Goal: Transaction & Acquisition: Subscribe to service/newsletter

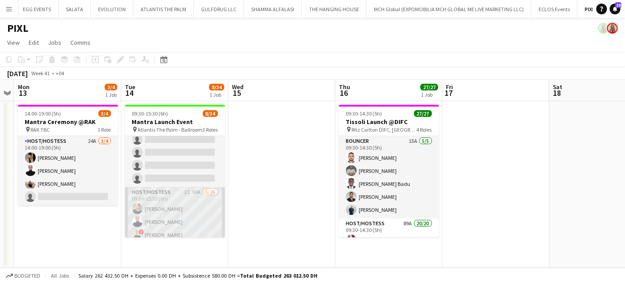
scroll to position [40, 0]
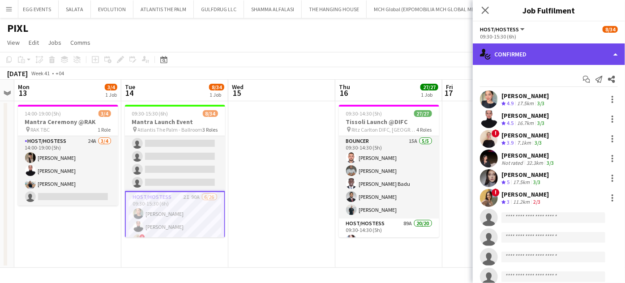
click at [598, 52] on div "single-neutral-actions-check-2 Confirmed" at bounding box center [549, 53] width 152 height 21
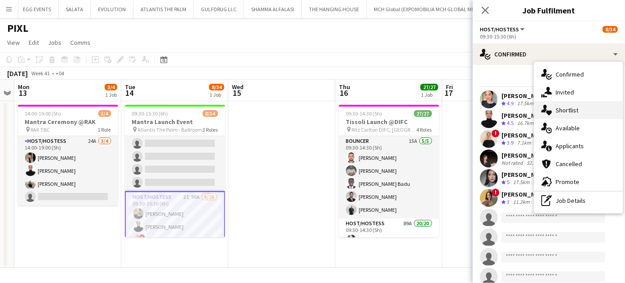
click at [584, 112] on div "single-neutral-actions-heart Shortlist" at bounding box center [578, 110] width 89 height 18
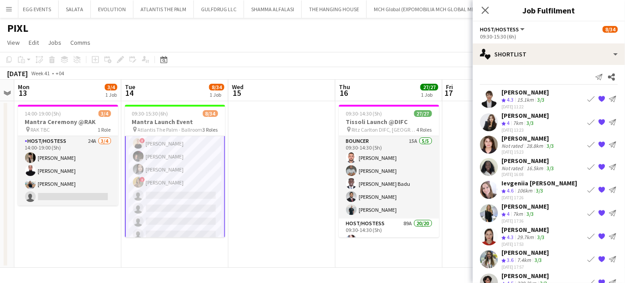
scroll to position [122, 0]
click at [587, 98] on app-icon "Book crew" at bounding box center [590, 98] width 7 height 7
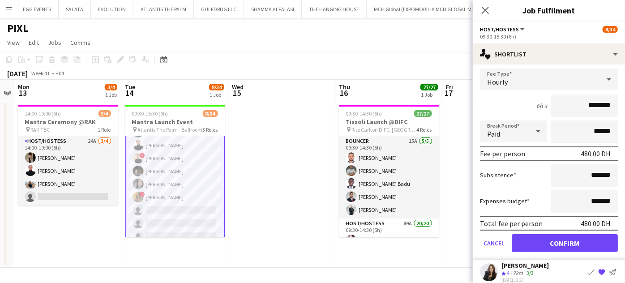
scroll to position [124, 0]
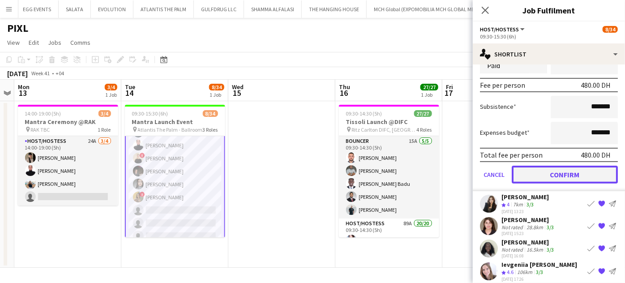
click at [554, 176] on button "Confirm" at bounding box center [565, 175] width 106 height 18
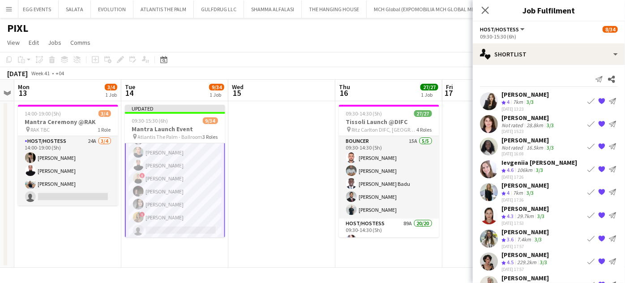
click at [587, 168] on app-icon "Book crew" at bounding box center [590, 168] width 7 height 7
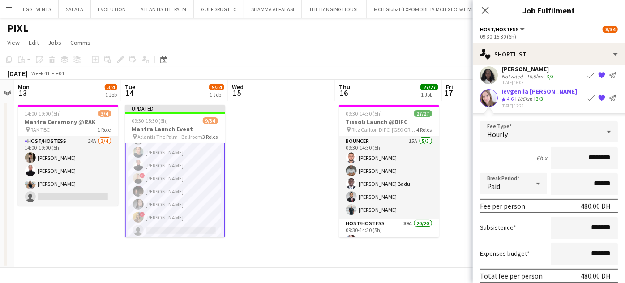
scroll to position [122, 0]
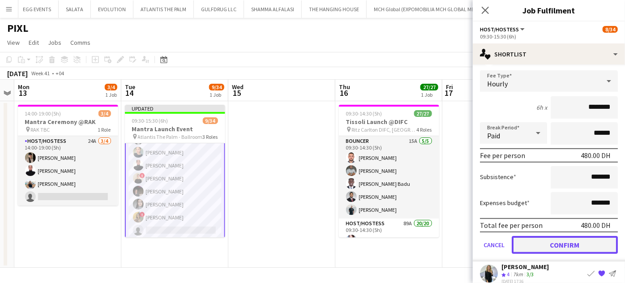
click at [562, 239] on button "Confirm" at bounding box center [565, 244] width 106 height 18
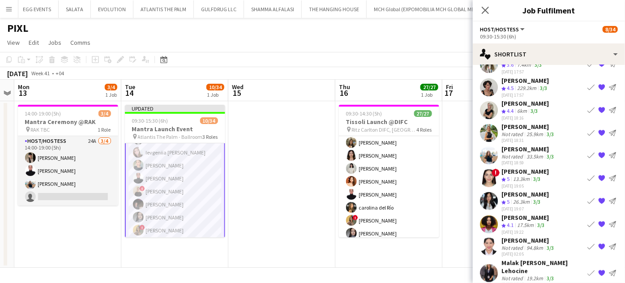
scroll to position [160, 0]
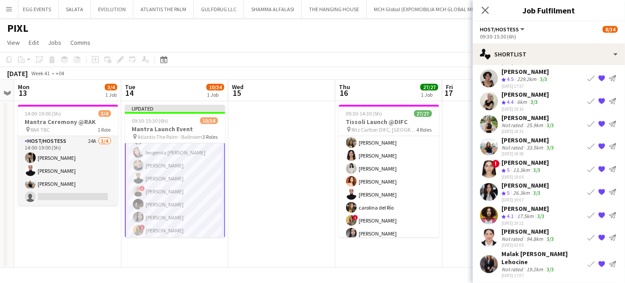
click at [266, 214] on app-date-cell at bounding box center [281, 184] width 107 height 167
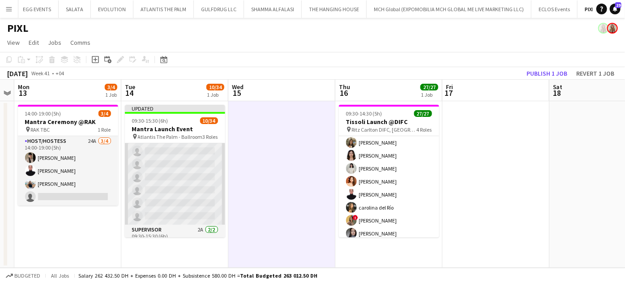
scroll to position [400, 0]
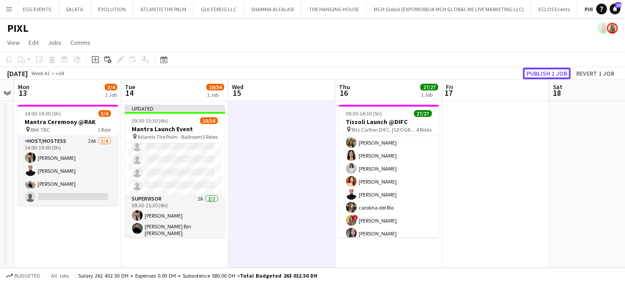
click at [537, 74] on button "Publish 1 job" at bounding box center [547, 74] width 48 height 12
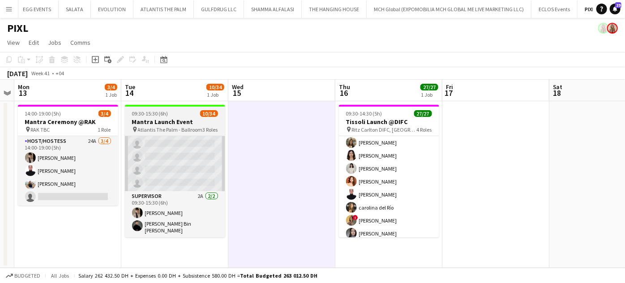
scroll to position [393, 0]
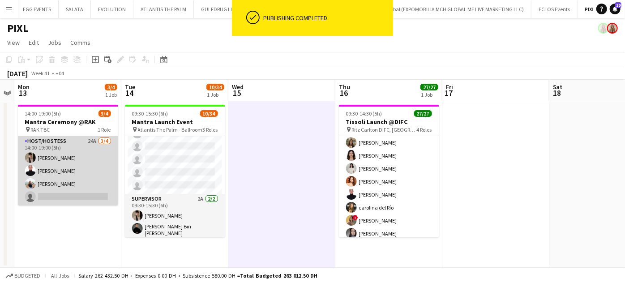
click at [51, 175] on app-card-role "Host/Hostess 24A 3/4 14:00-19:00 (5h) Dunia AbdulWahab Jasna Kasic Malak Salahe…" at bounding box center [68, 170] width 100 height 69
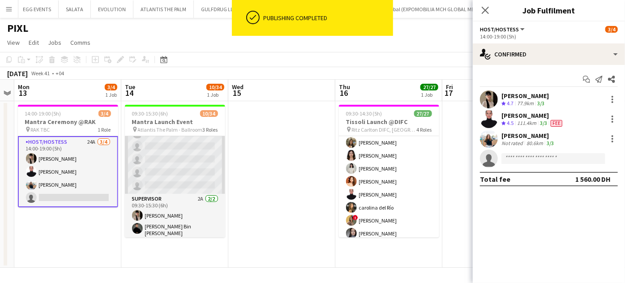
click at [161, 166] on app-card-role "Host/Hostess 2I 88A 8/26 09:30-15:30 (6h) Kateryna Varava Ievgeniia Soshenko Ta…" at bounding box center [175, 16] width 100 height 355
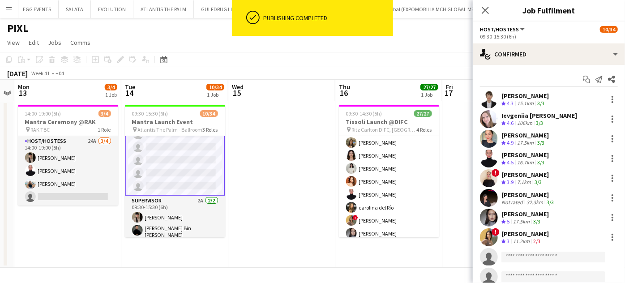
scroll to position [393, 0]
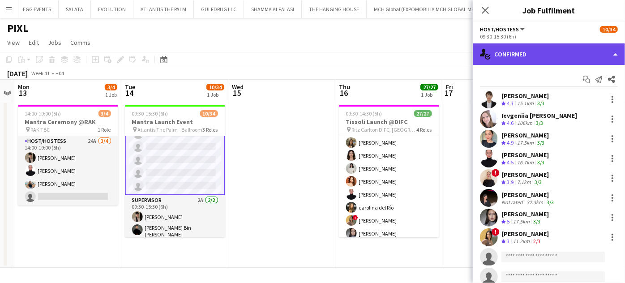
click at [612, 53] on div "single-neutral-actions-check-2 Confirmed" at bounding box center [549, 53] width 152 height 21
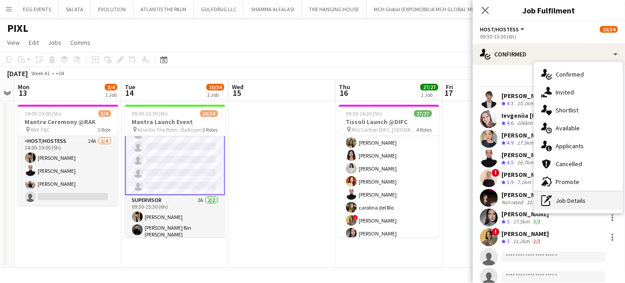
click at [581, 200] on div "pen-write Job Details" at bounding box center [578, 201] width 89 height 18
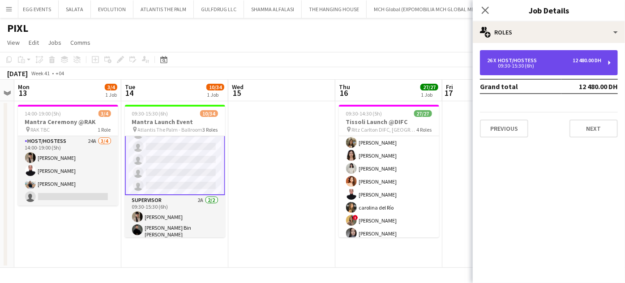
drag, startPoint x: 529, startPoint y: 56, endPoint x: 523, endPoint y: 57, distance: 6.4
click at [529, 56] on div "26 x Host/Hostess 12 480.00 DH 09:30-15:30 (6h)" at bounding box center [549, 62] width 138 height 25
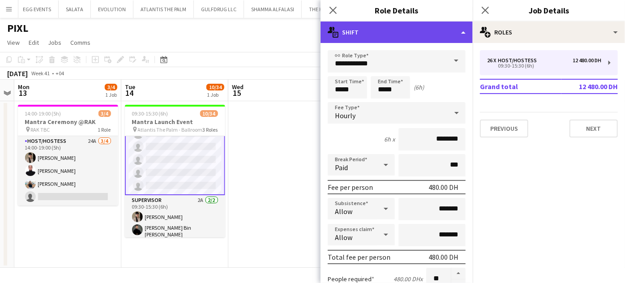
click at [419, 30] on div "multiple-actions-text Shift" at bounding box center [396, 31] width 152 height 21
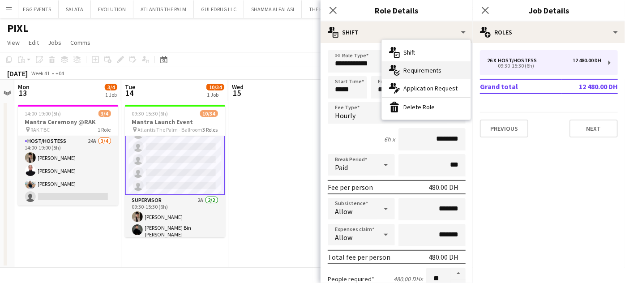
click at [421, 68] on span "Requirements" at bounding box center [422, 70] width 38 height 8
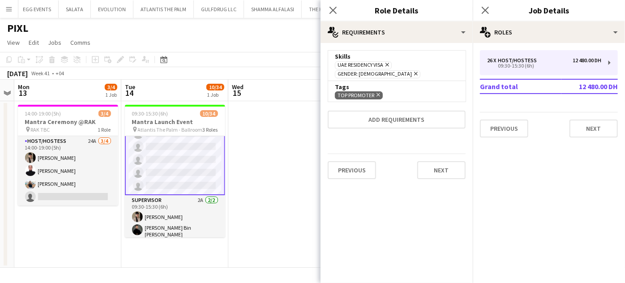
click at [380, 92] on icon "Remove" at bounding box center [377, 95] width 6 height 6
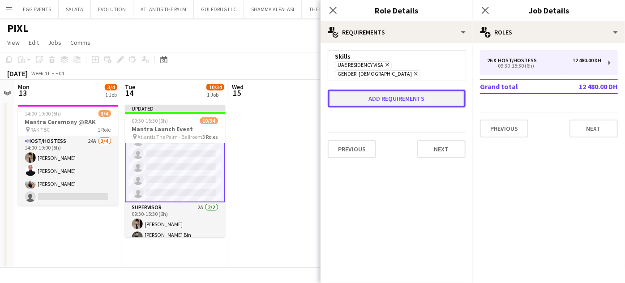
click at [383, 90] on button "Add requirements" at bounding box center [397, 99] width 138 height 18
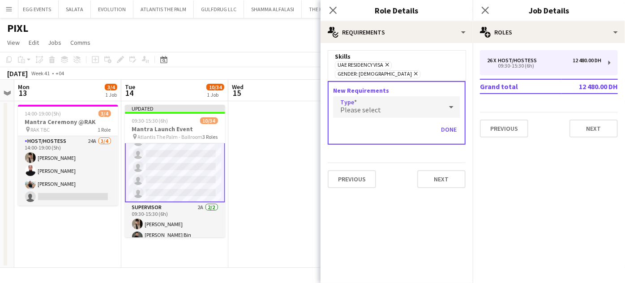
click at [379, 101] on div "Please select" at bounding box center [387, 106] width 109 height 21
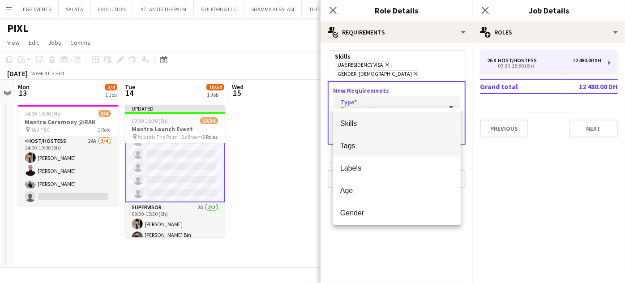
drag, startPoint x: 360, startPoint y: 144, endPoint x: 364, endPoint y: 137, distance: 7.6
click at [360, 144] on span "Tags" at bounding box center [396, 145] width 113 height 9
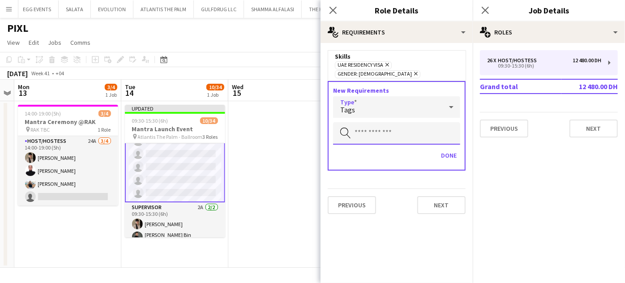
click at [376, 125] on input "text" at bounding box center [396, 133] width 127 height 22
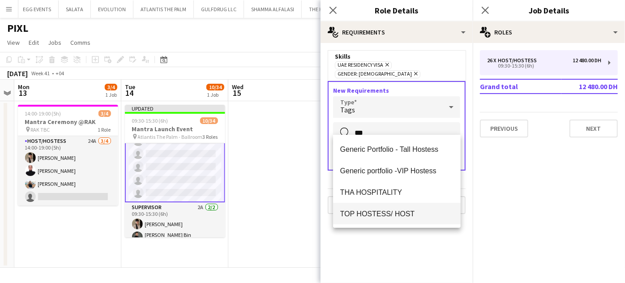
type input "***"
click at [383, 216] on span "TOP HOSTESS/ HOST" at bounding box center [396, 213] width 113 height 9
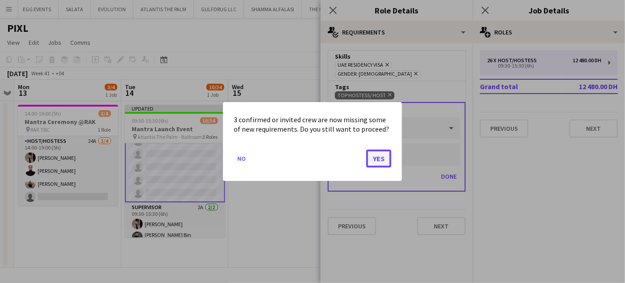
click at [382, 162] on button "Yes" at bounding box center [378, 159] width 25 height 18
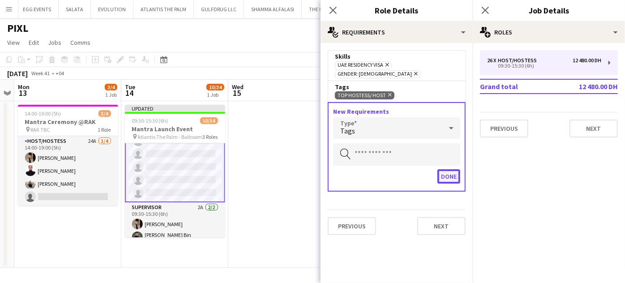
click at [439, 169] on button "Done" at bounding box center [448, 176] width 23 height 14
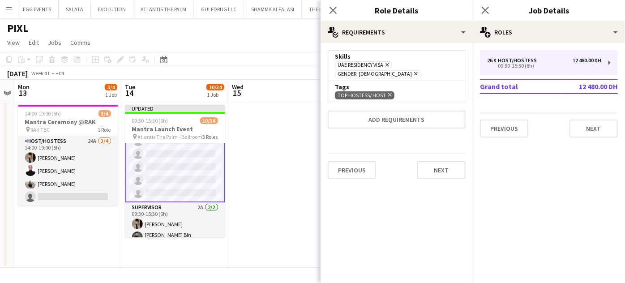
click at [324, 158] on form "Skills UAE Residency Visa Remove Gender: Female Remove Tags TOP HOSTESS/ HOST R…" at bounding box center [396, 118] width 152 height 136
click at [292, 128] on app-date-cell at bounding box center [281, 184] width 107 height 167
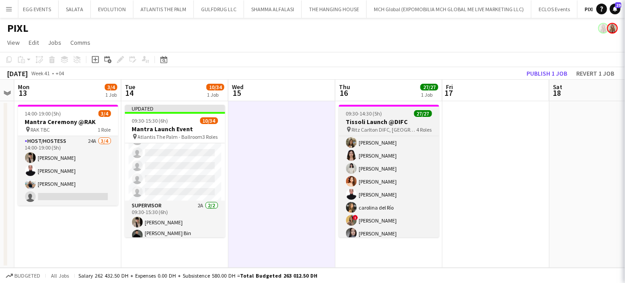
scroll to position [393, 0]
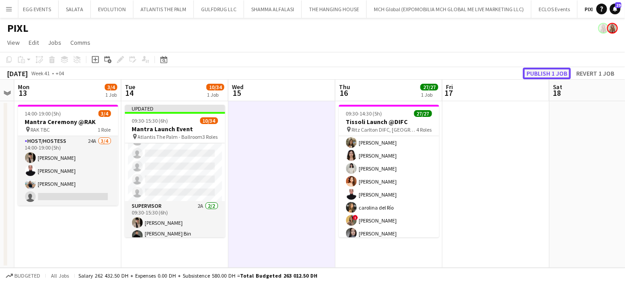
click at [548, 73] on button "Publish 1 job" at bounding box center [547, 74] width 48 height 12
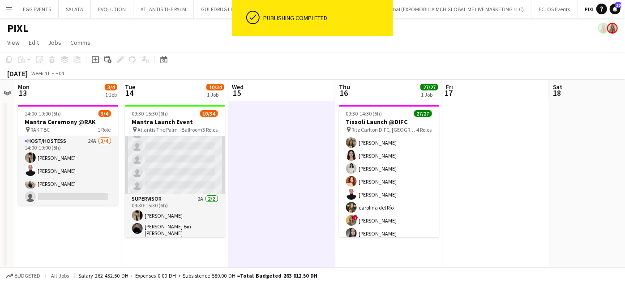
click at [190, 165] on app-card-role "Host/Hostess 2I 88A 8/26 09:30-15:30 (6h) Kateryna Varava Ievgeniia Soshenko Ta…" at bounding box center [175, 16] width 100 height 355
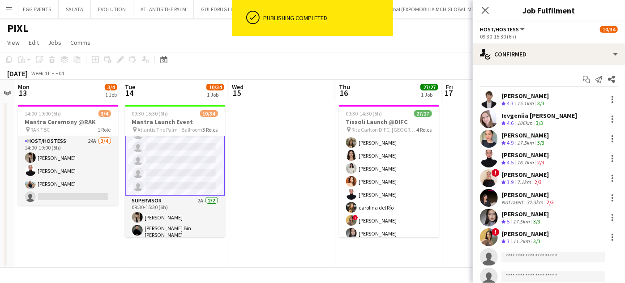
scroll to position [393, 0]
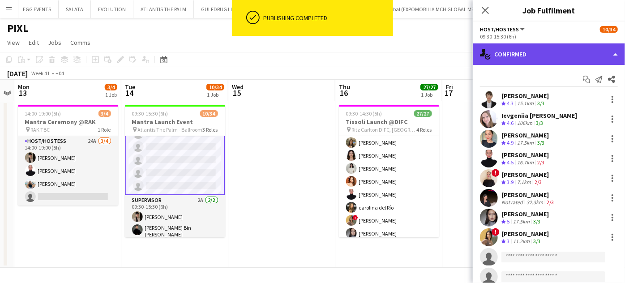
click at [608, 55] on div "single-neutral-actions-check-2 Confirmed" at bounding box center [549, 53] width 152 height 21
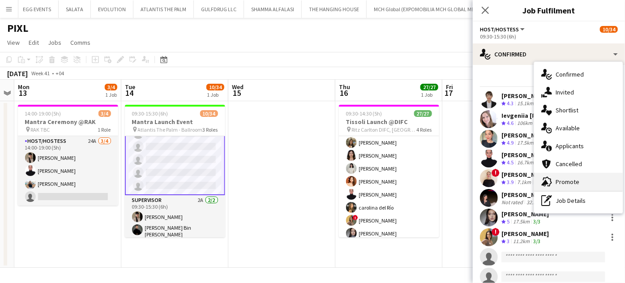
click at [568, 184] on span "Promote" at bounding box center [567, 182] width 24 height 8
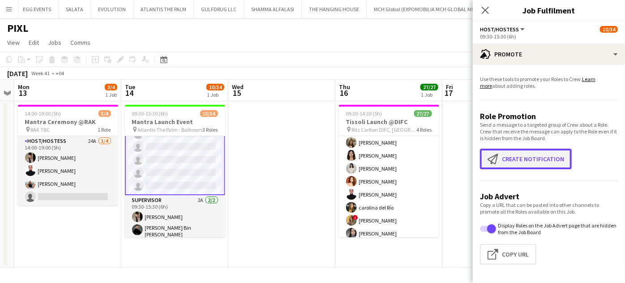
click at [519, 157] on button "Create notification Create notification" at bounding box center [526, 159] width 92 height 21
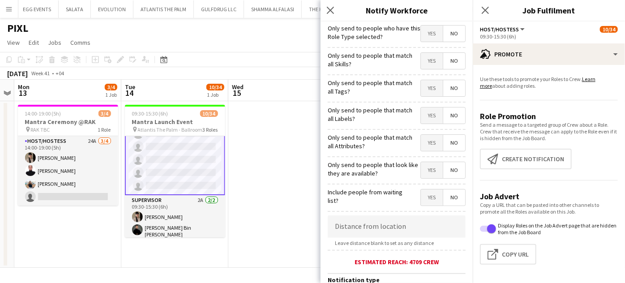
click at [423, 60] on span "Yes" at bounding box center [432, 61] width 22 height 16
click at [421, 82] on span "Yes" at bounding box center [432, 88] width 22 height 16
click at [421, 116] on span "Yes" at bounding box center [432, 115] width 22 height 16
click at [424, 145] on span "Yes" at bounding box center [432, 143] width 22 height 16
click at [426, 171] on span "Yes" at bounding box center [432, 170] width 22 height 16
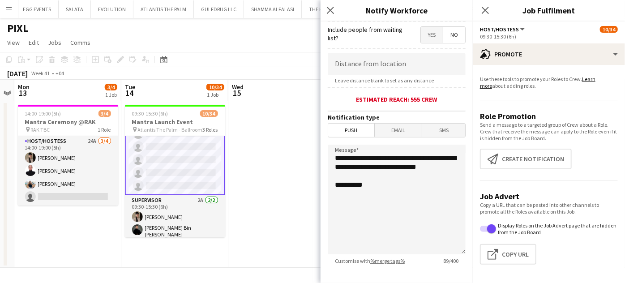
scroll to position [209, 0]
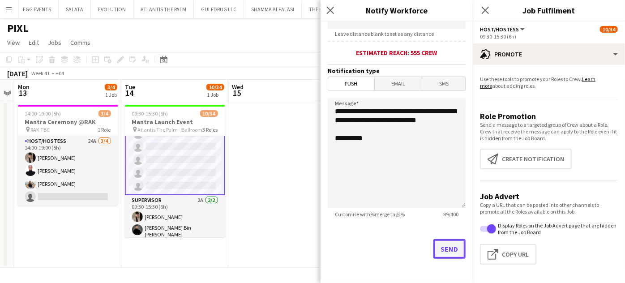
click at [443, 244] on button "Send" at bounding box center [449, 249] width 32 height 20
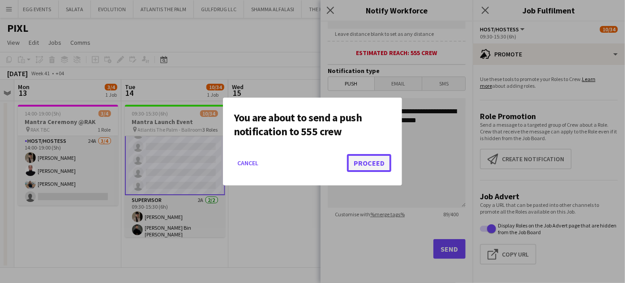
click at [375, 164] on button "Proceed" at bounding box center [369, 163] width 44 height 18
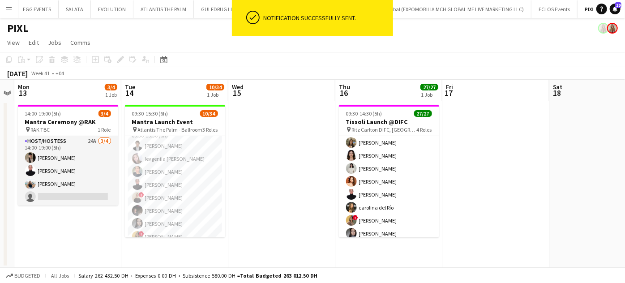
scroll to position [108, 0]
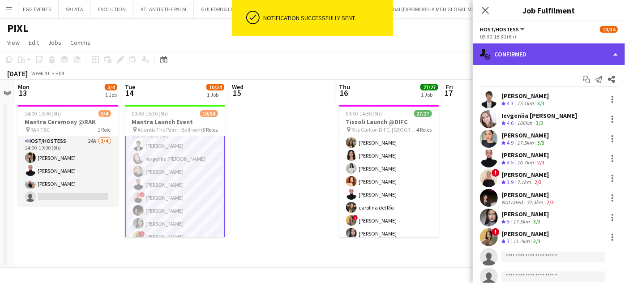
click at [590, 51] on div "single-neutral-actions-check-2 Confirmed" at bounding box center [549, 53] width 152 height 21
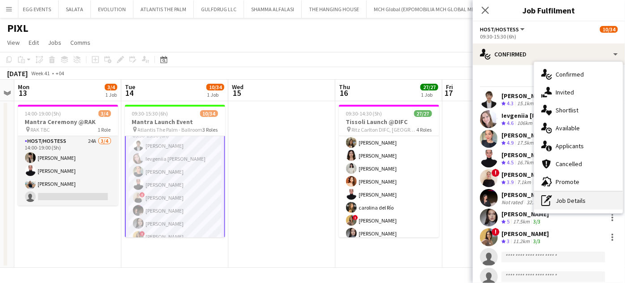
click at [562, 205] on div "pen-write Job Details" at bounding box center [578, 201] width 89 height 18
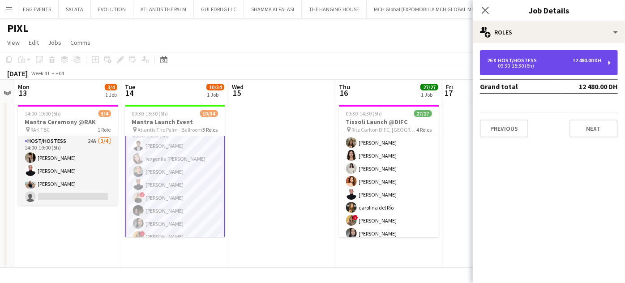
click at [521, 60] on div "Host/Hostess" at bounding box center [519, 60] width 43 height 6
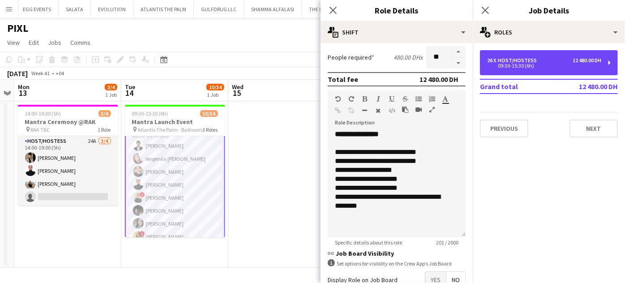
scroll to position [275, 0]
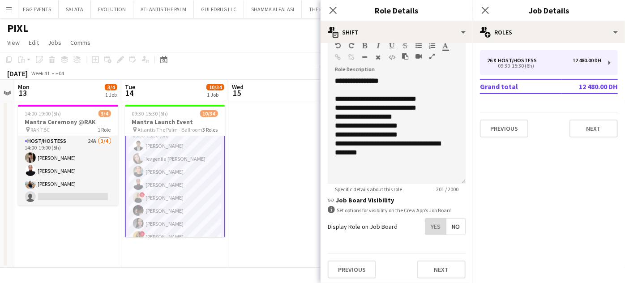
click at [431, 223] on span "Yes" at bounding box center [435, 226] width 21 height 16
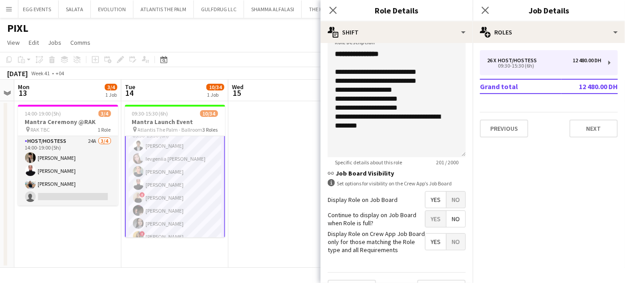
scroll to position [321, 0]
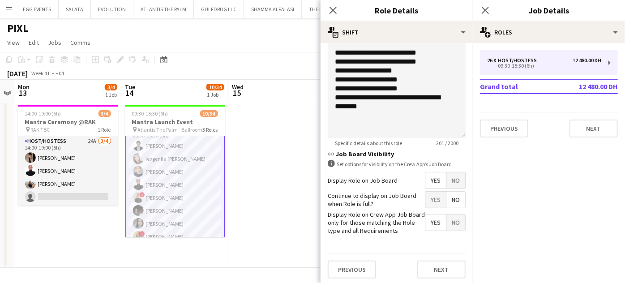
click at [299, 202] on app-date-cell at bounding box center [281, 184] width 107 height 167
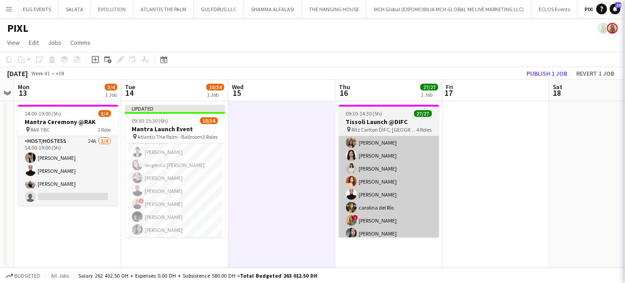
scroll to position [107, 0]
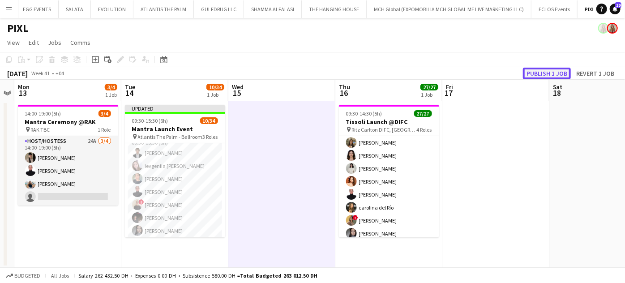
click at [546, 71] on button "Publish 1 job" at bounding box center [547, 74] width 48 height 12
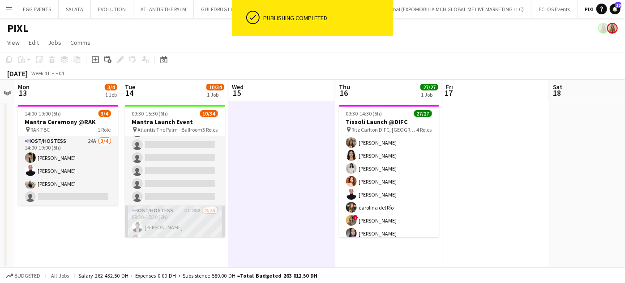
scroll to position [67, 0]
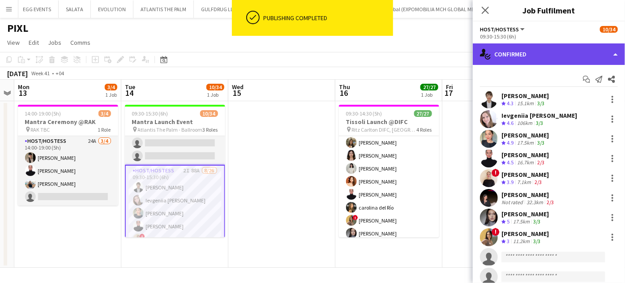
click at [588, 56] on div "single-neutral-actions-check-2 Confirmed" at bounding box center [549, 53] width 152 height 21
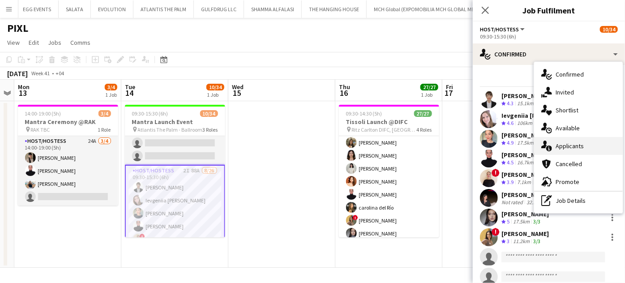
click at [586, 147] on div "single-neutral-actions-information Applicants" at bounding box center [578, 146] width 89 height 18
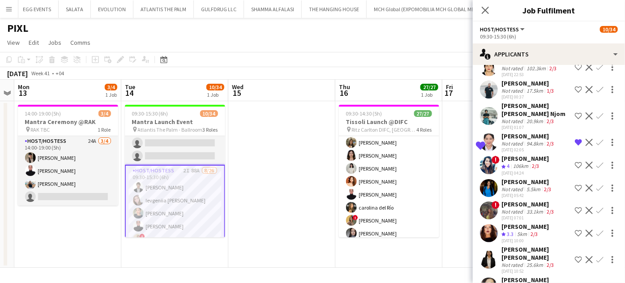
scroll to position [1672, 0]
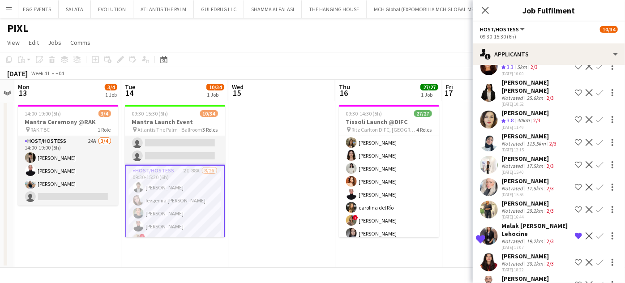
click at [525, 162] on div "17.5km" at bounding box center [535, 165] width 20 height 7
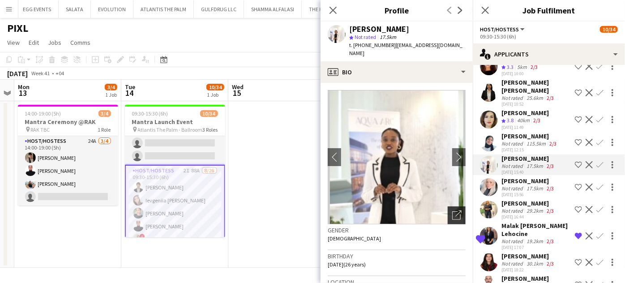
click at [452, 210] on icon "Open photos pop-in" at bounding box center [456, 214] width 9 height 9
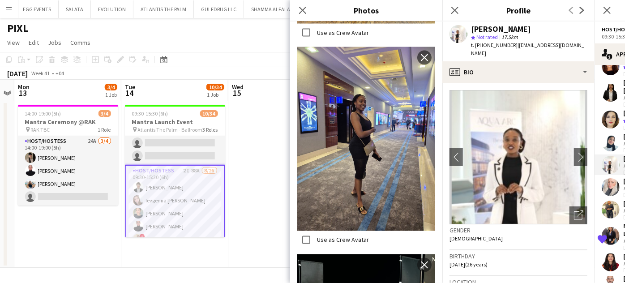
scroll to position [895, 0]
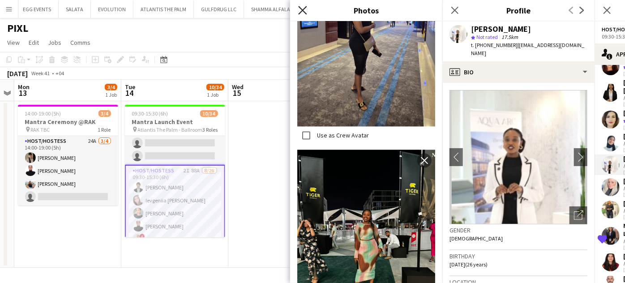
click at [305, 11] on icon "Close pop-in" at bounding box center [302, 10] width 9 height 9
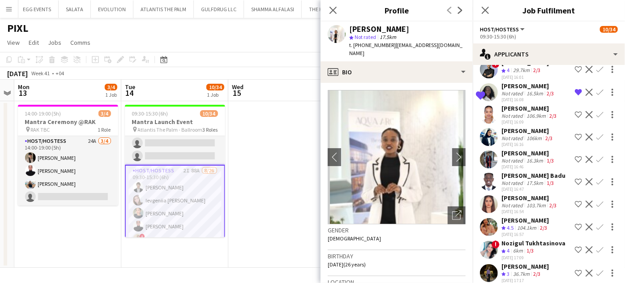
scroll to position [655, 0]
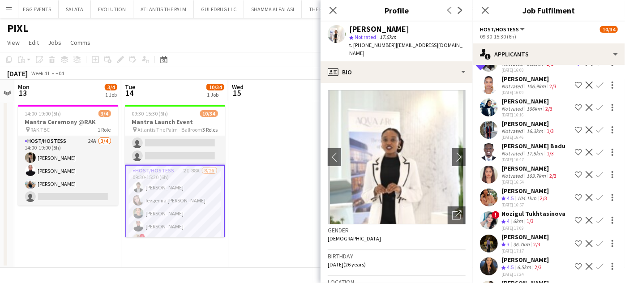
click at [585, 243] on app-icon "Decline" at bounding box center [588, 243] width 7 height 7
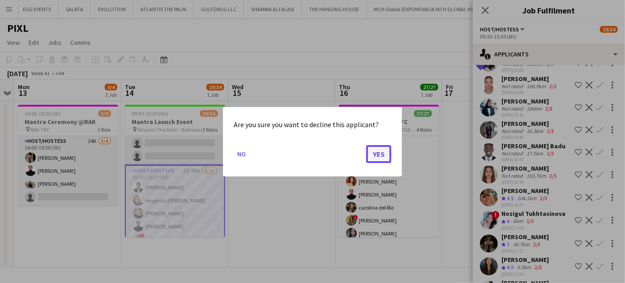
click at [379, 151] on button "Yes" at bounding box center [378, 154] width 25 height 18
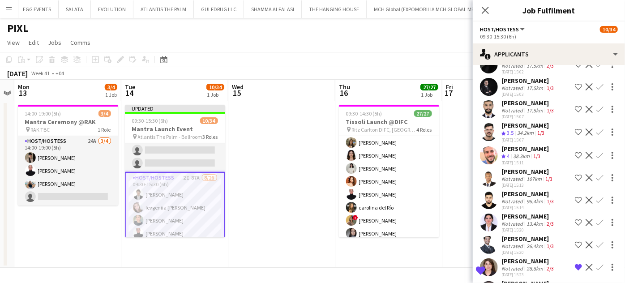
scroll to position [248, 0]
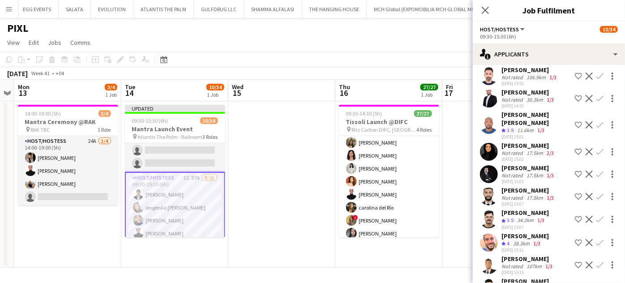
click at [296, 152] on app-date-cell at bounding box center [281, 184] width 107 height 167
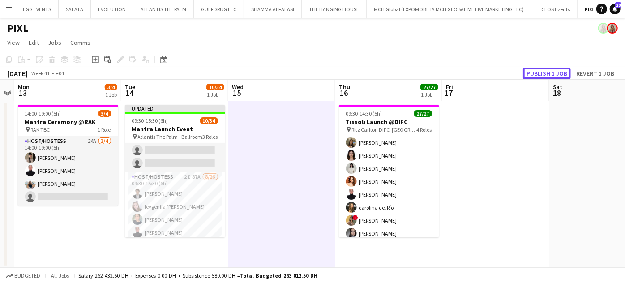
click at [552, 69] on button "Publish 1 job" at bounding box center [547, 74] width 48 height 12
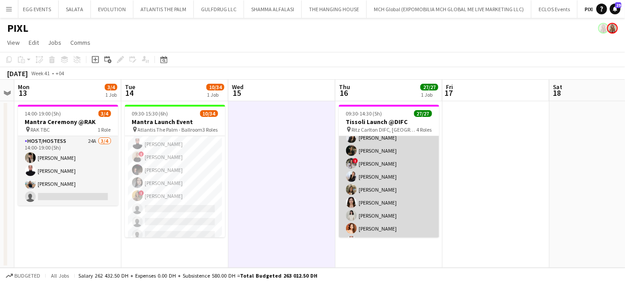
scroll to position [75, 0]
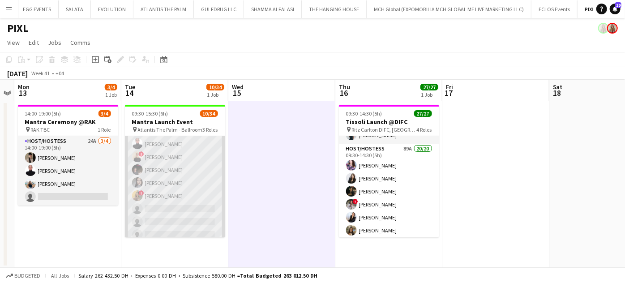
click at [179, 191] on app-card-role "Host/Hostess 2I 87A 8/26 09:30-15:30 (6h) Kateryna Varava Ievgeniia Soshenko Ta…" at bounding box center [175, 260] width 100 height 355
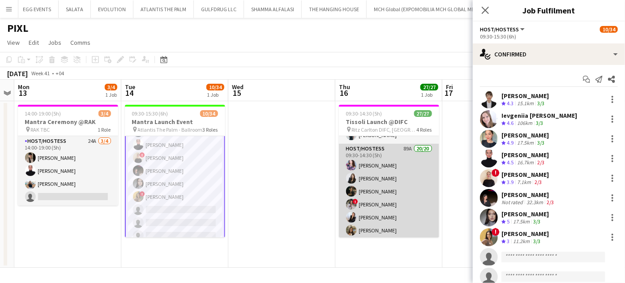
scroll to position [149, 0]
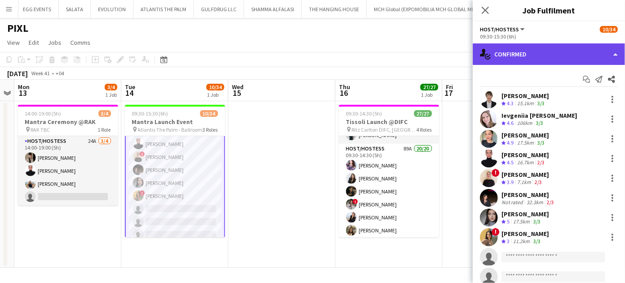
click at [591, 58] on div "single-neutral-actions-check-2 Confirmed" at bounding box center [549, 53] width 152 height 21
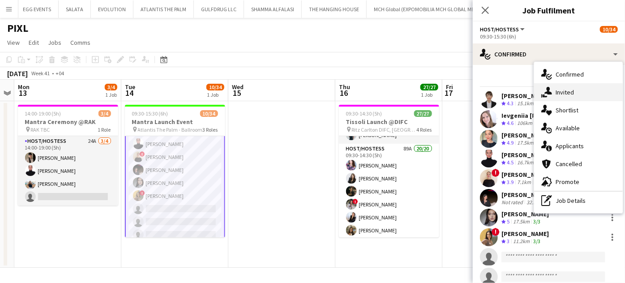
click at [582, 94] on div "single-neutral-actions-share-1 Invited" at bounding box center [578, 92] width 89 height 18
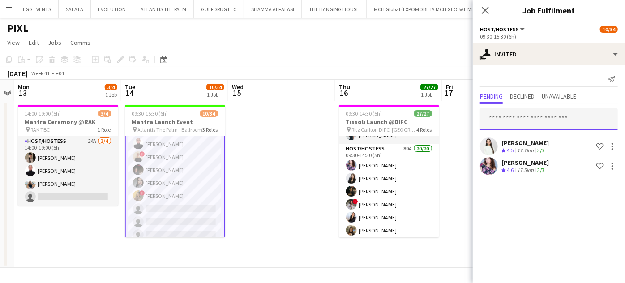
click at [524, 119] on input "text" at bounding box center [549, 119] width 138 height 22
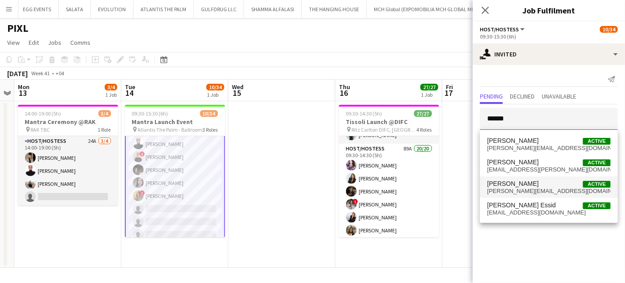
type input "*****"
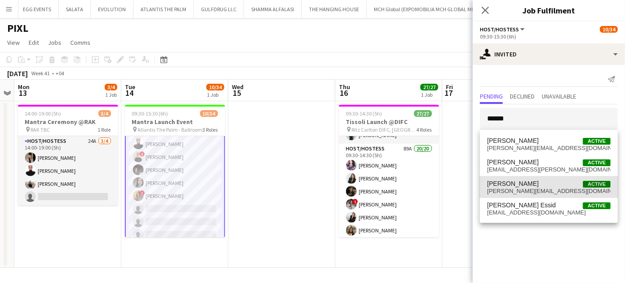
drag, startPoint x: 532, startPoint y: 186, endPoint x: 537, endPoint y: 184, distance: 5.1
click at [532, 186] on span "Ghada Butros Active" at bounding box center [549, 184] width 124 height 8
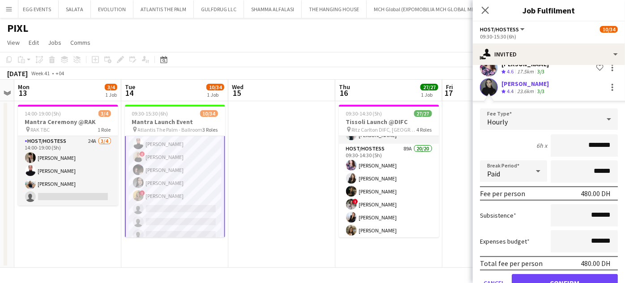
scroll to position [122, 0]
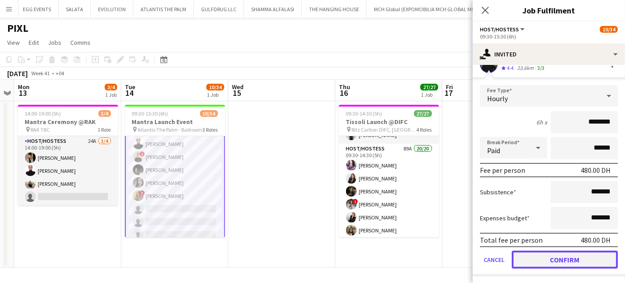
click at [555, 257] on button "Confirm" at bounding box center [565, 260] width 106 height 18
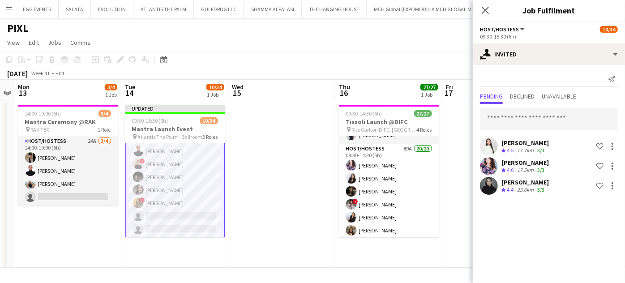
scroll to position [0, 0]
click at [286, 170] on app-date-cell at bounding box center [281, 184] width 107 height 167
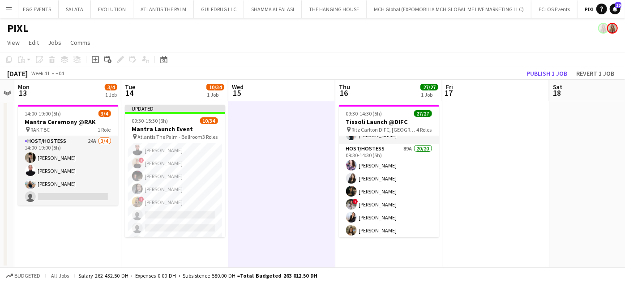
scroll to position [148, 0]
click at [542, 74] on button "Publish 1 job" at bounding box center [547, 74] width 48 height 12
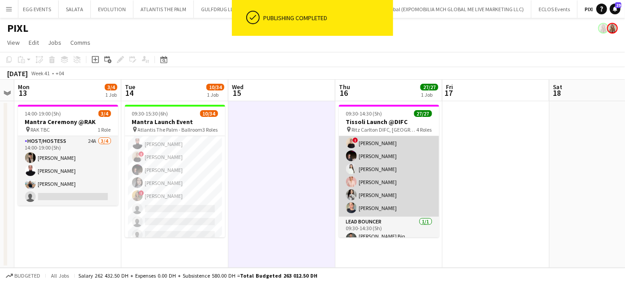
scroll to position [319, 0]
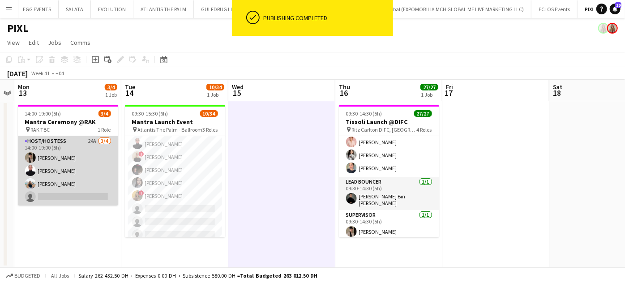
click at [80, 181] on app-card-role "Host/Hostess 24A 3/4 14:00-19:00 (5h) Dunia AbdulWahab Jasna Kasic Malak Salahe…" at bounding box center [68, 170] width 100 height 69
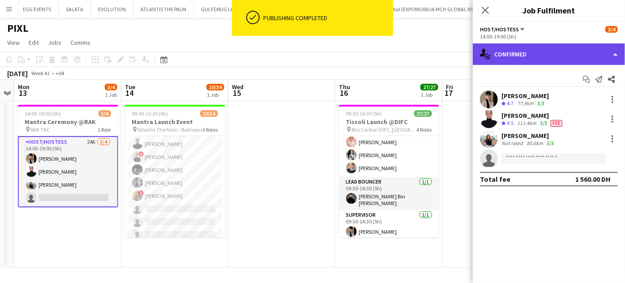
click at [610, 50] on div "single-neutral-actions-check-2 Confirmed" at bounding box center [549, 53] width 152 height 21
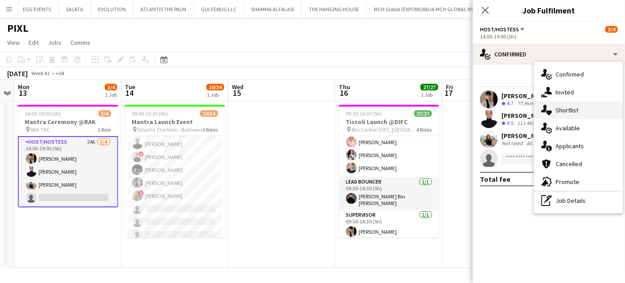
click at [592, 115] on div "single-neutral-actions-heart Shortlist" at bounding box center [578, 110] width 89 height 18
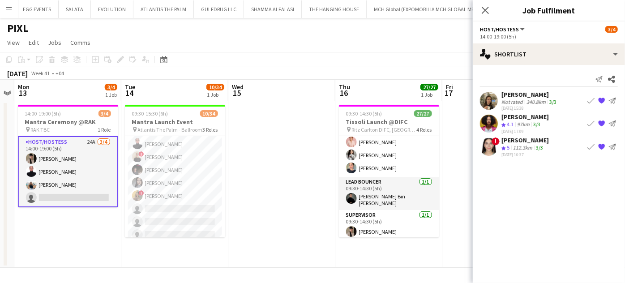
click at [515, 148] on div "112.3km" at bounding box center [522, 148] width 23 height 8
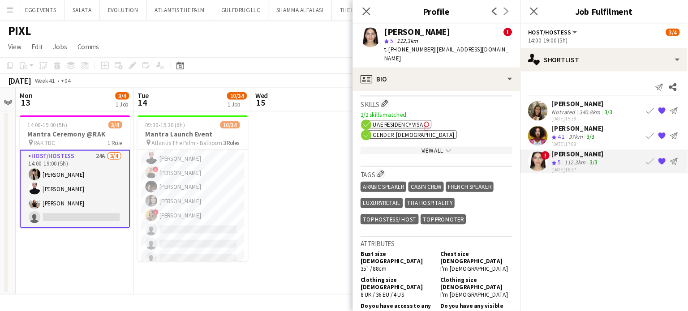
scroll to position [610, 0]
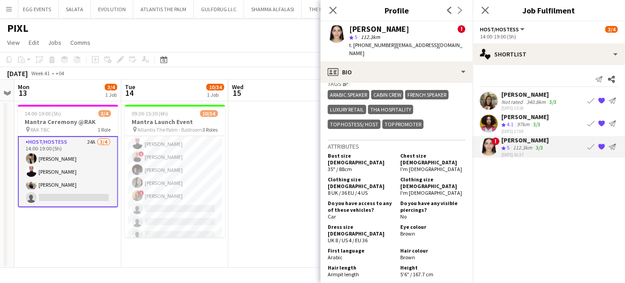
click at [290, 154] on app-date-cell at bounding box center [281, 184] width 107 height 167
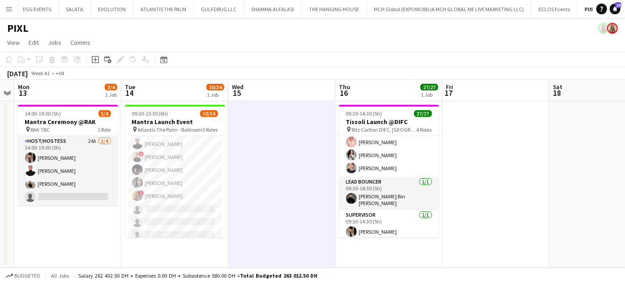
click at [306, 153] on app-date-cell at bounding box center [281, 184] width 107 height 167
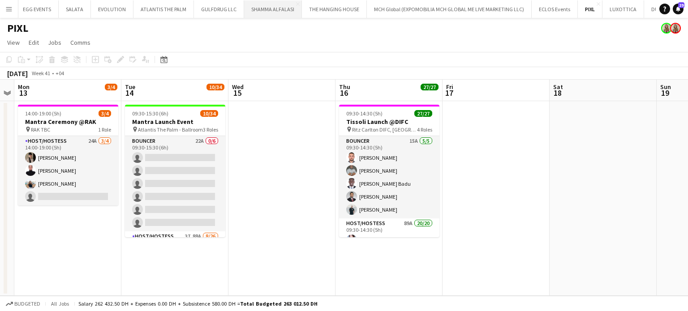
scroll to position [0, 306]
click at [4, 10] on button "Menu" at bounding box center [9, 9] width 18 height 18
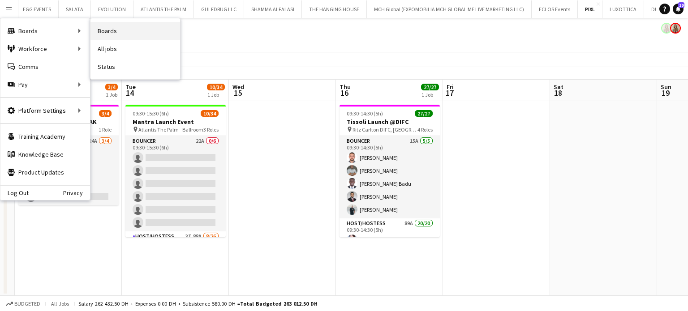
click at [113, 26] on link "Boards" at bounding box center [135, 31] width 90 height 18
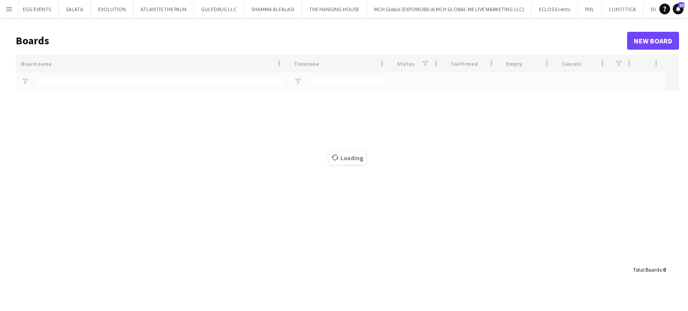
click at [85, 86] on div "Loading" at bounding box center [347, 158] width 663 height 206
click at [87, 77] on div "Loading" at bounding box center [347, 158] width 663 height 206
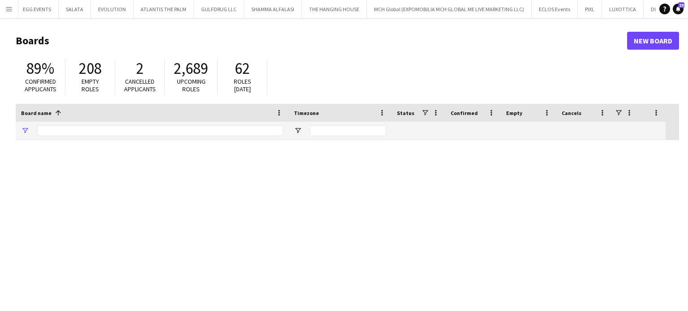
type input "****"
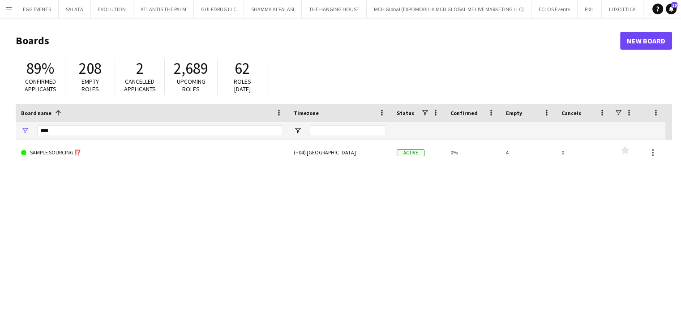
drag, startPoint x: 34, startPoint y: 69, endPoint x: 463, endPoint y: 37, distance: 430.4
click at [463, 37] on h1 "Boards" at bounding box center [318, 40] width 604 height 13
drag, startPoint x: 0, startPoint y: 144, endPoint x: 4, endPoint y: 118, distance: 26.2
click at [0, 143] on main "Boards New Board 89% Confirmed applicants 208 Empty roles 2 Cancelled applicant…" at bounding box center [340, 179] width 681 height 323
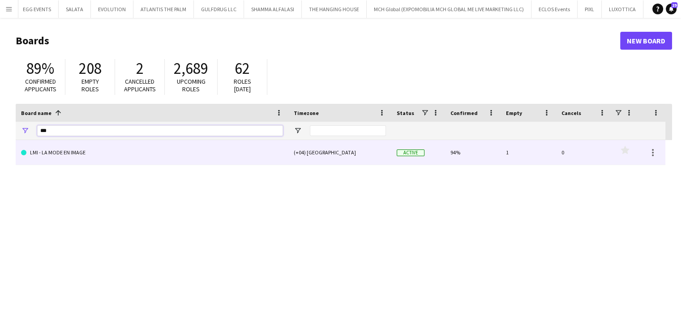
type input "***"
click at [72, 147] on link "LMI - LA MODE EN IMAGE" at bounding box center [152, 152] width 262 height 25
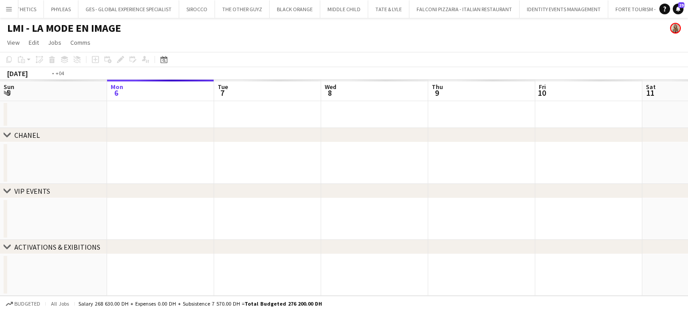
scroll to position [0, 249]
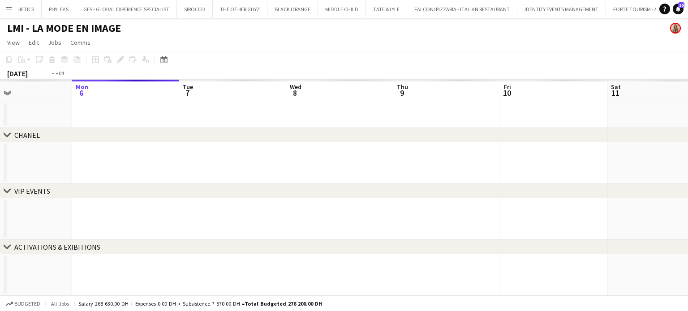
click at [265, 175] on app-calendar-viewport "Fri 3 Sat 4 Sun 5 Mon 6 Tue 7 Wed 8 Thu 9 Fri 10 Sat 11 Sun 12 Mon 13 Tue 14" at bounding box center [344, 188] width 688 height 216
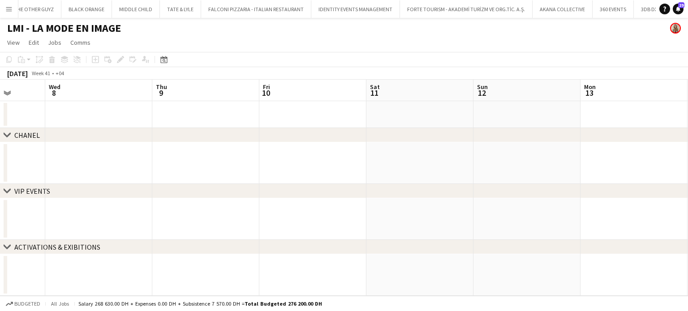
scroll to position [0, 3217]
click at [362, 173] on app-calendar-viewport "Sun 5 Mon 6 Tue 7 Wed 8 Thu 9 Fri 10 Sat 11 Sun 12 Mon 13 Tue 14 Wed 15 Thu 16" at bounding box center [344, 188] width 688 height 216
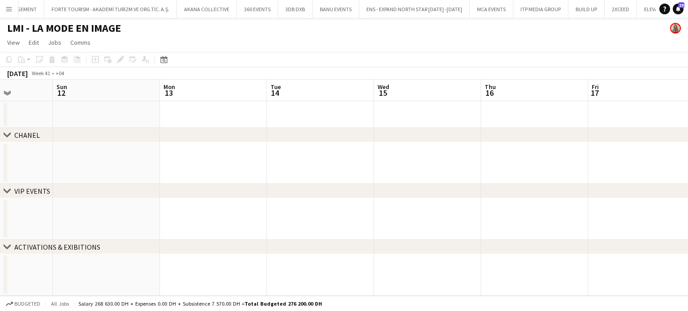
drag, startPoint x: 344, startPoint y: 157, endPoint x: 336, endPoint y: 157, distance: 7.6
click at [336, 157] on app-calendar-viewport "Thu 9 Fri 10 Sat 11 Sun 12 Mon 13 Tue 14 Wed 15 Thu 16 Fri 17 Sat 18 Sun 19 Mon…" at bounding box center [344, 188] width 688 height 216
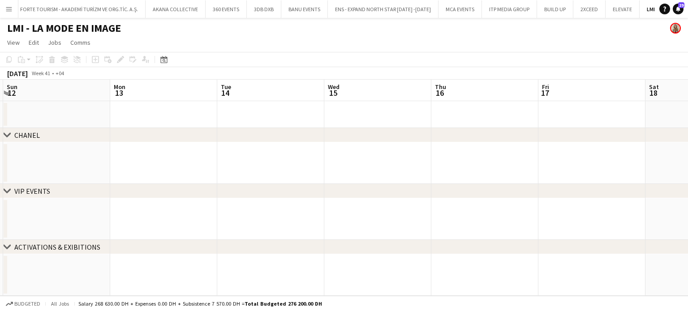
drag, startPoint x: 421, startPoint y: 166, endPoint x: 320, endPoint y: 164, distance: 100.3
click at [320, 164] on app-calendar-viewport "Thu 9 Fri 10 Sat 11 Sun 12 Mon 13 Tue 14 Wed 15 Thu 16 Fri 17 Sat 18 Sun 19 Mon…" at bounding box center [344, 188] width 688 height 216
drag, startPoint x: 399, startPoint y: 166, endPoint x: 453, endPoint y: 168, distance: 54.2
click at [329, 168] on app-calendar-viewport "Sun 12 Mon 13 Tue 14 Wed 15 Thu 16 Fri 17 Sat 18 Sun 19 Mon 20 Tue 21 Wed 22 Th…" at bounding box center [344, 188] width 688 height 216
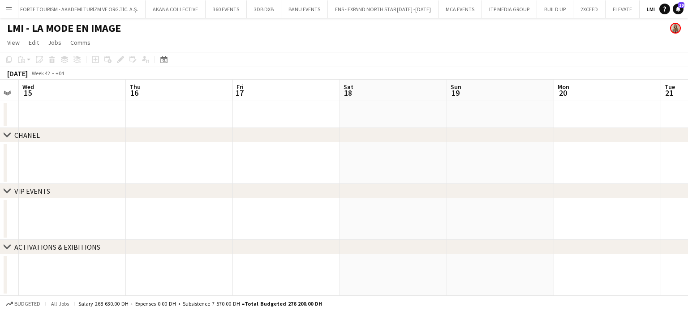
click at [340, 169] on app-calendar-viewport "Sun 12 Mon 13 Tue 14 Wed 15 Thu 16 Fri 17 Sat 18 Sun 19 Mon 20 Tue 21 Wed 22 Th…" at bounding box center [344, 188] width 688 height 216
drag, startPoint x: 453, startPoint y: 171, endPoint x: 344, endPoint y: 166, distance: 108.5
click at [347, 166] on app-calendar-viewport "Sun 12 Mon 13 Tue 14 Wed 15 Thu 16 Fri 17 Sat 18 Sun 19 Mon 20 Tue 21 Wed 22 Th…" at bounding box center [344, 188] width 688 height 216
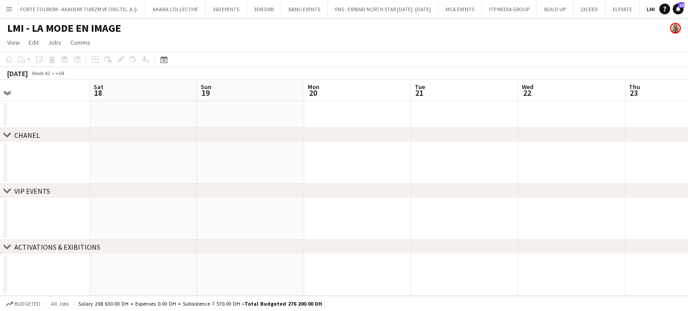
click at [317, 172] on app-calendar-viewport "Tue 14 Wed 15 Thu 16 Fri 17 Sat 18 Sun 19 Mon 20 Tue 21 Wed 22 Thu 23 Fri 24 Sa…" at bounding box center [344, 188] width 688 height 216
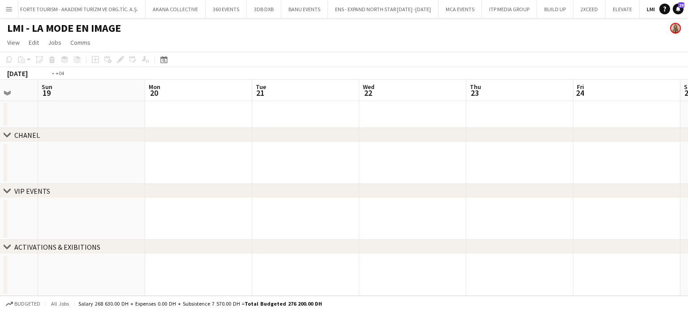
drag, startPoint x: 376, startPoint y: 179, endPoint x: 286, endPoint y: 177, distance: 89.5
click at [282, 179] on app-calendar-viewport "Thu 16 Fri 17 Sat 18 Sun 19 Mon 20 Tue 21 Wed 22 Thu 23 Fri 24 Sat 25 Sun 26 Mo…" at bounding box center [344, 188] width 688 height 216
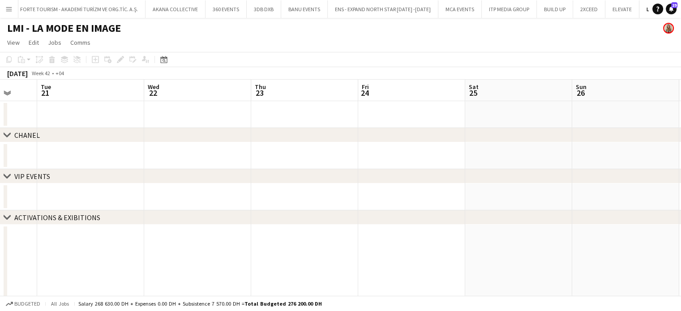
drag, startPoint x: 489, startPoint y: 182, endPoint x: 255, endPoint y: 181, distance: 234.1
click at [255, 181] on div "chevron-right VIP EVENTS" at bounding box center [340, 176] width 681 height 14
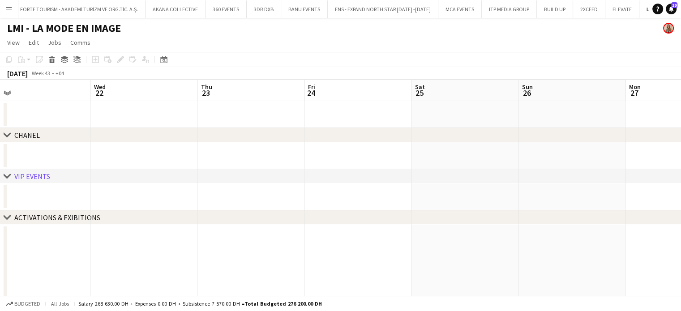
drag, startPoint x: 354, startPoint y: 187, endPoint x: 245, endPoint y: 188, distance: 108.8
click at [227, 187] on app-calendar-viewport "Sat 18 Sun 19 Mon 20 Tue 21 Wed 22 Thu 23 Fri 24 Sat 25 Sun 26 Mon 27 Tue 28 We…" at bounding box center [340, 279] width 681 height 399
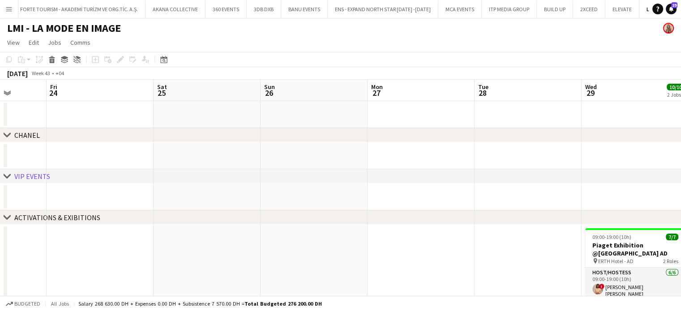
drag, startPoint x: 366, startPoint y: 230, endPoint x: 166, endPoint y: 230, distance: 200.1
click at [166, 230] on app-calendar-viewport "Mon 20 Tue 21 Wed 22 Thu 23 Fri 24 Sat 25 Sun 26 Mon 27 Tue 28 Wed 29 10/10 2 J…" at bounding box center [340, 295] width 681 height 430
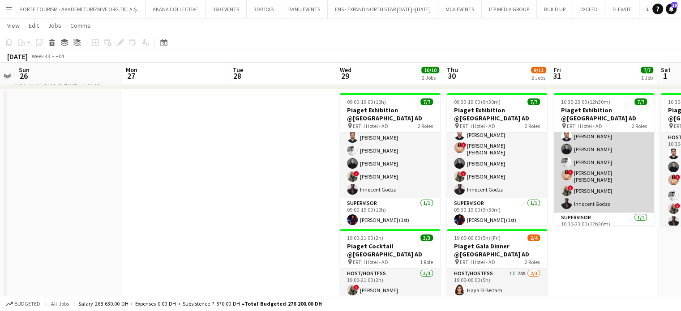
scroll to position [32, 0]
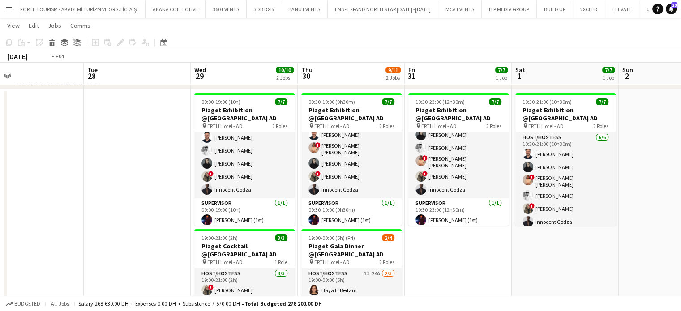
drag, startPoint x: 580, startPoint y: 186, endPoint x: 433, endPoint y: 191, distance: 147.3
click at [433, 191] on app-calendar-viewport "Fri 24 Sat 25 Sun 26 Mon 27 Tue 28 Wed 29 10/10 2 Jobs Thu 30 9/11 2 Jobs Fri 3…" at bounding box center [340, 138] width 681 height 474
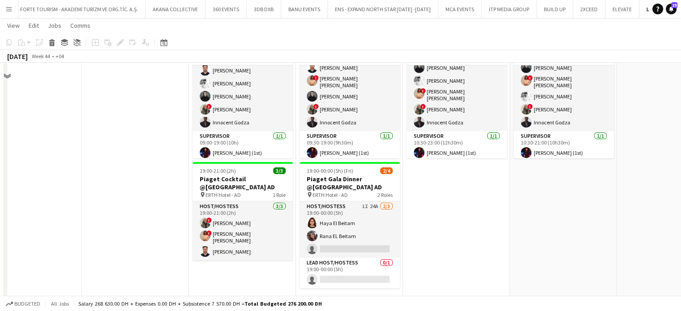
scroll to position [212, 0]
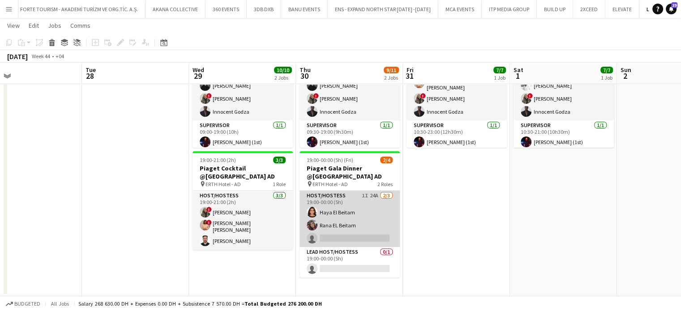
click at [359, 226] on app-card-role "Host/Hostess 1I 24A 2/3 19:00-00:00 (5h) Haya El Beitam Rana EL Beitam single-n…" at bounding box center [349, 219] width 100 height 56
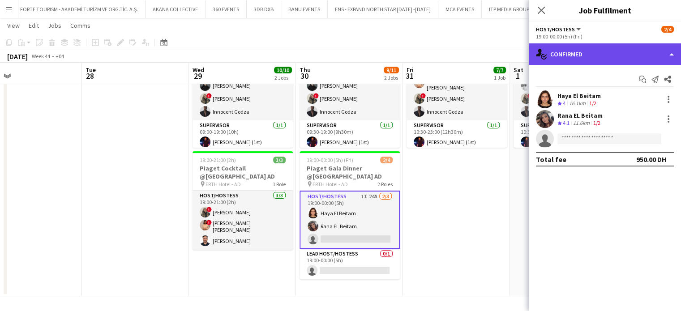
click at [624, 50] on div "single-neutral-actions-check-2 Confirmed" at bounding box center [605, 53] width 152 height 21
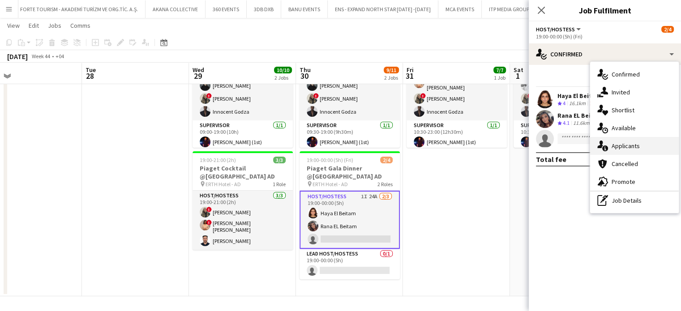
click at [624, 146] on span "Applicants" at bounding box center [625, 146] width 28 height 8
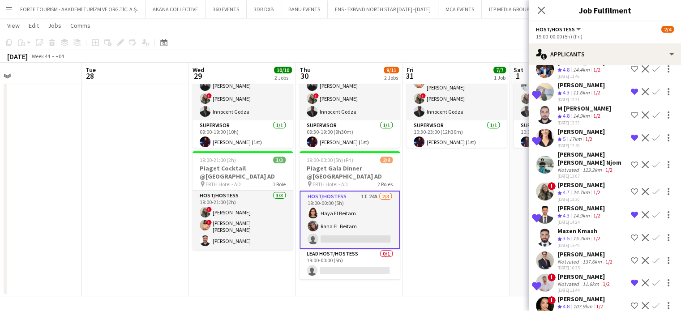
scroll to position [317, 0]
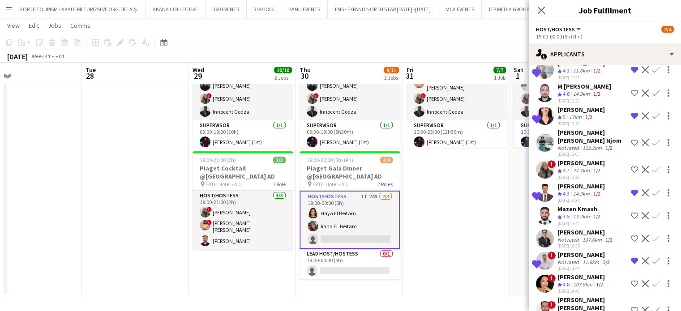
click at [577, 281] on div "107.9km" at bounding box center [582, 285] width 23 height 8
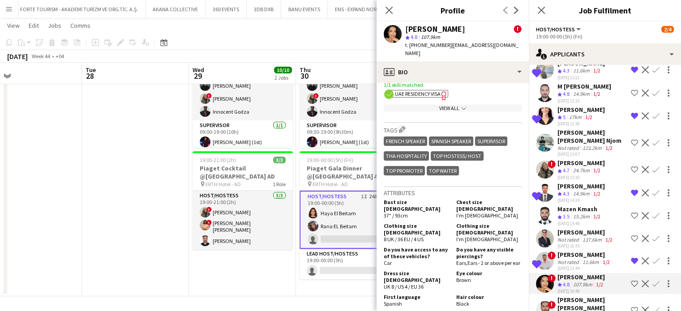
scroll to position [448, 0]
click at [577, 282] on div "Mohammad Mohammad wael" at bounding box center [592, 304] width 70 height 16
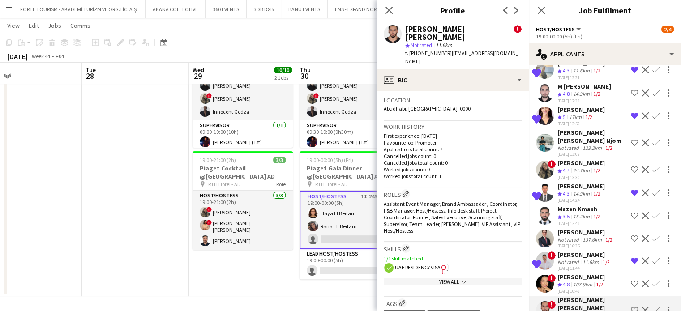
scroll to position [313, 0]
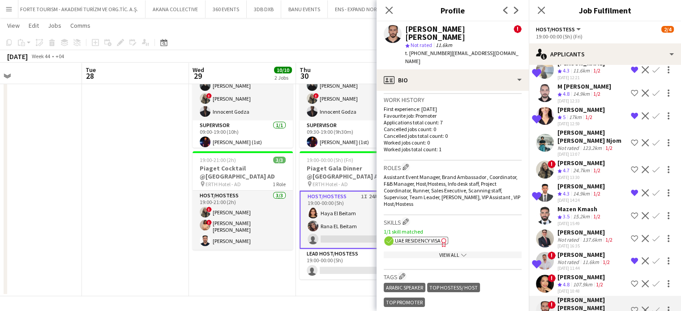
click at [562, 221] on div "02-09-2025 15:49" at bounding box center [579, 224] width 45 height 6
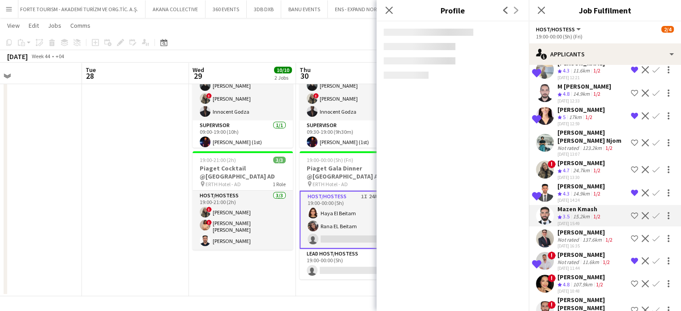
click at [569, 190] on span "4.3" at bounding box center [566, 193] width 7 height 7
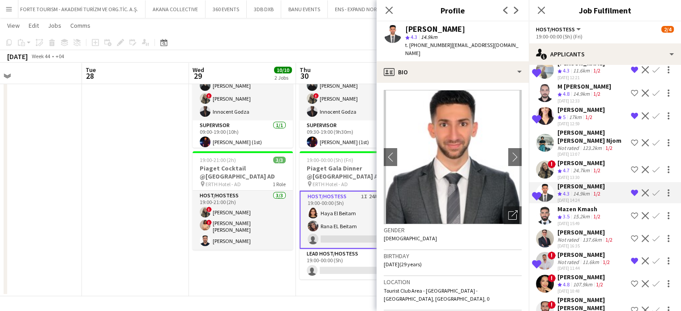
click at [567, 167] on span "4.7" at bounding box center [566, 170] width 7 height 7
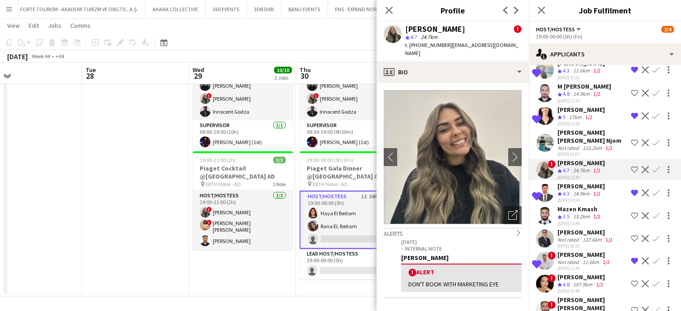
click at [560, 106] on div "Ambar Hernández" at bounding box center [580, 110] width 47 height 8
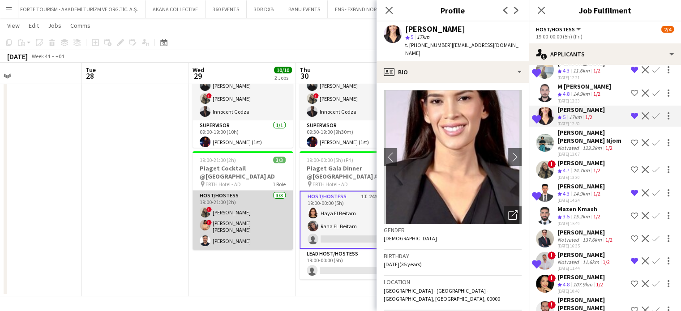
click at [208, 244] on app-card-role "Host/Hostess 3/3 19:00-21:00 (2h) ! Shima Abdelsalam ! Aroua Aroua Ibrahim El B…" at bounding box center [242, 220] width 100 height 59
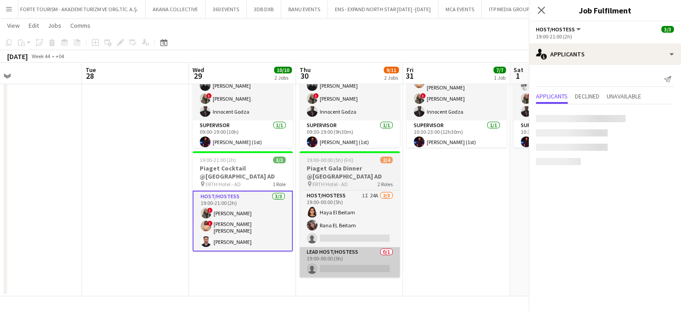
scroll to position [0, 0]
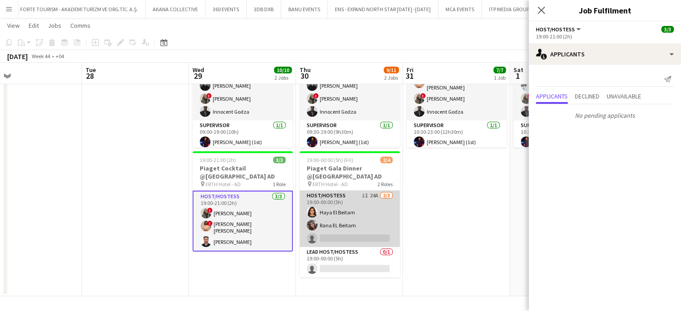
click at [349, 224] on app-card-role "Host/Hostess 1I 24A 2/3 19:00-00:00 (5h) Haya El Beitam Rana EL Beitam single-n…" at bounding box center [349, 219] width 100 height 56
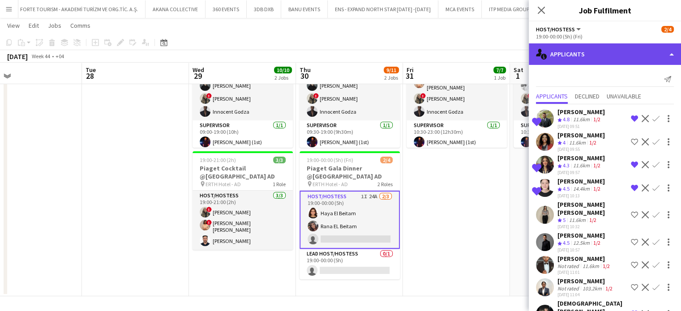
click at [624, 49] on div "single-neutral-actions-information Applicants" at bounding box center [605, 53] width 152 height 21
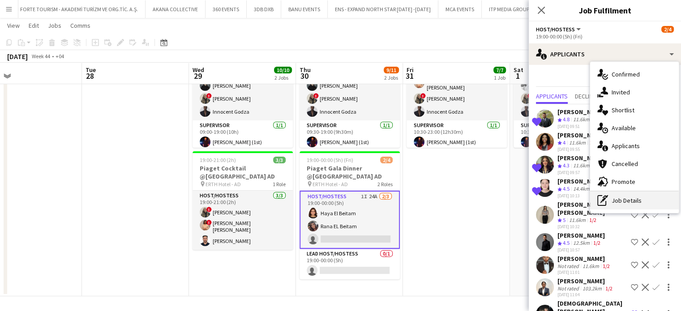
click at [624, 201] on div "pen-write Job Details" at bounding box center [634, 201] width 89 height 18
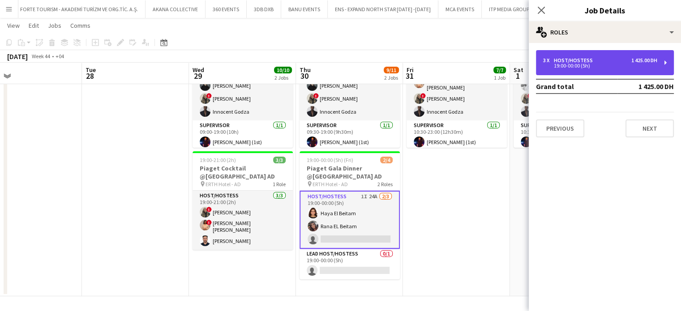
click at [592, 64] on div "19:00-00:00 (5h)" at bounding box center [600, 66] width 114 height 4
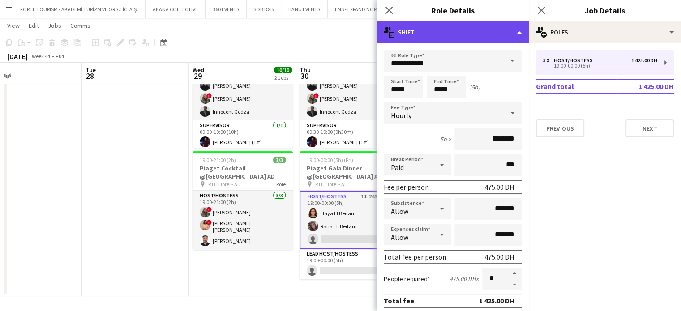
click at [496, 25] on div "multiple-actions-text Shift" at bounding box center [452, 31] width 152 height 21
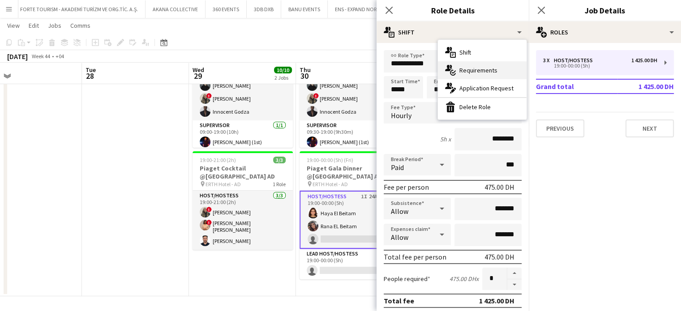
click at [473, 73] on span "Requirements" at bounding box center [478, 70] width 38 height 8
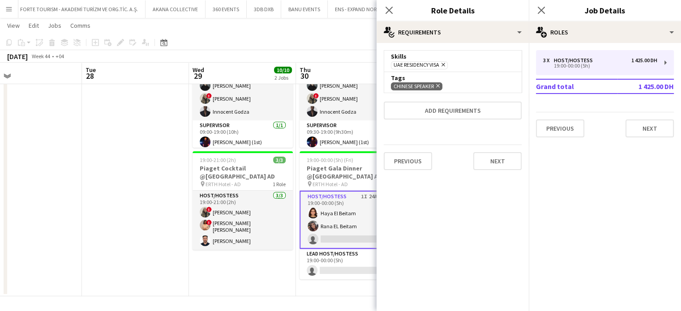
click at [251, 282] on app-date-cell "09:00-19:00 (10h) 7/7 Piaget Exhibition @ERTH Hotel AD pin ERTH Hotel - AD 2 Ro…" at bounding box center [242, 154] width 107 height 285
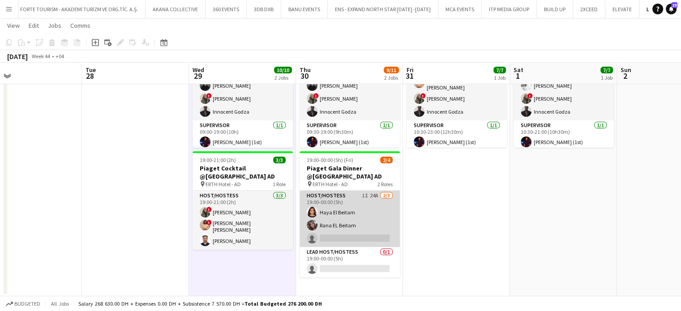
click at [338, 228] on app-card-role "Host/Hostess 1I 24A 2/3 19:00-00:00 (5h) Haya El Beitam Rana EL Beitam single-n…" at bounding box center [349, 219] width 100 height 56
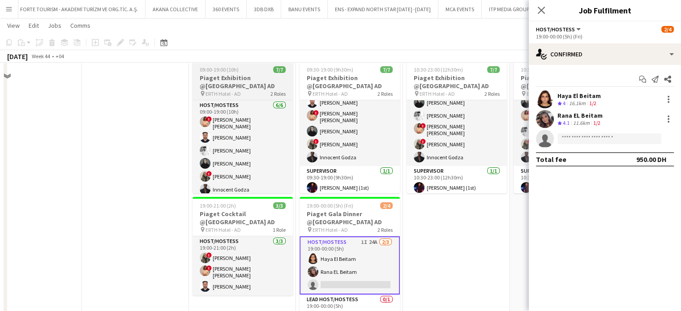
scroll to position [123, 0]
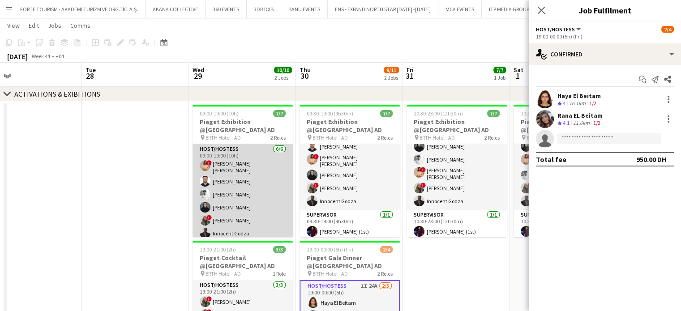
click at [248, 183] on app-card-role "Host/Hostess 6/6 09:00-19:00 (10h) ! Aroua Aroua Ibrahim El Banna Waleed Shehad…" at bounding box center [242, 193] width 100 height 98
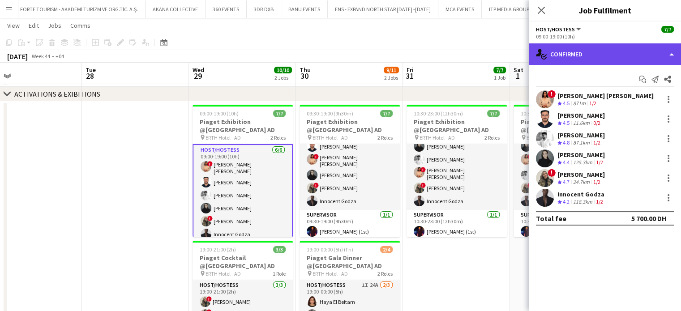
click at [624, 57] on div "single-neutral-actions-check-2 Confirmed" at bounding box center [605, 53] width 152 height 21
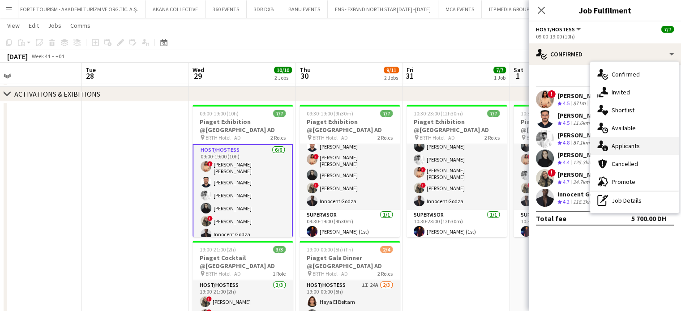
click at [624, 148] on span "Applicants" at bounding box center [625, 146] width 28 height 8
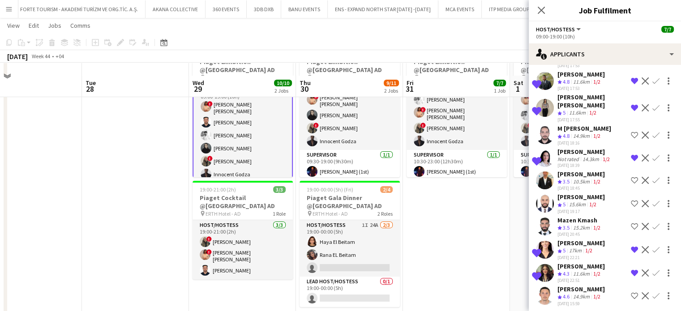
scroll to position [212, 0]
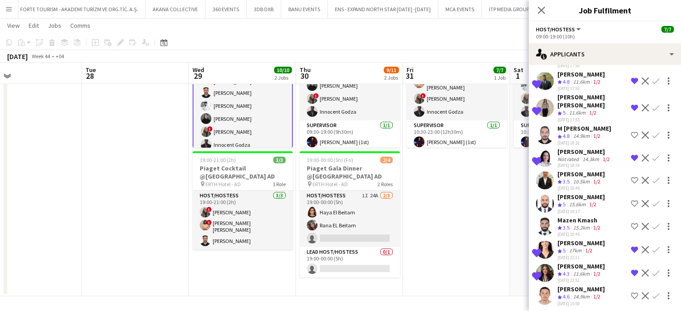
click at [449, 207] on app-date-cell "10:30-23:00 (12h30m) 7/7 Piaget Exhibition @ERTH Hotel AD pin ERTH Hotel - AD 2…" at bounding box center [456, 154] width 107 height 285
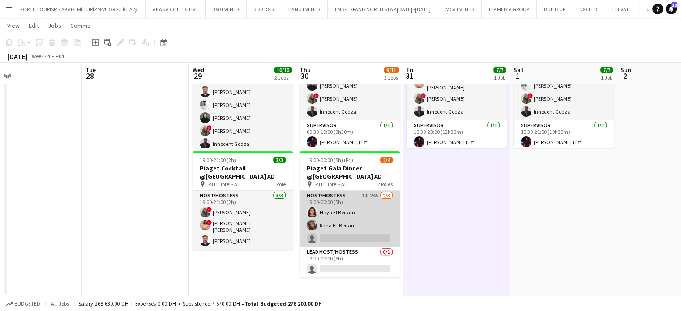
click at [355, 219] on app-card-role "Host/Hostess 1I 24A 2/3 19:00-00:00 (5h) Haya El Beitam Rana EL Beitam single-n…" at bounding box center [349, 219] width 100 height 56
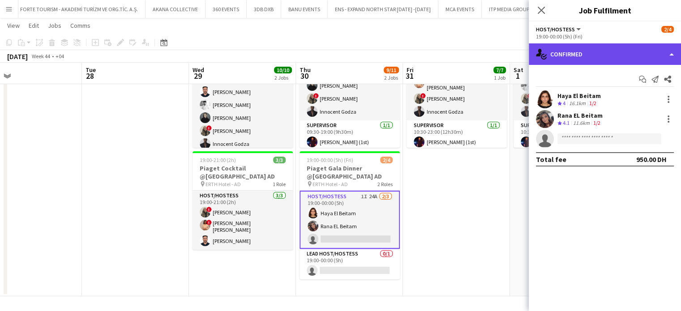
click at [624, 51] on div "single-neutral-actions-check-2 Confirmed" at bounding box center [605, 53] width 152 height 21
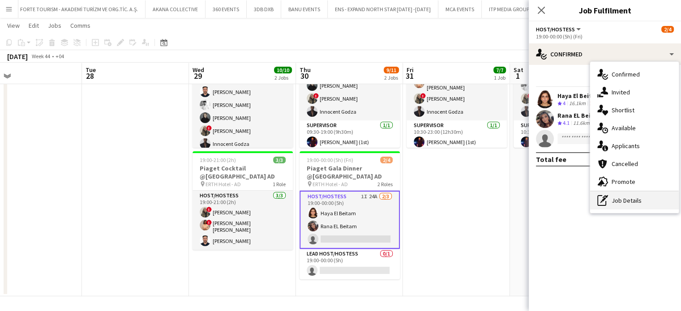
click at [624, 196] on div "pen-write Job Details" at bounding box center [634, 201] width 89 height 18
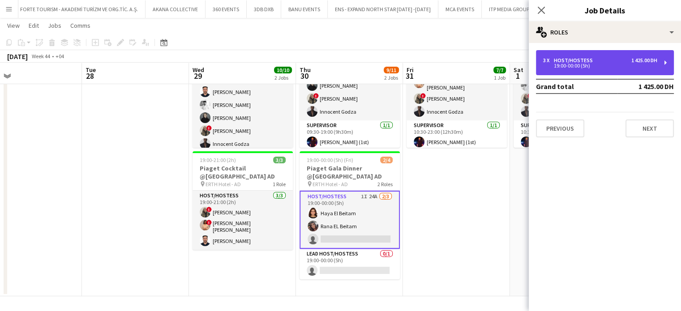
click at [607, 53] on div "3 x Host/Hostess 1 425.00 DH 19:00-00:00 (5h)" at bounding box center [605, 62] width 138 height 25
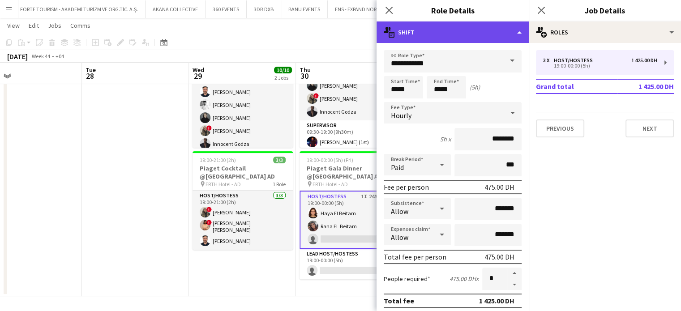
click at [508, 38] on div "multiple-actions-text Shift" at bounding box center [452, 31] width 152 height 21
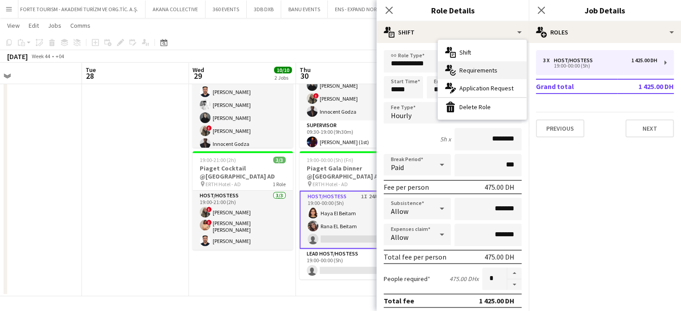
click at [482, 71] on span "Requirements" at bounding box center [478, 70] width 38 height 8
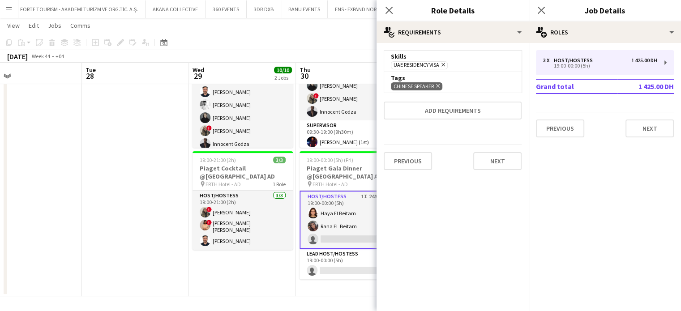
click at [442, 67] on icon "Remove" at bounding box center [442, 65] width 6 height 6
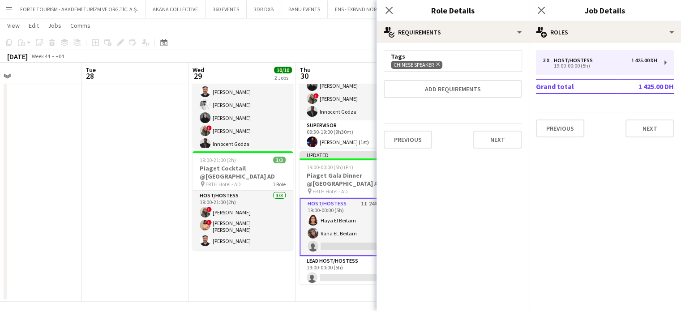
click at [211, 279] on app-date-cell "09:00-19:00 (10h) 7/7 Piaget Exhibition @ERTH Hotel AD pin ERTH Hotel - AD 2 Ro…" at bounding box center [242, 157] width 107 height 290
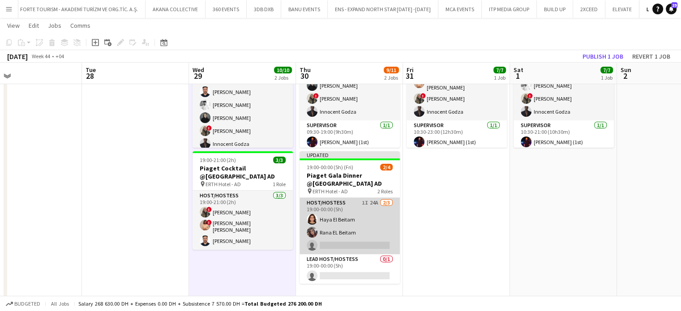
click at [320, 236] on app-card-role "Host/Hostess 1I 24A 2/3 19:00-00:00 (5h) Haya El Beitam Rana EL Beitam single-n…" at bounding box center [349, 226] width 100 height 56
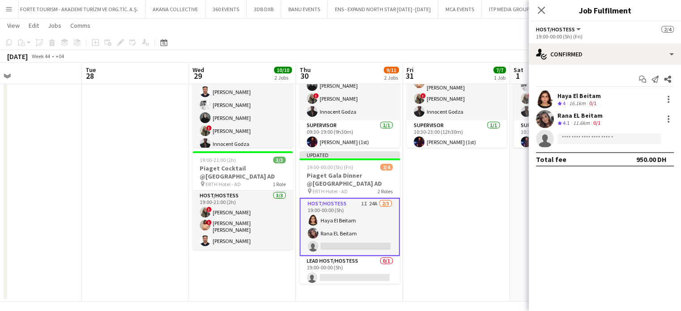
click at [469, 222] on app-date-cell "10:30-23:00 (12h30m) 7/7 Piaget Exhibition @ERTH Hotel AD pin ERTH Hotel - AD 2…" at bounding box center [456, 157] width 107 height 290
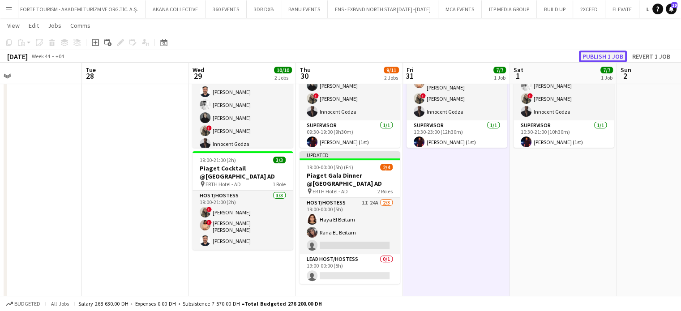
click at [602, 55] on button "Publish 1 job" at bounding box center [603, 57] width 48 height 12
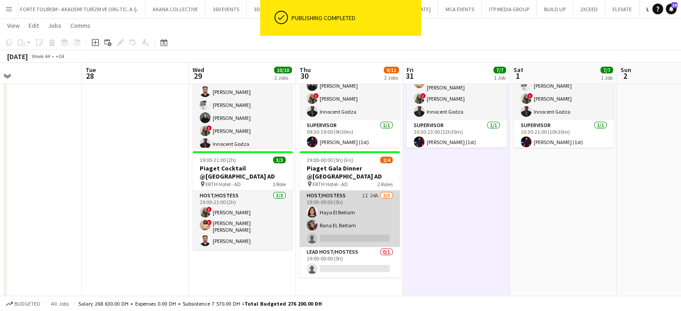
click at [373, 226] on app-card-role "Host/Hostess 1I 24A 2/3 19:00-00:00 (5h) Haya El Beitam Rana EL Beitam single-n…" at bounding box center [349, 219] width 100 height 56
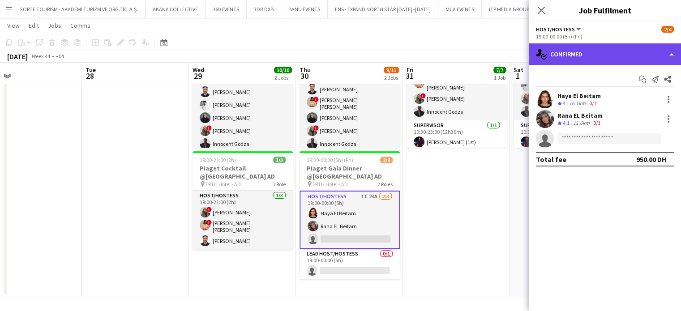
click at [624, 51] on div "single-neutral-actions-check-2 Confirmed" at bounding box center [605, 53] width 152 height 21
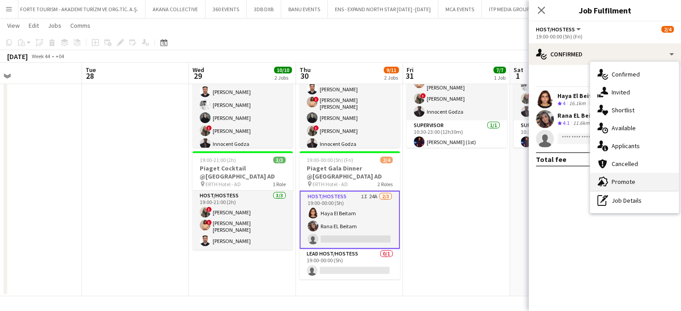
click at [624, 184] on span "Promote" at bounding box center [623, 182] width 24 height 8
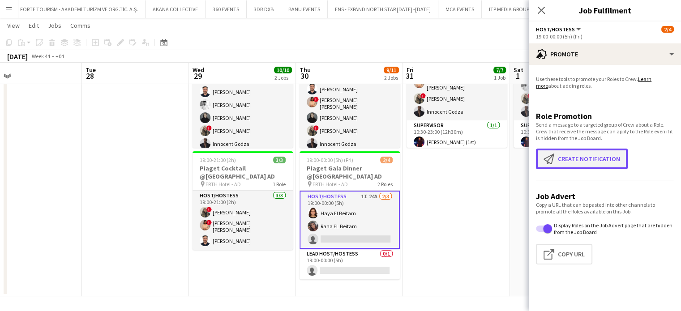
click at [569, 155] on button "Create notification Create notification" at bounding box center [582, 159] width 92 height 21
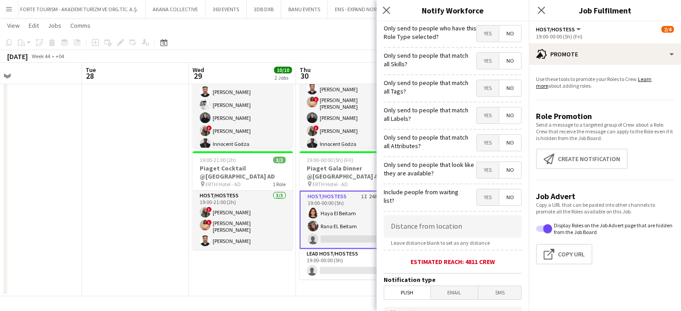
click at [477, 57] on span "Yes" at bounding box center [488, 61] width 22 height 16
click at [482, 88] on span "Yes" at bounding box center [488, 88] width 22 height 16
click at [482, 117] on span "Yes" at bounding box center [488, 115] width 22 height 16
click at [484, 142] on span "Yes" at bounding box center [488, 143] width 22 height 16
click at [481, 165] on span "Yes" at bounding box center [488, 170] width 22 height 16
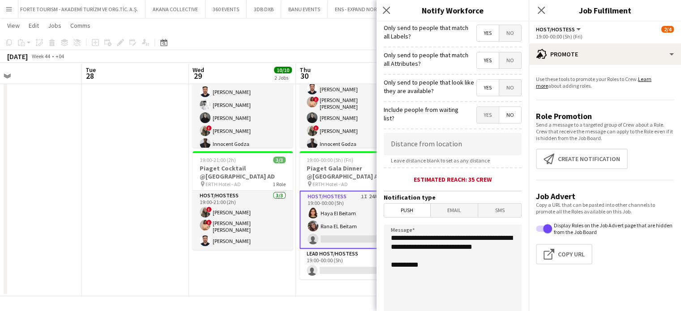
scroll to position [179, 0]
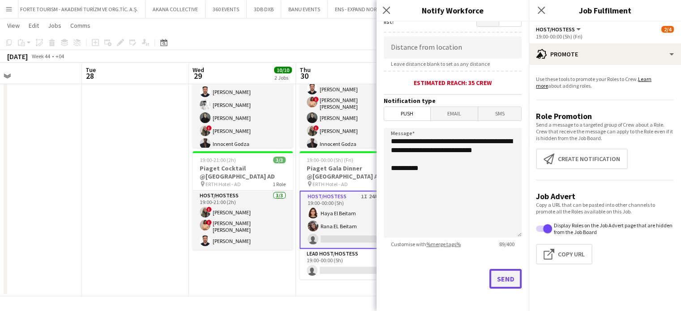
click at [495, 279] on button "Send" at bounding box center [505, 279] width 32 height 20
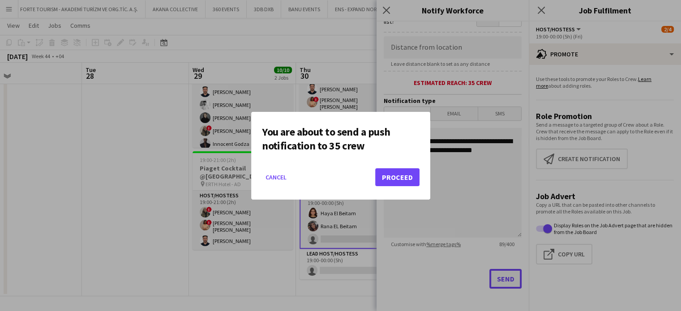
scroll to position [0, 0]
click at [406, 175] on button "Proceed" at bounding box center [397, 177] width 44 height 18
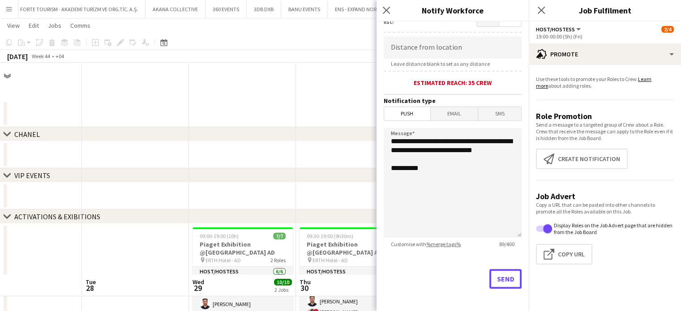
scroll to position [212, 0]
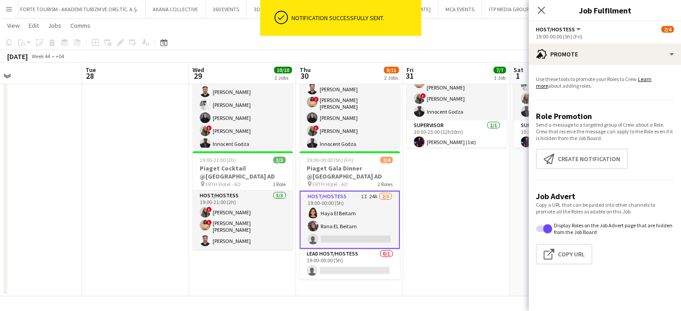
click at [373, 212] on app-card-role "Host/Hostess 1I 24A 2/3 19:00-00:00 (5h) Haya El Beitam Rana EL Beitam single-n…" at bounding box center [349, 220] width 100 height 58
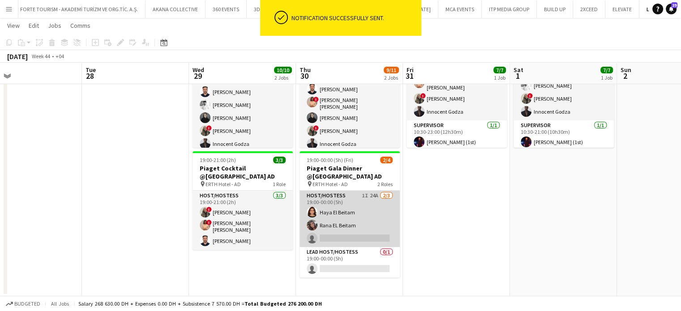
click at [355, 217] on app-card-role "Host/Hostess 1I 24A 2/3 19:00-00:00 (5h) Haya El Beitam Rana EL Beitam single-n…" at bounding box center [349, 219] width 100 height 56
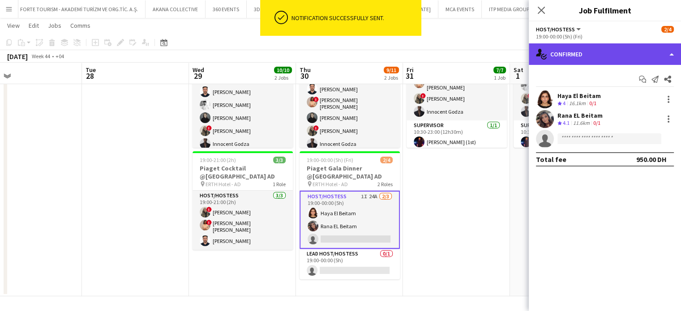
click at [624, 51] on div "single-neutral-actions-check-2 Confirmed" at bounding box center [605, 53] width 152 height 21
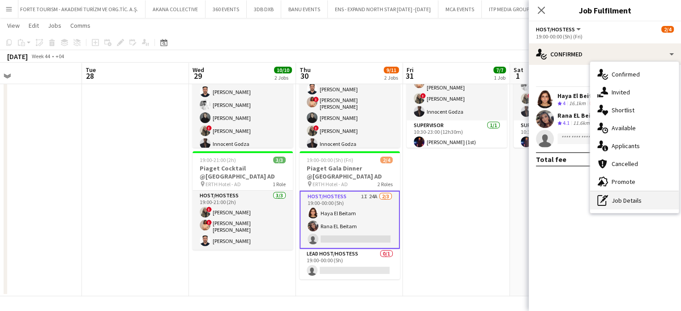
click at [624, 202] on div "pen-write Job Details" at bounding box center [634, 201] width 89 height 18
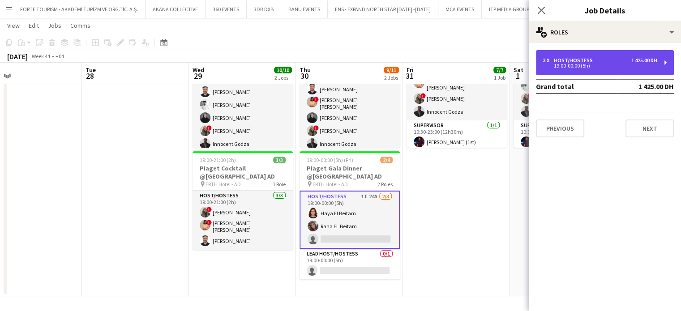
click at [598, 61] on div "3 x Host/Hostess 1 425.00 DH" at bounding box center [600, 60] width 114 height 6
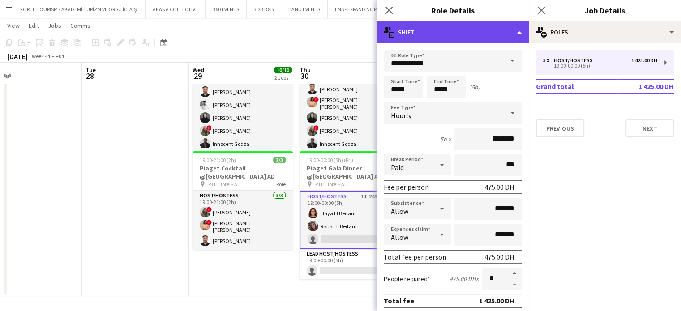
click at [494, 30] on div "multiple-actions-text Shift" at bounding box center [452, 31] width 152 height 21
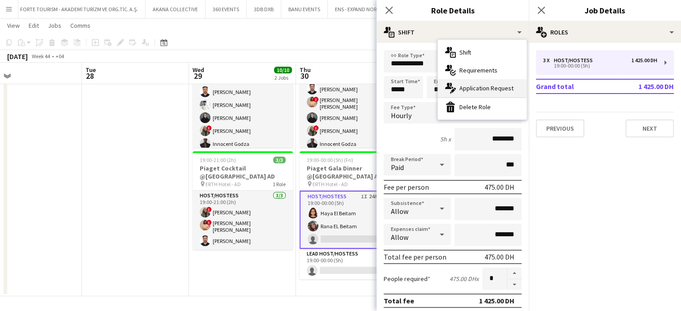
click at [480, 89] on span "Application Request" at bounding box center [486, 88] width 54 height 8
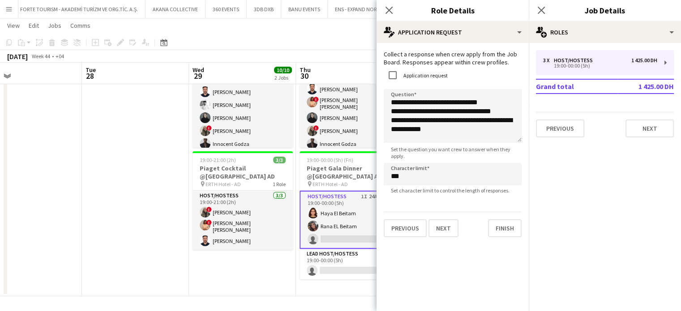
scroll to position [0, 346]
click at [291, 248] on app-date-cell "09:00-19:00 (10h) 7/7 Piaget Exhibition @ERTH Hotel AD pin ERTH Hotel - AD 2 Ro…" at bounding box center [242, 154] width 107 height 285
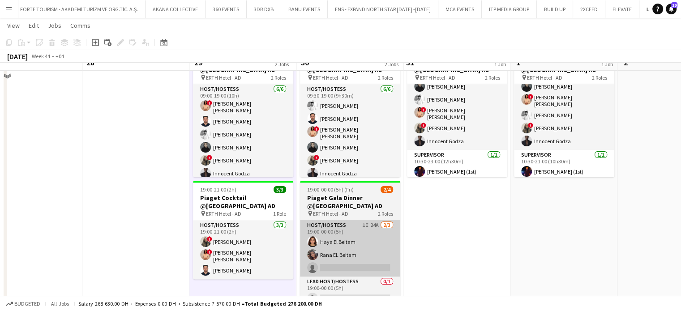
scroll to position [167, 0]
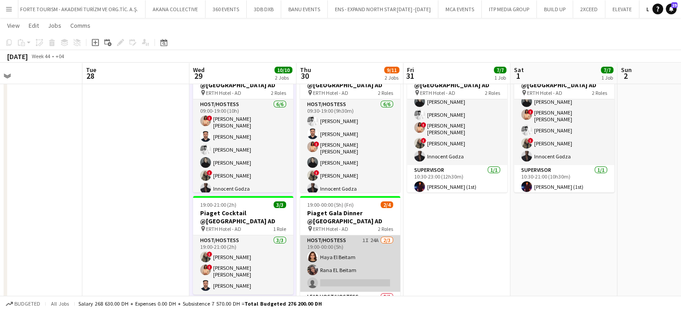
click at [338, 268] on app-card-role "Host/Hostess 1I 24A 2/3 19:00-00:00 (5h) Haya El Beitam Rana EL Beitam single-n…" at bounding box center [350, 263] width 100 height 56
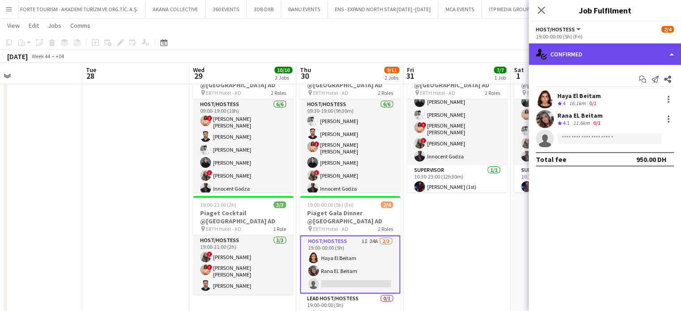
click at [624, 44] on div "single-neutral-actions-check-2 Confirmed" at bounding box center [605, 53] width 152 height 21
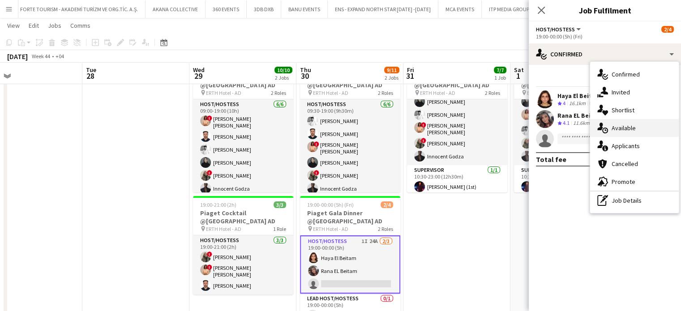
click at [624, 119] on div "single-neutral-actions-upload Available" at bounding box center [634, 128] width 89 height 18
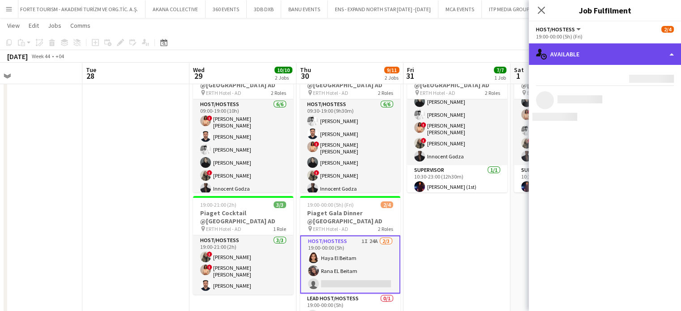
click at [624, 55] on div "single-neutral-actions-upload Available" at bounding box center [605, 53] width 152 height 21
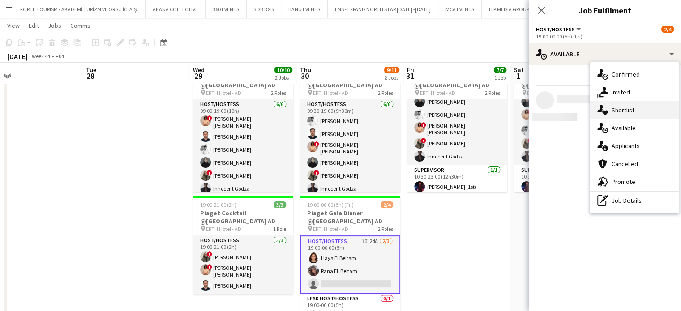
click at [624, 111] on span "Shortlist" at bounding box center [622, 110] width 23 height 8
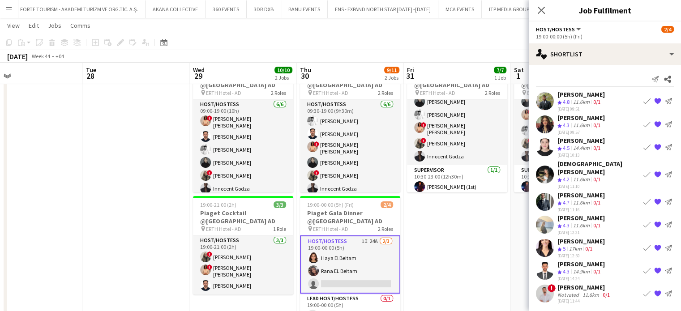
click at [569, 282] on div "Ognjen Milić" at bounding box center [584, 287] width 54 height 8
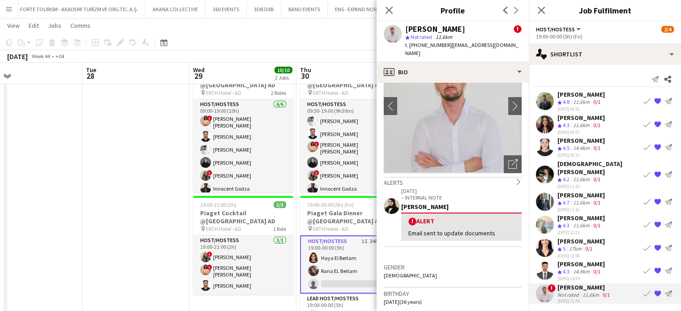
scroll to position [90, 0]
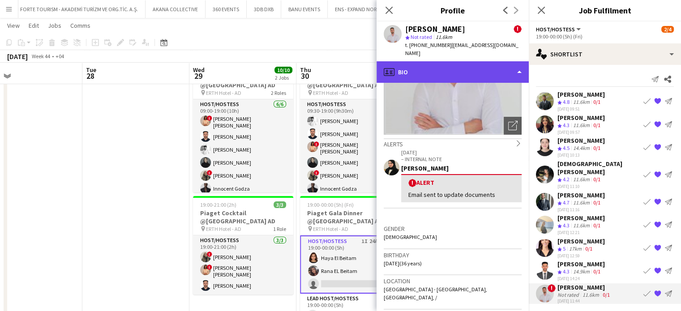
click at [496, 62] on div "profile Bio" at bounding box center [452, 71] width 152 height 21
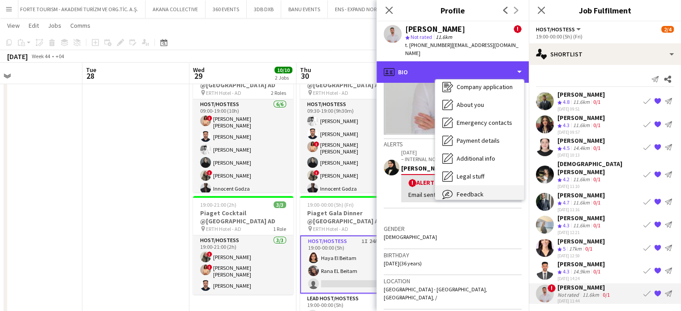
scroll to position [66, 0]
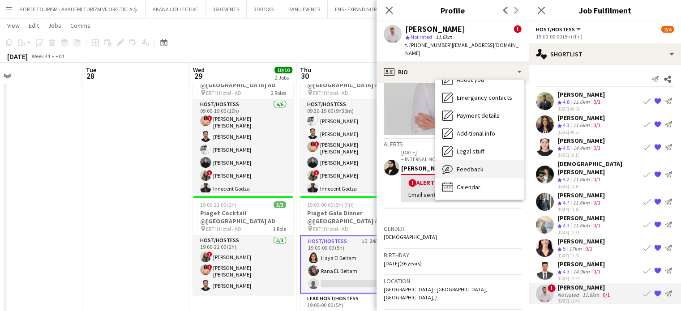
click at [480, 165] on span "Feedback" at bounding box center [470, 169] width 27 height 8
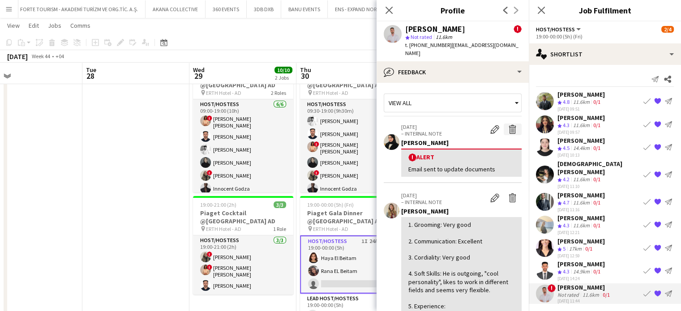
click at [508, 125] on app-icon "Delete alert" at bounding box center [512, 129] width 9 height 9
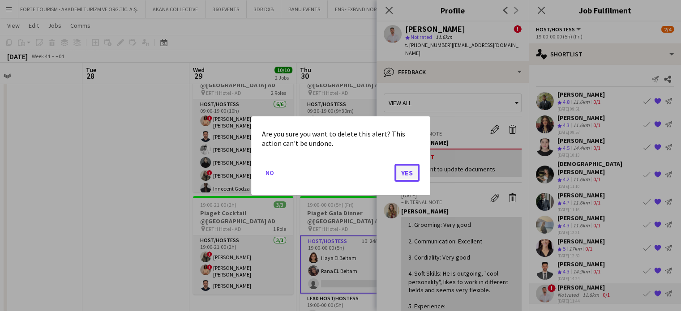
click at [408, 167] on button "Yes" at bounding box center [406, 172] width 25 height 18
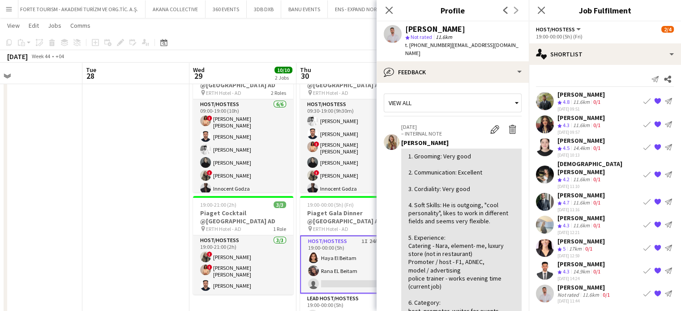
click at [150, 161] on app-date-cell at bounding box center [135, 198] width 107 height 285
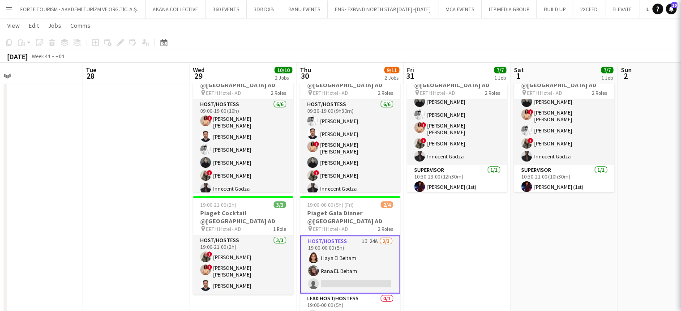
scroll to position [0, 346]
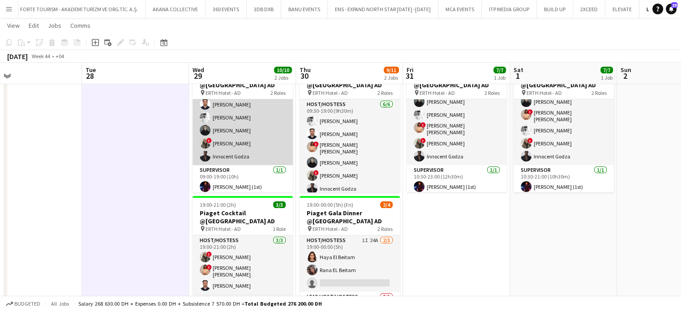
click at [229, 133] on app-card-role "Host/Hostess 6/6 09:00-19:00 (10h) ! Aroua Aroua Ibrahim El Banna Waleed Shehad…" at bounding box center [242, 116] width 100 height 98
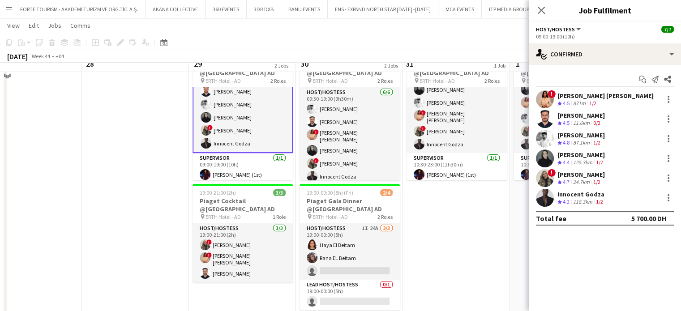
scroll to position [167, 0]
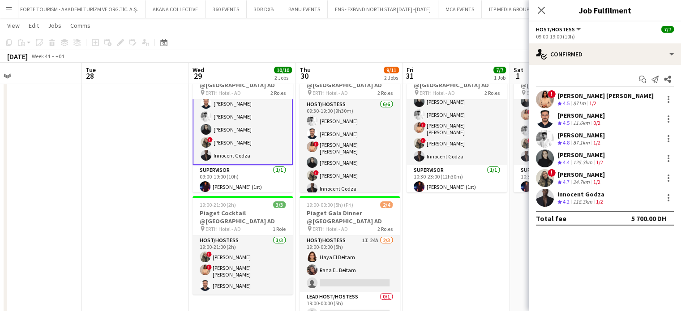
click at [479, 241] on app-date-cell "10:30-23:00 (12h30m) 7/7 Piaget Exhibition @ERTH Hotel AD pin ERTH Hotel - AD 2…" at bounding box center [456, 198] width 107 height 285
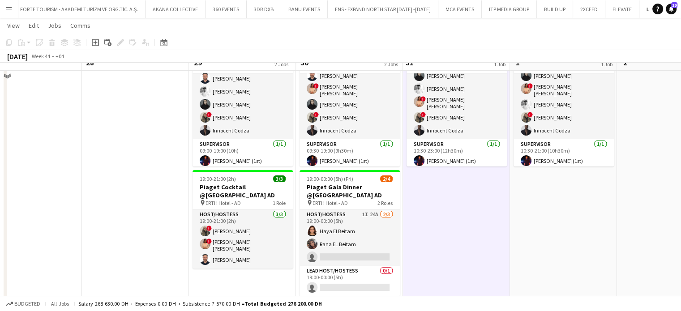
scroll to position [212, 0]
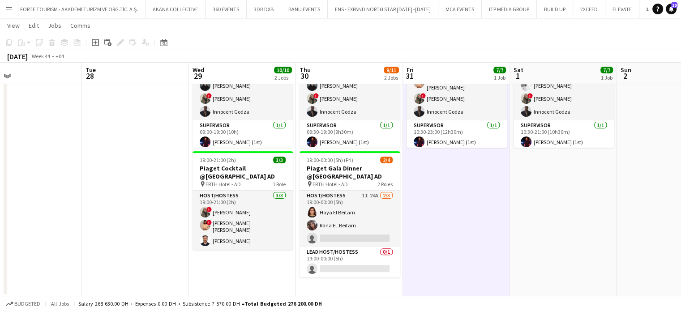
click at [516, 213] on app-date-cell "10:30-21:00 (10h30m) 7/7 Piaget Exhibition @ERTH Hotel AD pin ERTH Hotel - AD 2…" at bounding box center [563, 154] width 107 height 285
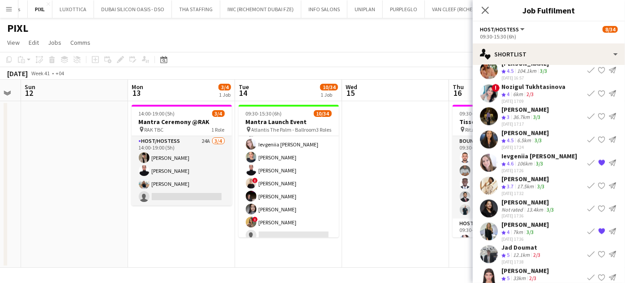
scroll to position [773, 0]
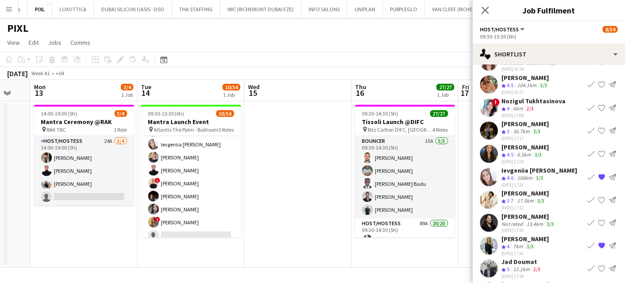
drag, startPoint x: 402, startPoint y: 164, endPoint x: 299, endPoint y: 157, distance: 102.8
click at [299, 157] on app-calendar-viewport "Fri 10 Sat 11 Sun 12 Mon 13 3/4 1 Job Tue 14 10/34 1 Job Wed 15 Thu 16 27/27 1 …" at bounding box center [312, 174] width 625 height 188
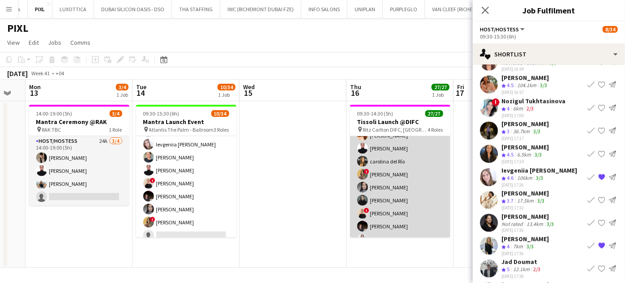
scroll to position [285, 0]
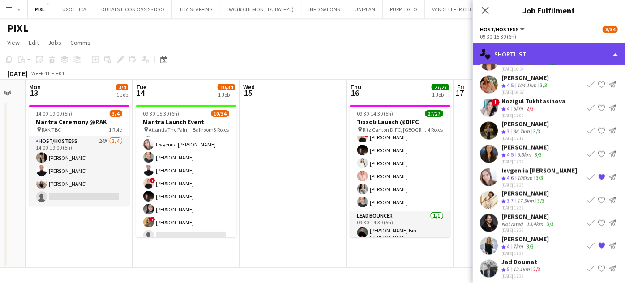
click at [618, 51] on div "single-neutral-actions-heart Shortlist" at bounding box center [549, 53] width 152 height 21
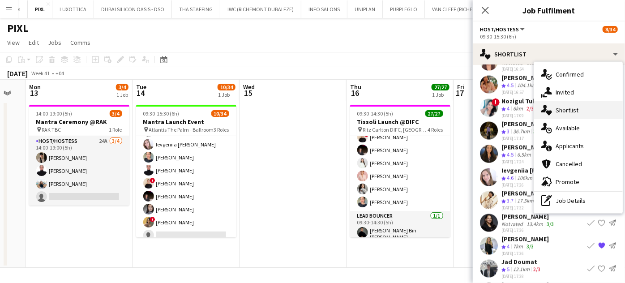
click at [589, 115] on div "single-neutral-actions-heart Shortlist" at bounding box center [578, 110] width 89 height 18
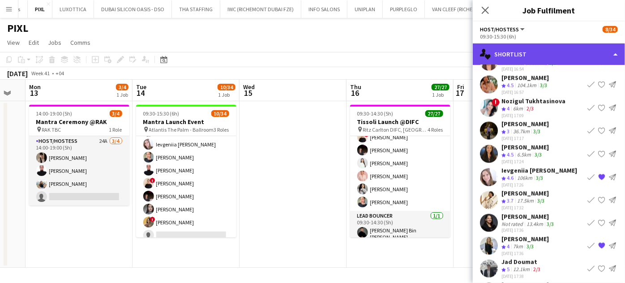
click at [598, 52] on div "single-neutral-actions-heart Shortlist" at bounding box center [549, 53] width 152 height 21
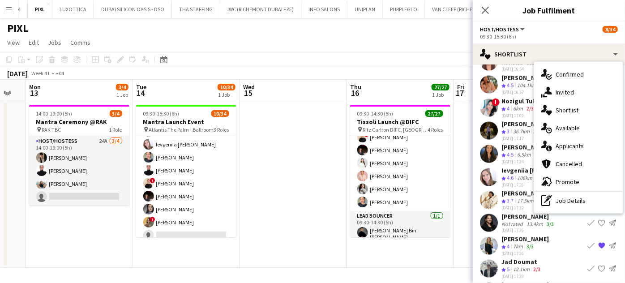
click at [554, 111] on div "single-neutral-actions-heart Shortlist" at bounding box center [578, 110] width 89 height 18
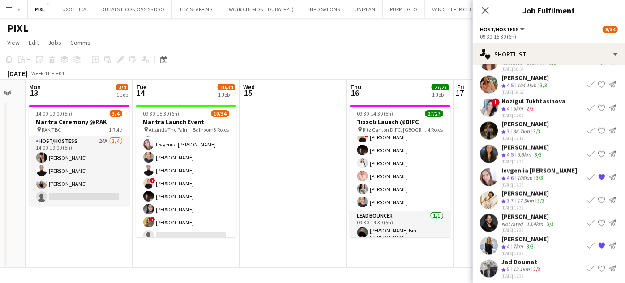
click at [301, 143] on app-date-cell at bounding box center [292, 184] width 107 height 167
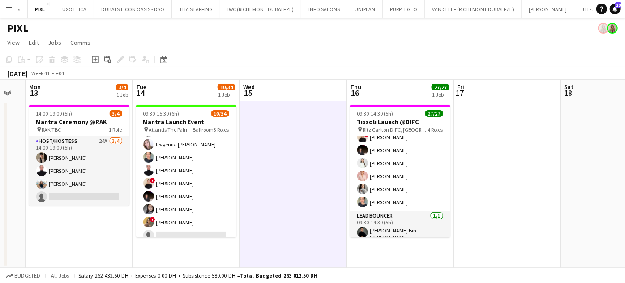
click at [441, 163] on app-card-role "Host/Hostess 89A 20/20 09:30-14:30 (5h) Daria Ganzhura Fadoua Sokrate Ruth Jasm…" at bounding box center [400, 72] width 100 height 277
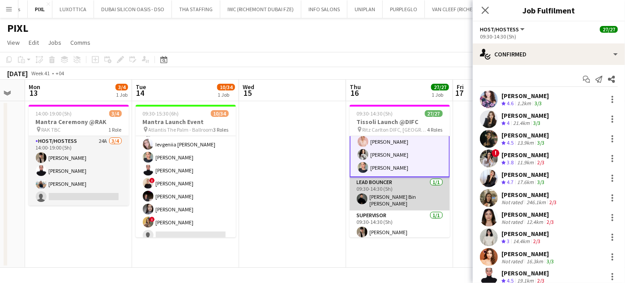
scroll to position [239, 0]
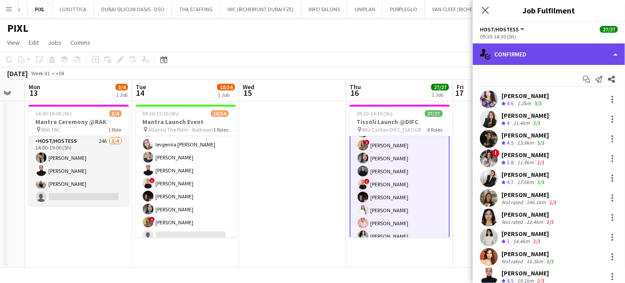
click at [606, 52] on div "single-neutral-actions-check-2 Confirmed" at bounding box center [549, 53] width 152 height 21
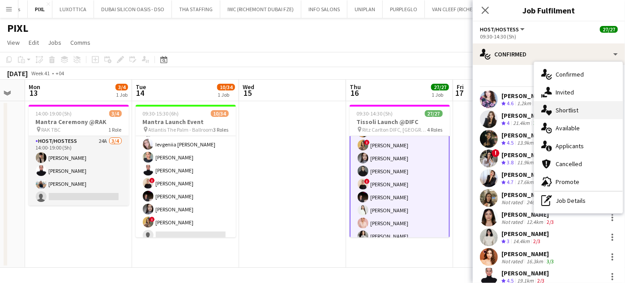
click at [575, 112] on span "Shortlist" at bounding box center [566, 110] width 23 height 8
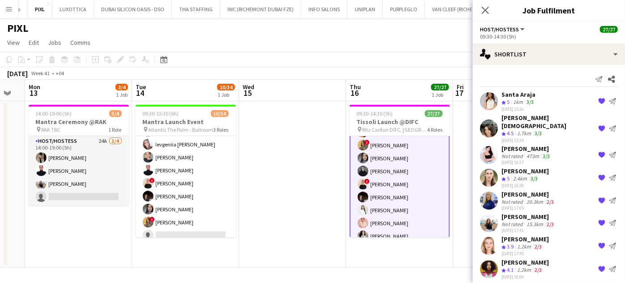
scroll to position [40, 0]
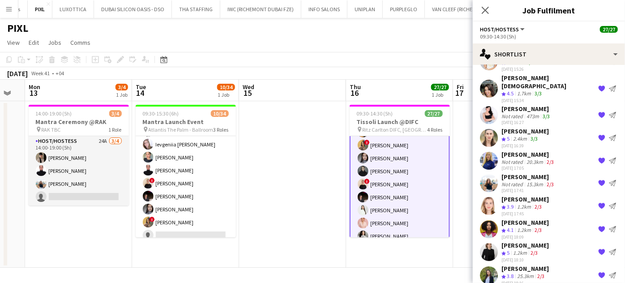
click at [598, 157] on app-icon "{{ spriteTitle }}" at bounding box center [601, 160] width 7 height 7
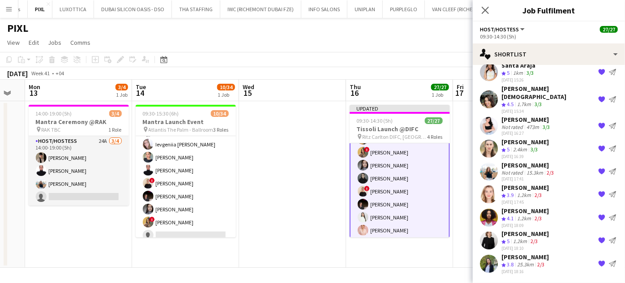
scroll to position [17, 0]
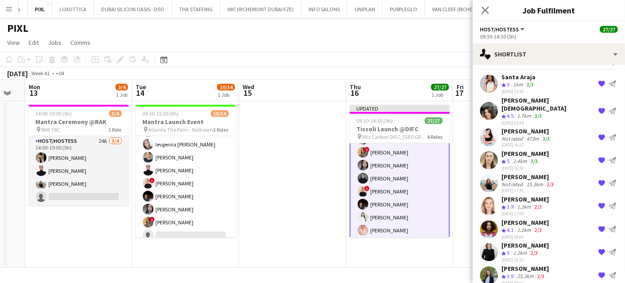
click at [316, 174] on app-date-cell at bounding box center [292, 184] width 107 height 167
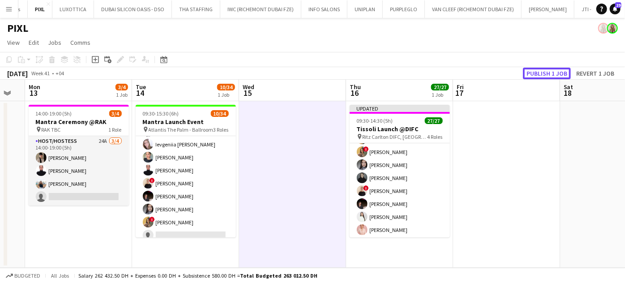
click at [545, 73] on button "Publish 1 job" at bounding box center [547, 74] width 48 height 12
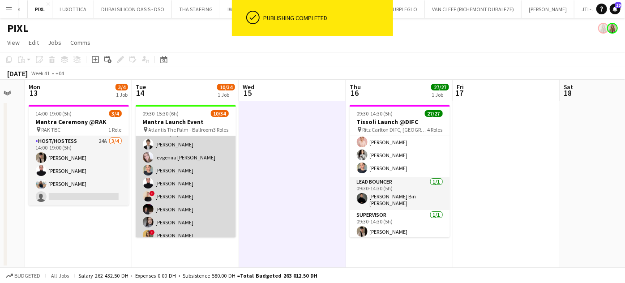
scroll to position [122, 0]
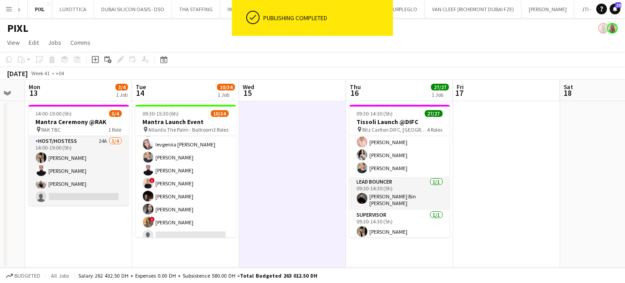
click at [306, 158] on app-date-cell at bounding box center [292, 184] width 107 height 167
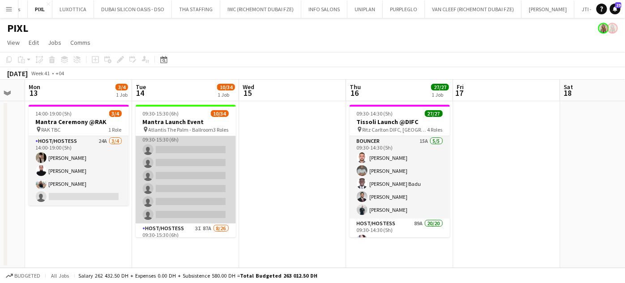
scroll to position [0, 0]
click at [203, 164] on app-card-role "Bouncer 22A 0/6 09:30-15:30 (6h) single-neutral-actions single-neutral-actions …" at bounding box center [186, 183] width 100 height 95
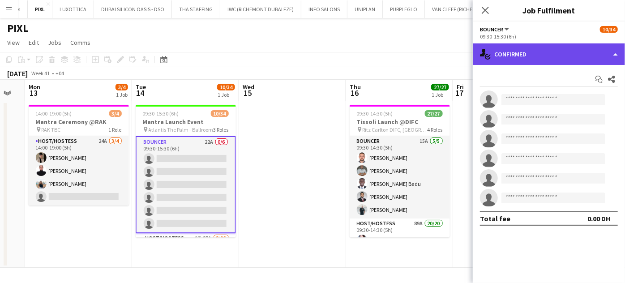
click at [609, 52] on div "single-neutral-actions-check-2 Confirmed" at bounding box center [549, 53] width 152 height 21
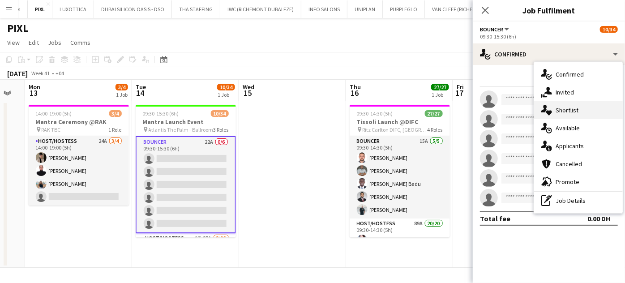
click at [573, 109] on span "Shortlist" at bounding box center [566, 110] width 23 height 8
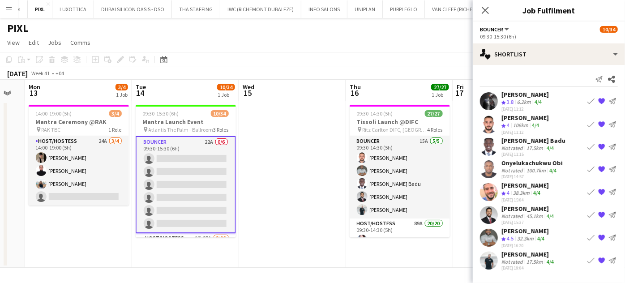
click at [320, 193] on app-date-cell at bounding box center [292, 184] width 107 height 167
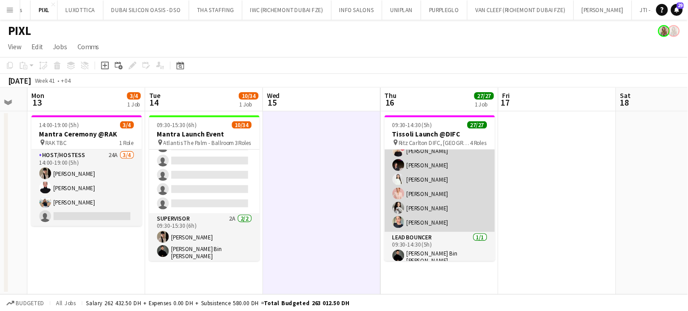
scroll to position [319, 0]
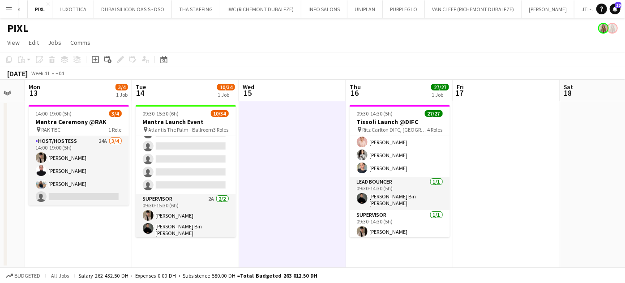
click at [282, 180] on app-date-cell at bounding box center [292, 184] width 107 height 167
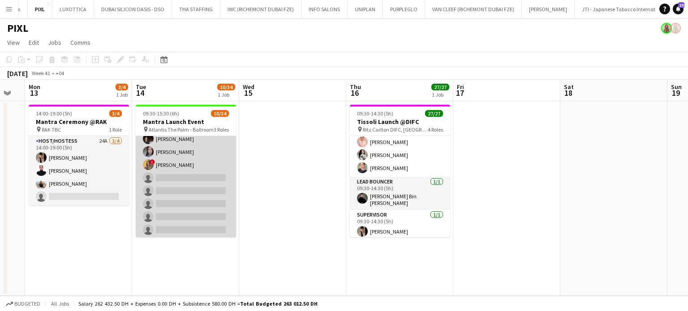
scroll to position [269, 0]
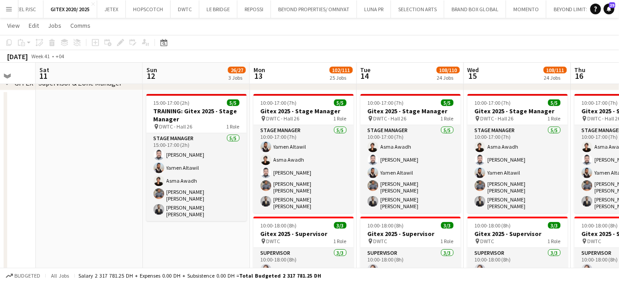
scroll to position [0, 287]
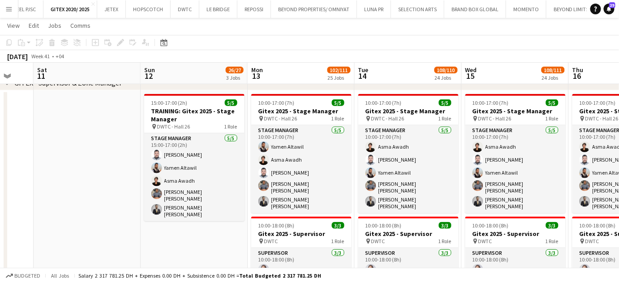
drag, startPoint x: 313, startPoint y: 154, endPoint x: 230, endPoint y: 153, distance: 83.3
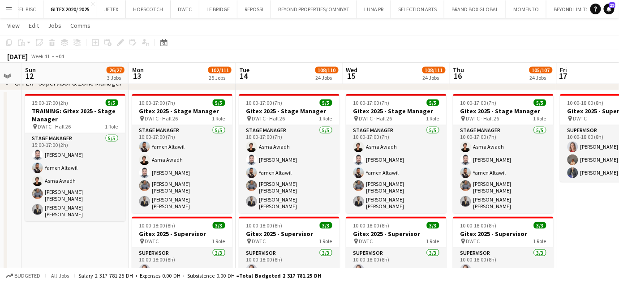
drag, startPoint x: 514, startPoint y: 156, endPoint x: 395, endPoint y: 155, distance: 119.5
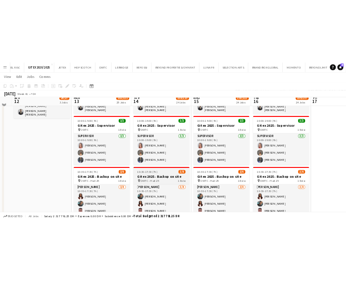
scroll to position [407, 0]
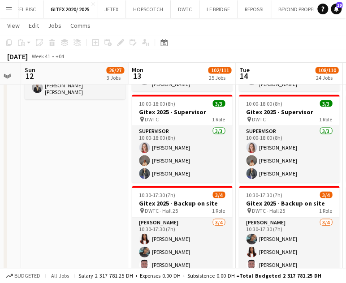
click at [64, 184] on app-date-cell "15:00-17:00 (2h) 5/5 TRAINING: Gitex 2025 - Stage Manager pin DWTC - Hall 26 1 …" at bounding box center [74, 146] width 107 height 357
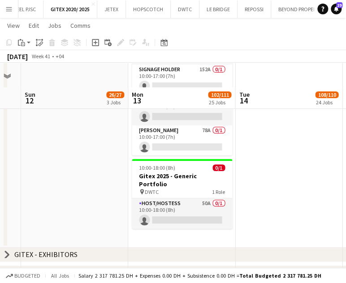
scroll to position [203, 0]
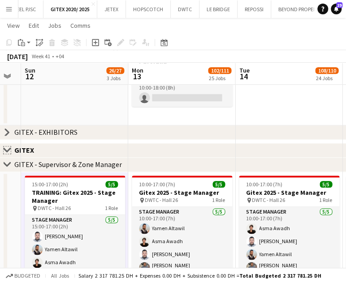
click at [8, 150] on app-icon "Close set" at bounding box center [7, 149] width 7 height 7
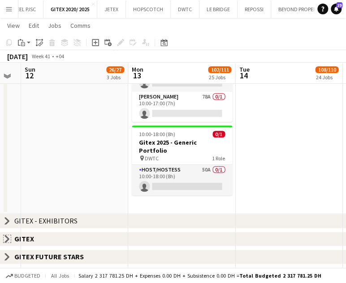
scroll to position [114, 0]
click at [5, 237] on app-icon "Close set" at bounding box center [7, 238] width 7 height 7
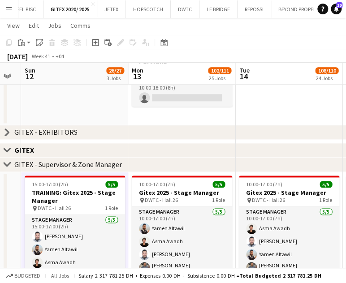
click at [4, 164] on icon "chevron-right" at bounding box center [7, 164] width 7 height 7
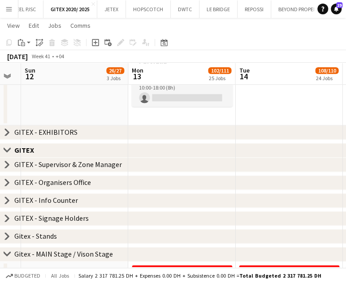
click at [7, 162] on icon at bounding box center [7, 164] width 4 height 7
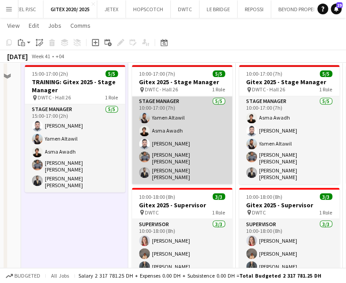
scroll to position [325, 0]
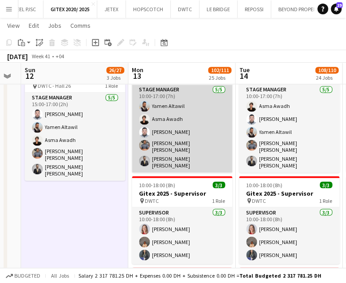
click at [178, 118] on app-card-role "Stage Manager [DATE] 10:00-17:00 (7h) [PERSON_NAME] [PERSON_NAME] Mhd [PERSON_N…" at bounding box center [182, 129] width 100 height 88
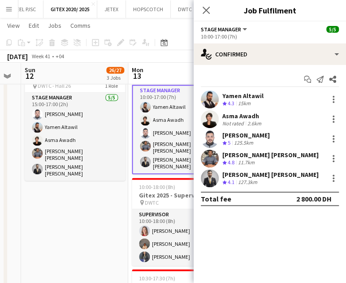
click at [166, 148] on app-card-role "Stage Manager [DATE] 10:00-17:00 (7h) [PERSON_NAME] [PERSON_NAME] Mhd [PERSON_N…" at bounding box center [182, 130] width 100 height 90
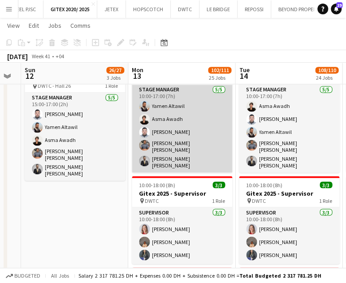
click at [158, 122] on app-card-role "Stage Manager [DATE] 10:00-17:00 (7h) [PERSON_NAME] [PERSON_NAME] Mhd [PERSON_N…" at bounding box center [182, 129] width 100 height 88
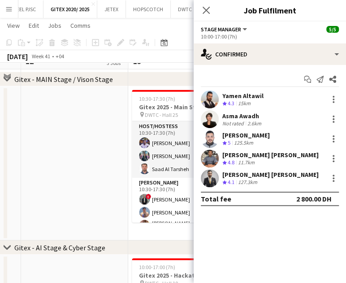
scroll to position [732, 0]
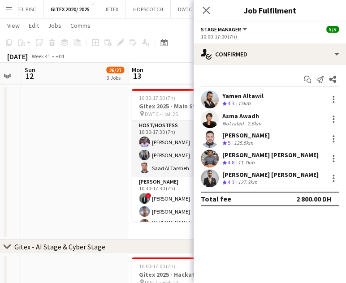
click at [237, 134] on div "[PERSON_NAME]" at bounding box center [245, 135] width 47 height 8
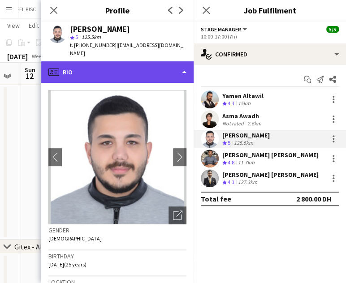
click at [161, 61] on div "profile Bio" at bounding box center [117, 71] width 152 height 21
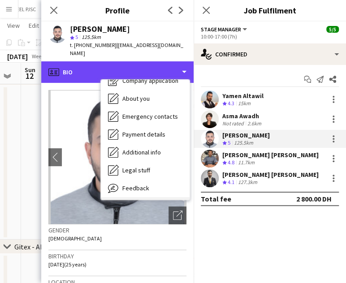
scroll to position [48, 0]
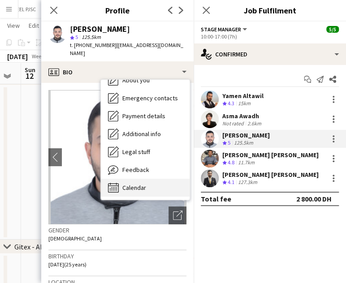
click at [137, 179] on div "Calendar Calendar" at bounding box center [145, 188] width 89 height 18
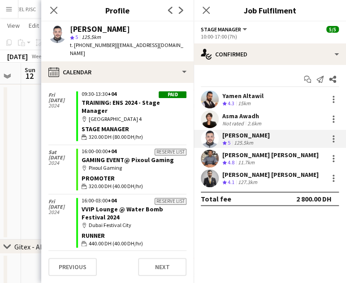
scroll to position [1252, 0]
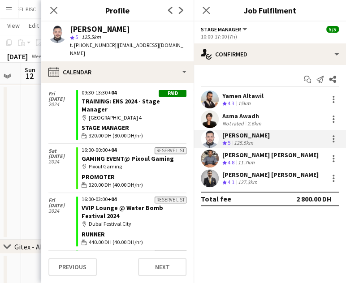
click at [228, 101] on span "4.3" at bounding box center [230, 103] width 7 height 7
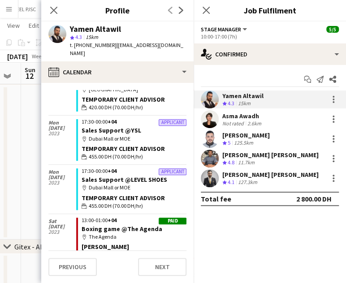
scroll to position [3435, 0]
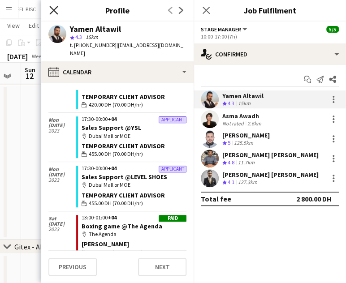
click at [56, 13] on icon at bounding box center [53, 10] width 9 height 9
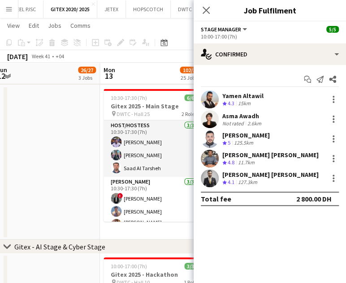
drag, startPoint x: 162, startPoint y: 184, endPoint x: 133, endPoint y: 178, distance: 29.6
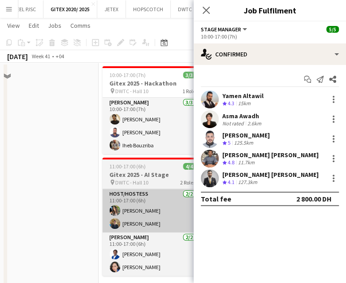
scroll to position [936, 0]
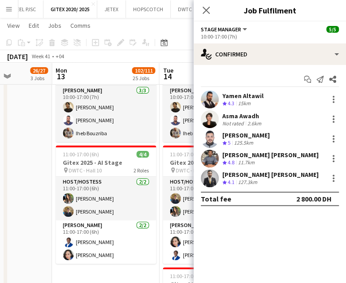
drag, startPoint x: 127, startPoint y: 207, endPoint x: 80, endPoint y: 200, distance: 47.5
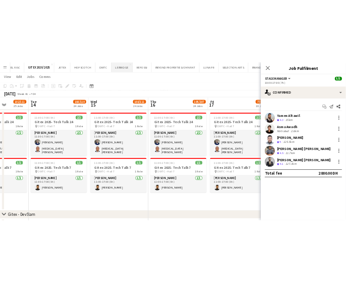
scroll to position [471, 0]
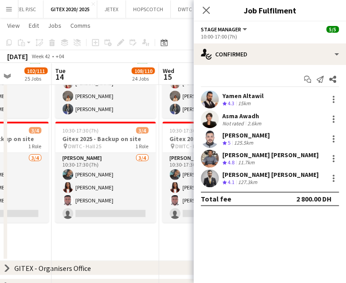
drag, startPoint x: 110, startPoint y: 229, endPoint x: 162, endPoint y: 231, distance: 52.0
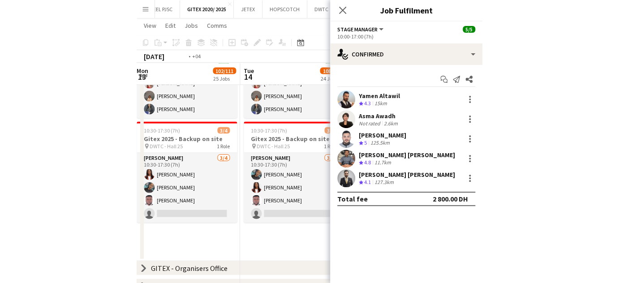
scroll to position [0, 264]
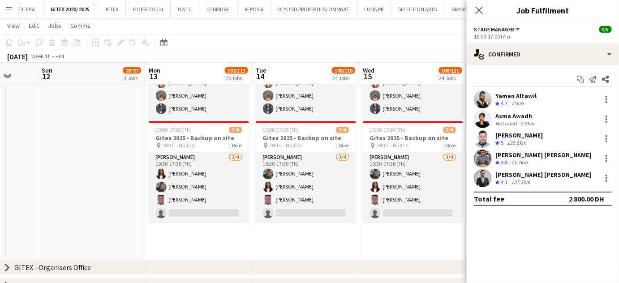
drag, startPoint x: 161, startPoint y: 163, endPoint x: 179, endPoint y: 166, distance: 18.5
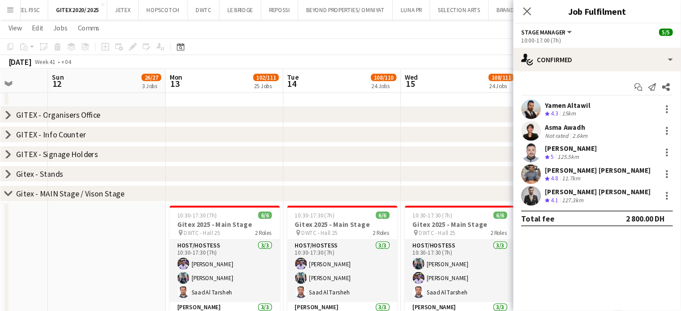
scroll to position [0, 278]
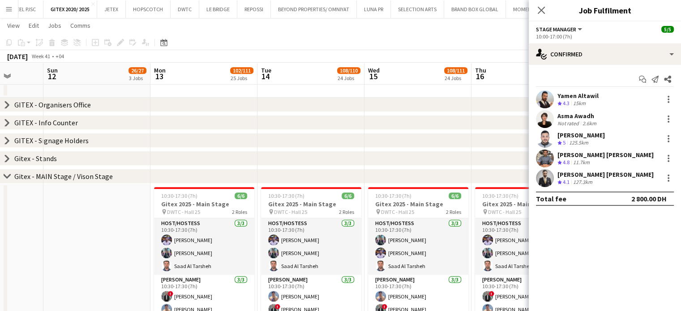
click at [69, 252] on app-date-cell at bounding box center [96, 261] width 107 height 154
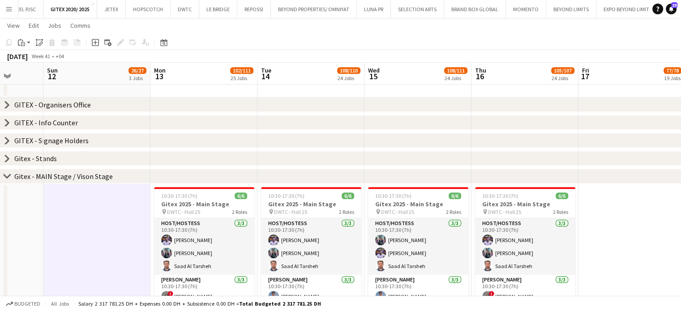
click at [123, 236] on app-date-cell at bounding box center [96, 261] width 107 height 154
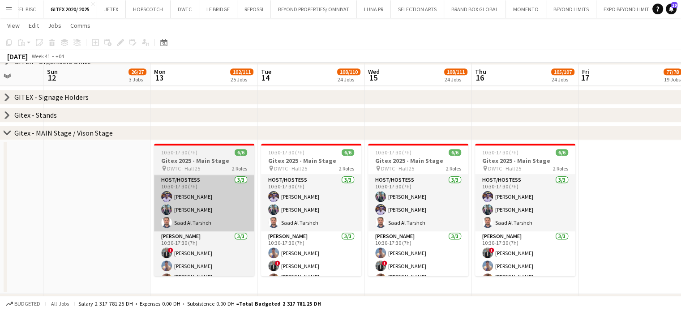
scroll to position [679, 0]
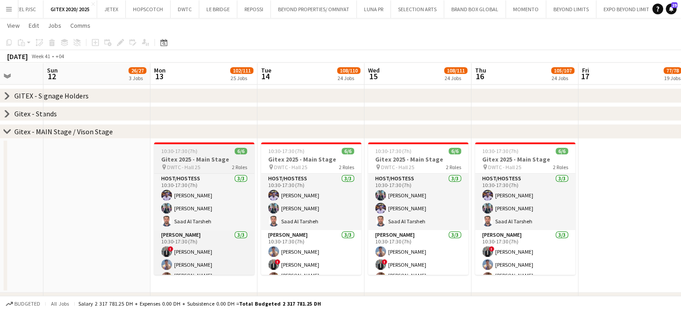
click at [215, 152] on div "10:30-17:30 (7h) 6/6" at bounding box center [204, 151] width 100 height 7
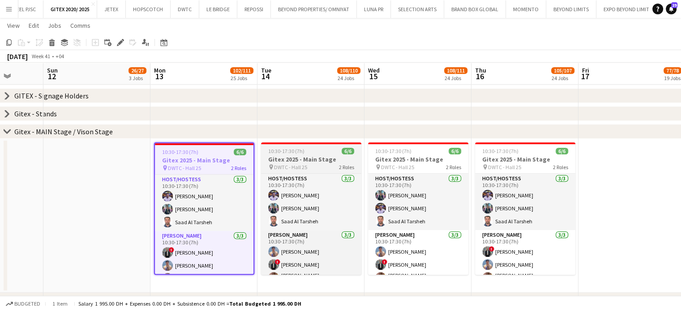
click at [292, 156] on h3 "Gitex 2025 - Main Stage" at bounding box center [311, 159] width 100 height 8
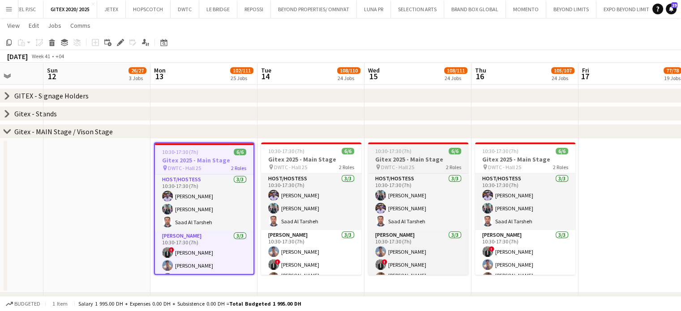
click at [391, 161] on h3 "Gitex 2025 - Main Stage" at bounding box center [418, 159] width 100 height 8
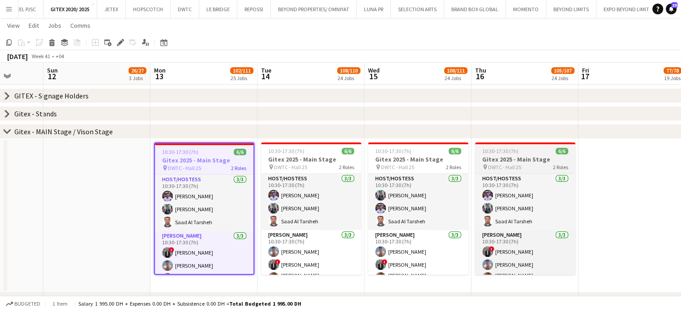
click at [528, 158] on h3 "Gitex 2025 - Main Stage" at bounding box center [525, 159] width 100 height 8
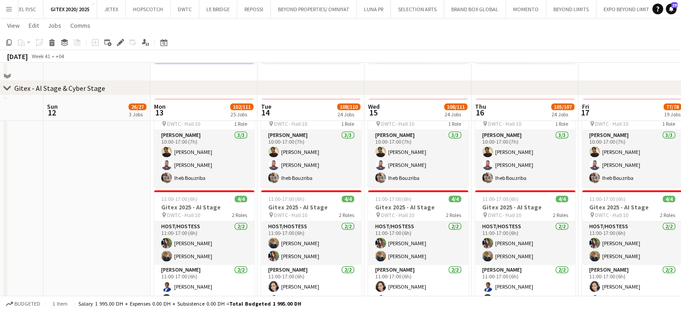
scroll to position [931, 0]
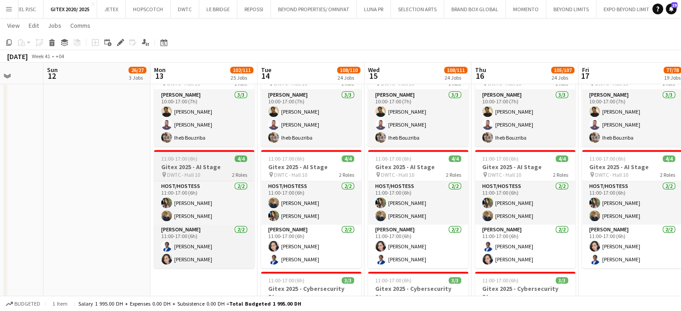
drag, startPoint x: 179, startPoint y: 155, endPoint x: 186, endPoint y: 155, distance: 7.2
click at [179, 155] on span "11:00-17:00 (6h)" at bounding box center [179, 158] width 36 height 7
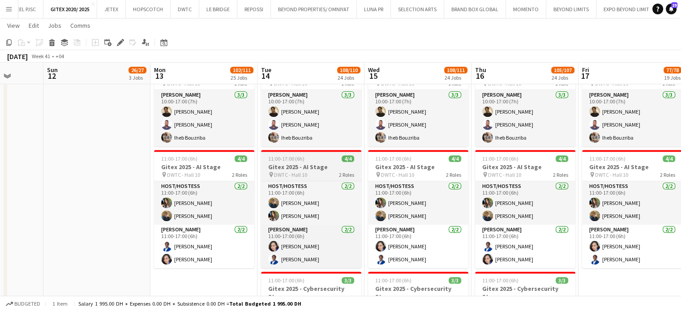
click at [293, 161] on span "11:00-17:00 (6h)" at bounding box center [286, 158] width 36 height 7
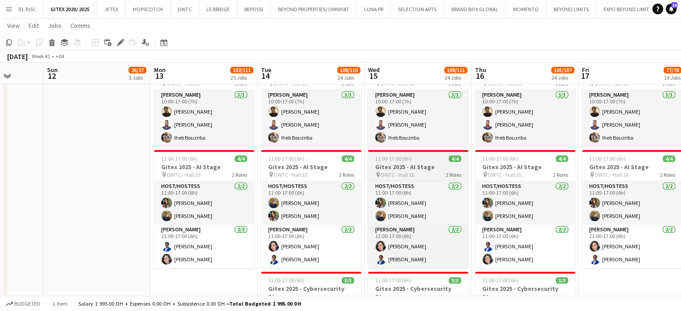
click at [426, 164] on h3 "Gitex 2025 - AI Stage" at bounding box center [418, 167] width 100 height 8
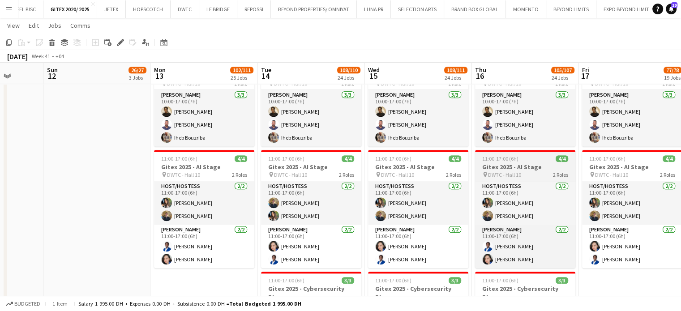
click at [517, 172] on span "DWTC - Hall 10" at bounding box center [504, 174] width 33 height 7
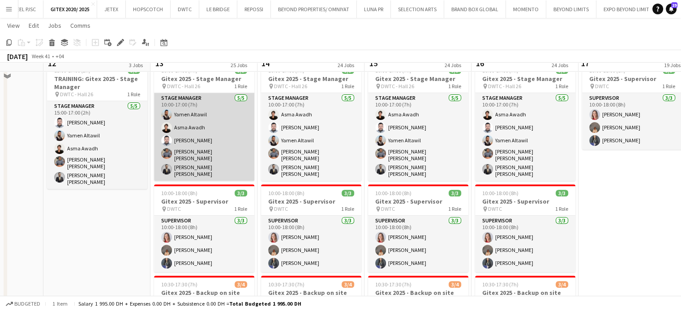
scroll to position [304, 0]
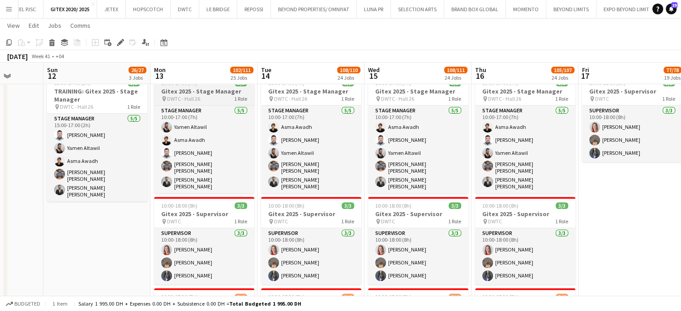
click at [188, 99] on span "DWTC - Hall 26" at bounding box center [183, 98] width 33 height 7
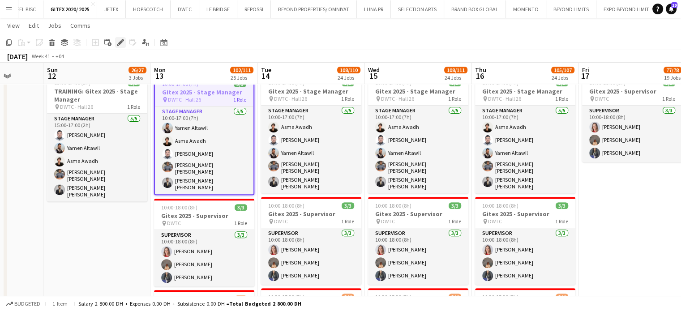
click at [123, 40] on icon at bounding box center [123, 40] width 2 height 2
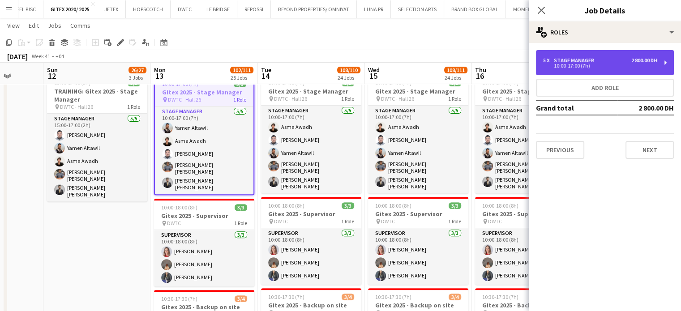
click at [576, 57] on div "Stage Manager" at bounding box center [576, 60] width 44 height 6
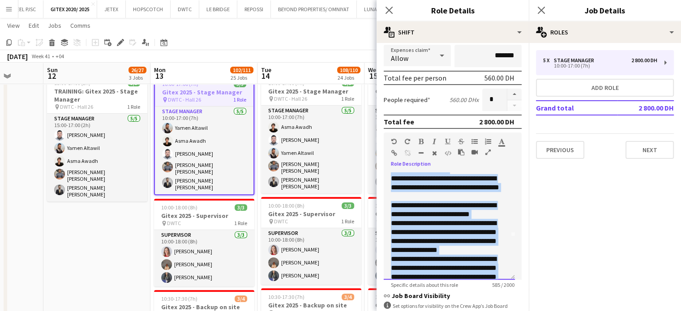
scroll to position [0, 0]
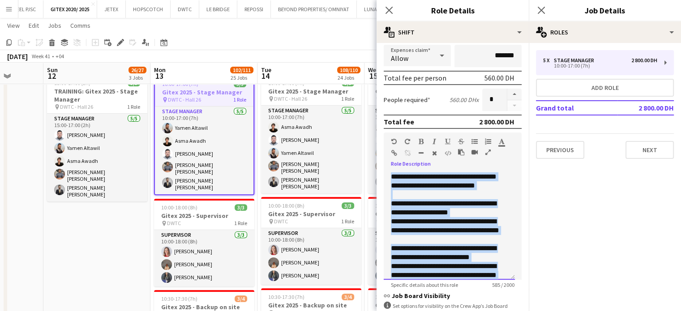
drag, startPoint x: 448, startPoint y: 260, endPoint x: 376, endPoint y: 166, distance: 118.5
click at [376, 166] on form "**********" at bounding box center [452, 126] width 152 height 510
copy div "**********"
click at [113, 238] on app-date-cell "15:00-17:00 (2h) 5/5 TRAINING: Gitex 2025 - Stage Manager pin DWTC - Hall 26 1 …" at bounding box center [96, 249] width 107 height 357
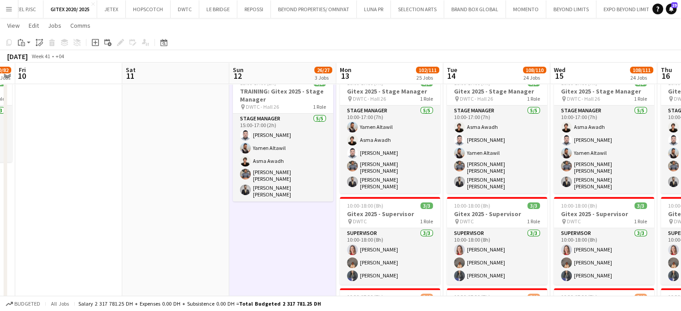
drag, startPoint x: 97, startPoint y: 234, endPoint x: 283, endPoint y: 237, distance: 186.2
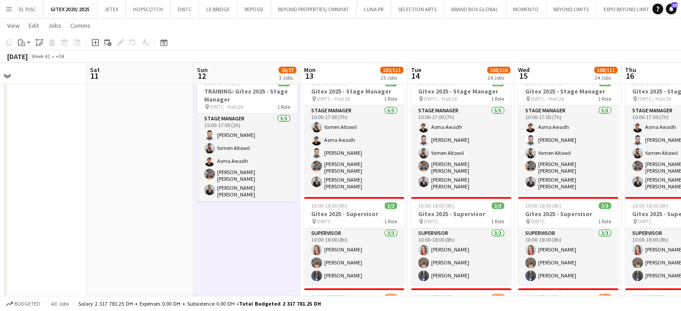
scroll to position [0, 239]
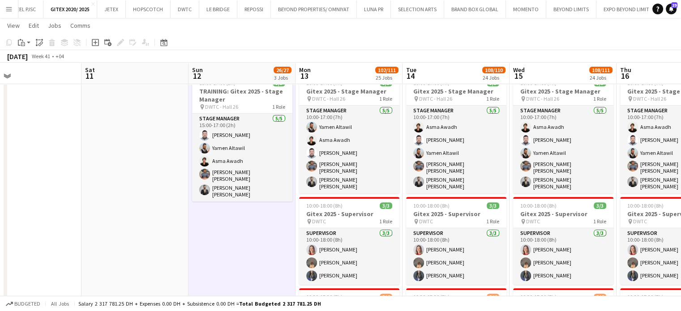
drag, startPoint x: 293, startPoint y: 245, endPoint x: 252, endPoint y: 241, distance: 40.9
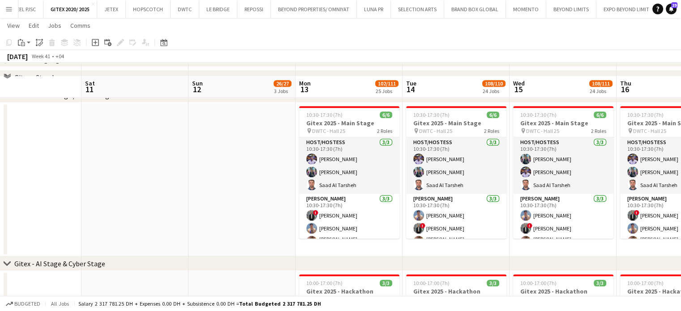
scroll to position [707, 0]
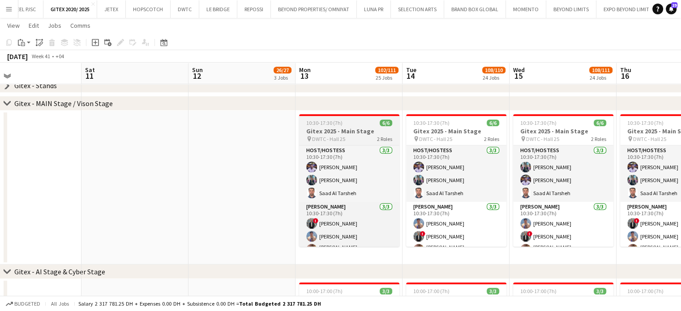
click at [358, 127] on h3 "Gitex 2025 - Main Stage" at bounding box center [349, 131] width 100 height 8
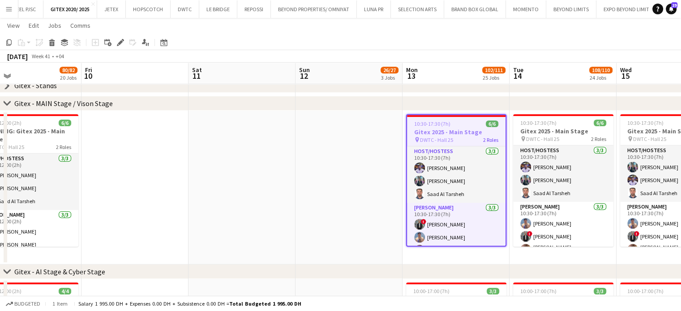
drag, startPoint x: 166, startPoint y: 193, endPoint x: 331, endPoint y: 196, distance: 165.2
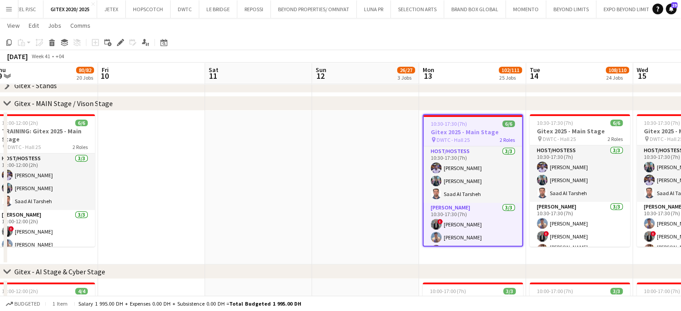
drag, startPoint x: 218, startPoint y: 188, endPoint x: 229, endPoint y: 189, distance: 10.4
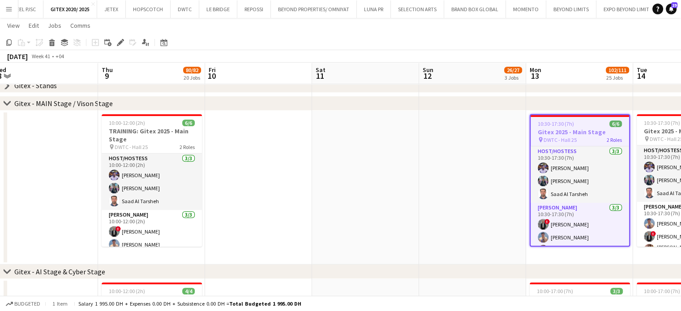
scroll to position [0, 219]
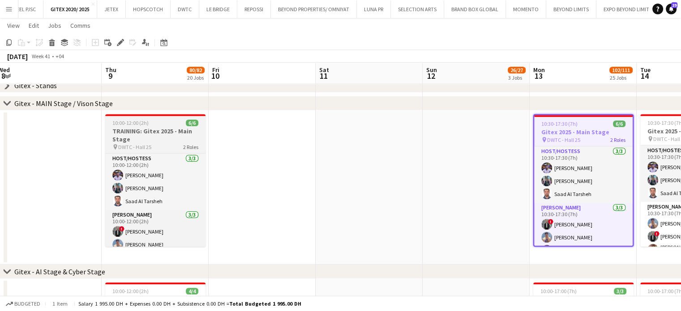
click at [163, 128] on h3 "TRAINING: Gitex 2025 - Main Stage" at bounding box center [155, 135] width 100 height 16
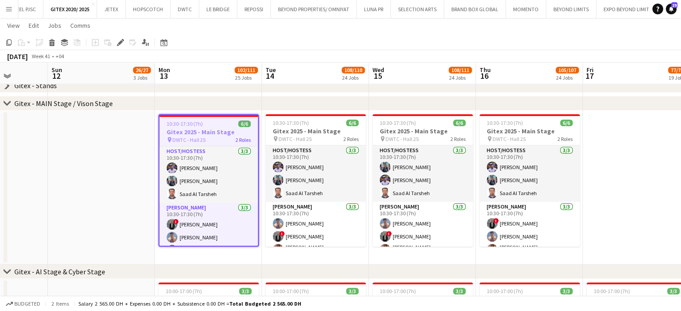
drag, startPoint x: 426, startPoint y: 179, endPoint x: 145, endPoint y: 150, distance: 281.7
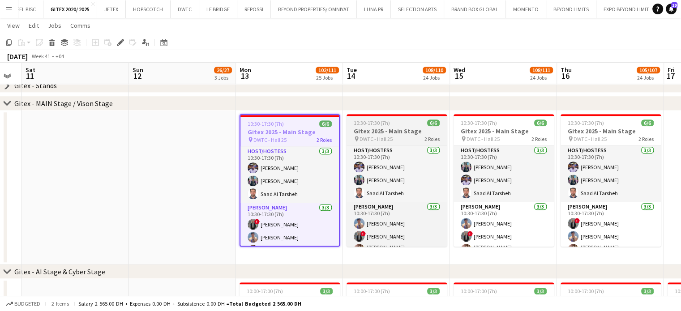
click at [400, 124] on div "10:30-17:30 (7h) 6/6" at bounding box center [396, 123] width 100 height 7
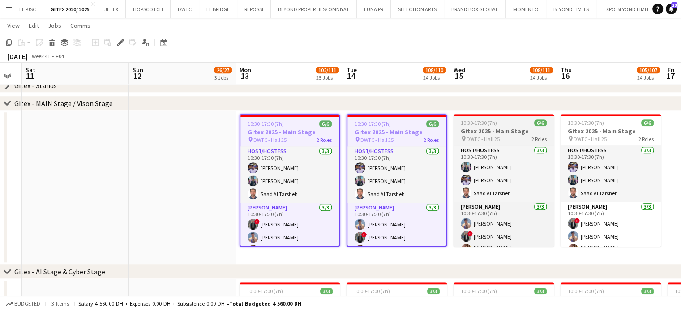
click at [498, 127] on h3 "Gitex 2025 - Main Stage" at bounding box center [503, 131] width 100 height 8
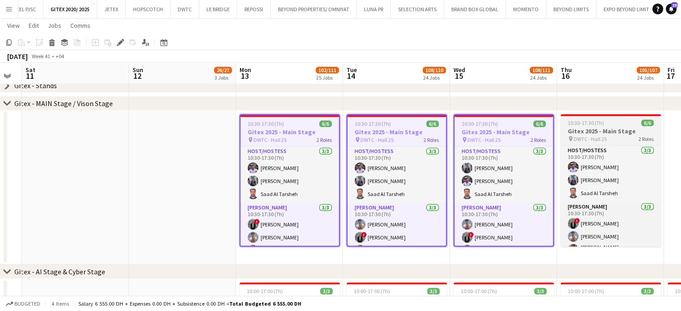
click at [618, 118] on app-job-card "10:30-17:30 (7h) 6/6 Gitex 2025 - Main Stage pin DWTC - Hall 25 2 Roles Host/Ho…" at bounding box center [610, 180] width 100 height 132
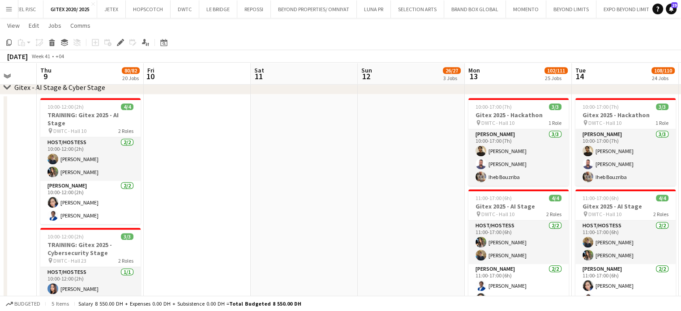
scroll to position [0, 281]
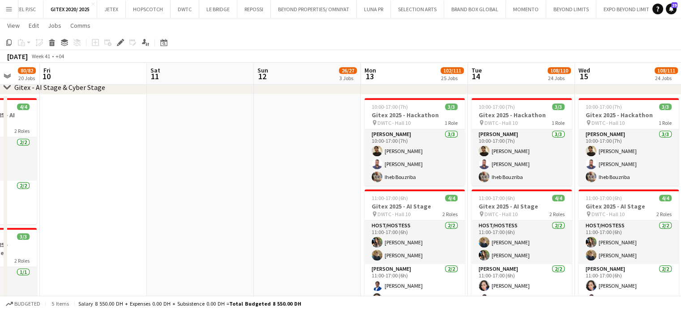
drag, startPoint x: 94, startPoint y: 238, endPoint x: 327, endPoint y: 246, distance: 232.5
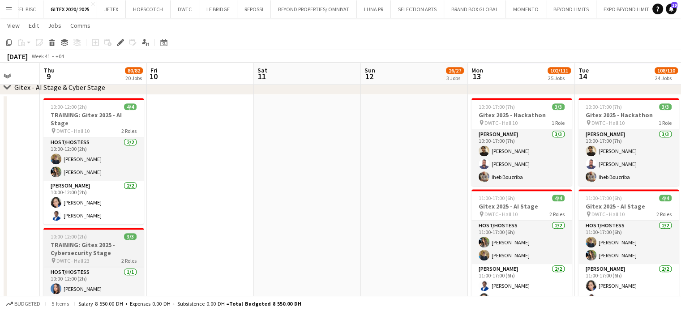
click at [93, 244] on h3 "TRAINING: Gitex 2025 - Cybersecurity Stage" at bounding box center [93, 249] width 100 height 16
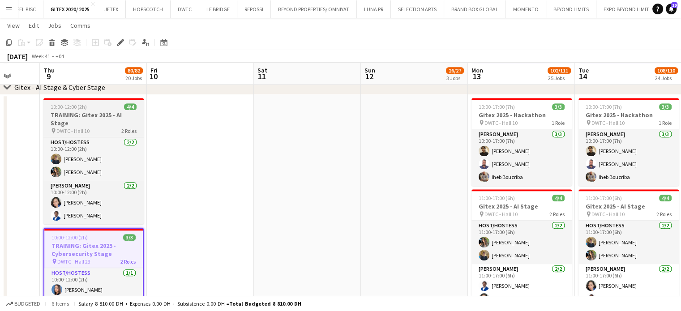
click at [90, 113] on h3 "TRAINING: Gitex 2025 - AI Stage" at bounding box center [93, 119] width 100 height 16
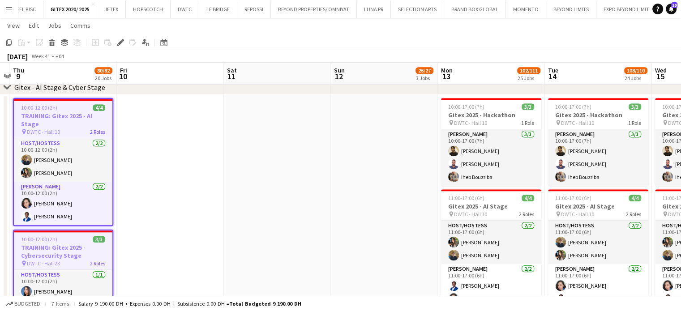
scroll to position [0, 312]
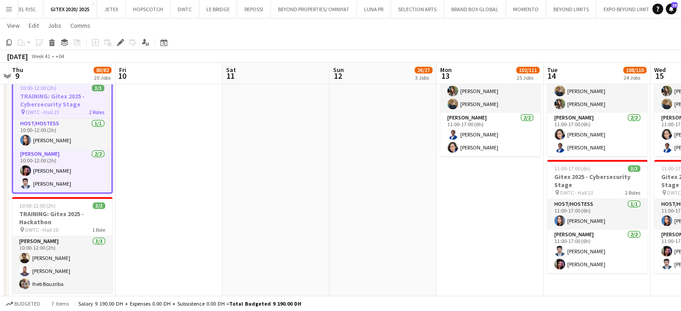
scroll to position [1070, 0]
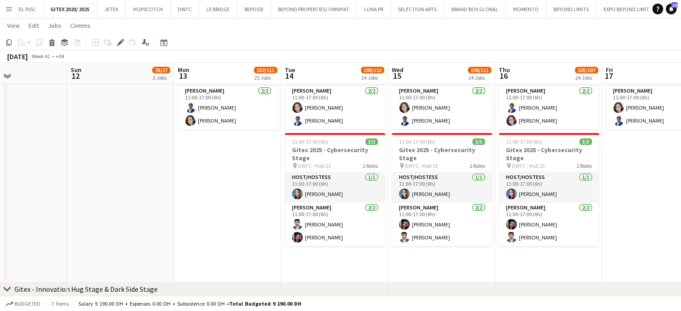
drag, startPoint x: 473, startPoint y: 191, endPoint x: 203, endPoint y: 178, distance: 270.7
click at [204, 179] on app-calendar-viewport "Wed 8 Thu 9 80/82 20 Jobs Fri 10 Sat 11 Sun 12 26/27 3 Jobs Mon 13 102/111 25 J…" at bounding box center [340, 316] width 681 height 2702
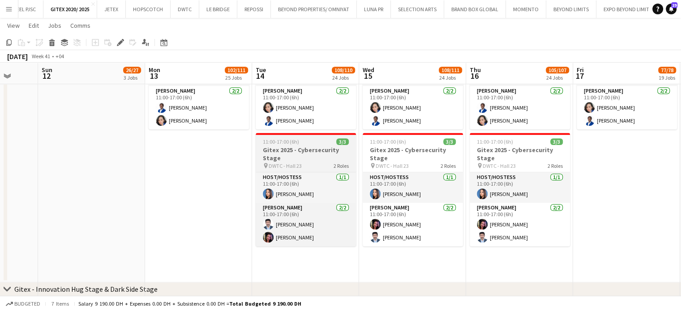
click at [303, 154] on h3 "Gitex 2025 - Cybersecurity Stage" at bounding box center [306, 154] width 100 height 16
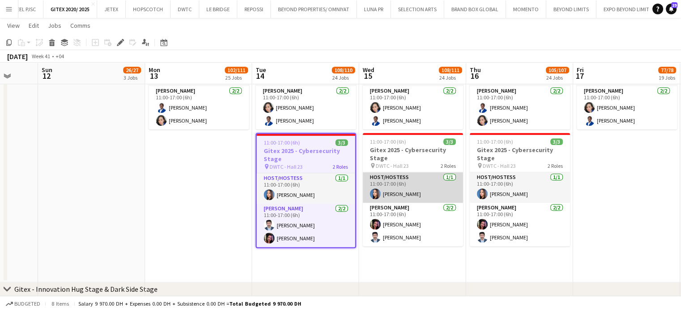
click at [433, 173] on app-card-role "Host/Hostess 1/1 11:00-17:00 (6h) Katya Abu Hasan" at bounding box center [413, 187] width 100 height 30
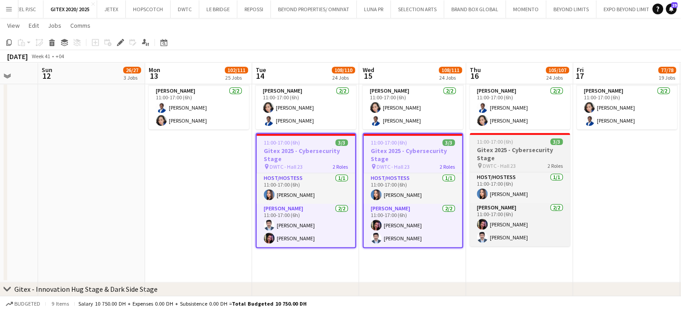
click at [496, 154] on h3 "Gitex 2025 - Cybersecurity Stage" at bounding box center [520, 154] width 100 height 16
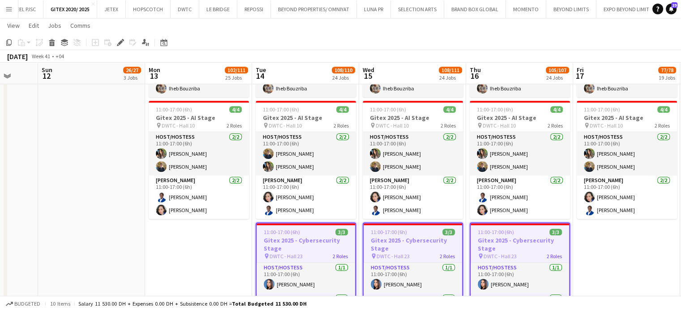
scroll to position [967, 0]
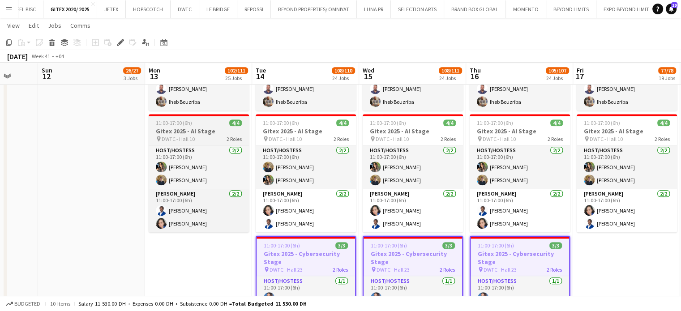
click at [164, 129] on h3 "Gitex 2025 - AI Stage" at bounding box center [199, 131] width 100 height 8
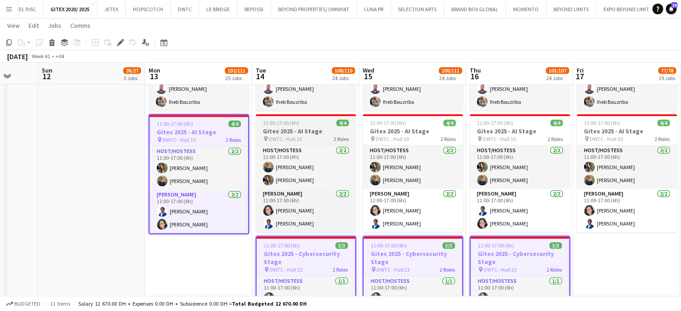
click at [311, 131] on h3 "Gitex 2025 - AI Stage" at bounding box center [306, 131] width 100 height 8
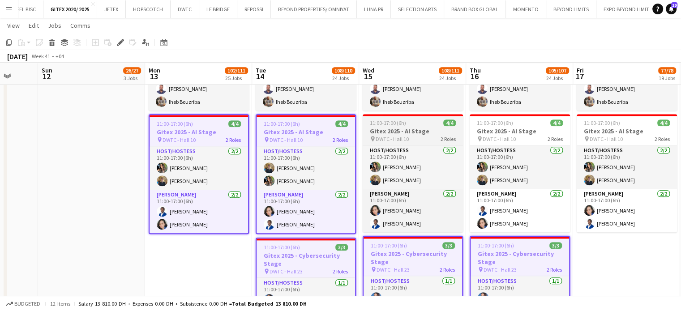
click at [425, 128] on h3 "Gitex 2025 - AI Stage" at bounding box center [413, 131] width 100 height 8
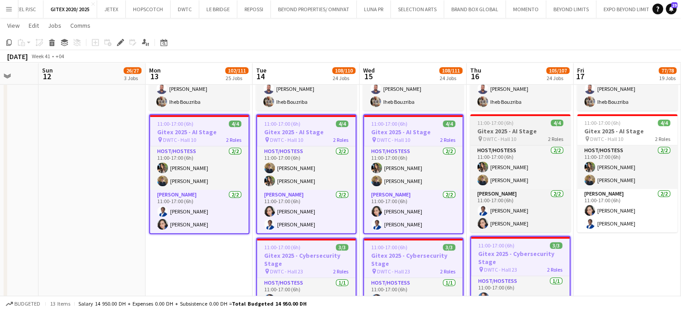
drag, startPoint x: 483, startPoint y: 121, endPoint x: 474, endPoint y: 125, distance: 10.5
click at [483, 121] on span "11:00-17:00 (6h)" at bounding box center [495, 123] width 36 height 7
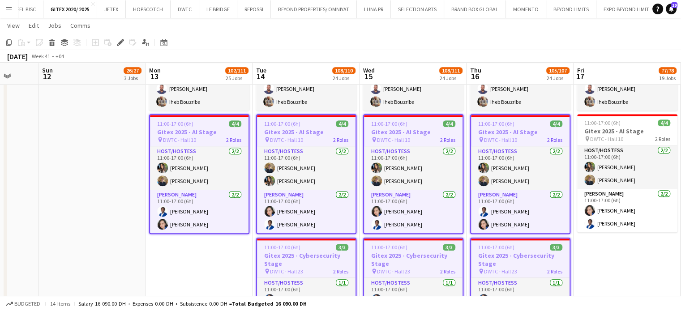
scroll to position [0, 390]
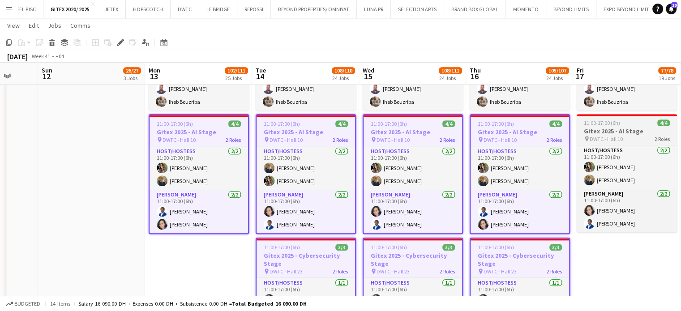
click at [618, 132] on h3 "Gitex 2025 - AI Stage" at bounding box center [627, 131] width 100 height 8
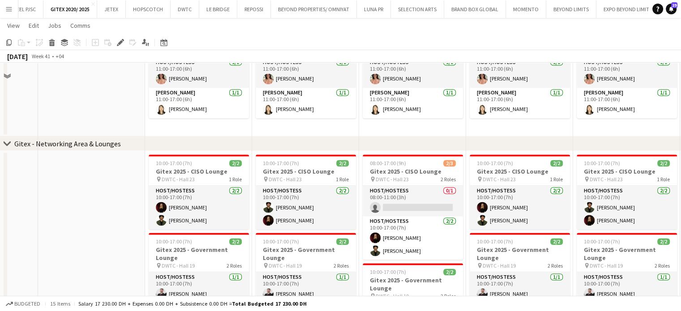
scroll to position [1325, 0]
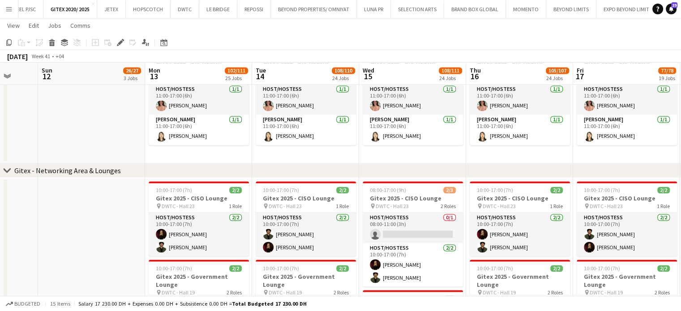
click at [7, 167] on icon "chevron-right" at bounding box center [7, 170] width 7 height 7
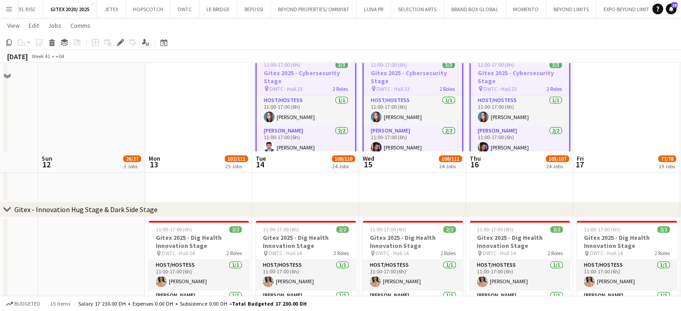
scroll to position [1146, 0]
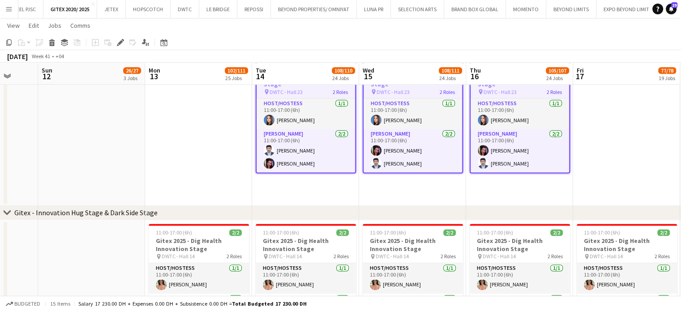
click at [7, 212] on icon "chevron-right" at bounding box center [7, 212] width 7 height 7
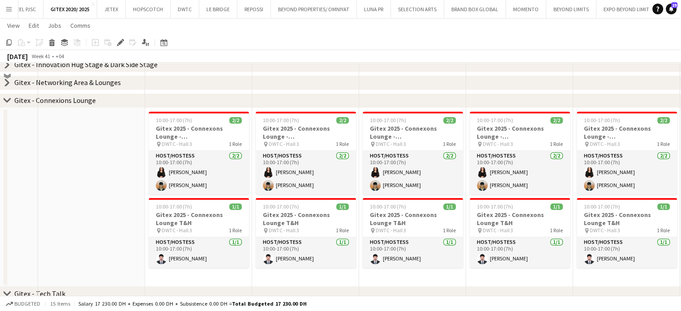
scroll to position [1236, 0]
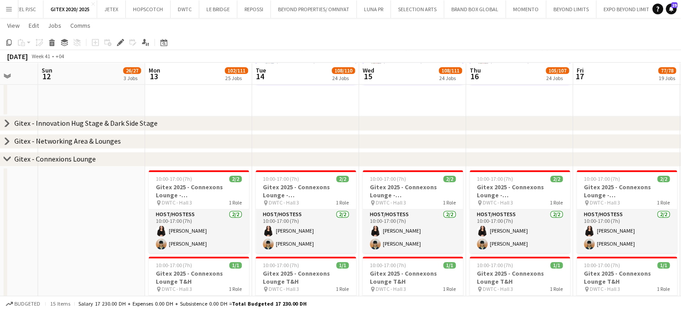
click at [9, 158] on icon at bounding box center [7, 159] width 7 height 4
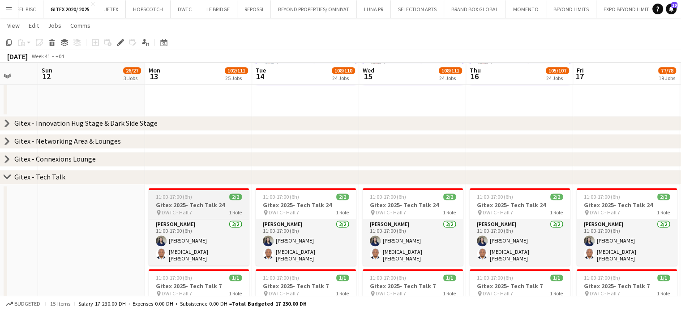
click at [222, 205] on h3 "Gitex 2025- Tech Talk 24" at bounding box center [199, 205] width 100 height 8
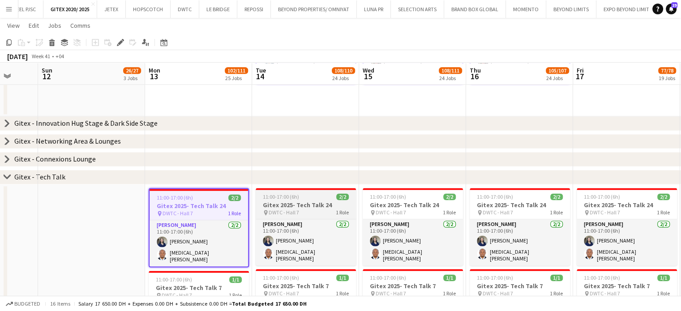
click at [322, 192] on app-job-card "11:00-17:00 (6h) 2/2 Gitex 2025- Tech Talk 24 pin DWTC - Hall 7 1 Role Usher 2/…" at bounding box center [306, 226] width 100 height 77
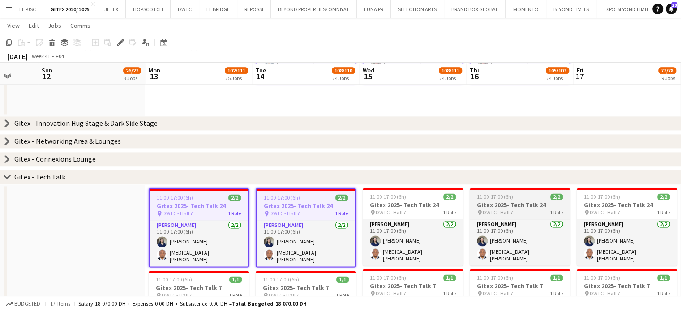
click at [474, 201] on h3 "Gitex 2025- Tech Talk 24" at bounding box center [520, 205] width 100 height 8
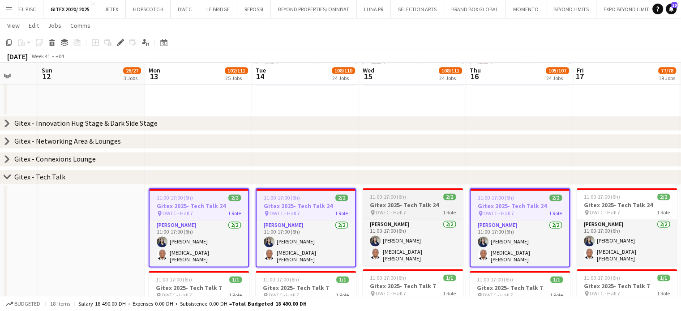
click at [408, 201] on h3 "Gitex 2025- Tech Talk 24" at bounding box center [413, 205] width 100 height 8
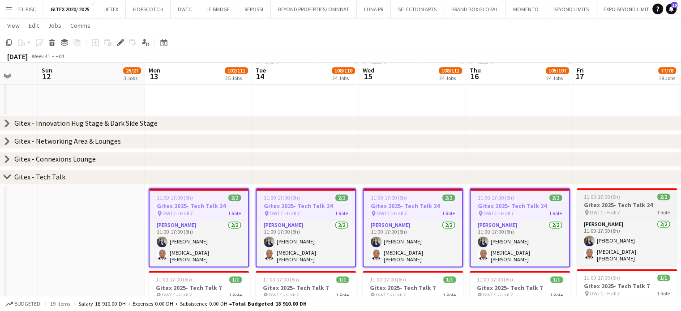
click at [618, 203] on h3 "Gitex 2025- Tech Talk 24" at bounding box center [627, 205] width 100 height 8
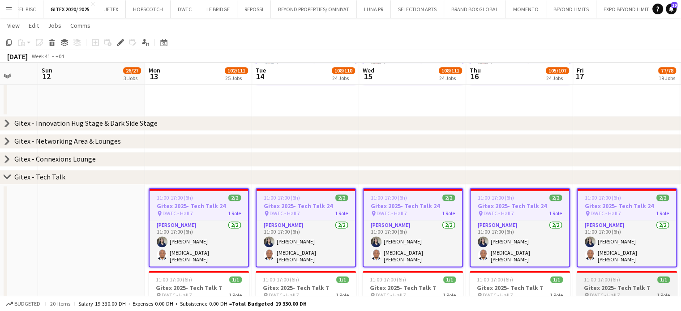
click at [618, 278] on div "11:00-17:00 (6h) 1/1" at bounding box center [627, 279] width 100 height 7
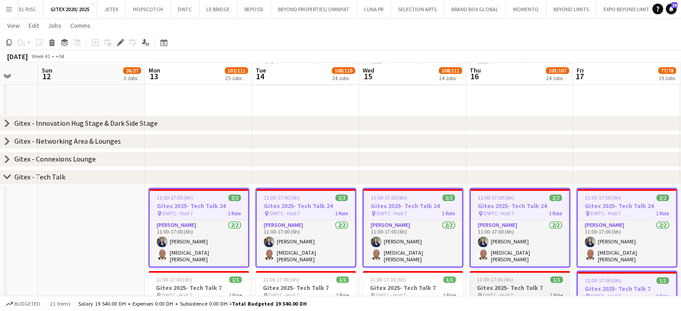
click at [517, 277] on div "11:00-17:00 (6h) 1/1" at bounding box center [520, 279] width 100 height 7
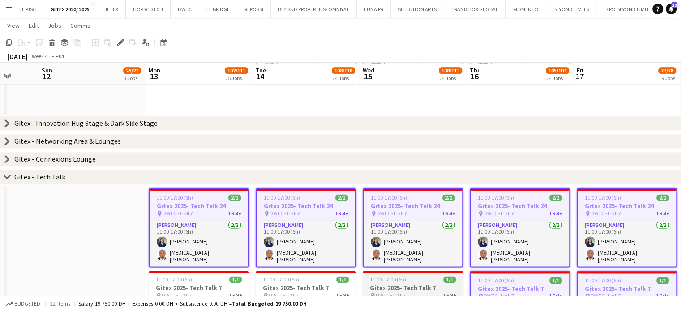
click at [395, 282] on h3 "Gitex 2025- Tech Talk 7" at bounding box center [413, 288] width 100 height 8
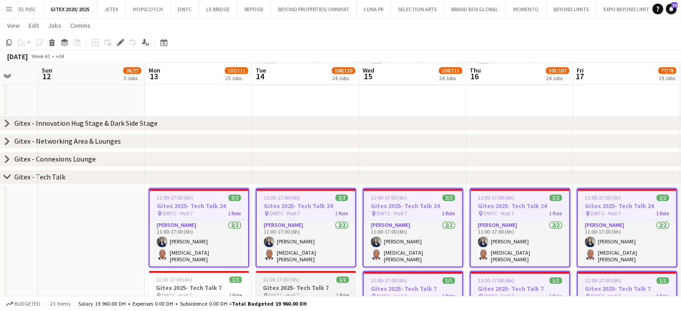
click at [308, 282] on h3 "Gitex 2025- Tech Talk 7" at bounding box center [306, 288] width 100 height 8
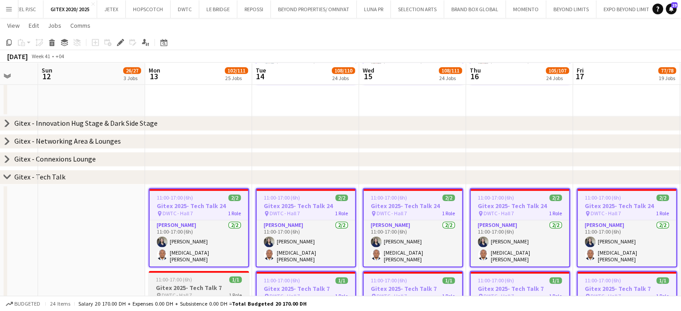
click at [206, 282] on h3 "Gitex 2025- Tech Talk 7" at bounding box center [199, 288] width 100 height 8
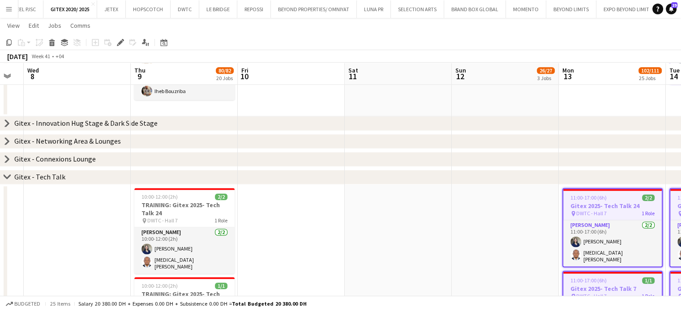
scroll to position [0, 241]
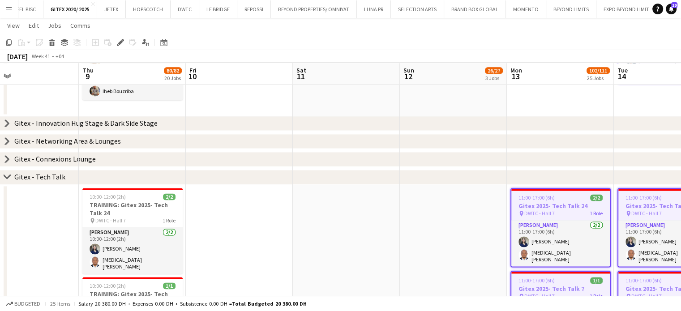
drag, startPoint x: 122, startPoint y: 230, endPoint x: 434, endPoint y: 234, distance: 312.5
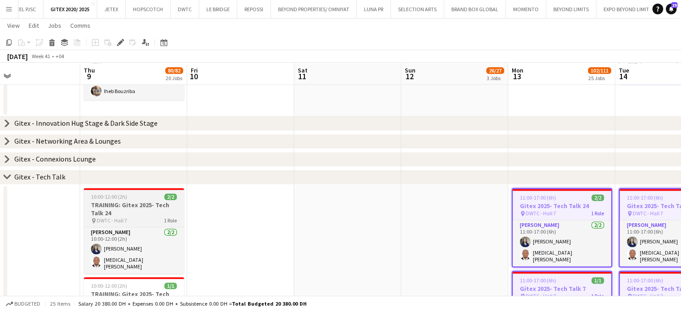
click at [131, 193] on div "10:00-12:00 (2h) 2/2" at bounding box center [134, 196] width 100 height 7
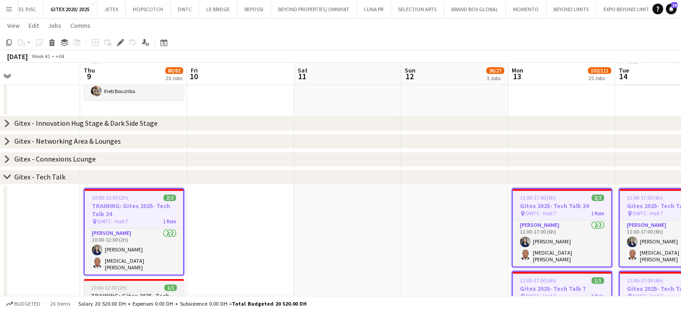
click at [130, 282] on div "10:00-12:00 (2h) 1/1" at bounding box center [134, 287] width 100 height 7
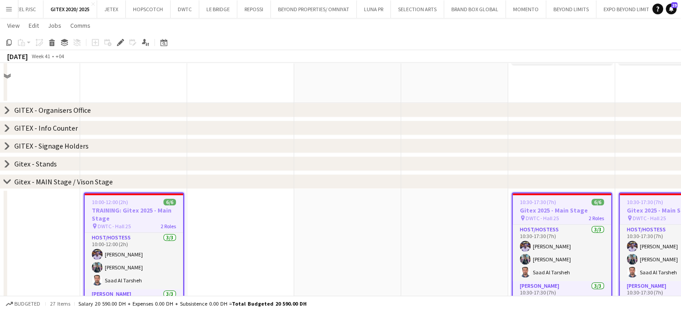
scroll to position [608, 0]
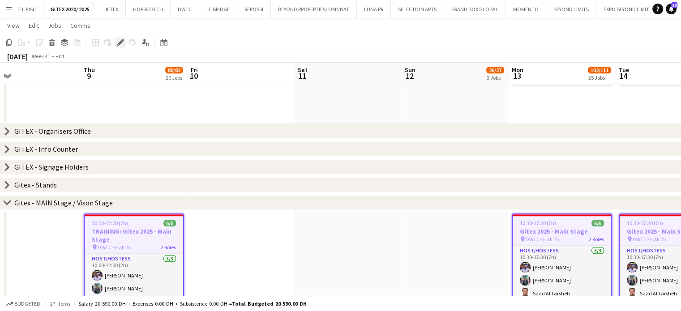
drag, startPoint x: 120, startPoint y: 43, endPoint x: 125, endPoint y: 47, distance: 7.0
click at [119, 43] on icon at bounding box center [120, 42] width 5 height 5
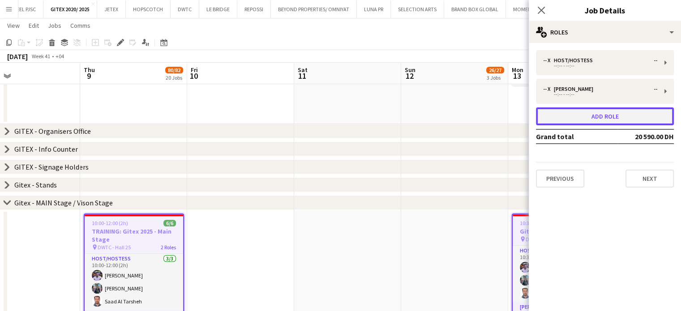
click at [598, 118] on button "Add role" at bounding box center [605, 116] width 138 height 18
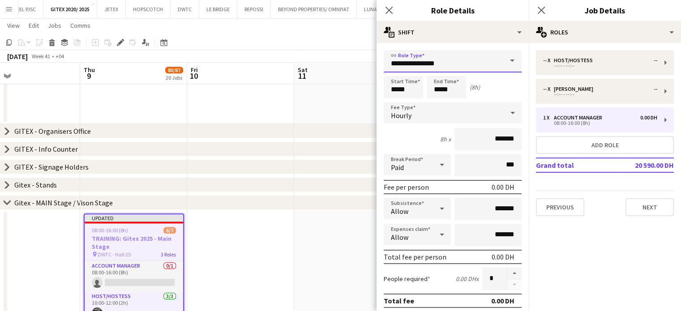
drag, startPoint x: 367, startPoint y: 63, endPoint x: 359, endPoint y: 64, distance: 8.1
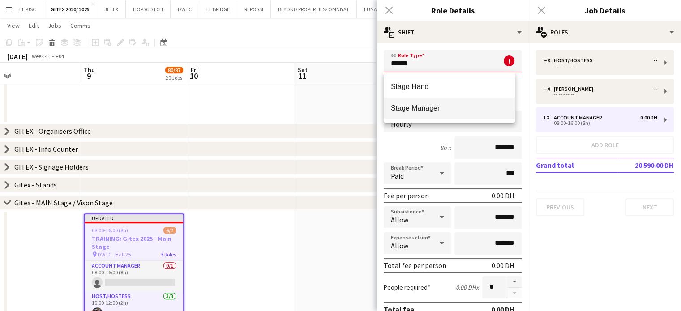
click at [422, 109] on span "Stage Manager" at bounding box center [449, 108] width 117 height 9
type input "**********"
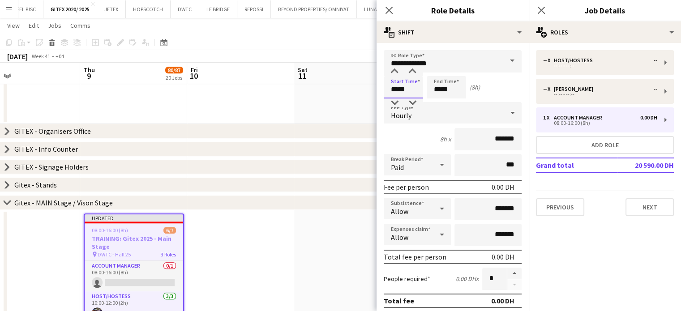
drag, startPoint x: 396, startPoint y: 88, endPoint x: 353, endPoint y: 82, distance: 43.4
type input "*****"
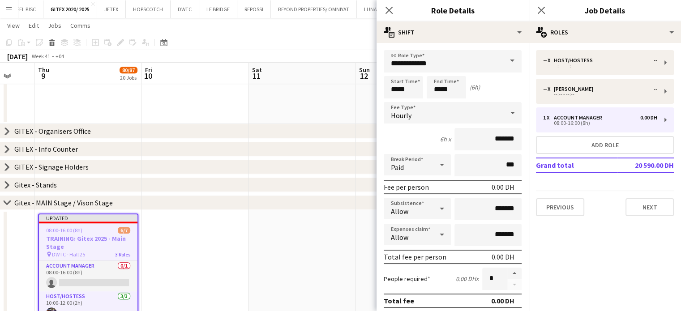
drag, startPoint x: 363, startPoint y: 214, endPoint x: 227, endPoint y: 206, distance: 136.8
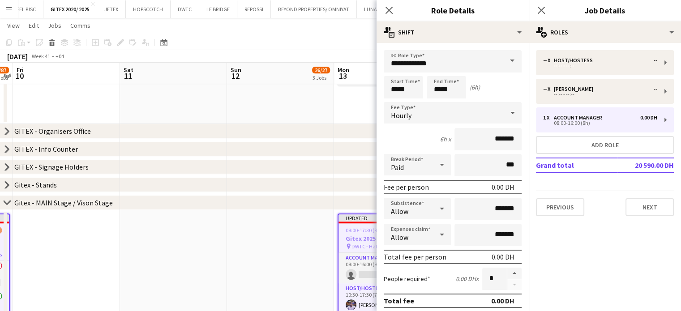
drag, startPoint x: 317, startPoint y: 220, endPoint x: 213, endPoint y: 233, distance: 104.7
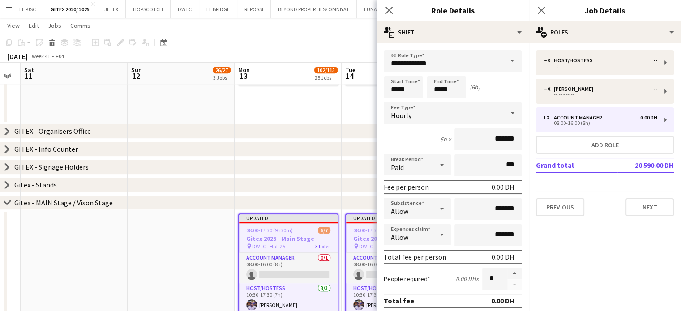
drag, startPoint x: 281, startPoint y: 240, endPoint x: 173, endPoint y: 231, distance: 108.3
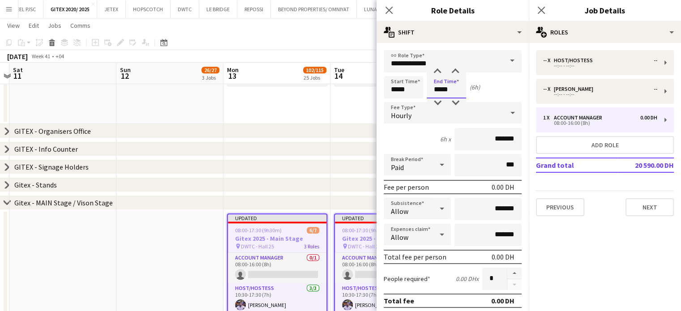
drag, startPoint x: 453, startPoint y: 89, endPoint x: 427, endPoint y: 89, distance: 26.0
click at [427, 89] on input "*****" at bounding box center [446, 87] width 39 height 22
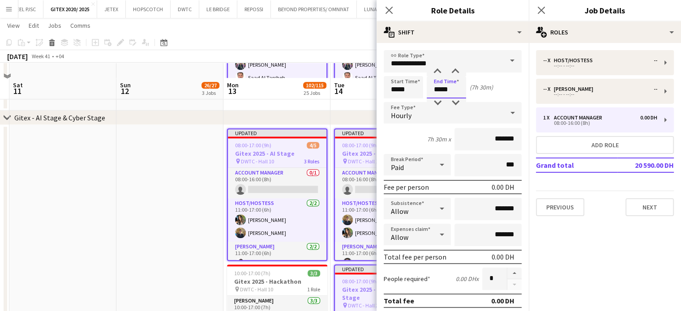
scroll to position [876, 0]
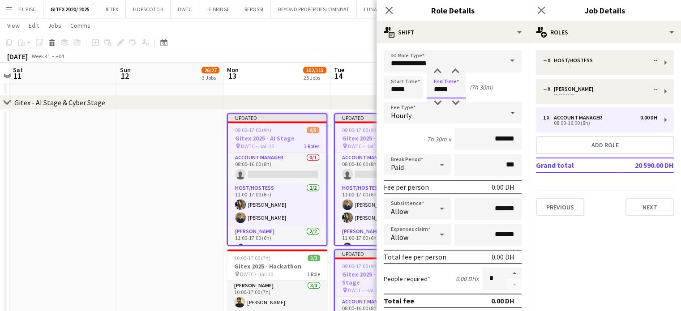
click at [446, 90] on input "*****" at bounding box center [446, 87] width 39 height 22
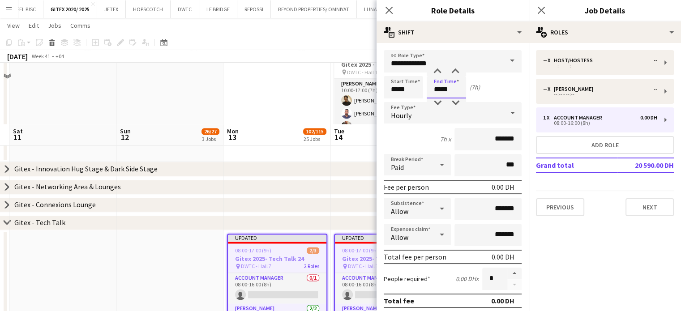
scroll to position [1279, 0]
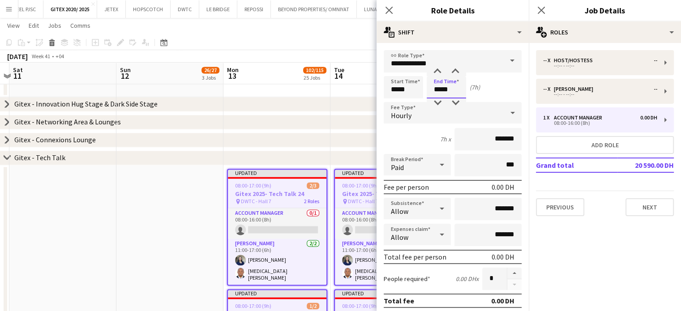
type input "*****"
click at [397, 89] on input "*****" at bounding box center [403, 87] width 39 height 22
type input "*****"
click at [482, 141] on input "*******" at bounding box center [487, 139] width 67 height 22
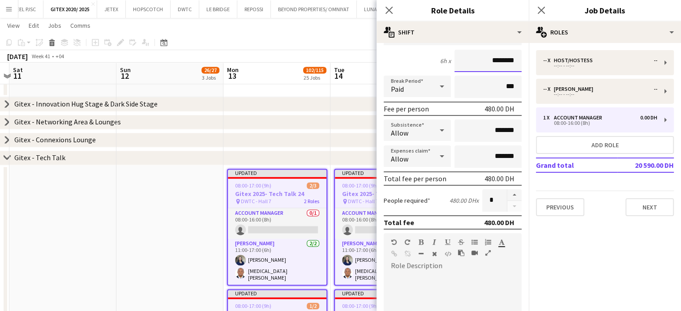
scroll to position [134, 0]
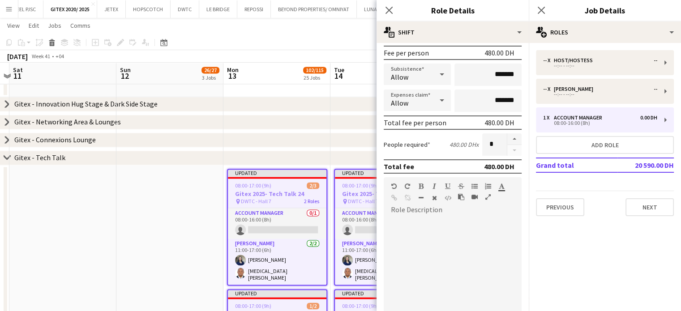
type input "********"
click at [447, 218] on div at bounding box center [453, 270] width 138 height 107
paste div
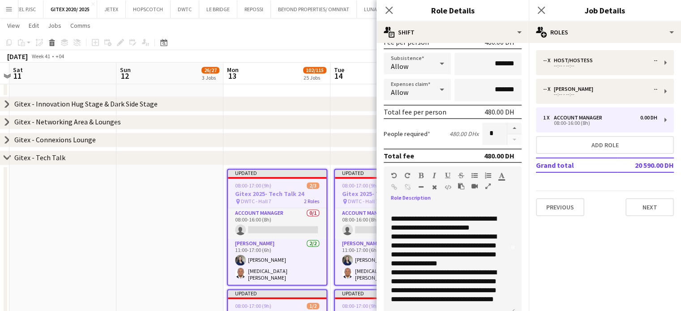
scroll to position [0, 0]
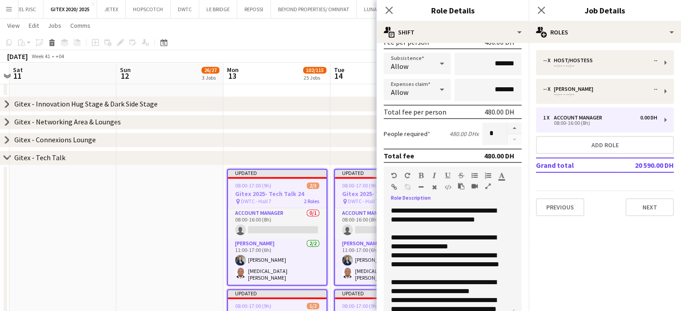
drag, startPoint x: 496, startPoint y: 220, endPoint x: 365, endPoint y: 206, distance: 130.9
click at [421, 174] on icon "button" at bounding box center [421, 175] width 5 height 6
click at [441, 207] on b "**********" at bounding box center [443, 215] width 105 height 16
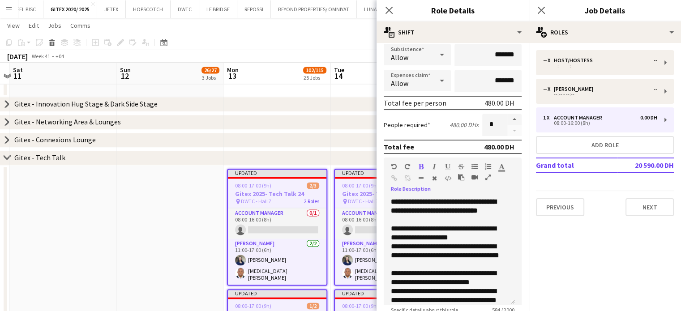
click at [192, 229] on app-date-cell at bounding box center [169, 292] width 107 height 254
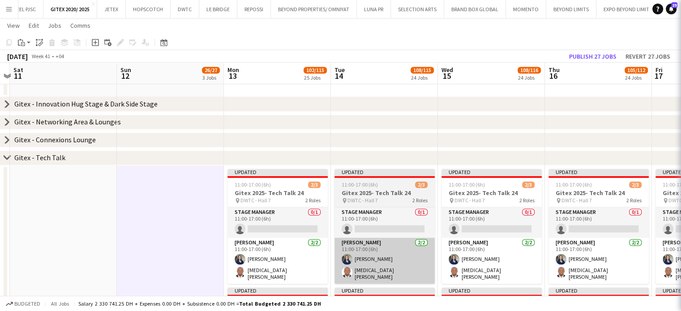
scroll to position [23, 0]
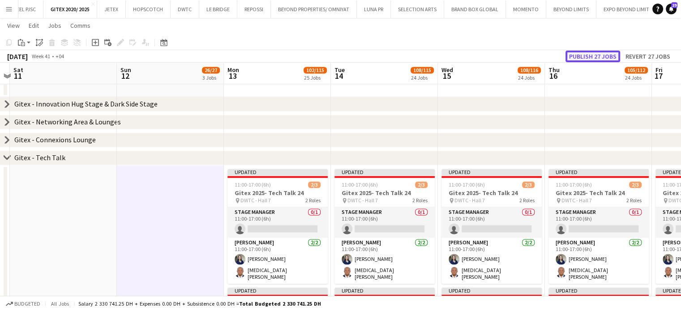
click at [582, 56] on button "Publish 27 jobs" at bounding box center [592, 57] width 55 height 12
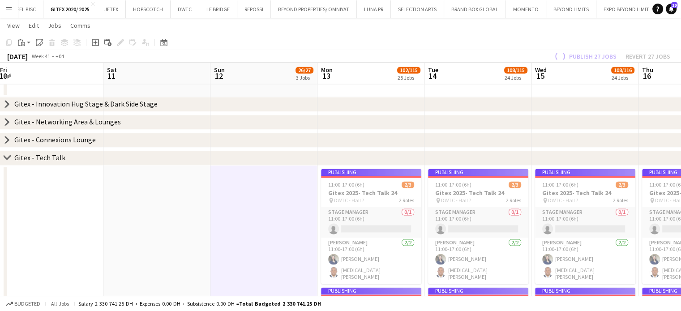
drag, startPoint x: 154, startPoint y: 215, endPoint x: 414, endPoint y: 209, distance: 260.1
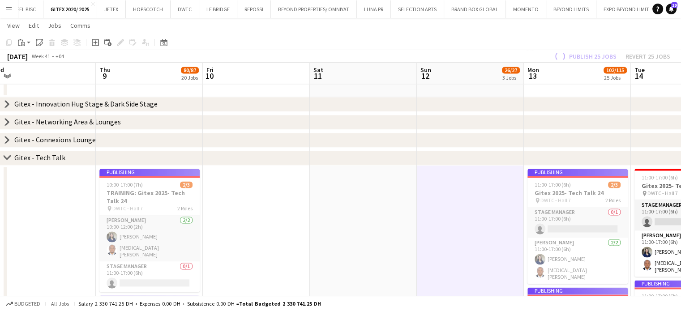
drag, startPoint x: 351, startPoint y: 221, endPoint x: 463, endPoint y: 231, distance: 111.9
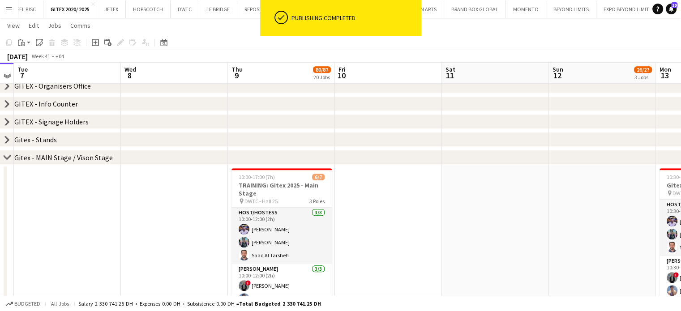
scroll to position [653, 0]
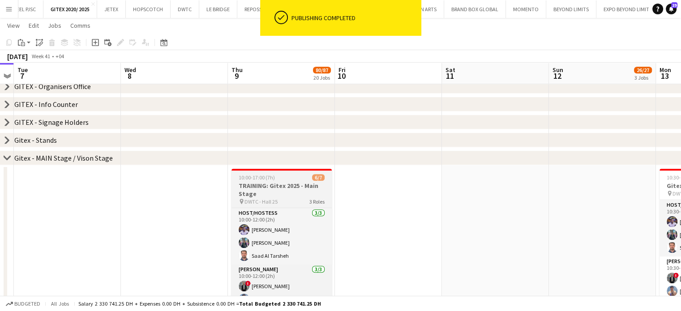
click at [265, 185] on h3 "TRAINING: Gitex 2025 - Main Stage" at bounding box center [281, 190] width 100 height 16
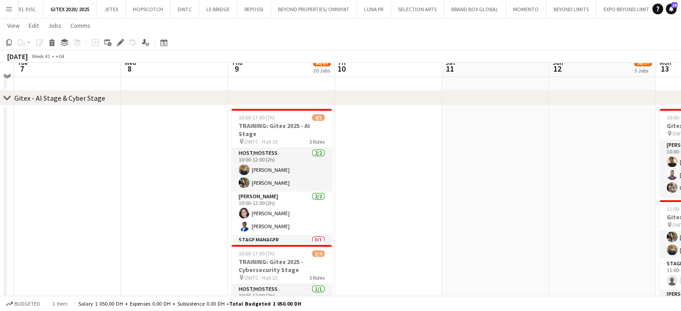
scroll to position [868, 0]
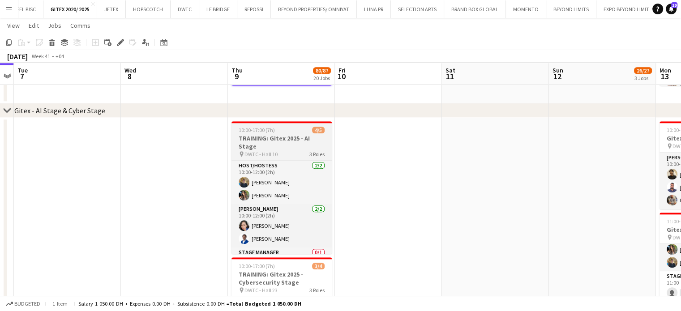
click at [291, 134] on h3 "TRAINING: Gitex 2025 - AI Stage" at bounding box center [281, 142] width 100 height 16
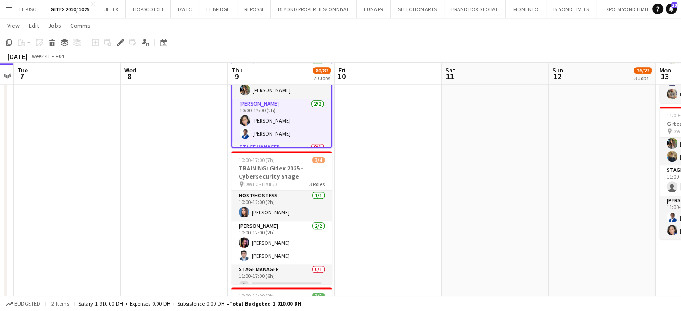
scroll to position [982, 0]
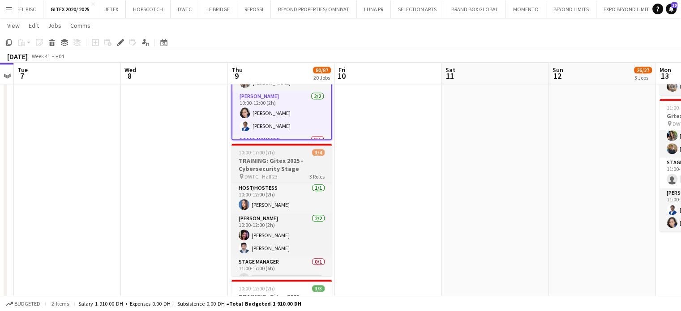
click at [288, 154] on div "10:00-17:00 (7h) 3/4" at bounding box center [281, 152] width 100 height 7
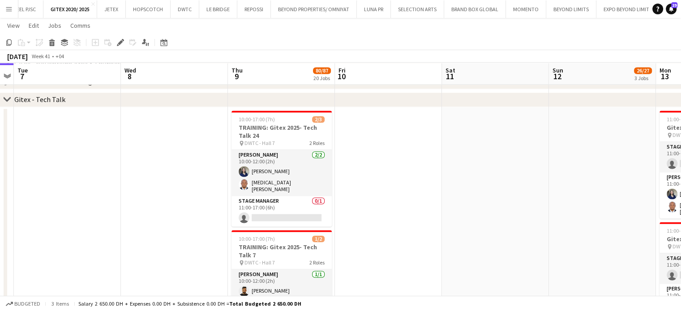
scroll to position [1362, 0]
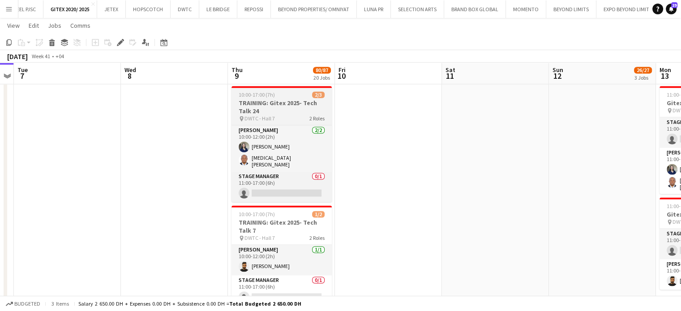
click at [291, 99] on h3 "TRAINING: Gitex 2025- Tech Talk 24" at bounding box center [281, 107] width 100 height 16
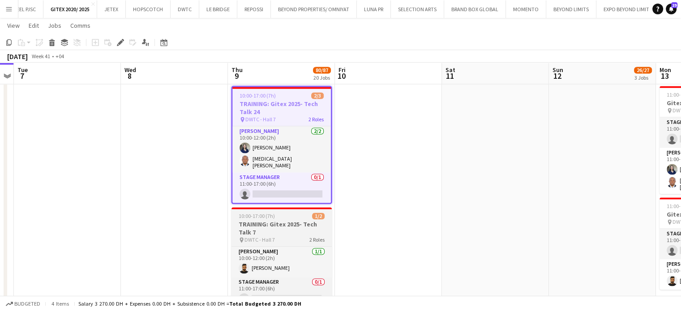
click at [288, 220] on h3 "TRAINING: Gitex 2025- Tech Talk 7" at bounding box center [281, 228] width 100 height 16
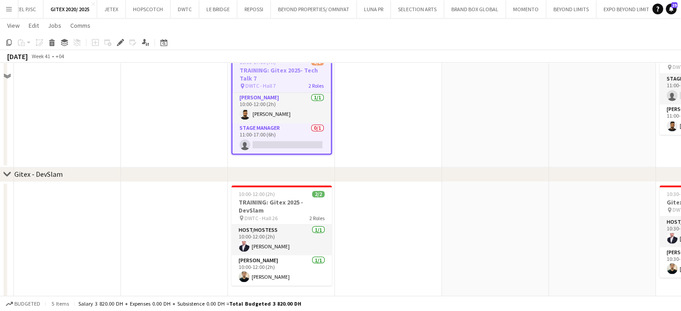
scroll to position [1468, 0]
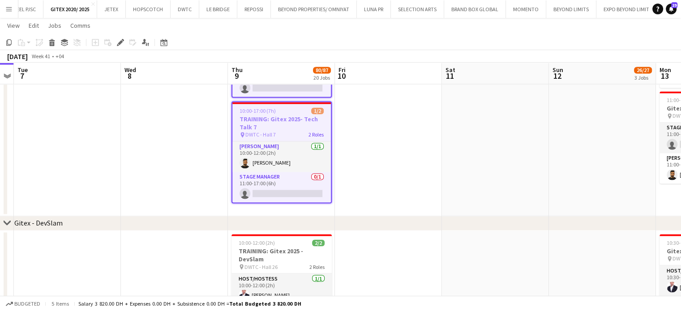
click at [4, 222] on icon at bounding box center [7, 223] width 7 height 4
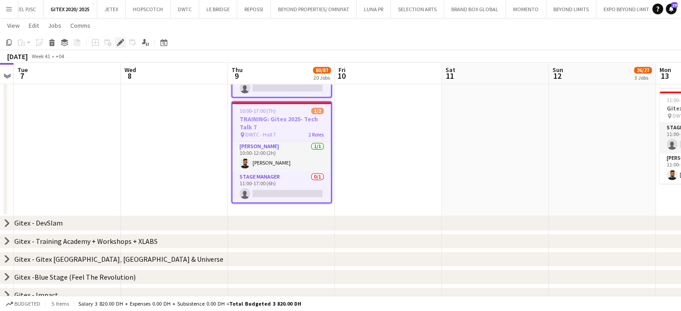
click at [120, 44] on icon "Edit" at bounding box center [120, 42] width 7 height 7
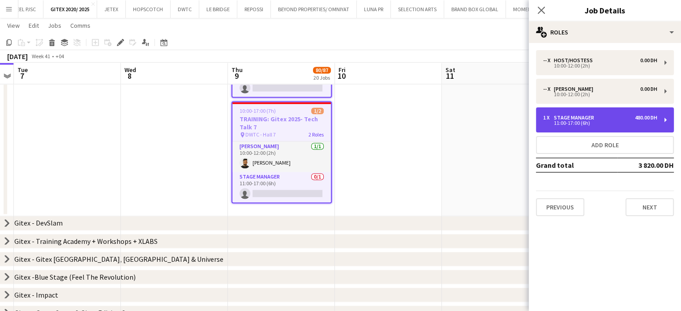
click at [582, 121] on div "11:00-17:00 (6h)" at bounding box center [600, 123] width 114 height 4
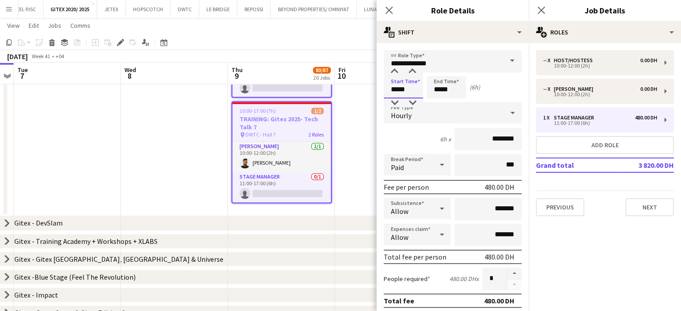
drag, startPoint x: 397, startPoint y: 89, endPoint x: 333, endPoint y: 90, distance: 64.0
type input "*****"
click at [439, 86] on input "*****" at bounding box center [446, 87] width 39 height 22
type input "*****"
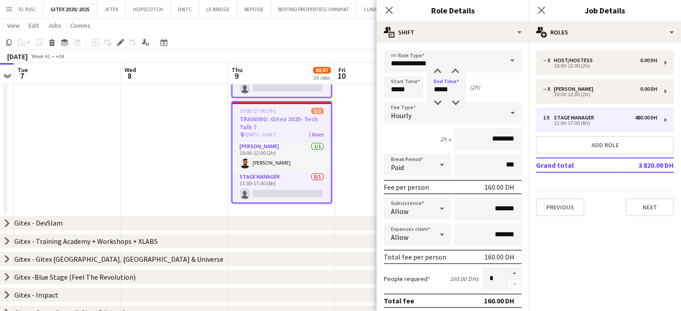
click at [130, 159] on app-date-cell at bounding box center [174, 96] width 107 height 240
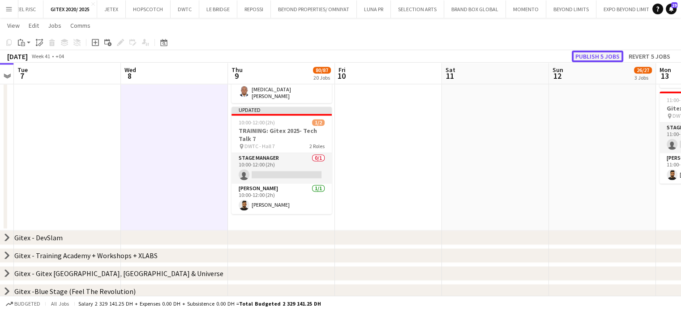
click at [614, 57] on button "Publish 5 jobs" at bounding box center [597, 57] width 51 height 12
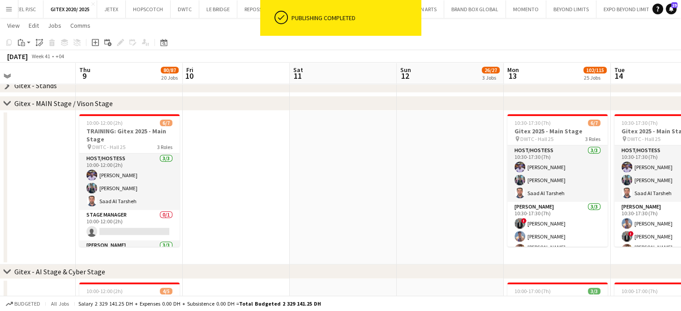
scroll to position [0, 239]
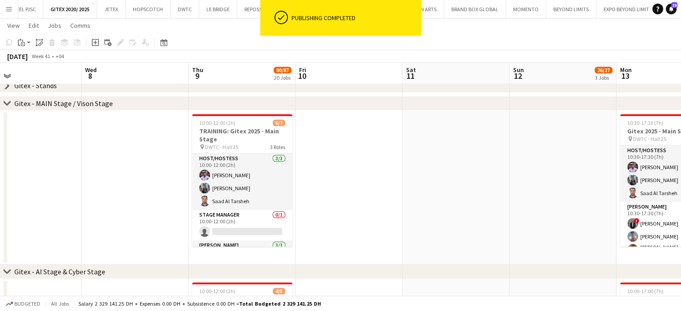
drag, startPoint x: 544, startPoint y: 199, endPoint x: 291, endPoint y: 136, distance: 261.4
click at [291, 137] on app-calendar-viewport "Sun 5 Mon 6 Tue 7 Wed 8 Thu 9 80/87 20 Jobs Fri 10 Sat 11 Sun 12 26/27 3 Jobs M…" at bounding box center [340, 258] width 681 height 1861
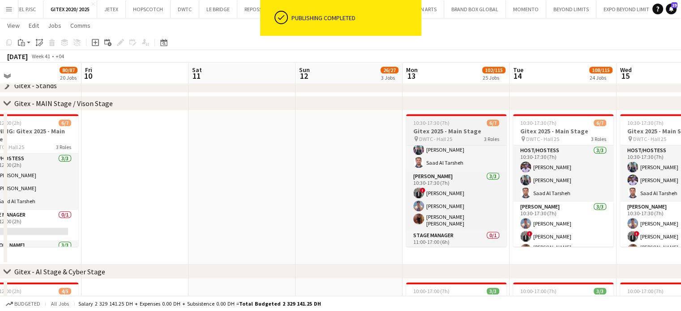
scroll to position [45, 0]
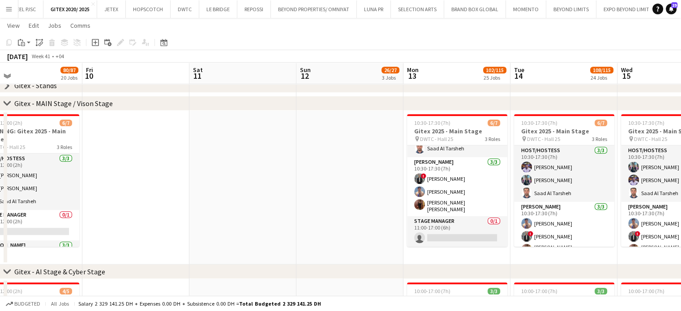
drag, startPoint x: 339, startPoint y: 204, endPoint x: 421, endPoint y: 207, distance: 82.0
click at [421, 207] on app-calendar-viewport "Tue 7 Wed 8 Thu 9 80/87 20 Jobs Fri 10 Sat 11 Sun 12 26/27 3 Jobs Mon 13 102/11…" at bounding box center [340, 258] width 681 height 1861
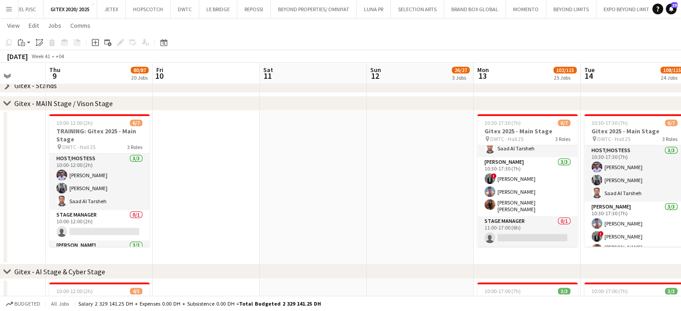
drag, startPoint x: 437, startPoint y: 207, endPoint x: 158, endPoint y: 164, distance: 281.6
click at [159, 164] on app-calendar-viewport "Mon 6 Tue 7 Wed 8 Thu 9 80/87 20 Jobs Fri 10 Sat 11 Sun 12 26/27 3 Jobs Mon 13 …" at bounding box center [340, 258] width 681 height 1861
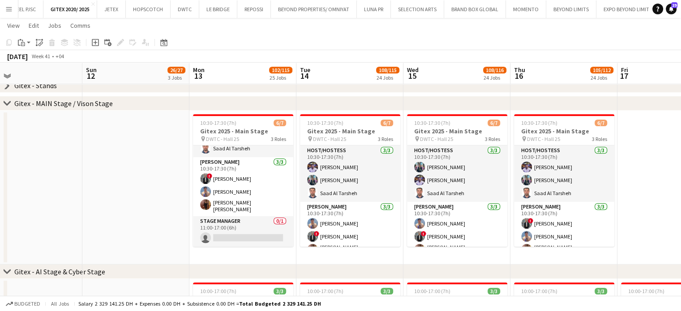
scroll to position [0, 386]
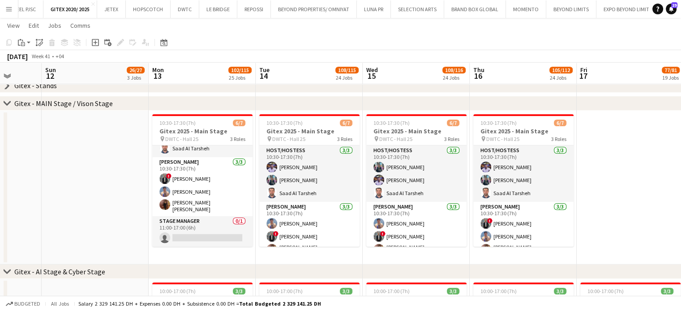
drag, startPoint x: 226, startPoint y: 171, endPoint x: 147, endPoint y: 166, distance: 79.9
click at [147, 166] on app-calendar-viewport "Wed 8 Thu 9 80/87 20 Jobs Fri 10 Sat 11 Sun 12 26/27 3 Jobs Mon 13 102/115 25 J…" at bounding box center [340, 258] width 681 height 1861
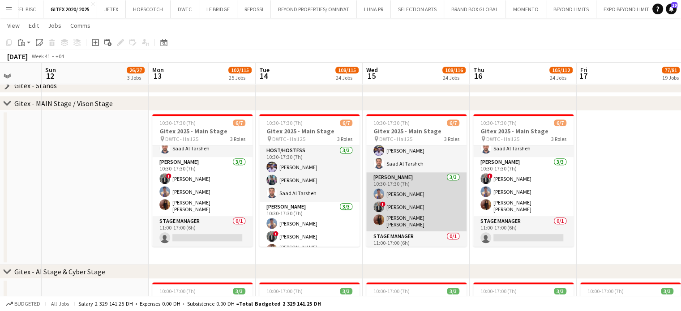
scroll to position [45, 0]
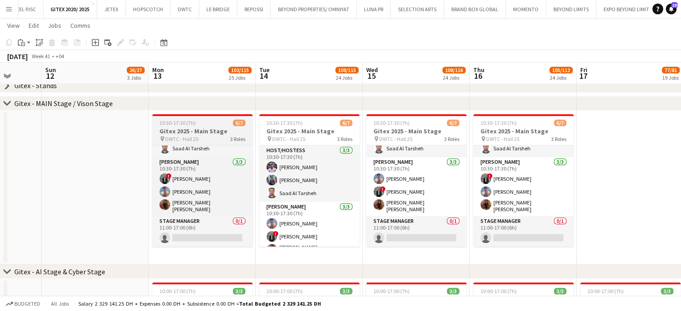
click at [227, 131] on h3 "Gitex 2025 - Main Stage" at bounding box center [202, 131] width 100 height 8
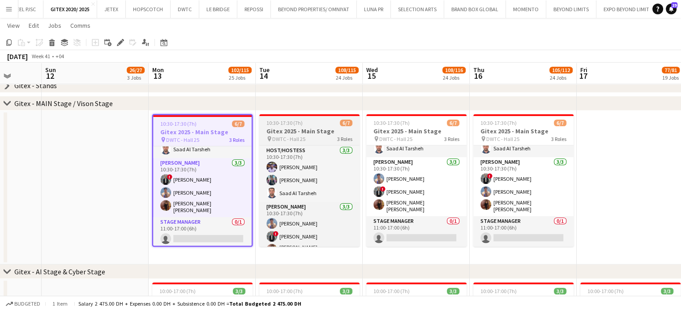
click at [301, 132] on h3 "Gitex 2025 - Main Stage" at bounding box center [309, 131] width 100 height 8
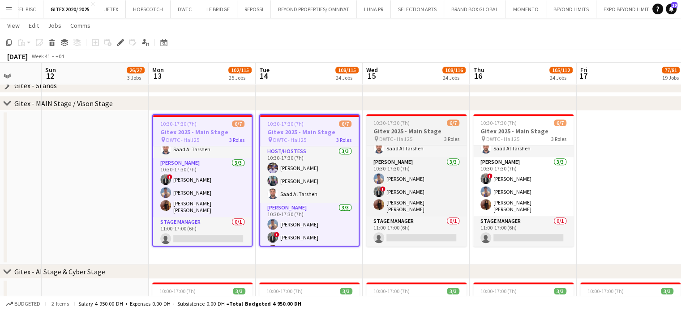
click at [430, 132] on h3 "Gitex 2025 - Main Stage" at bounding box center [416, 131] width 100 height 8
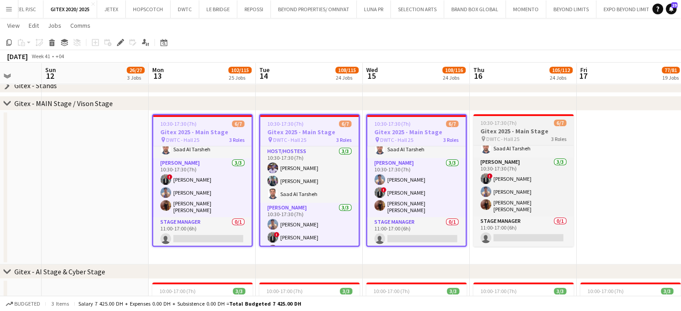
click at [517, 134] on h3 "Gitex 2025 - Main Stage" at bounding box center [523, 131] width 100 height 8
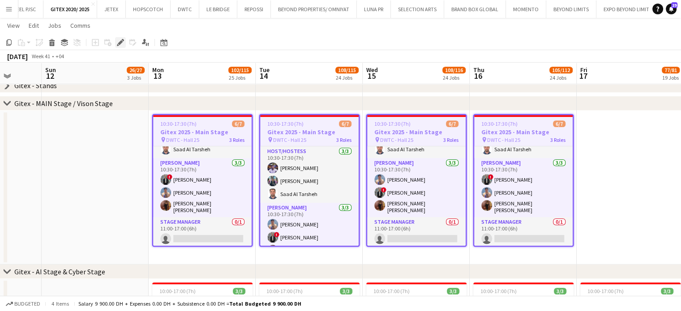
click at [120, 42] on icon at bounding box center [120, 42] width 5 height 5
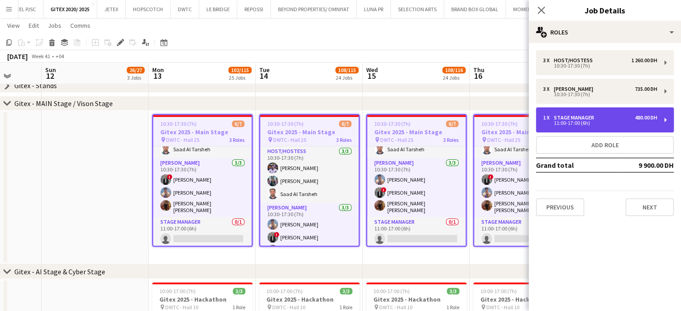
click at [602, 122] on div "11:00-17:00 (6h)" at bounding box center [600, 123] width 114 height 4
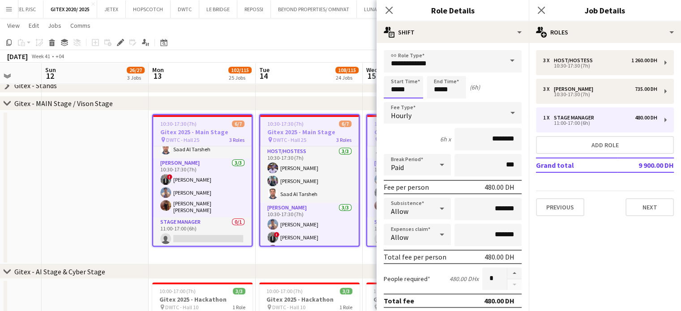
click at [397, 88] on input "*****" at bounding box center [403, 87] width 39 height 22
type input "*****"
click at [443, 88] on input "*****" at bounding box center [446, 87] width 39 height 22
type input "*****"
click at [45, 215] on app-date-cell at bounding box center [95, 188] width 107 height 154
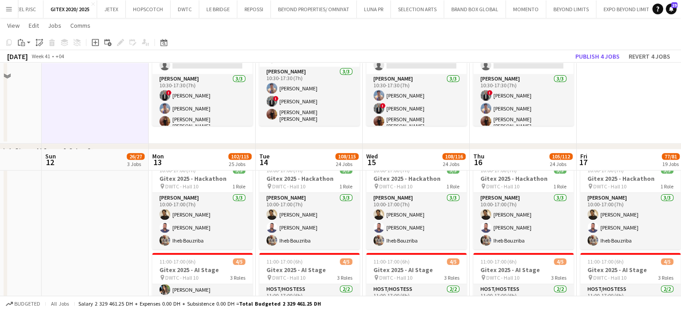
scroll to position [752, 0]
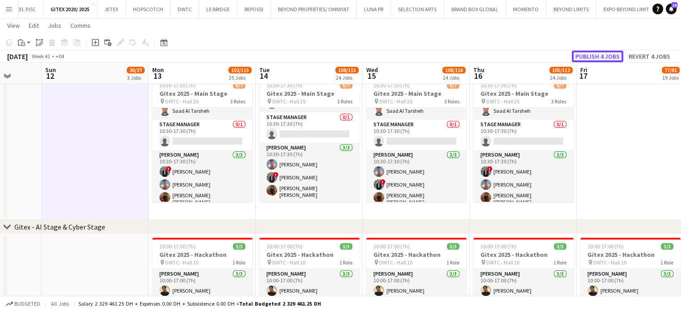
click at [594, 56] on button "Publish 4 jobs" at bounding box center [597, 57] width 51 height 12
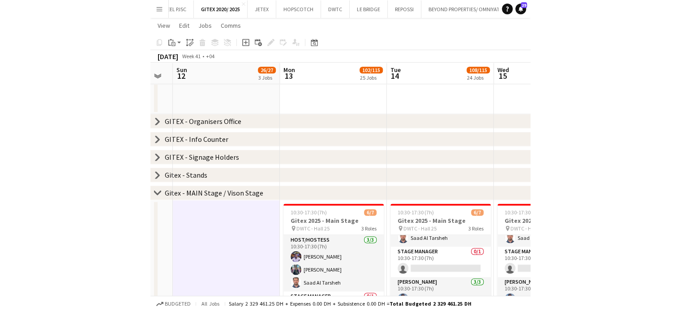
scroll to position [0, 234]
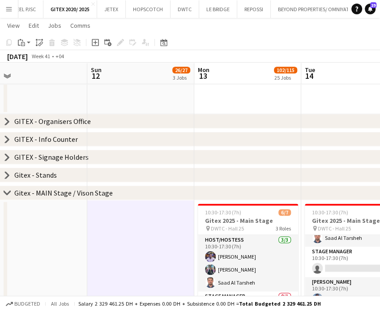
drag, startPoint x: 44, startPoint y: 241, endPoint x: 197, endPoint y: 243, distance: 152.6
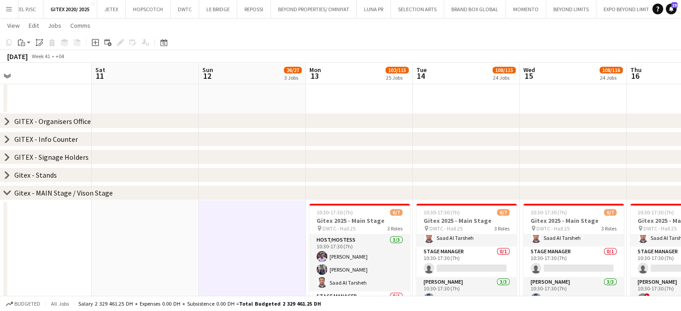
scroll to position [0, 209]
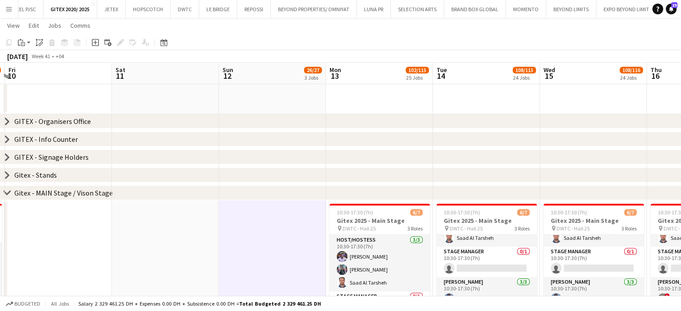
drag, startPoint x: 235, startPoint y: 245, endPoint x: 239, endPoint y: 245, distance: 4.5
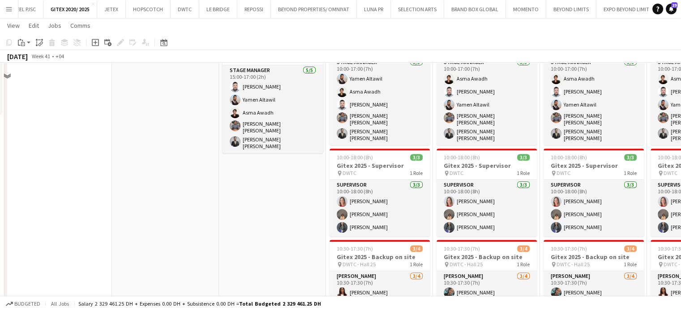
scroll to position [304, 0]
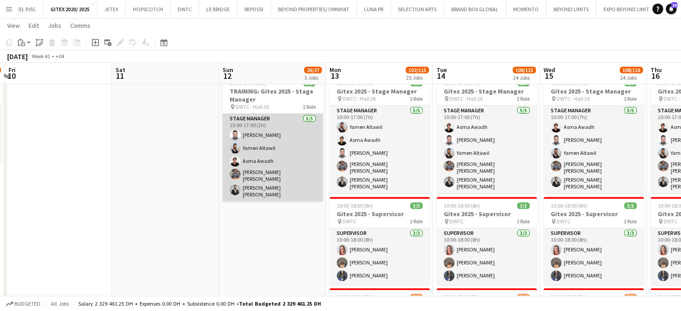
click at [271, 158] on app-card-role "Stage Manager 5/5 15:00-17:00 (2h) Mhd Ali Al Hamwi Yamen Altawil Asma Awadh Ab…" at bounding box center [272, 158] width 100 height 88
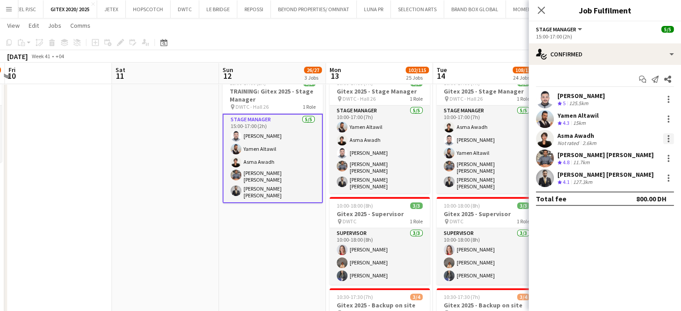
click at [618, 139] on div at bounding box center [668, 138] width 11 height 11
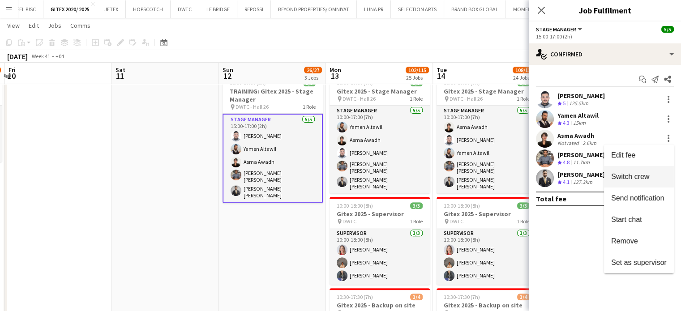
click at [618, 179] on span "Switch crew" at bounding box center [630, 177] width 38 height 8
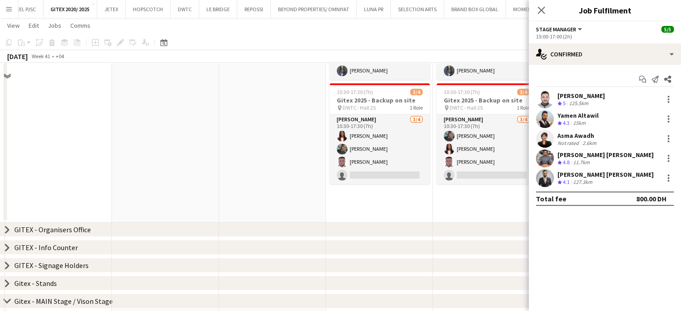
scroll to position [349, 0]
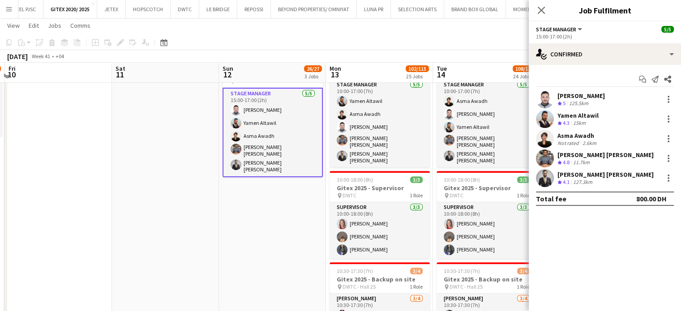
click at [266, 218] on app-date-cell "15:00-17:00 (2h) 5/5 TRAINING: Gitex 2025 - Stage Manager pin DWTC - Hall 26 1 …" at bounding box center [272, 223] width 107 height 357
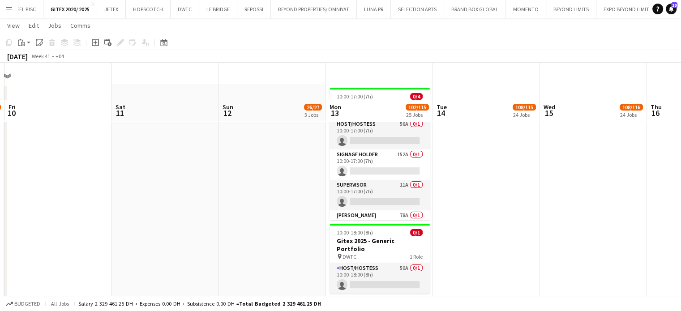
scroll to position [0, 0]
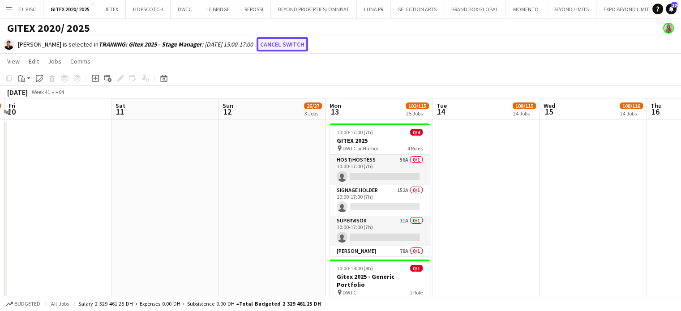
click at [286, 45] on button "Cancel switch" at bounding box center [281, 44] width 51 height 14
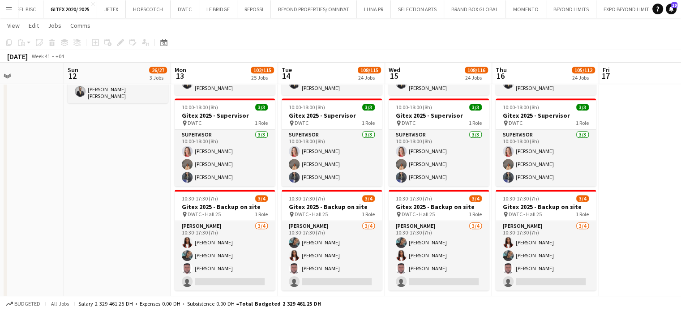
scroll to position [0, 371]
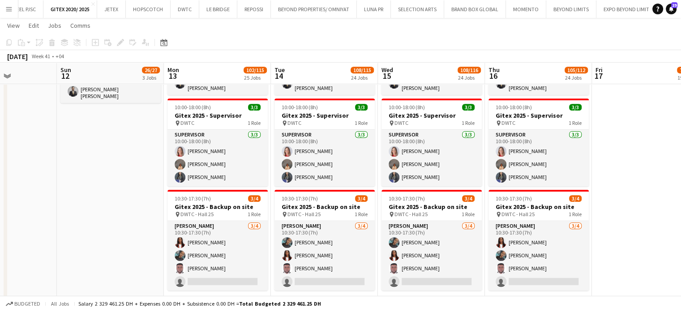
drag, startPoint x: 303, startPoint y: 150, endPoint x: 141, endPoint y: 145, distance: 162.1
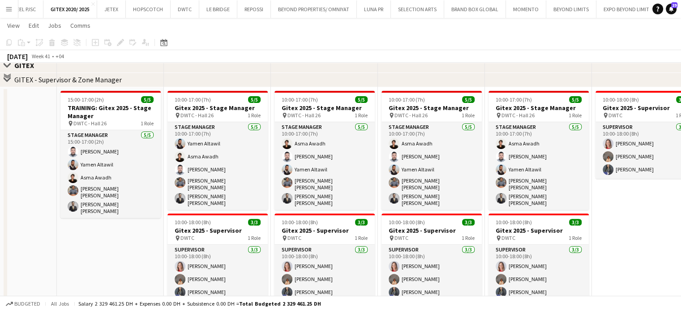
scroll to position [224, 0]
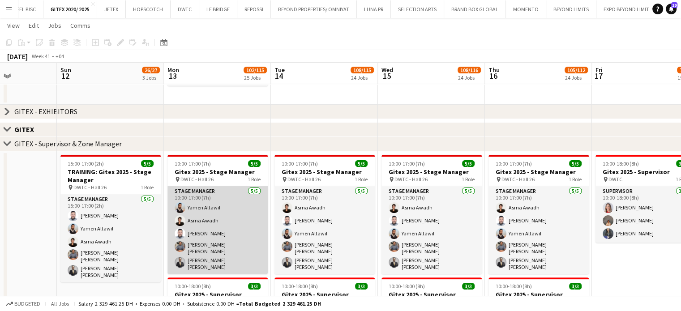
click at [217, 218] on app-card-role "Stage Manager 5/5 10:00-17:00 (7h) Yamen Altawil Asma Awadh Mhd Ali Al Hamwi Ab…" at bounding box center [217, 230] width 100 height 88
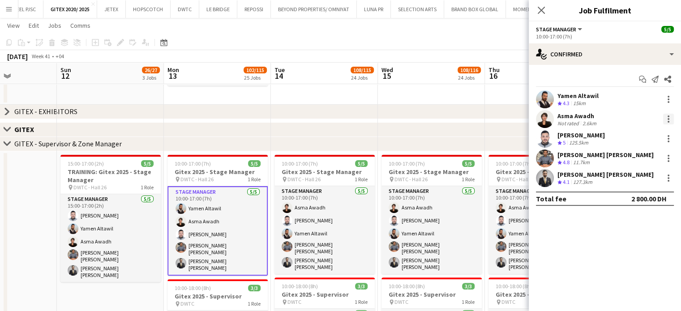
click at [618, 123] on div at bounding box center [668, 119] width 11 height 11
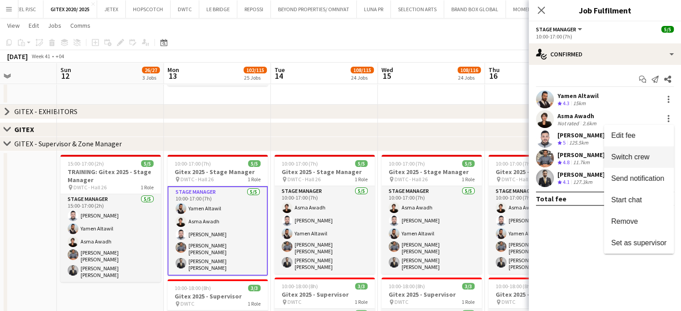
click at [618, 156] on span "Switch crew" at bounding box center [630, 157] width 38 height 8
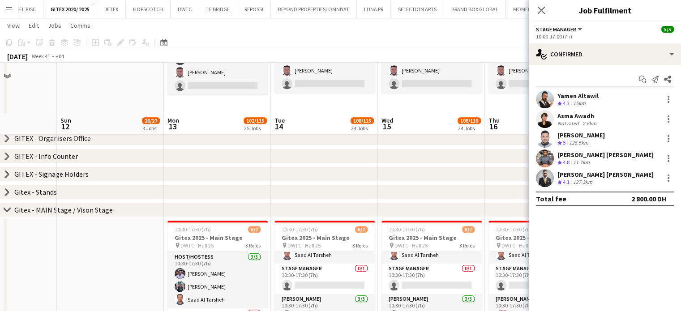
scroll to position [671, 0]
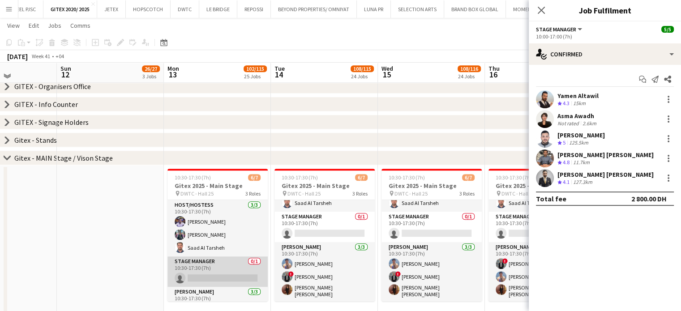
click at [222, 276] on app-card-role "Stage Manager 0/1 10:30-17:30 (7h) single-neutral-actions" at bounding box center [217, 271] width 100 height 30
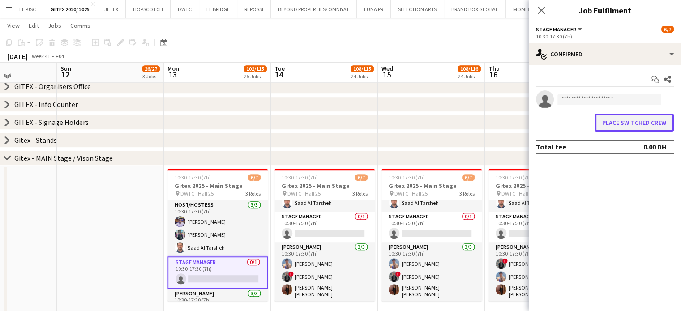
click at [618, 123] on button "Place switched crew" at bounding box center [633, 123] width 79 height 18
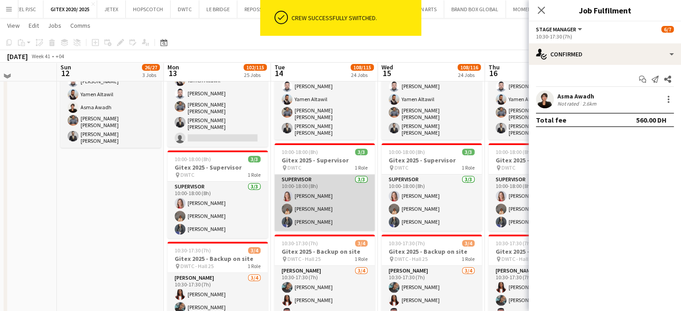
scroll to position [313, 0]
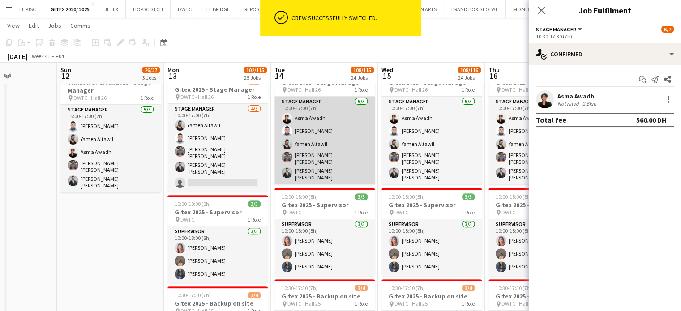
click at [335, 134] on app-card-role "Stage Manager 5/5 10:00-17:00 (7h) Asma Awadh Mhd Ali Al Hamwi Yamen Altawil Ab…" at bounding box center [324, 141] width 100 height 88
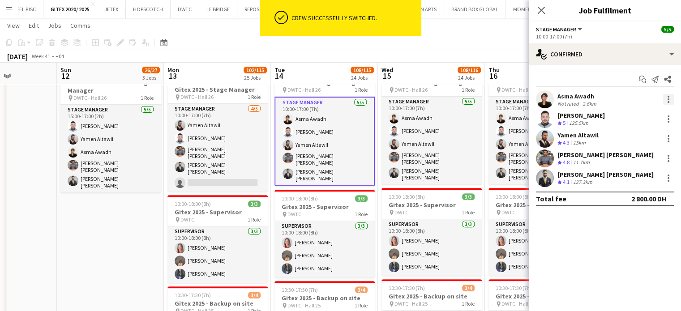
click at [618, 98] on div at bounding box center [668, 99] width 2 height 2
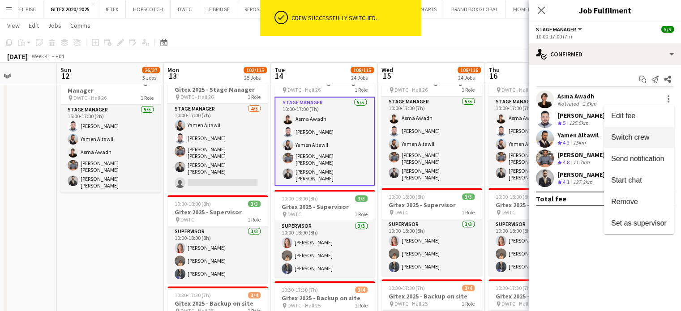
click at [618, 138] on span "Switch crew" at bounding box center [630, 137] width 38 height 8
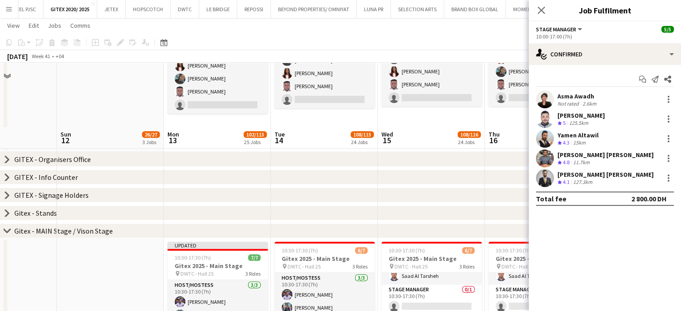
scroll to position [671, 0]
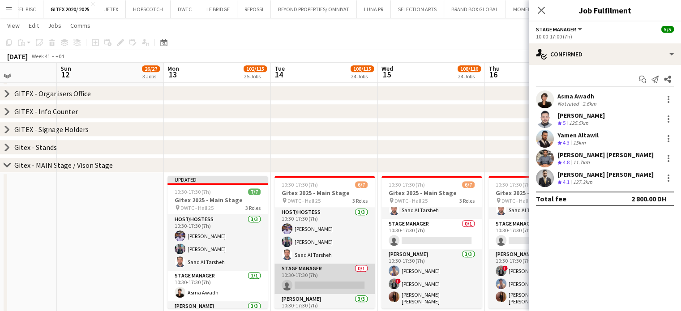
click at [320, 275] on app-card-role "Stage Manager 0/1 10:30-17:30 (7h) single-neutral-actions" at bounding box center [324, 279] width 100 height 30
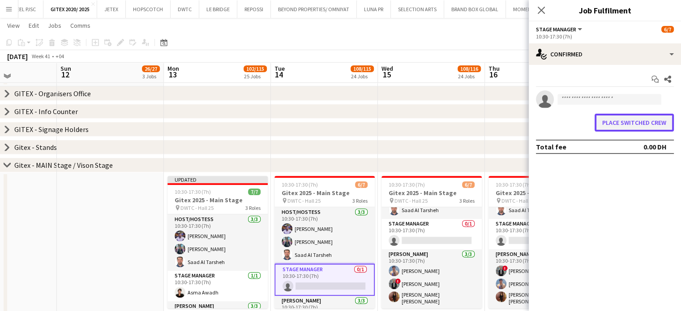
click at [618, 121] on button "Place switched crew" at bounding box center [633, 123] width 79 height 18
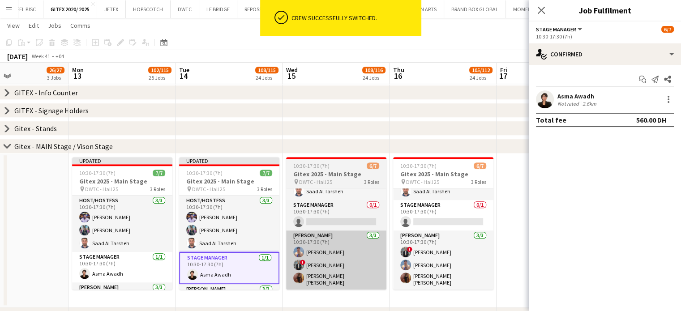
drag, startPoint x: 386, startPoint y: 231, endPoint x: 367, endPoint y: 231, distance: 19.3
click at [367, 231] on app-calendar-viewport "Fri 10 Sat 11 Sun 12 26/27 3 Jobs Mon 13 102/115 25 Jobs Tue 14 108/115 24 Jobs…" at bounding box center [340, 290] width 681 height 1854
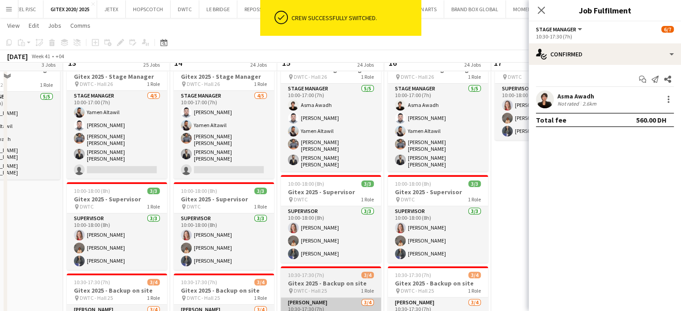
scroll to position [0, 0]
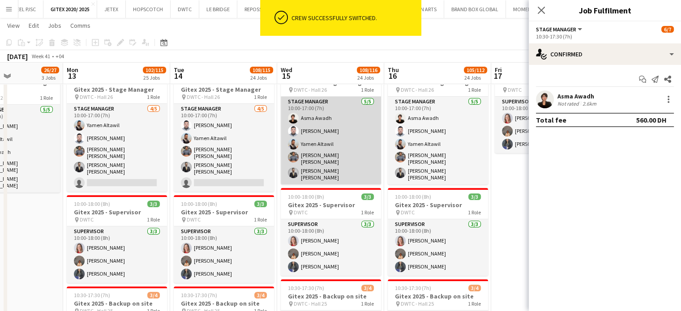
click at [340, 140] on app-card-role "Stage Manager 5/5 10:00-17:00 (7h) Asma Awadh Mhd Ali Al Hamwi Yamen Altawil Ab…" at bounding box center [331, 141] width 100 height 88
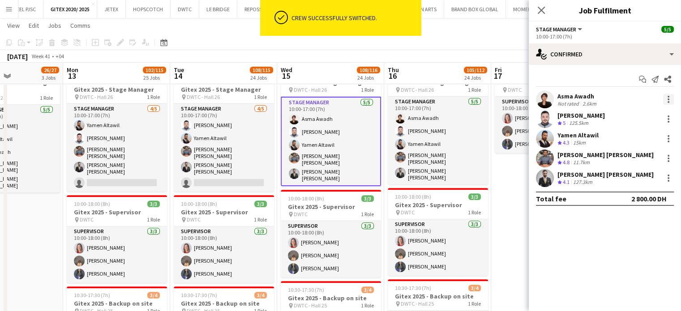
click at [618, 99] on div at bounding box center [668, 99] width 11 height 11
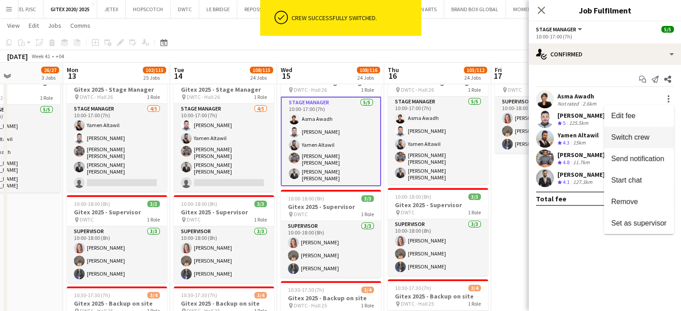
click at [618, 140] on span "Switch crew" at bounding box center [630, 137] width 38 height 8
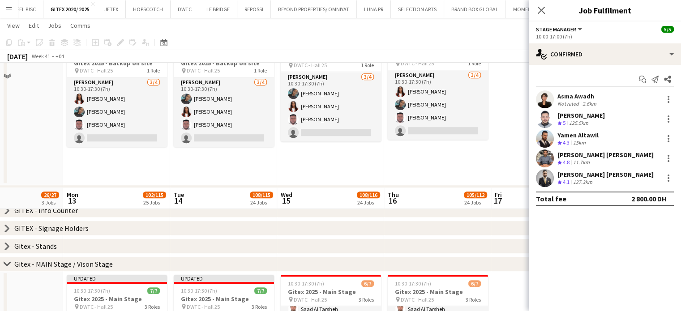
scroll to position [716, 0]
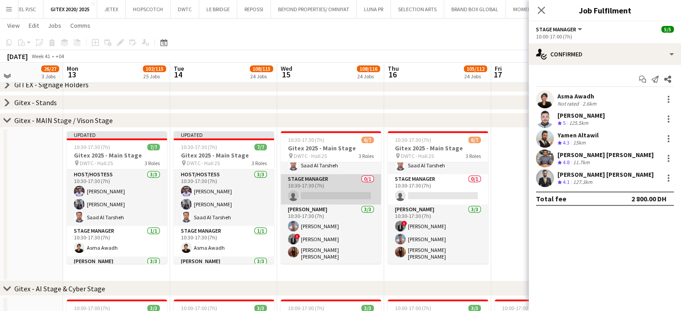
click at [340, 189] on app-card-role "Stage Manager 0/1 10:30-17:30 (7h) single-neutral-actions" at bounding box center [331, 189] width 100 height 30
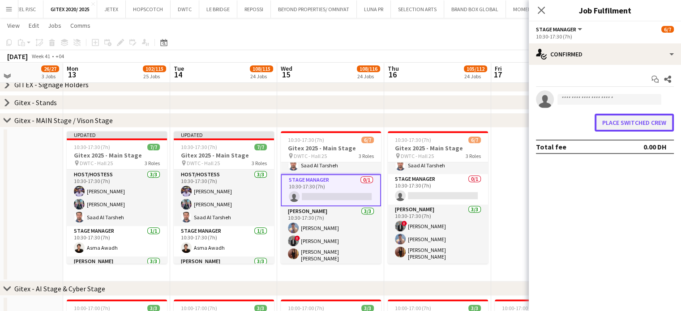
click at [618, 124] on button "Place switched crew" at bounding box center [633, 123] width 79 height 18
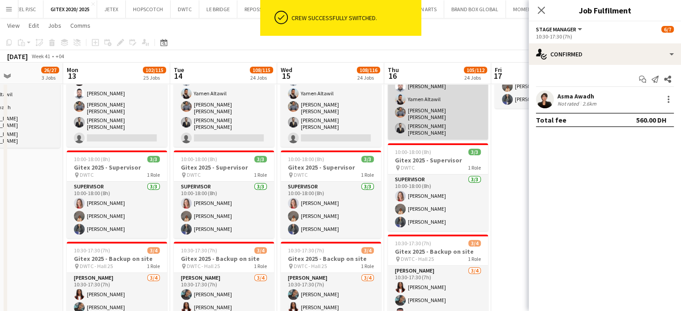
click at [435, 106] on app-card-role "Stage Manager 5/5 10:00-17:00 (7h) Asma Awadh Mhd Ali Al Hamwi Yamen Altawil Ab…" at bounding box center [438, 96] width 100 height 88
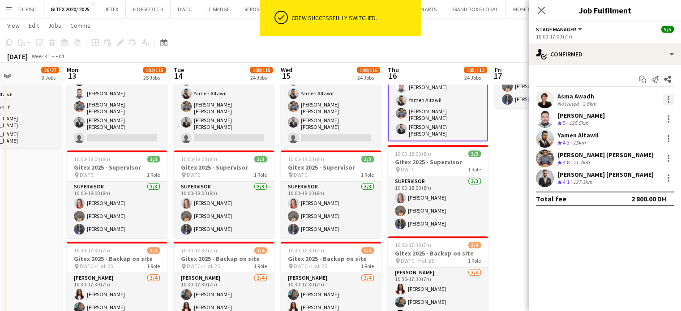
click at [618, 98] on div at bounding box center [668, 99] width 2 height 2
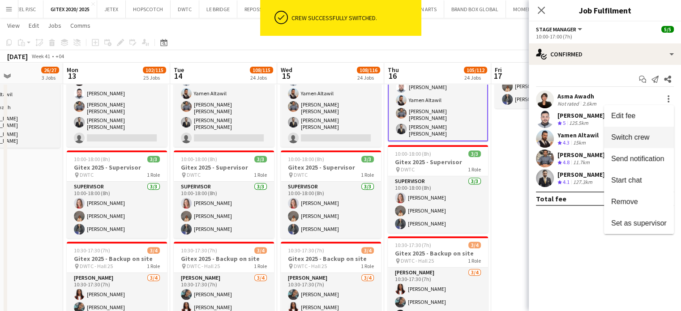
click at [618, 133] on span "Switch crew" at bounding box center [639, 137] width 56 height 8
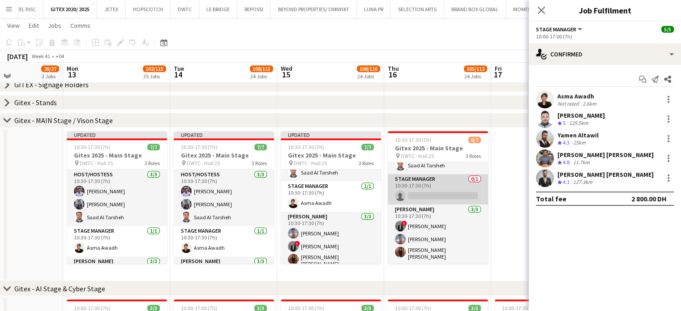
click at [455, 188] on app-card-role "Stage Manager 0/1 10:30-17:30 (7h) single-neutral-actions" at bounding box center [438, 189] width 100 height 30
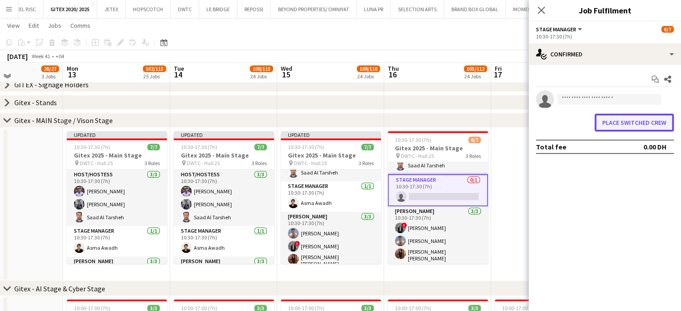
click at [618, 124] on button "Place switched crew" at bounding box center [633, 123] width 79 height 18
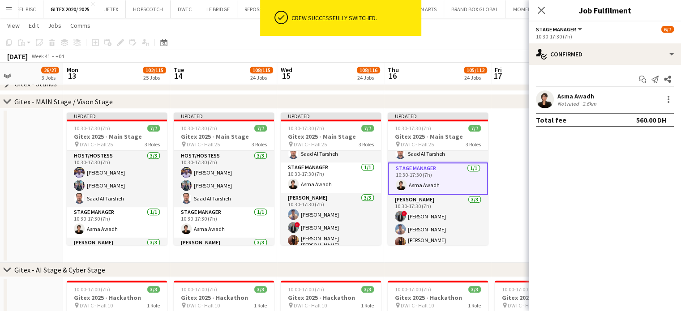
drag, startPoint x: 49, startPoint y: 214, endPoint x: 276, endPoint y: 220, distance: 227.0
click at [270, 220] on app-calendar-viewport "Fri 10 Sat 11 Sun 12 26/27 3 Jobs Mon 13 102/115 25 Jobs Tue 14 108/115 24 Jobs…" at bounding box center [340, 246] width 681 height 1854
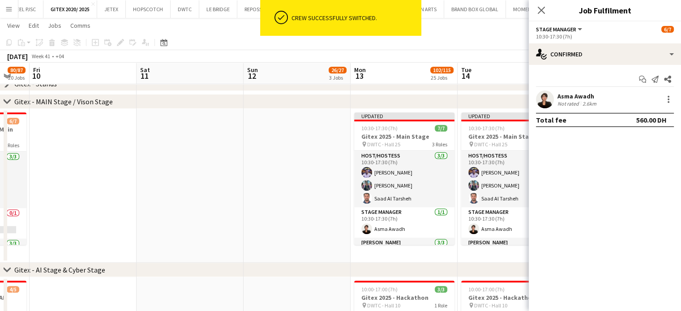
drag, startPoint x: 294, startPoint y: 205, endPoint x: 373, endPoint y: 219, distance: 80.0
click at [358, 215] on app-calendar-viewport "Wed 8 Thu 9 80/87 20 Jobs Fri 10 Sat 11 Sun 12 26/27 3 Jobs Mon 13 102/115 25 J…" at bounding box center [340, 246] width 681 height 1854
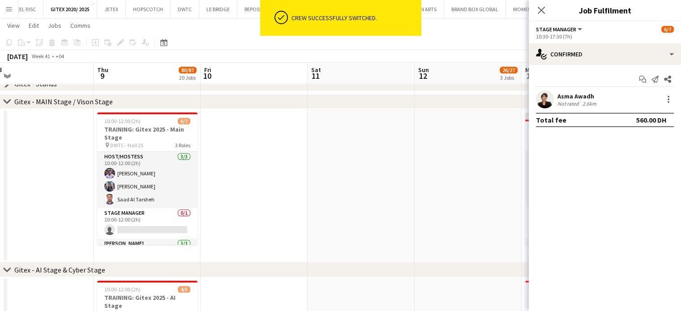
drag, startPoint x: 281, startPoint y: 200, endPoint x: 316, endPoint y: 206, distance: 35.8
click at [319, 203] on app-calendar-viewport "Mon 6 Tue 7 Wed 8 Thu 9 80/87 20 Jobs Fri 10 Sat 11 Sun 12 26/27 3 Jobs Mon 13 …" at bounding box center [340, 246] width 681 height 1854
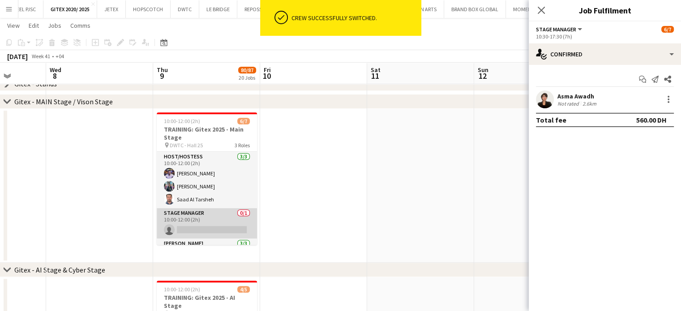
click at [177, 237] on app-card-role "Stage Manager 0/1 10:00-12:00 (2h) single-neutral-actions" at bounding box center [207, 223] width 100 height 30
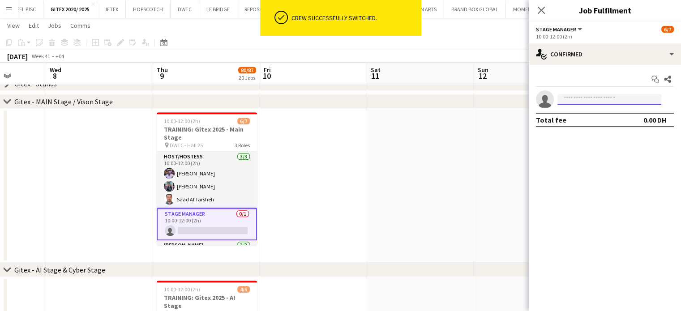
click at [571, 97] on input at bounding box center [609, 99] width 104 height 11
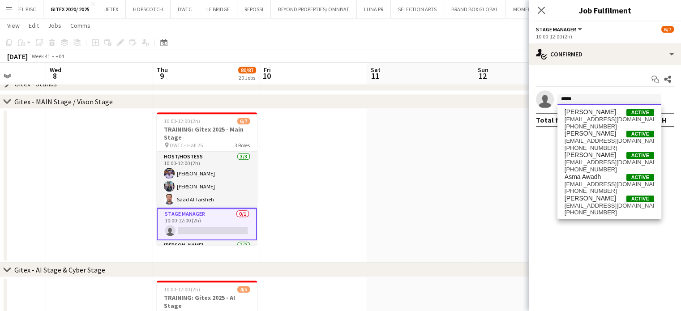
type input "****"
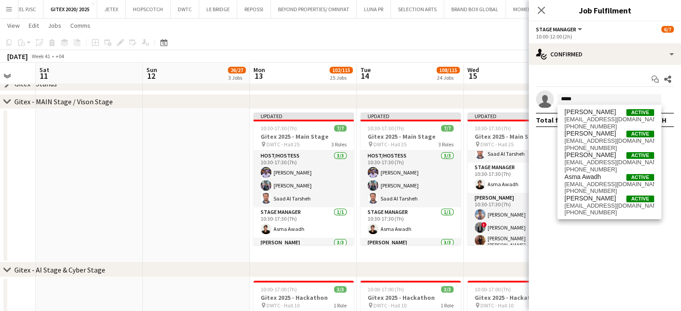
drag, startPoint x: 141, startPoint y: 145, endPoint x: 121, endPoint y: 145, distance: 20.6
click at [121, 145] on app-calendar-viewport "Tue 7 Wed 8 Thu 9 80/87 20 Jobs Fri 10 Sat 11 Sun 12 26/27 3 Jobs Mon 13 102/11…" at bounding box center [340, 246] width 681 height 1854
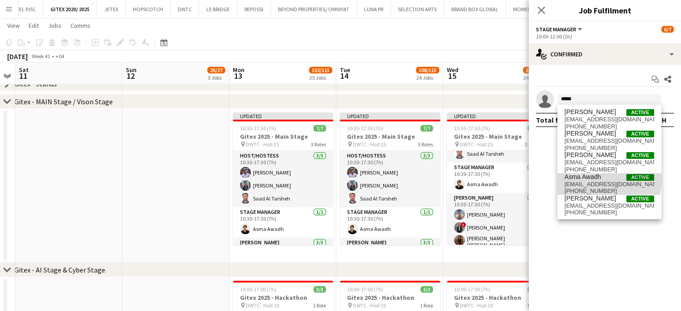
click at [608, 180] on span "Asma Awadh Active" at bounding box center [609, 177] width 90 height 8
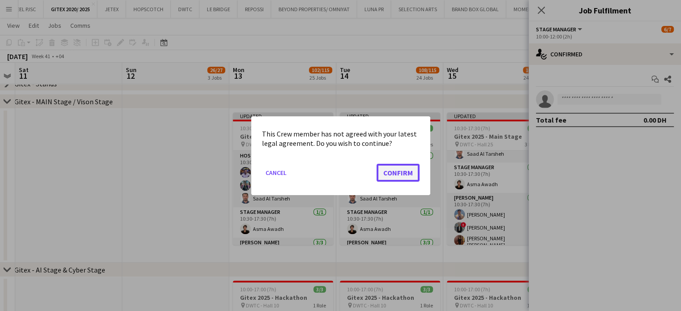
click at [389, 167] on button "Confirm" at bounding box center [397, 172] width 43 height 18
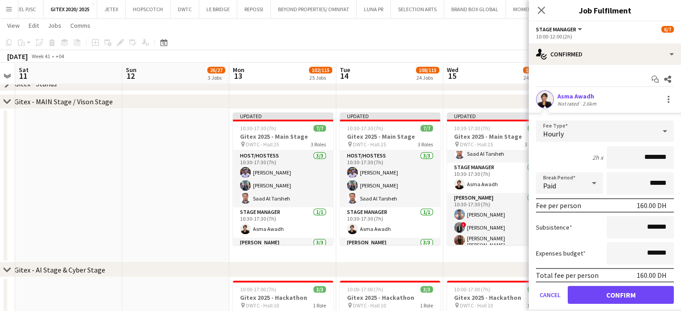
click at [158, 191] on app-date-cell at bounding box center [175, 186] width 107 height 154
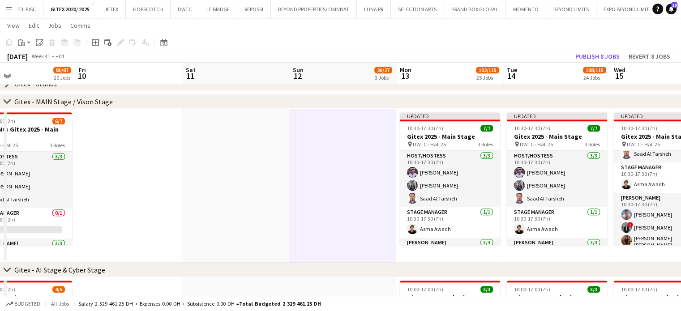
drag, startPoint x: 95, startPoint y: 193, endPoint x: 233, endPoint y: 211, distance: 139.0
click at [229, 211] on app-calendar-viewport "Tue 7 Wed 8 Thu 9 80/87 20 Jobs Fri 10 Sat 11 Sun 12 26/27 3 Jobs Mon 13 102/11…" at bounding box center [340, 246] width 681 height 1854
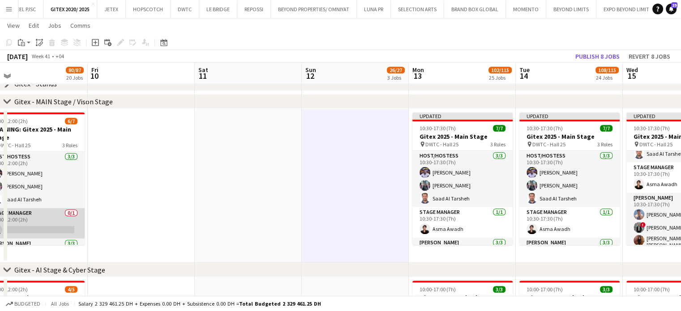
click at [64, 216] on app-card-role "Stage Manager 0/1 10:00-12:00 (2h) single-neutral-actions" at bounding box center [34, 223] width 100 height 30
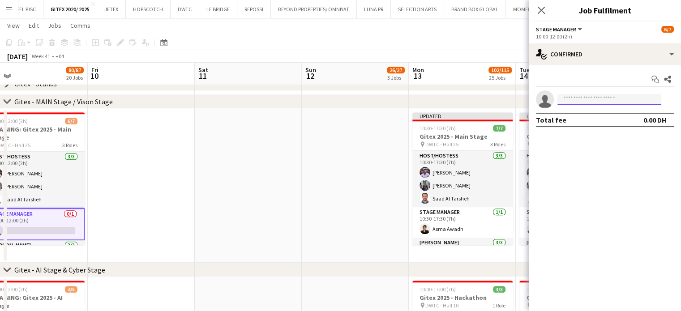
click at [594, 97] on input at bounding box center [609, 99] width 104 height 11
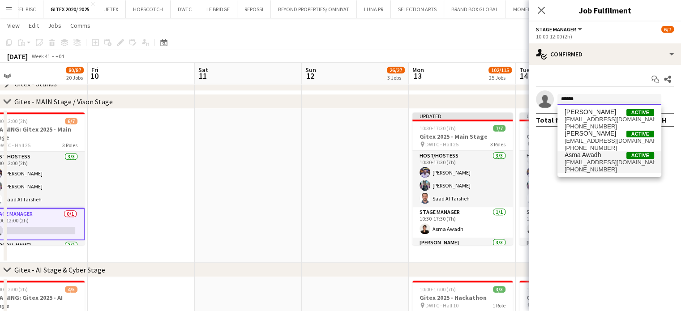
type input "******"
click at [607, 158] on span "Asma Awadh Active" at bounding box center [609, 155] width 90 height 8
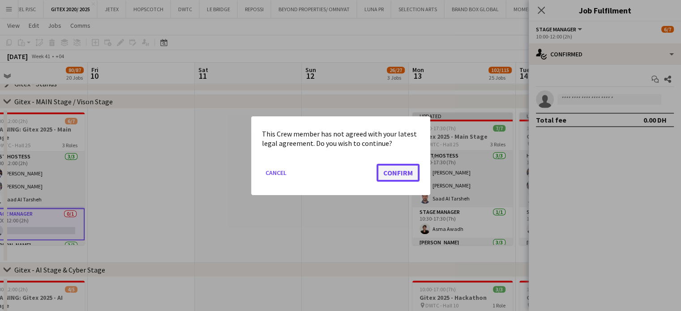
click at [402, 173] on button "Confirm" at bounding box center [397, 172] width 43 height 18
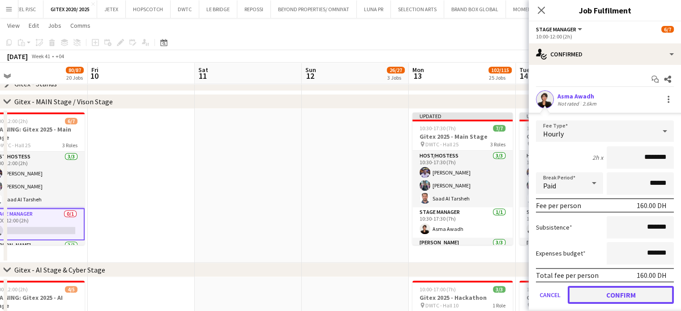
click at [607, 282] on button "Confirm" at bounding box center [621, 295] width 106 height 18
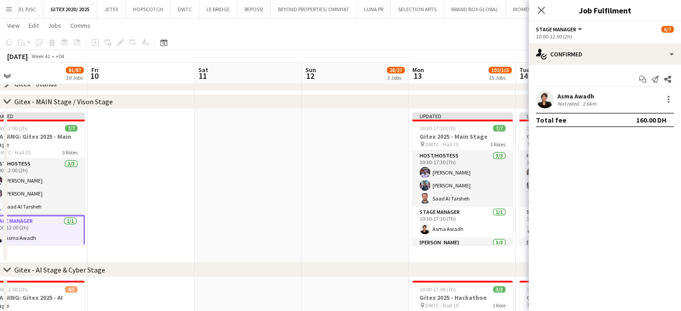
click at [493, 54] on div "October 2025 Week 41 • +04 Publish 1 job Revert 1 job" at bounding box center [340, 56] width 681 height 13
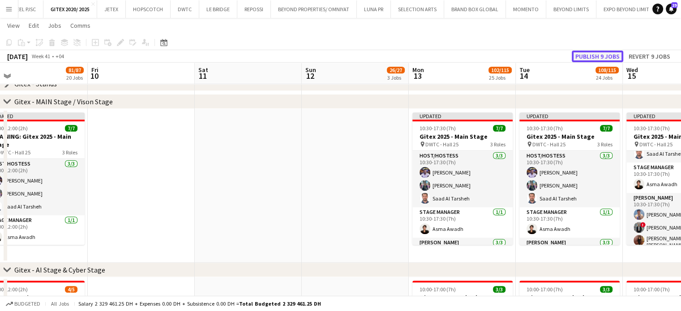
click at [574, 53] on button "Publish 9 jobs" at bounding box center [597, 57] width 51 height 12
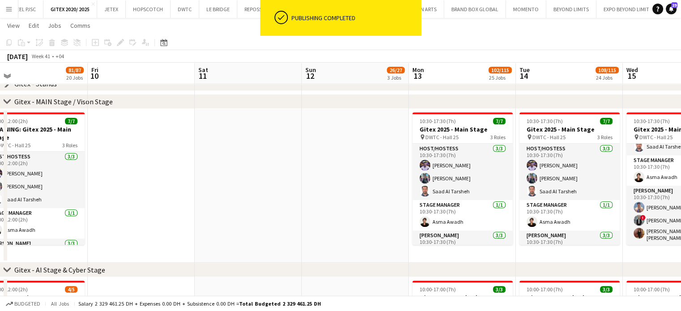
click at [7, 101] on icon "chevron-right" at bounding box center [7, 101] width 7 height 7
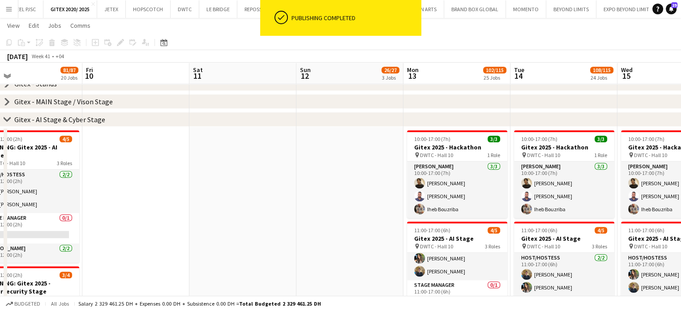
drag, startPoint x: 229, startPoint y: 202, endPoint x: 344, endPoint y: 212, distance: 115.5
click at [344, 212] on app-calendar-viewport "Tue 7 Wed 8 Thu 9 81/87 20 Jobs Fri 10 Sat 11 Sun 12 26/27 3 Jobs Mon 13 102/11…" at bounding box center [340, 170] width 681 height 1703
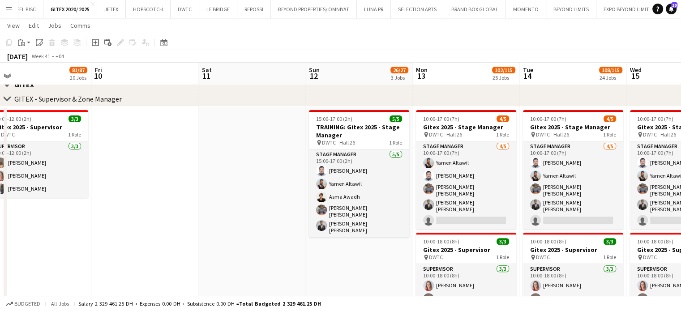
scroll to position [0, 359]
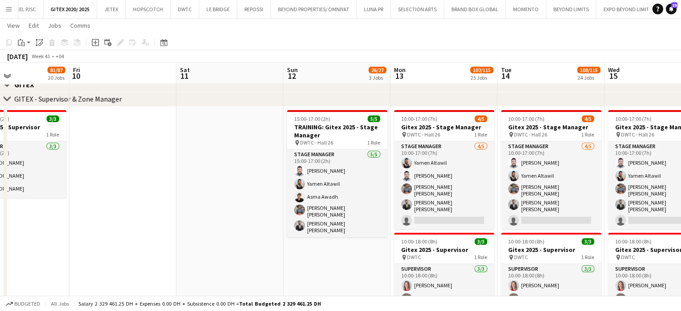
drag, startPoint x: 349, startPoint y: 209, endPoint x: 244, endPoint y: 199, distance: 105.2
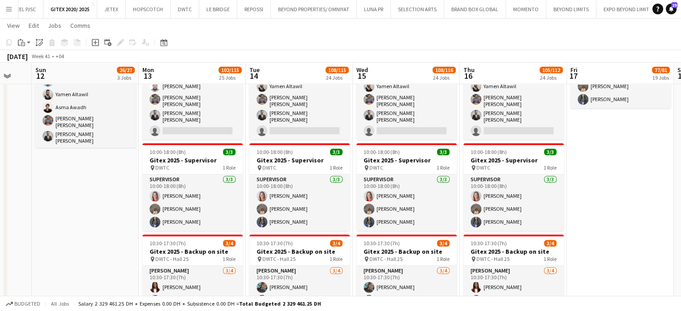
scroll to position [0, 405]
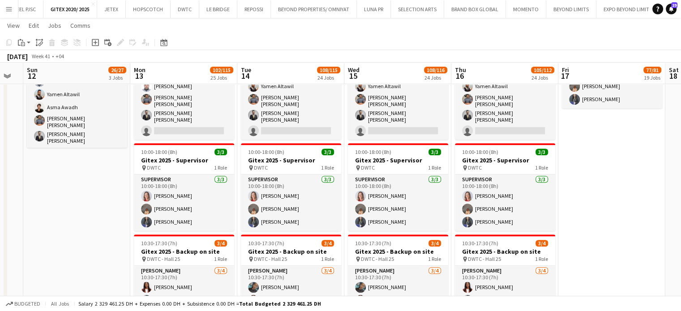
drag, startPoint x: 322, startPoint y: 197, endPoint x: 92, endPoint y: 166, distance: 232.1
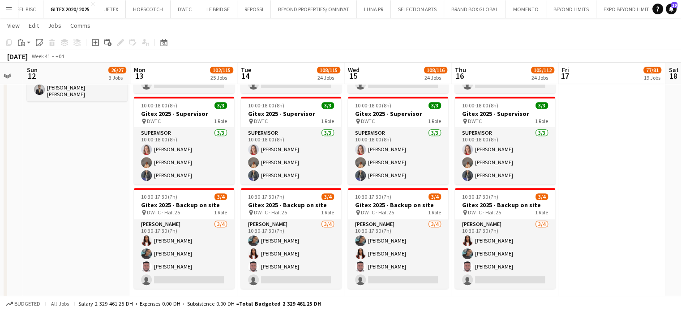
scroll to position [358, 0]
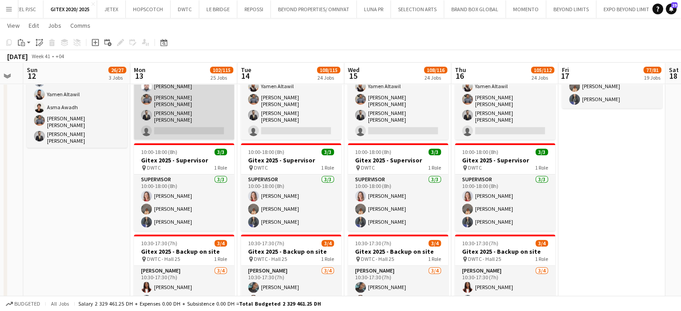
click at [192, 98] on app-card-role "Stage Manager 4/5 10:00-17:00 (7h) Yamen Altawil Mhd Ali Al Hamwi Abdul basith …" at bounding box center [184, 96] width 100 height 88
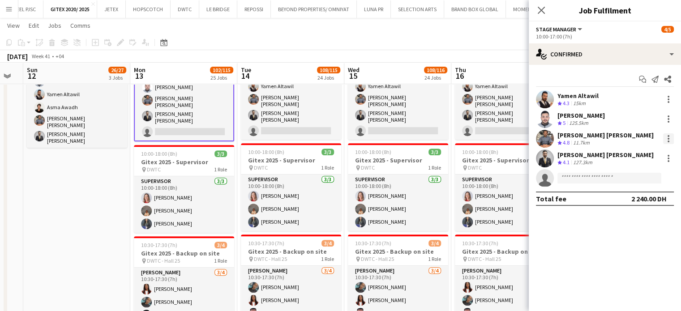
click at [618, 137] on div at bounding box center [668, 138] width 11 height 11
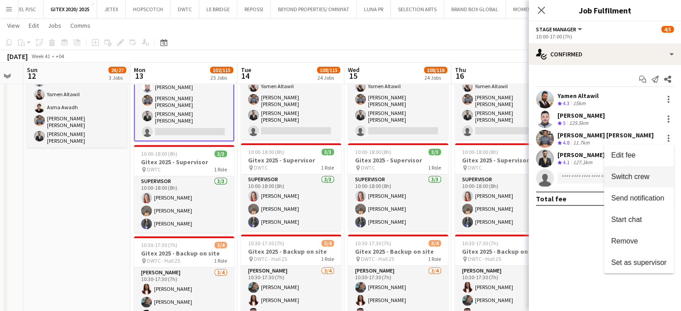
click at [618, 175] on span "Switch crew" at bounding box center [630, 177] width 38 height 8
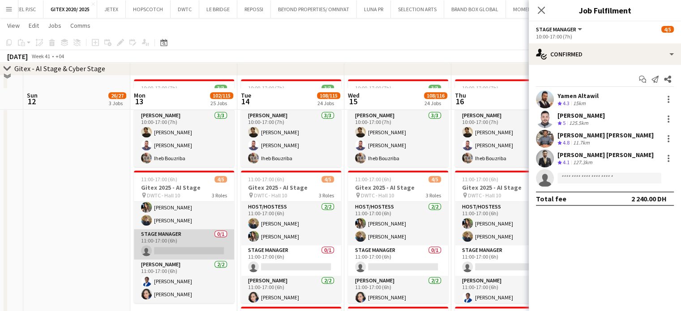
scroll to position [806, 0]
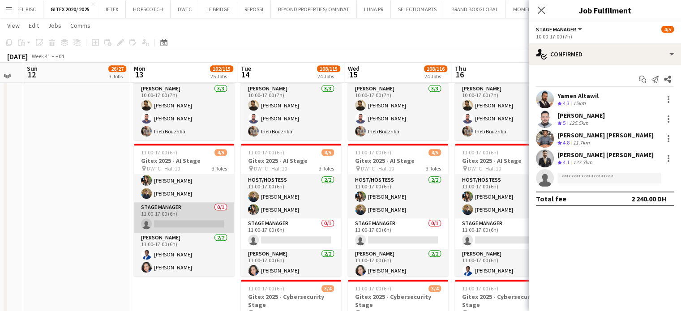
click at [182, 223] on app-card-role "Stage Manager 0/1 11:00-17:00 (6h) single-neutral-actions" at bounding box center [184, 217] width 100 height 30
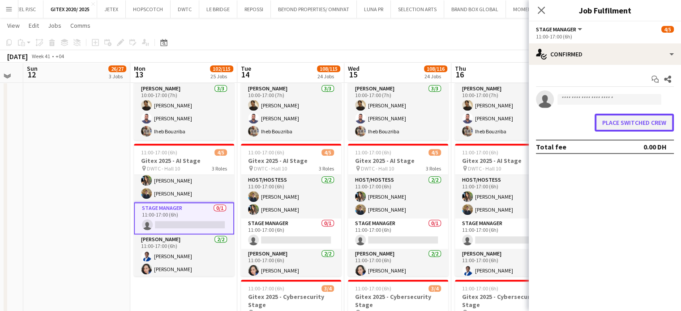
click at [618, 126] on button "Place switched crew" at bounding box center [633, 123] width 79 height 18
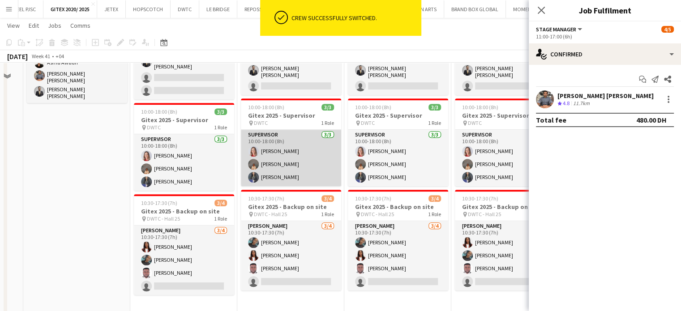
scroll to position [269, 0]
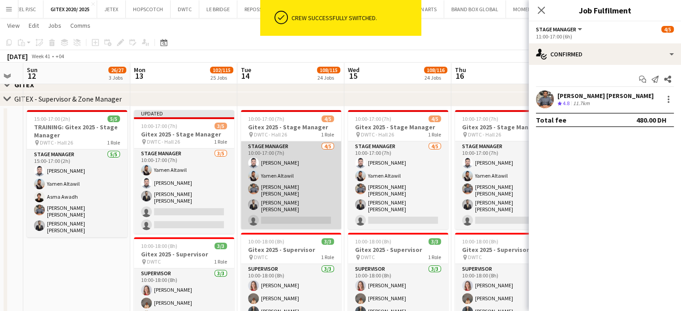
click at [311, 182] on app-card-role "Stage Manager 4/5 10:00-17:00 (7h) Mhd Ali Al Hamwi Yamen Altawil Abdul basith …" at bounding box center [291, 185] width 100 height 88
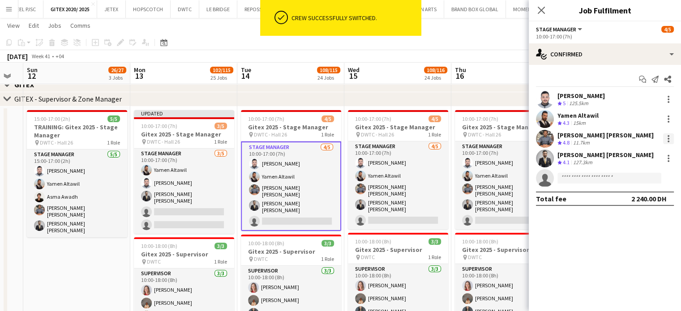
click at [618, 137] on div at bounding box center [668, 138] width 11 height 11
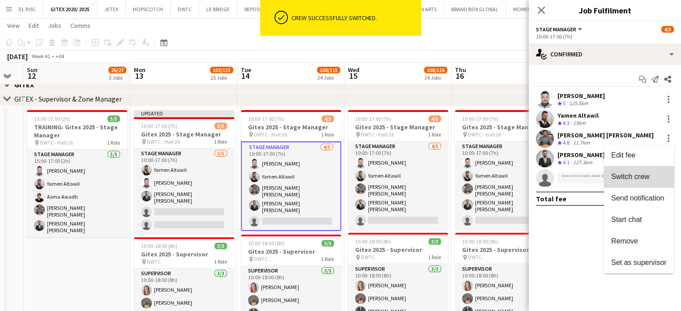
click at [618, 175] on span "Switch crew" at bounding box center [630, 177] width 38 height 8
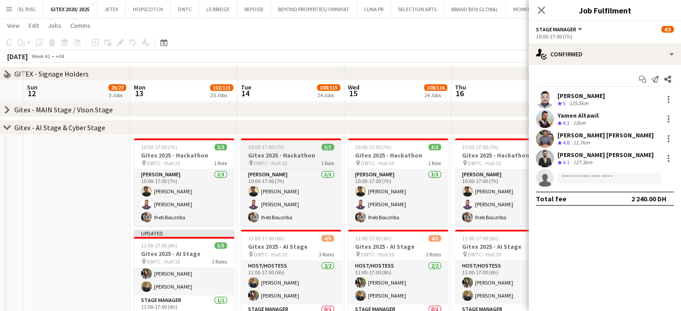
scroll to position [806, 0]
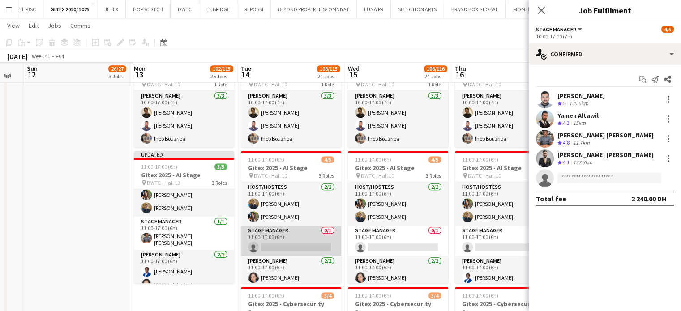
drag, startPoint x: 280, startPoint y: 235, endPoint x: 291, endPoint y: 235, distance: 10.3
click at [280, 235] on app-card-role "Stage Manager 0/1 11:00-17:00 (6h) single-neutral-actions" at bounding box center [291, 241] width 100 height 30
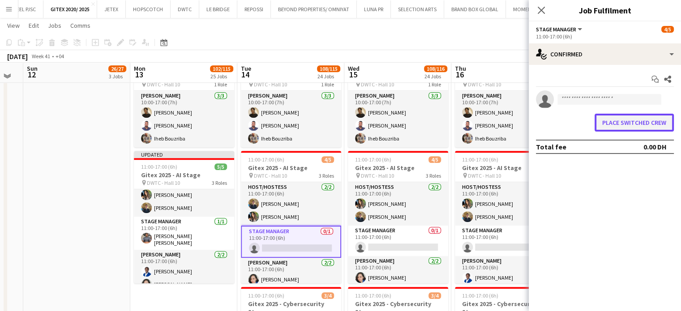
click at [618, 122] on button "Place switched crew" at bounding box center [633, 123] width 79 height 18
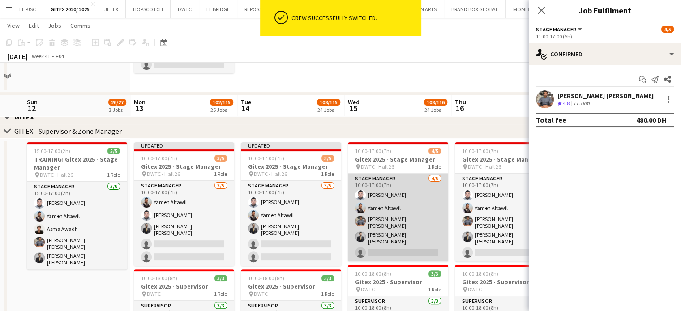
scroll to position [224, 0]
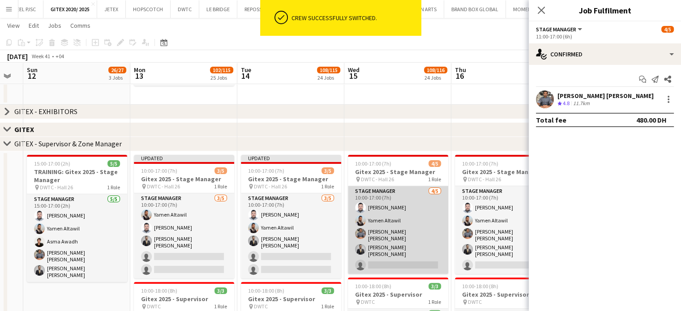
click at [401, 232] on app-card-role "Stage Manager 4/5 10:00-17:00 (7h) Mhd Ali Al Hamwi Yamen Altawil Abdul basith …" at bounding box center [398, 230] width 100 height 88
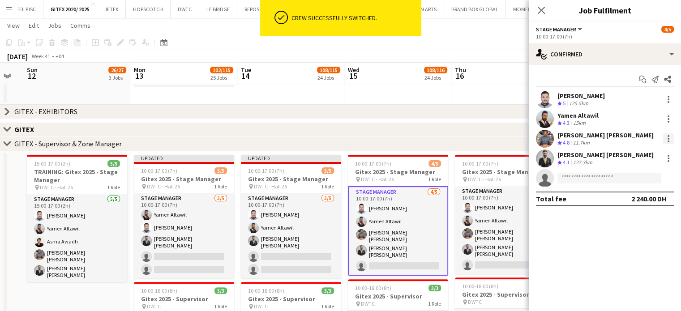
click at [618, 138] on div at bounding box center [668, 139] width 2 height 2
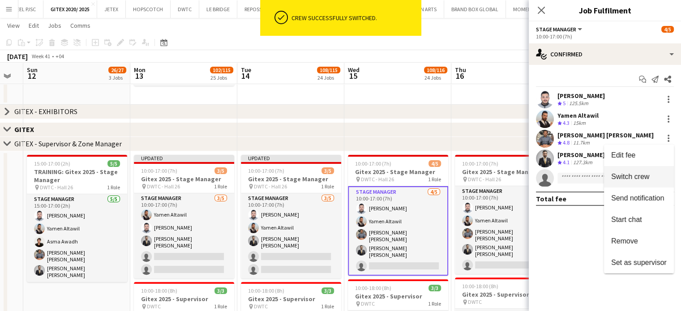
click at [618, 179] on span "Switch crew" at bounding box center [630, 177] width 38 height 8
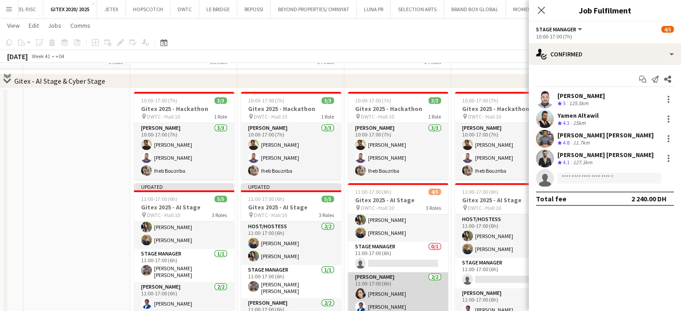
scroll to position [806, 0]
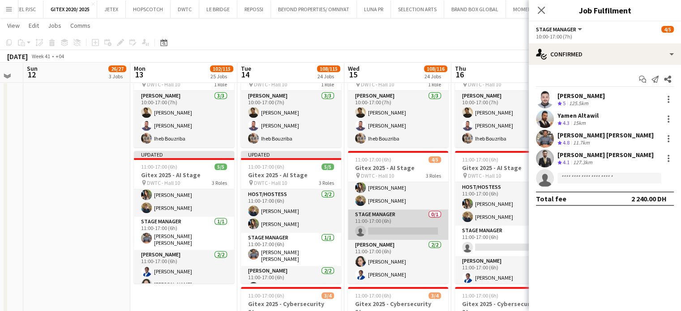
click at [407, 226] on app-card-role "Stage Manager 0/1 11:00-17:00 (6h) single-neutral-actions" at bounding box center [398, 224] width 100 height 30
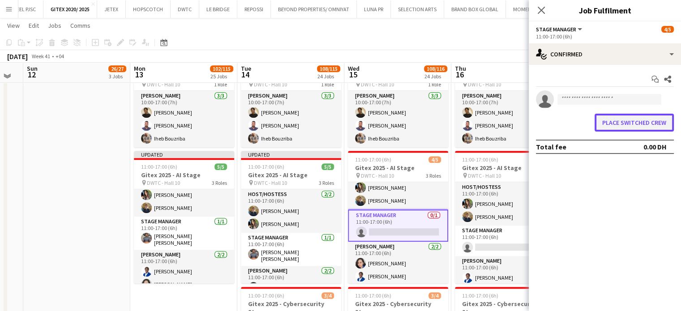
click at [618, 121] on button "Place switched crew" at bounding box center [633, 123] width 79 height 18
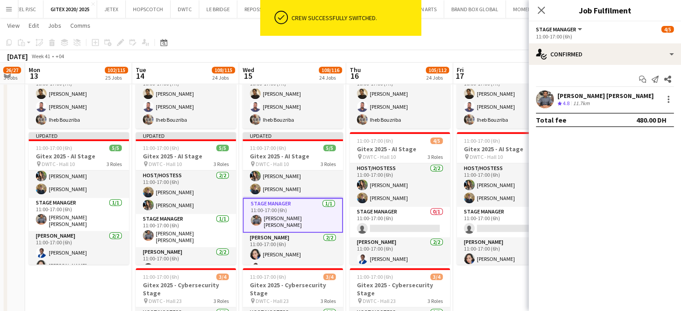
drag, startPoint x: 502, startPoint y: 213, endPoint x: 389, endPoint y: 213, distance: 112.8
click at [389, 213] on app-calendar-viewport "Thu 9 81/87 20 Jobs Fri 10 Sat 11 Sun 12 26/27 3 Jobs Mon 13 102/115 25 Jobs Tu…" at bounding box center [340, 80] width 681 height 1703
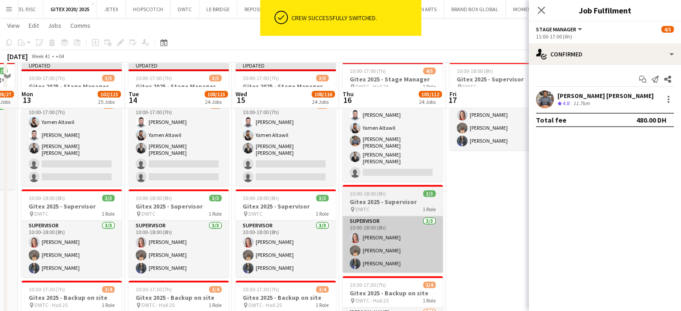
scroll to position [313, 0]
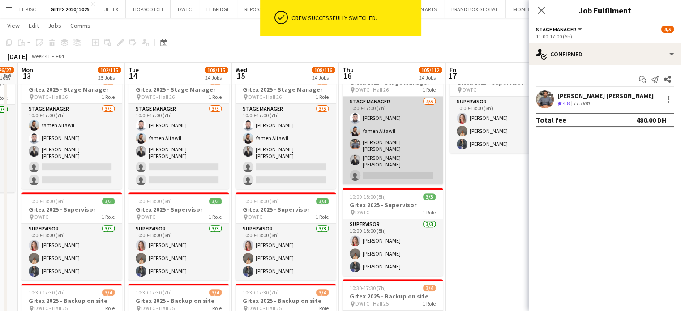
click at [394, 145] on app-card-role "Stage Manager 4/5 10:00-17:00 (7h) Mhd Ali Al Hamwi Yamen Altawil Abdul basith …" at bounding box center [392, 141] width 100 height 88
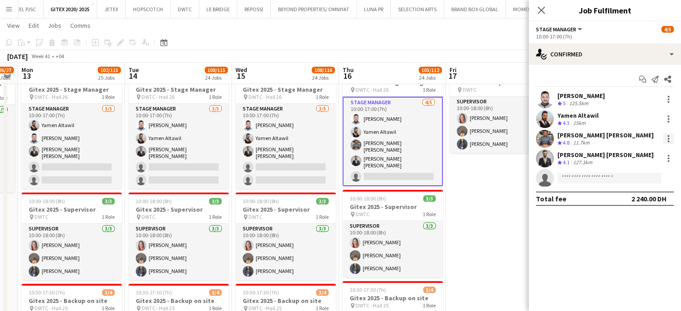
click at [618, 140] on div at bounding box center [668, 138] width 11 height 11
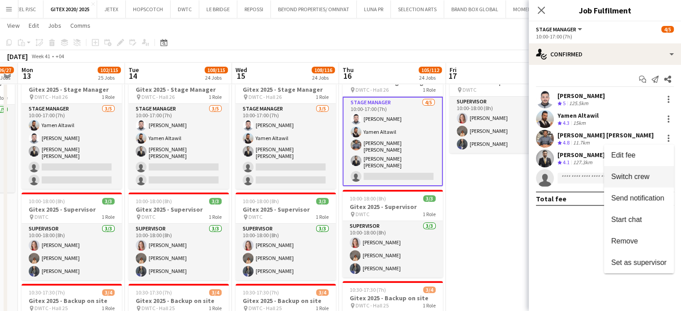
click at [618, 178] on span "Switch crew" at bounding box center [630, 177] width 38 height 8
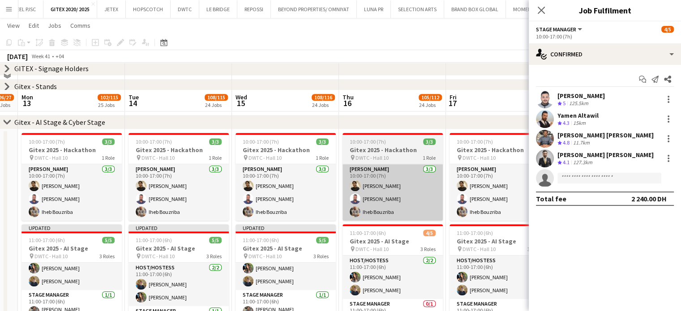
scroll to position [761, 0]
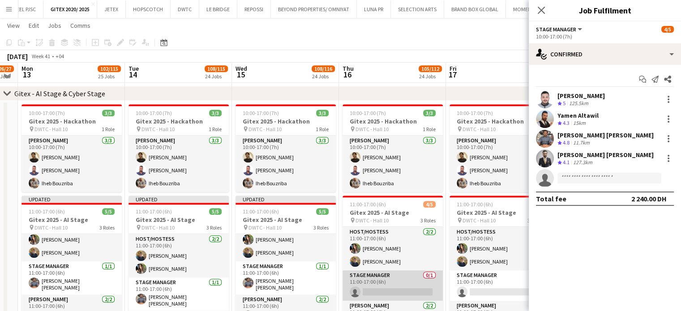
click at [391, 282] on app-card-role "Stage Manager 0/1 11:00-17:00 (6h) single-neutral-actions" at bounding box center [392, 285] width 100 height 30
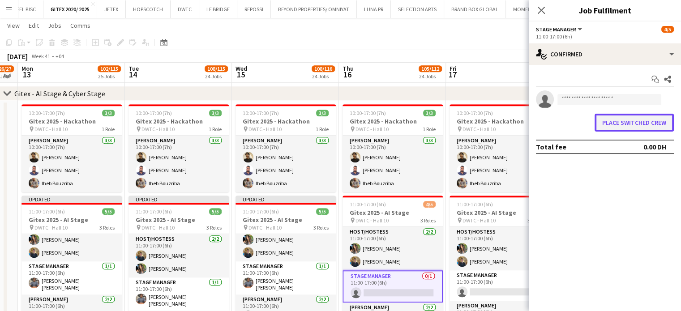
click at [618, 123] on button "Place switched crew" at bounding box center [633, 123] width 79 height 18
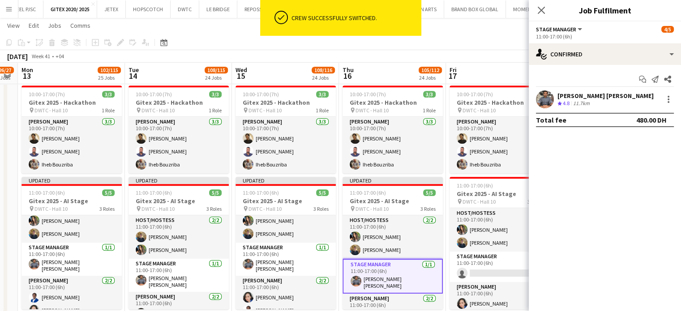
scroll to position [0, 286]
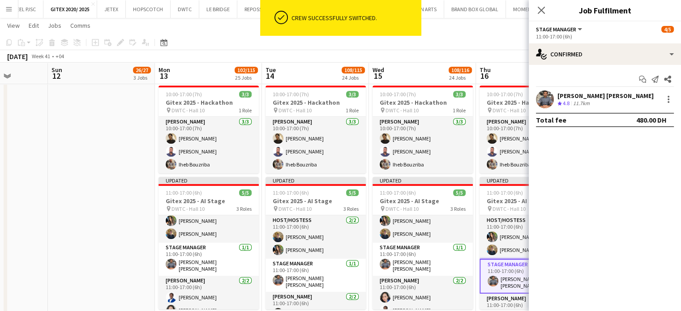
drag, startPoint x: 473, startPoint y: 253, endPoint x: 385, endPoint y: 253, distance: 88.2
click at [385, 253] on app-calendar-viewport "Thu 9 81/87 20 Jobs Fri 10 Sat 11 Sun 12 26/27 3 Jobs Mon 13 102/115 25 Jobs Tu…" at bounding box center [340, 125] width 681 height 1703
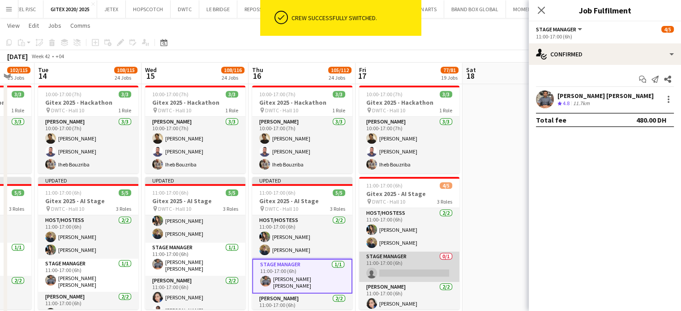
click at [432, 265] on app-card-role "Stage Manager 0/1 11:00-17:00 (6h) single-neutral-actions" at bounding box center [409, 267] width 100 height 30
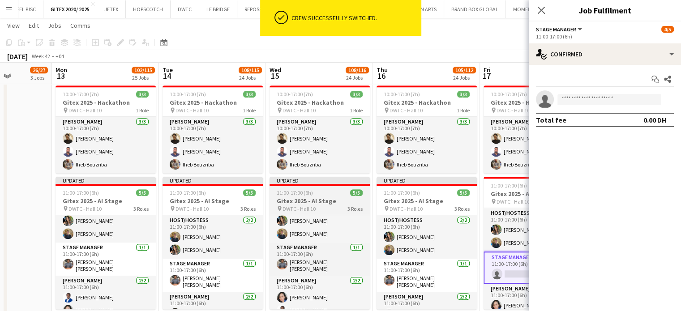
click at [438, 206] on app-calendar-viewport "Sat 11 Sun 12 26/27 3 Jobs Mon 13 102/115 25 Jobs Tue 14 108/115 24 Jobs Wed 15…" at bounding box center [340, 125] width 681 height 1703
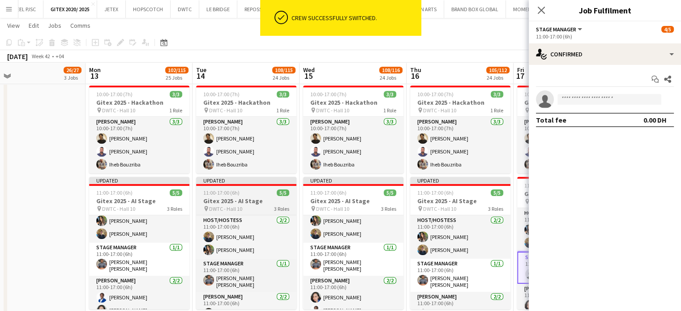
drag, startPoint x: 217, startPoint y: 208, endPoint x: 387, endPoint y: 208, distance: 170.5
click at [373, 208] on app-calendar-viewport "Fri 10 Sat 11 Sun 12 26/27 3 Jobs Mon 13 102/115 25 Jobs Tue 14 108/115 24 Jobs…" at bounding box center [340, 125] width 681 height 1703
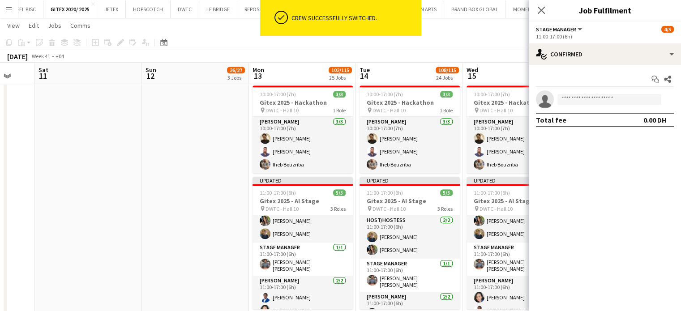
drag, startPoint x: 178, startPoint y: 209, endPoint x: 308, endPoint y: 210, distance: 130.7
click at [309, 210] on app-calendar-viewport "Thu 9 81/87 20 Jobs Fri 10 Sat 11 Sun 12 26/27 3 Jobs Mon 13 102/115 25 Jobs Tu…" at bounding box center [340, 125] width 681 height 1703
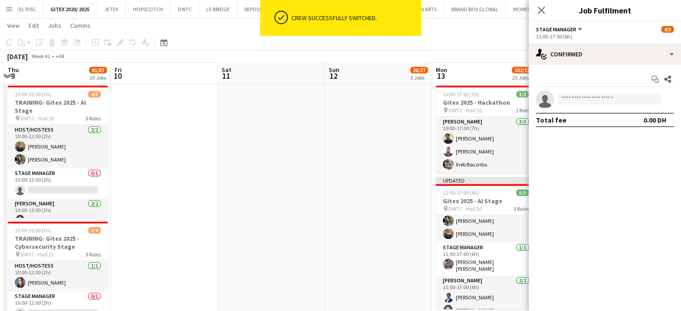
drag, startPoint x: 166, startPoint y: 211, endPoint x: 317, endPoint y: 218, distance: 151.5
click at [340, 215] on app-calendar-viewport "Tue 7 Wed 8 Thu 9 81/87 20 Jobs Fri 10 Sat 11 Sun 12 26/27 3 Jobs Mon 13 102/11…" at bounding box center [340, 125] width 681 height 1703
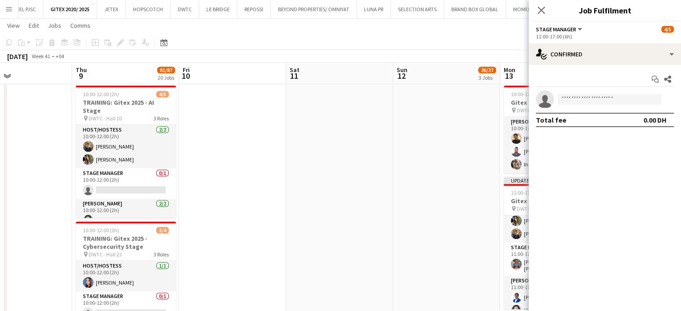
drag, startPoint x: 277, startPoint y: 227, endPoint x: 320, endPoint y: 227, distance: 43.0
click at [320, 227] on app-calendar-viewport "Mon 6 Tue 7 Wed 8 Thu 9 81/87 20 Jobs Fri 10 Sat 11 Sun 12 26/27 3 Jobs Mon 13 …" at bounding box center [340, 125] width 681 height 1703
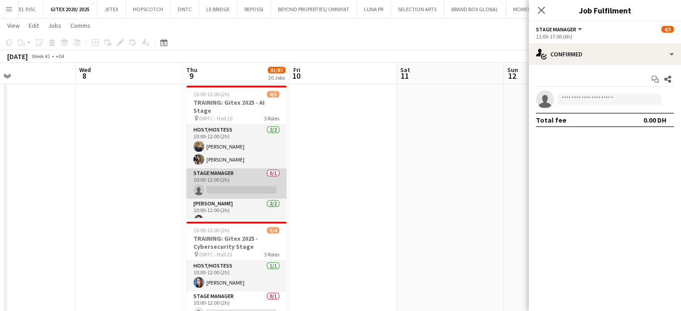
click at [265, 180] on app-card-role "Stage Manager 0/1 10:00-12:00 (2h) single-neutral-actions" at bounding box center [236, 183] width 100 height 30
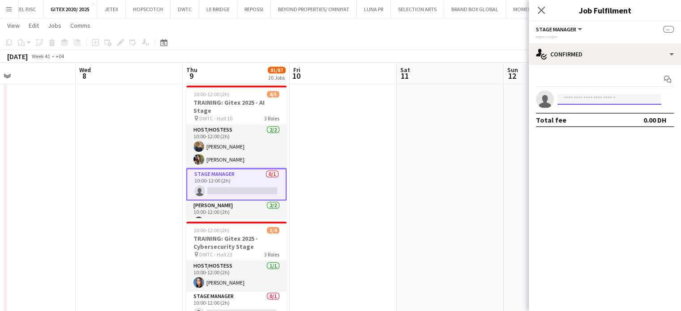
click at [568, 100] on input at bounding box center [609, 99] width 104 height 11
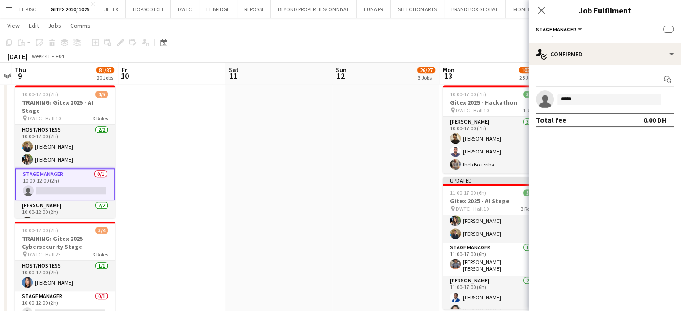
drag, startPoint x: 413, startPoint y: 195, endPoint x: 205, endPoint y: 175, distance: 209.1
click at [206, 175] on app-calendar-viewport "Sun 5 Mon 6 Tue 7 Wed 8 Thu 9 81/87 20 Jobs Fri 10 Sat 11 Sun 12 26/27 3 Jobs M…" at bounding box center [340, 125] width 681 height 1703
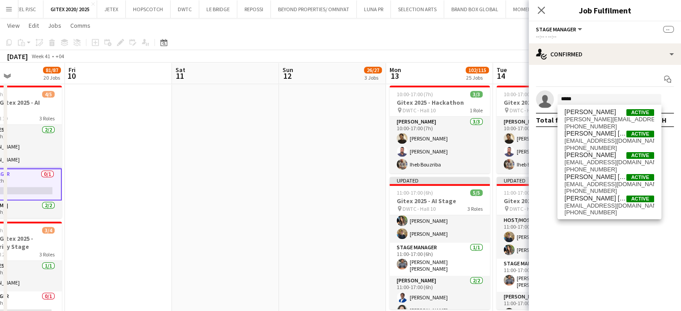
drag, startPoint x: 338, startPoint y: 184, endPoint x: 295, endPoint y: 186, distance: 42.6
click at [297, 185] on app-calendar-viewport "Tue 7 Wed 8 Thu 9 81/87 20 Jobs Fri 10 Sat 11 Sun 12 26/27 3 Jobs Mon 13 102/11…" at bounding box center [340, 125] width 681 height 1703
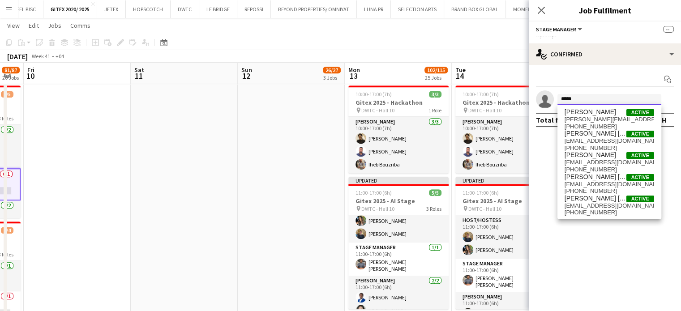
click at [596, 103] on input "*****" at bounding box center [609, 99] width 104 height 11
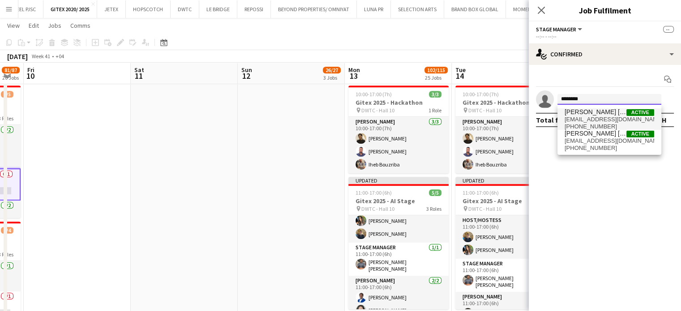
type input "********"
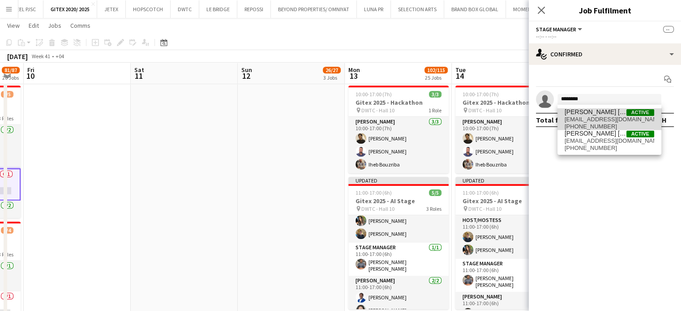
click at [616, 115] on span "Abdul basith Faris Active" at bounding box center [609, 112] width 90 height 8
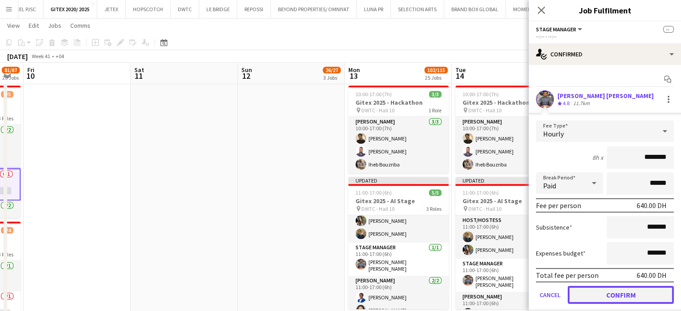
click at [605, 282] on button "Confirm" at bounding box center [621, 295] width 106 height 18
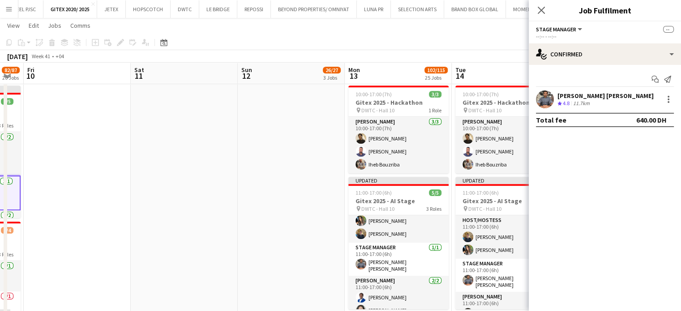
click at [299, 174] on app-date-cell at bounding box center [291, 277] width 107 height 390
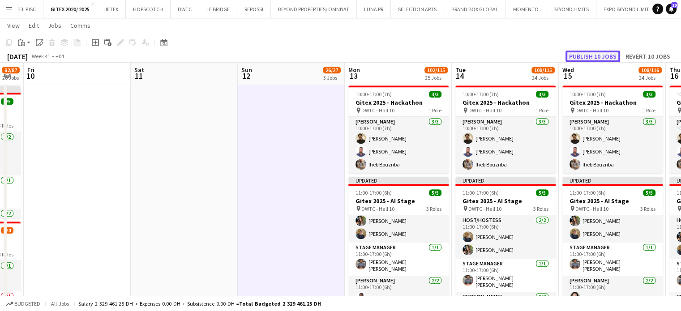
click at [602, 53] on button "Publish 10 jobs" at bounding box center [592, 57] width 55 height 12
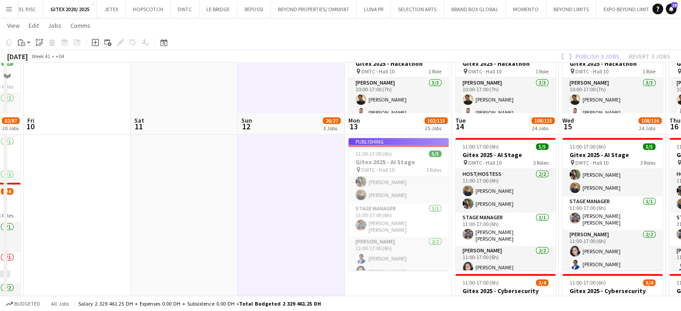
scroll to position [850, 0]
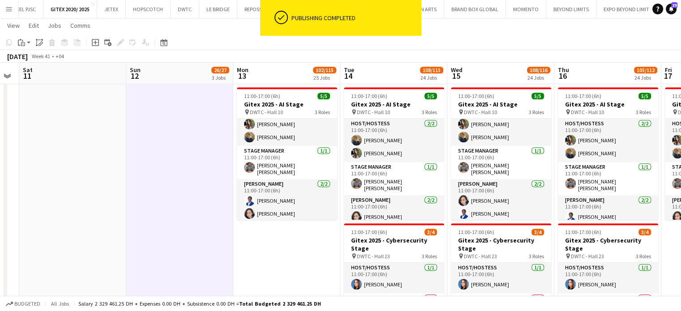
drag, startPoint x: 410, startPoint y: 243, endPoint x: 297, endPoint y: 225, distance: 114.2
click at [297, 225] on app-calendar-viewport "Tue 7 Wed 8 Thu 9 82/87 20 Jobs Fri 10 Sat 11 Sun 12 26/27 3 Jobs Mon 13 102/11…" at bounding box center [340, 35] width 681 height 1703
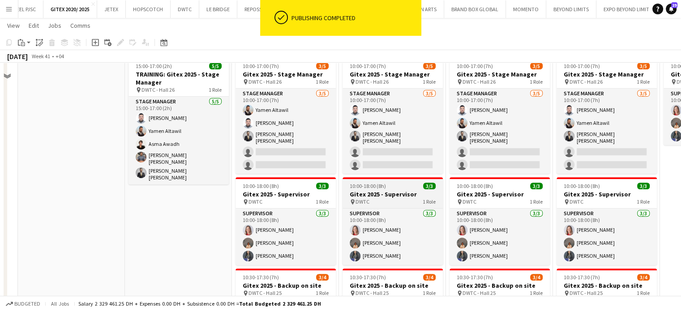
scroll to position [269, 0]
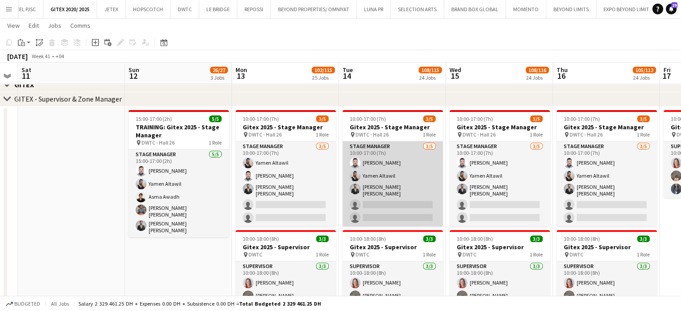
click at [375, 181] on app-card-role "Stage Manager 3/5 10:00-17:00 (7h) Mhd Ali Al Hamwi Yamen Altawil Mohammad Ziya…" at bounding box center [392, 183] width 100 height 85
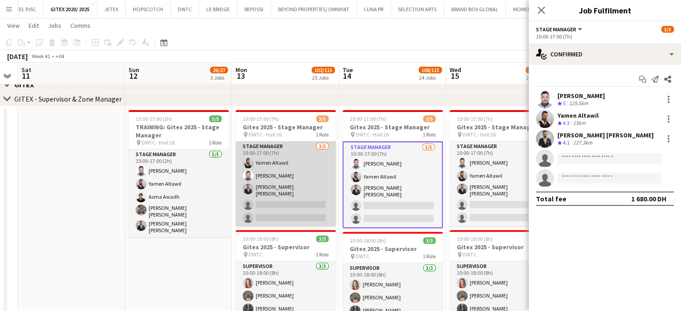
click at [295, 184] on app-card-role "Stage Manager 3/5 10:00-17:00 (7h) Yamen Altawil Mhd Ali Al Hamwi Mohammad Ziya…" at bounding box center [285, 183] width 100 height 85
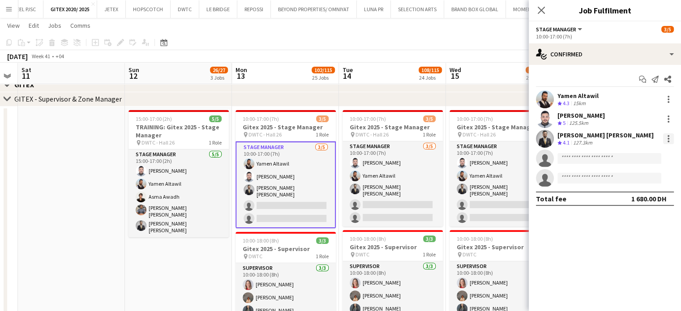
click at [618, 139] on div at bounding box center [668, 139] width 2 height 2
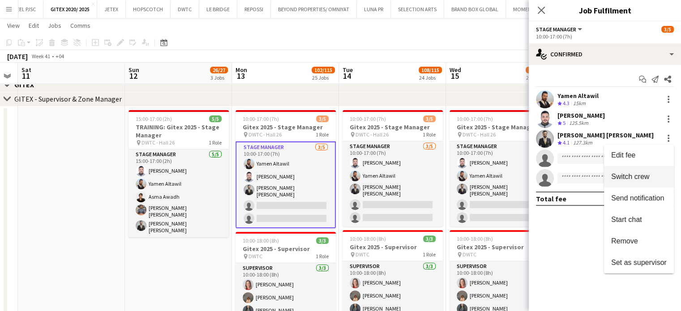
click at [618, 177] on span "Switch crew" at bounding box center [630, 177] width 38 height 8
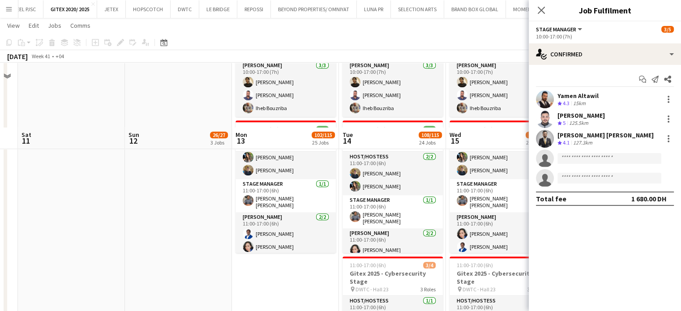
scroll to position [895, 0]
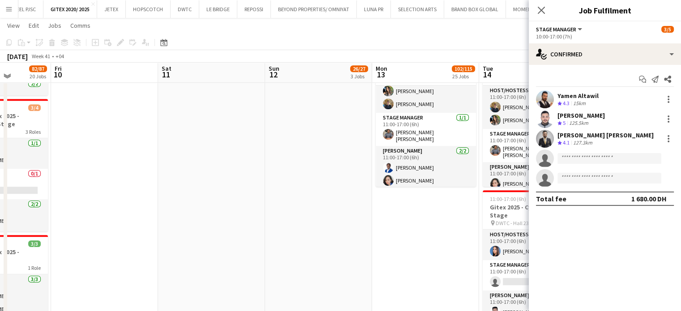
drag, startPoint x: 73, startPoint y: 198, endPoint x: 320, endPoint y: 227, distance: 249.2
click at [320, 227] on app-calendar-viewport "Tue 7 Wed 8 Thu 9 82/87 20 Jobs Fri 10 Sat 11 Sun 12 26/27 3 Jobs Mon 13 102/11…" at bounding box center [340, 6] width 681 height 1696
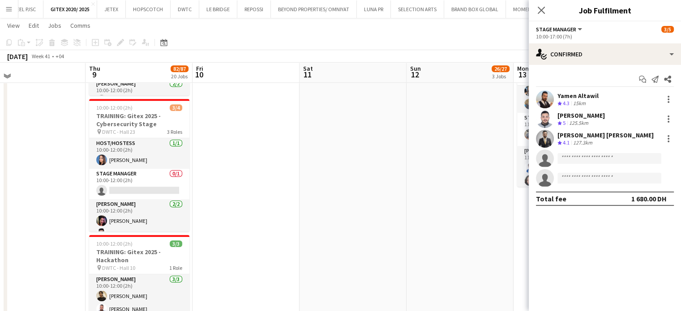
drag, startPoint x: 213, startPoint y: 245, endPoint x: 234, endPoint y: 247, distance: 21.2
click at [234, 247] on app-calendar-viewport "Mon 6 Tue 7 Wed 8 Thu 9 82/87 20 Jobs Fri 10 Sat 11 Sun 12 26/27 3 Jobs Mon 13 …" at bounding box center [340, 6] width 681 height 1696
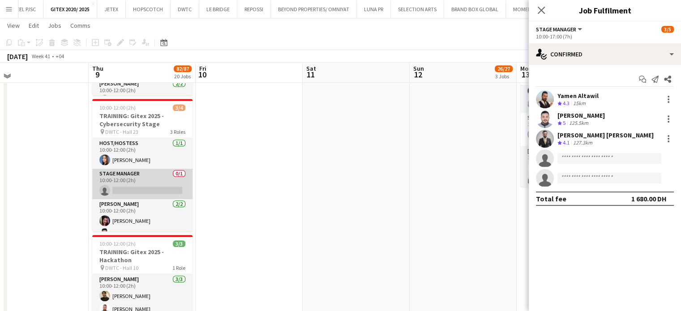
click at [149, 184] on app-card-role "Stage Manager 0/1 10:00-12:00 (2h) single-neutral-actions" at bounding box center [142, 184] width 100 height 30
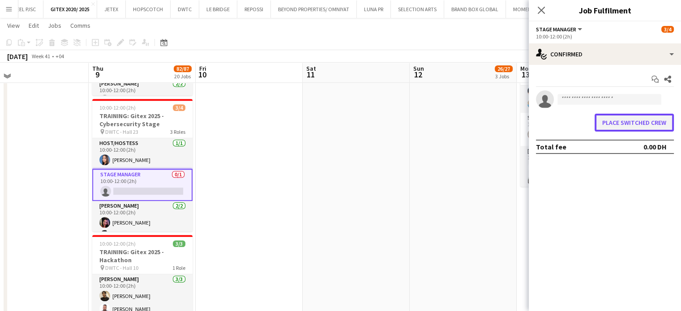
click at [611, 121] on button "Place switched crew" at bounding box center [633, 123] width 79 height 18
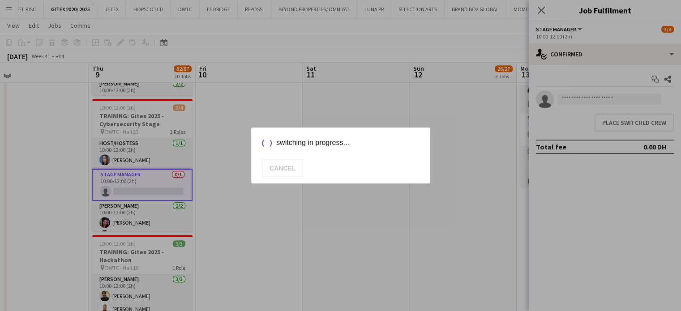
scroll to position [895, 0]
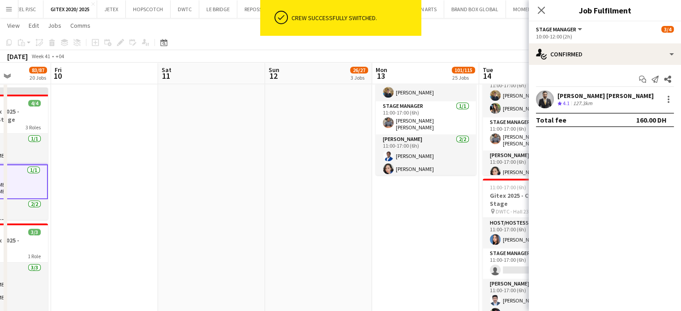
drag, startPoint x: 437, startPoint y: 177, endPoint x: 195, endPoint y: 147, distance: 243.6
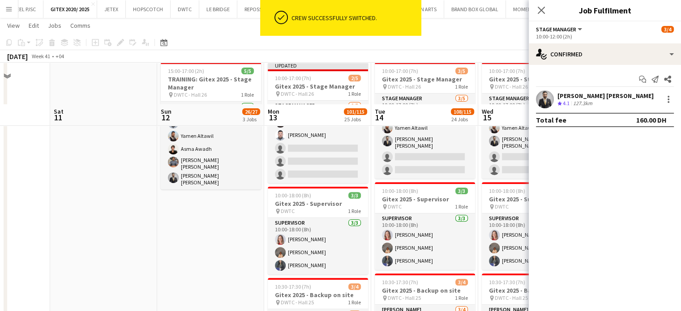
scroll to position [269, 0]
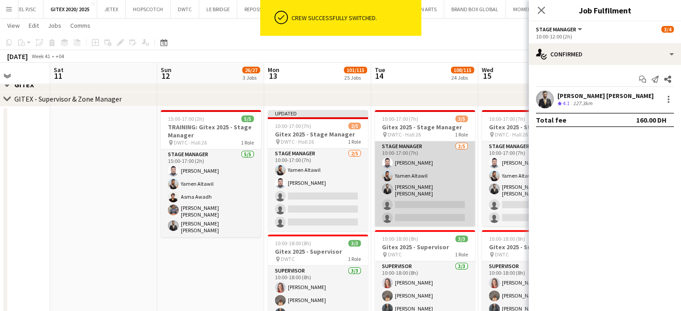
click at [428, 179] on app-card-role "Stage Manager 3/5 10:00-17:00 (7h) Mhd Ali Al Hamwi Yamen Altawil Mohammad Ziya…" at bounding box center [425, 183] width 100 height 85
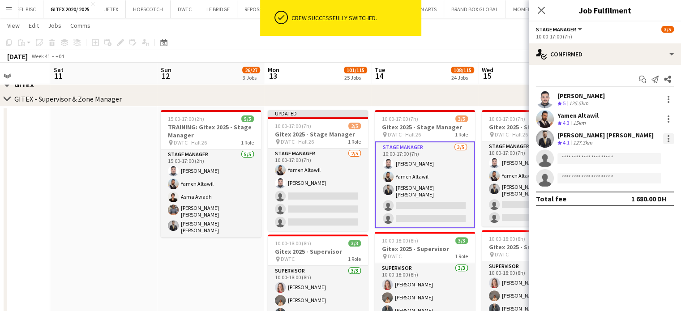
click at [618, 138] on div at bounding box center [668, 139] width 2 height 2
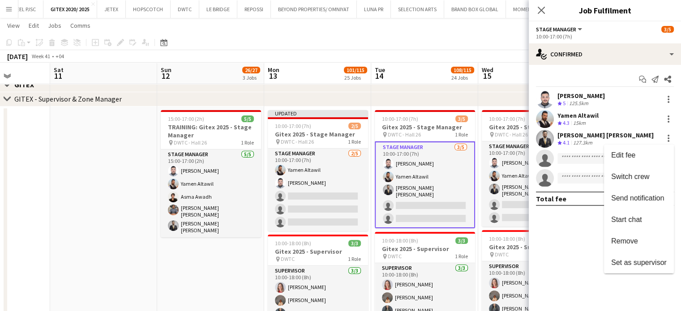
drag, startPoint x: 627, startPoint y: 173, endPoint x: 594, endPoint y: 178, distance: 33.0
click at [618, 173] on span "Switch crew" at bounding box center [630, 177] width 38 height 8
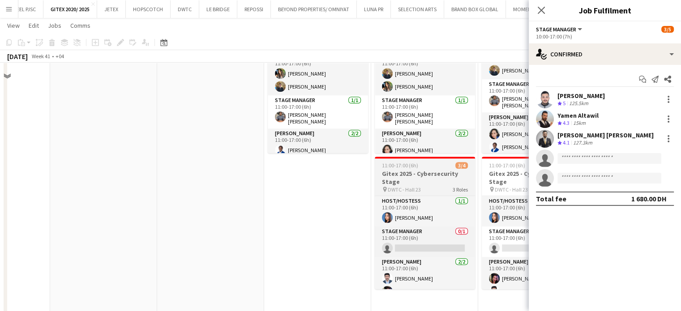
scroll to position [985, 0]
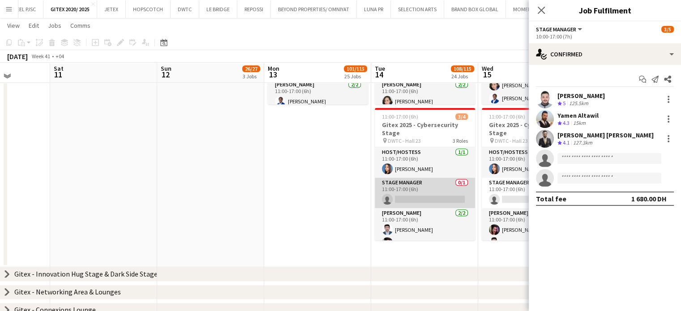
click at [440, 202] on app-card-role "Stage Manager 0/1 11:00-17:00 (6h) single-neutral-actions" at bounding box center [425, 193] width 100 height 30
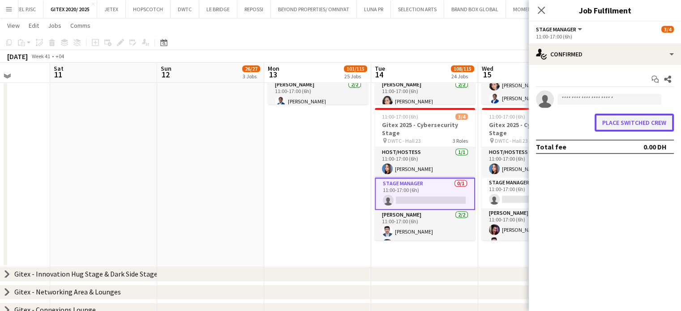
click at [618, 122] on button "Place switched crew" at bounding box center [633, 123] width 79 height 18
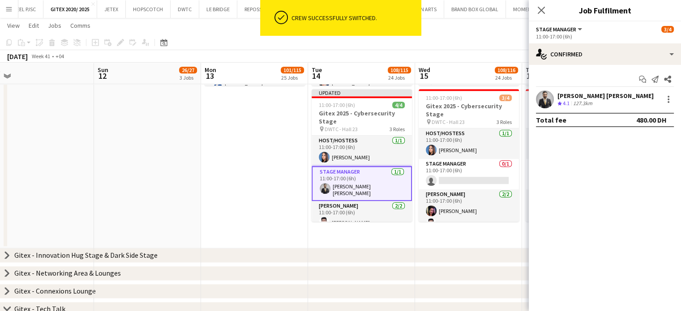
drag, startPoint x: 336, startPoint y: 180, endPoint x: 196, endPoint y: 166, distance: 140.9
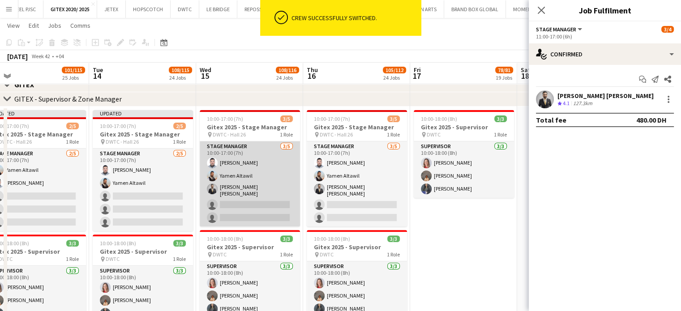
scroll to position [269, 0]
click at [244, 187] on app-card-role "Stage Manager 3/5 10:00-17:00 (7h) Mhd Ali Al Hamwi Yamen Altawil Mohammad Ziya…" at bounding box center [250, 183] width 100 height 85
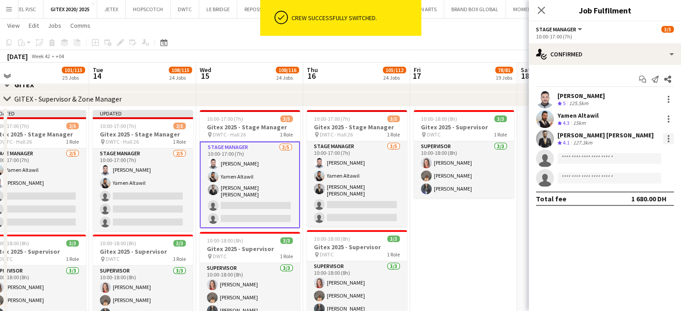
click at [618, 141] on div at bounding box center [668, 142] width 2 height 2
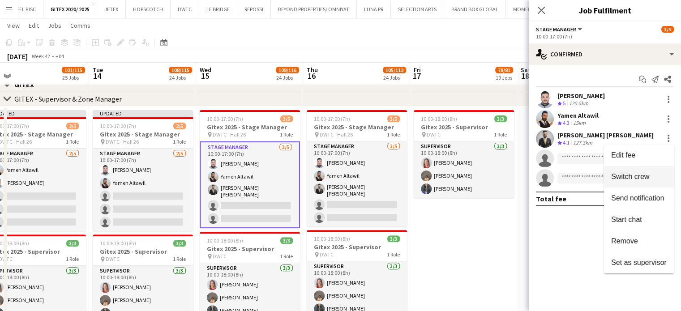
drag, startPoint x: 621, startPoint y: 179, endPoint x: 590, endPoint y: 177, distance: 31.4
click at [618, 179] on span "Switch crew" at bounding box center [630, 177] width 38 height 8
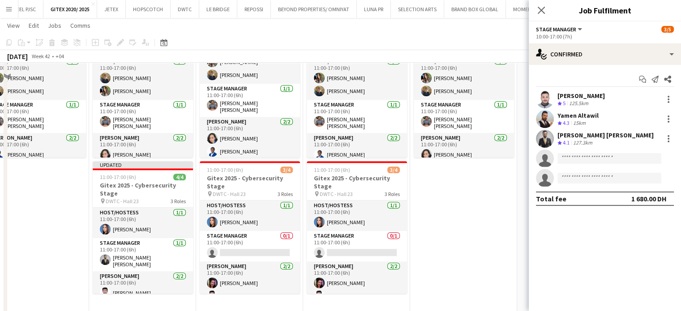
scroll to position [985, 0]
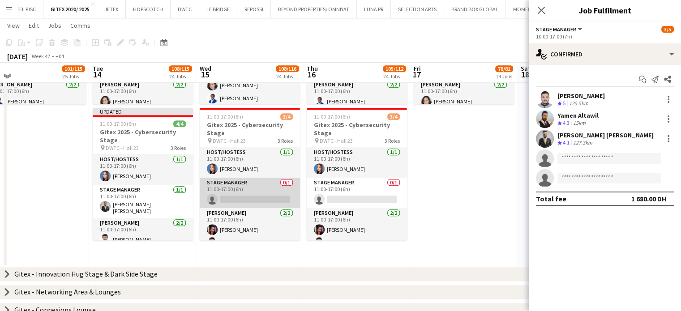
click at [252, 189] on app-card-role "Stage Manager 0/1 11:00-17:00 (6h) single-neutral-actions" at bounding box center [250, 193] width 100 height 30
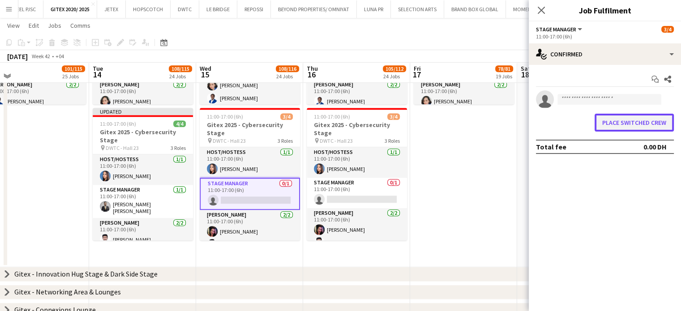
click at [618, 123] on button "Place switched crew" at bounding box center [633, 123] width 79 height 18
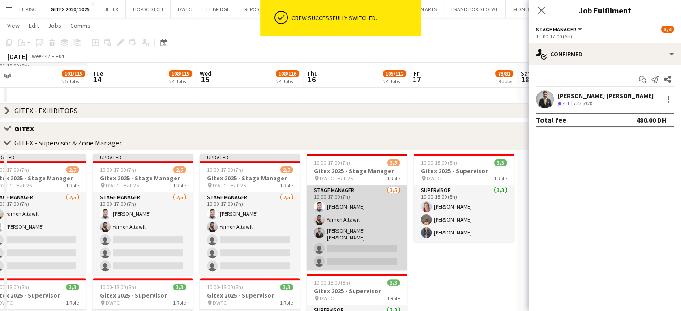
scroll to position [224, 0]
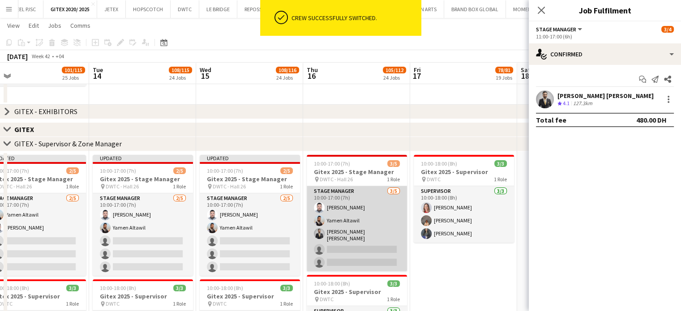
click at [362, 227] on app-card-role "Stage Manager 3/5 10:00-17:00 (7h) Mhd Ali Al Hamwi Yamen Altawil Mohammad Ziya…" at bounding box center [357, 228] width 100 height 85
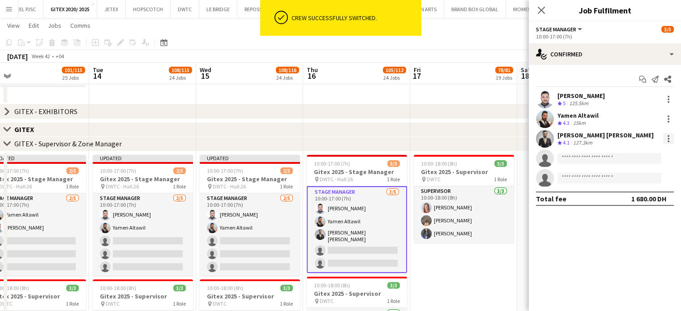
click at [618, 138] on div at bounding box center [668, 139] width 2 height 2
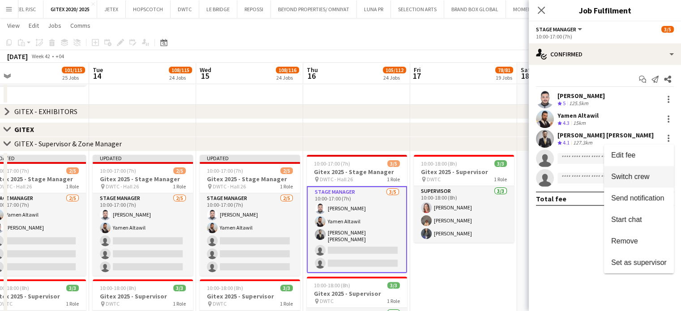
click at [618, 174] on span "Switch crew" at bounding box center [630, 177] width 38 height 8
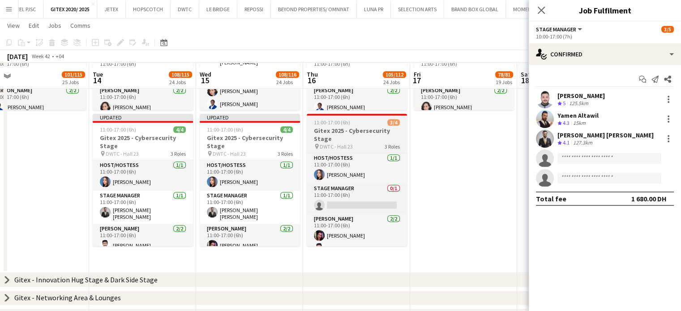
scroll to position [985, 0]
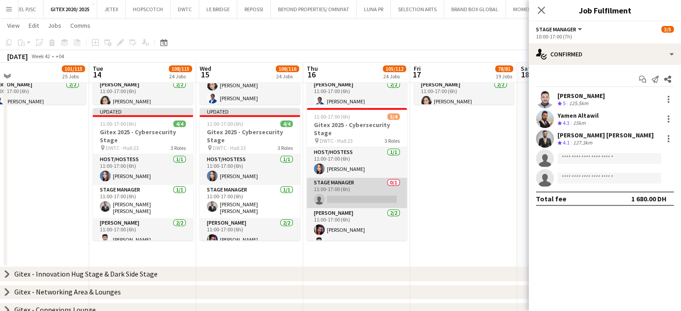
click at [379, 197] on app-card-role "Stage Manager 0/1 11:00-17:00 (6h) single-neutral-actions" at bounding box center [357, 193] width 100 height 30
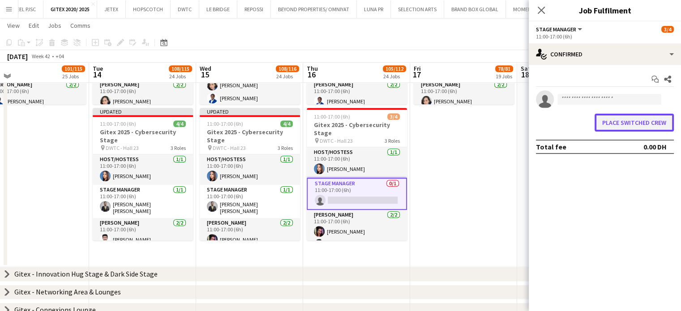
click at [618, 127] on button "Place switched crew" at bounding box center [633, 123] width 79 height 18
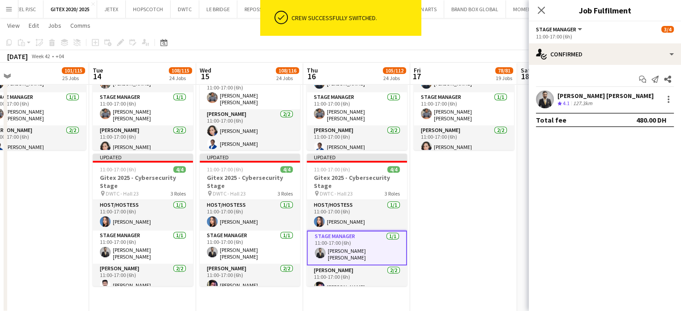
scroll to position [806, 0]
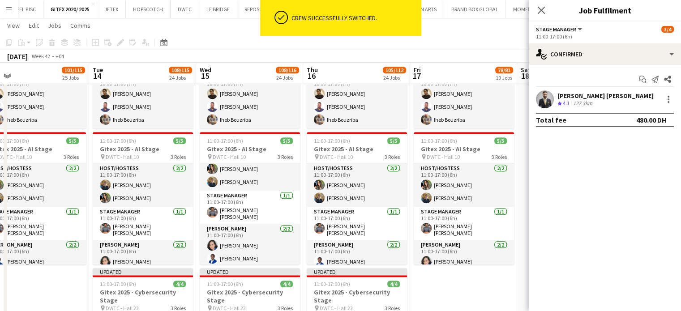
click at [427, 282] on app-date-cell "10:00-17:00 (7h) 3/3 Gitex 2025 - Hackathon pin DWTC - Hall 10 1 Role Usher 3/3…" at bounding box center [463, 232] width 107 height 390
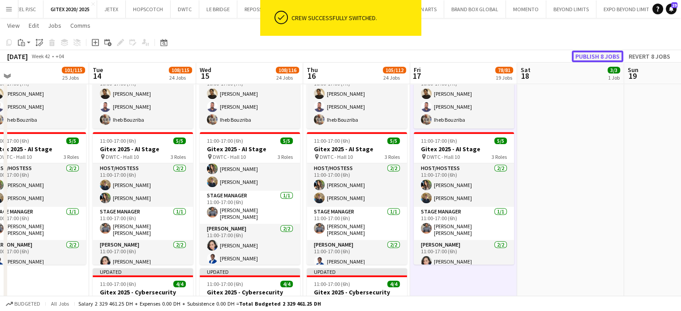
click at [600, 54] on button "Publish 8 jobs" at bounding box center [597, 57] width 51 height 12
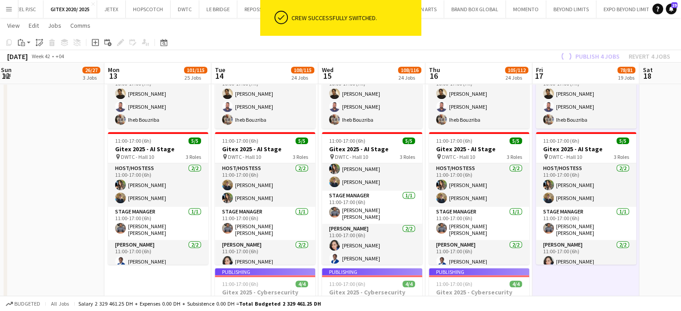
drag, startPoint x: 106, startPoint y: 279, endPoint x: 204, endPoint y: 283, distance: 98.6
click at [204, 282] on app-calendar-viewport "Fri 10 Sat 11 Sun 12 26/27 3 Jobs Mon 13 101/115 25 Jobs Tue 14 108/115 24 Jobs…" at bounding box center [340, 80] width 681 height 1703
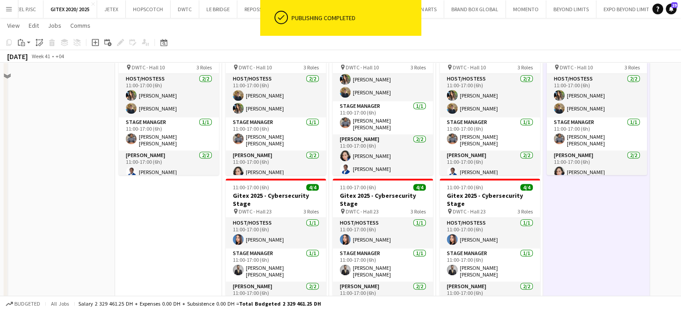
scroll to position [671, 0]
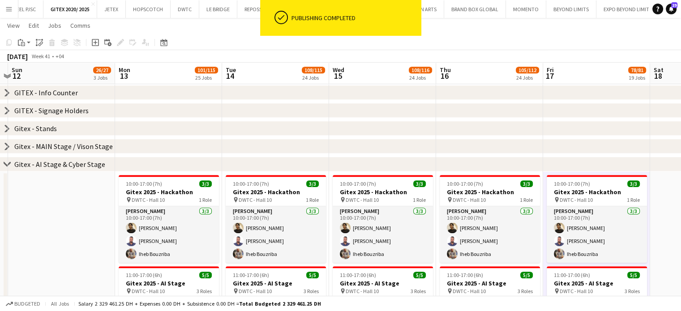
click at [8, 166] on icon "chevron-right" at bounding box center [7, 164] width 7 height 7
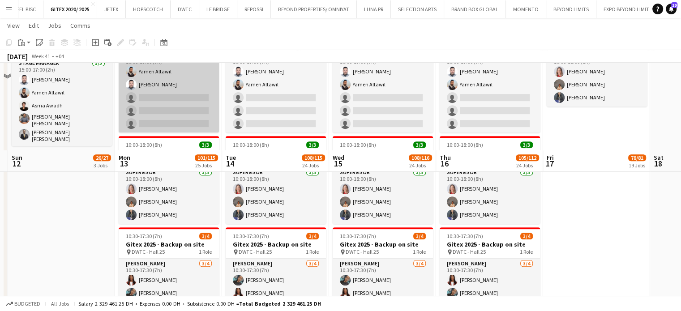
scroll to position [313, 0]
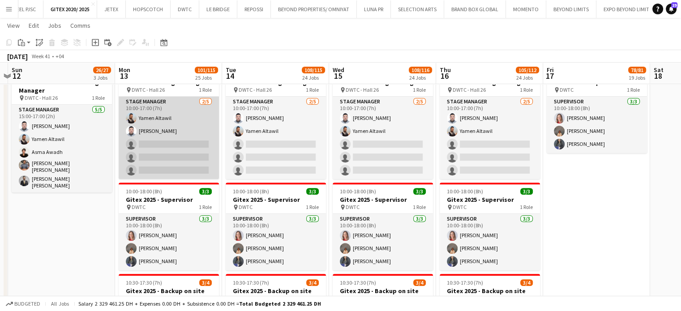
click at [174, 125] on app-card-role "Stage Manager 2/5 10:00-17:00 (7h) Yamen Altawil Mhd Ali Al Hamwi single-neutra…" at bounding box center [169, 138] width 100 height 82
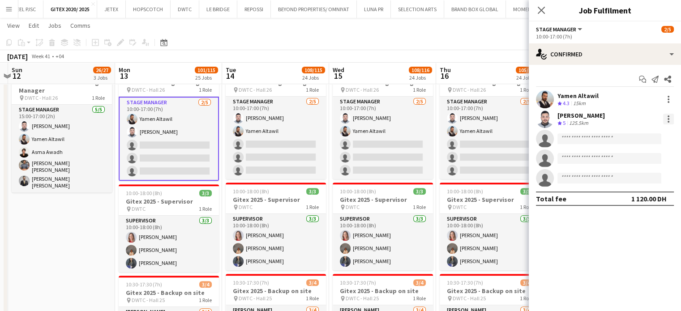
click at [618, 123] on div at bounding box center [668, 119] width 11 height 11
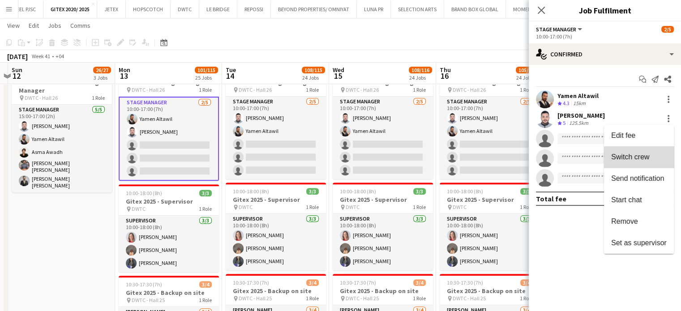
drag, startPoint x: 648, startPoint y: 158, endPoint x: 389, endPoint y: 181, distance: 259.7
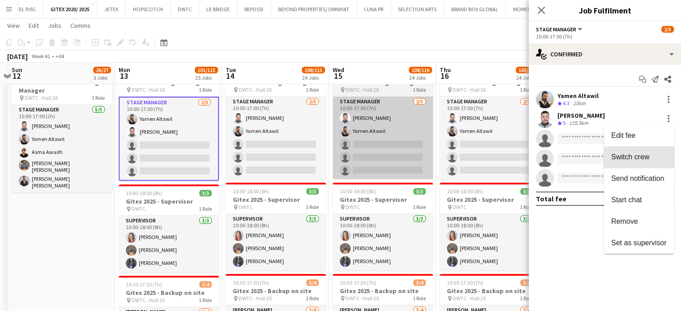
click at [618, 158] on span "Switch crew" at bounding box center [630, 157] width 38 height 8
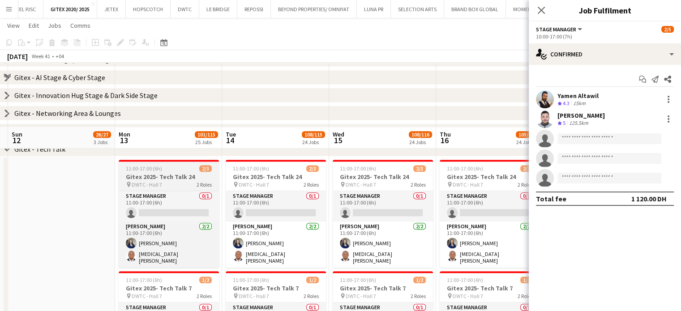
scroll to position [850, 0]
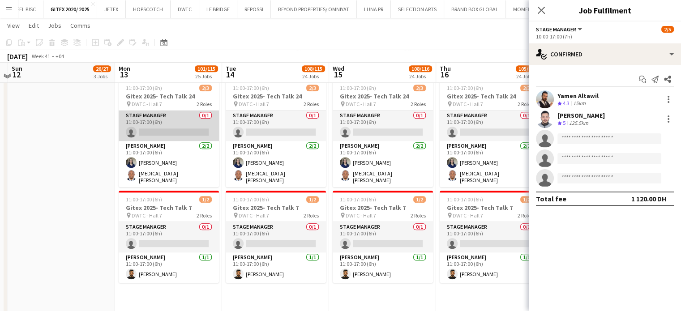
drag, startPoint x: 171, startPoint y: 136, endPoint x: 180, endPoint y: 138, distance: 10.2
click at [171, 136] on app-card-role "Stage Manager 0/1 11:00-17:00 (6h) single-neutral-actions" at bounding box center [169, 126] width 100 height 30
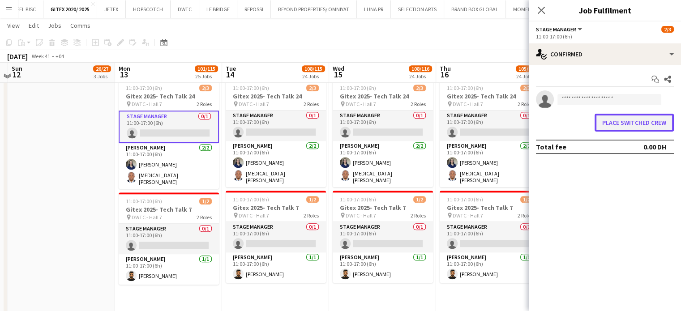
click at [610, 124] on button "Place switched crew" at bounding box center [633, 123] width 79 height 18
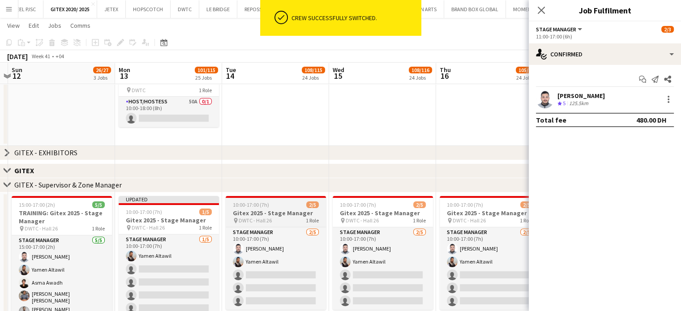
scroll to position [179, 0]
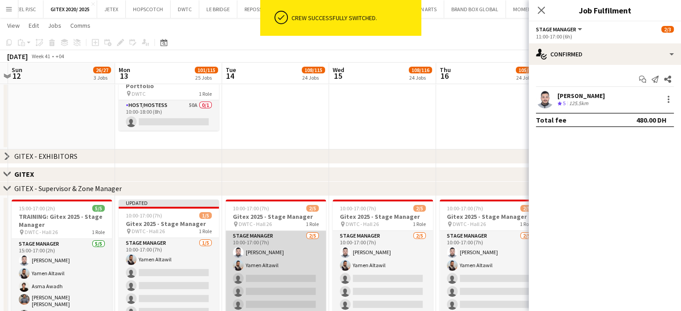
click at [279, 254] on app-card-role "Stage Manager 2/5 10:00-17:00 (7h) Mhd Ali Al Hamwi Yamen Altawil single-neutra…" at bounding box center [276, 272] width 100 height 82
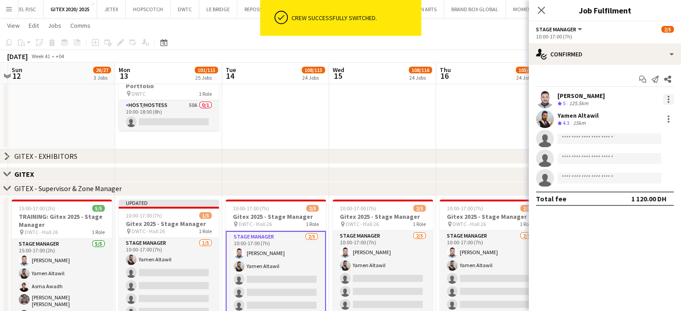
click at [618, 103] on div at bounding box center [668, 99] width 11 height 11
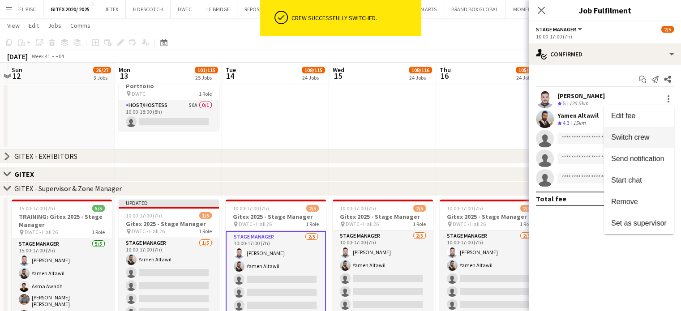
drag, startPoint x: 628, startPoint y: 136, endPoint x: 617, endPoint y: 136, distance: 10.8
click at [618, 136] on span "Switch crew" at bounding box center [630, 137] width 38 height 8
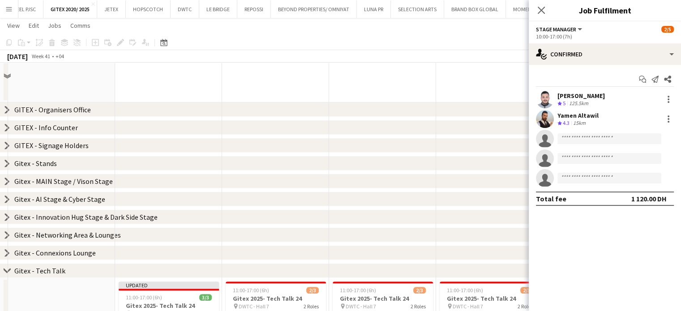
scroll to position [761, 0]
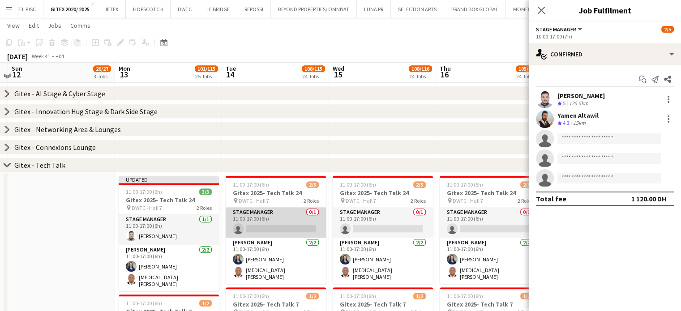
click at [274, 226] on app-card-role "Stage Manager 0/1 11:00-17:00 (6h) single-neutral-actions" at bounding box center [276, 222] width 100 height 30
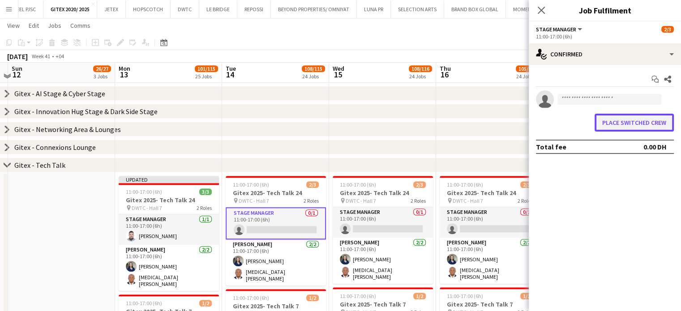
click at [618, 125] on button "Place switched crew" at bounding box center [633, 123] width 79 height 18
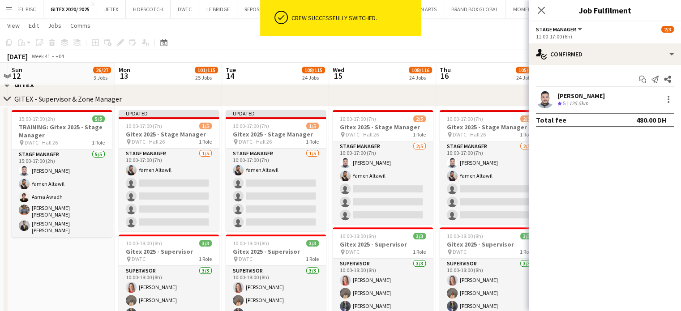
scroll to position [269, 0]
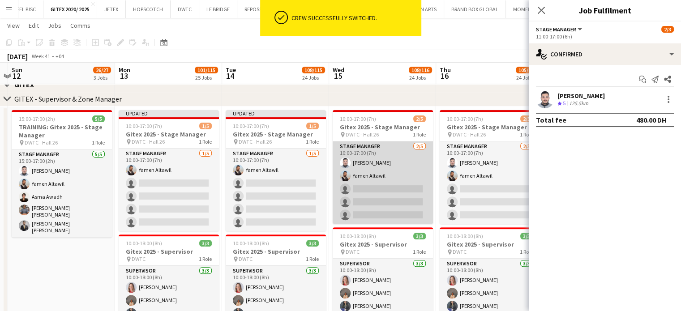
click at [416, 163] on app-card-role "Stage Manager 2/5 10:00-17:00 (7h) Mhd Ali Al Hamwi Yamen Altawil single-neutra…" at bounding box center [383, 182] width 100 height 82
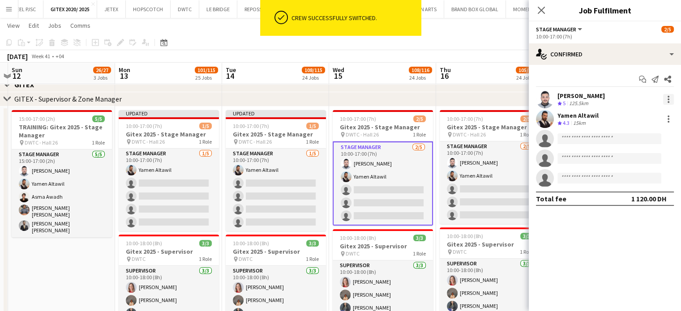
click at [618, 100] on div at bounding box center [668, 99] width 2 height 2
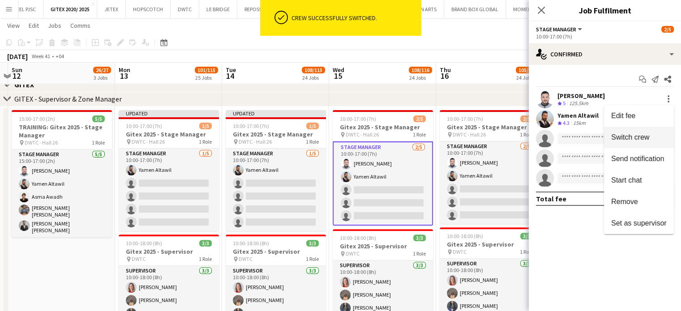
drag, startPoint x: 622, startPoint y: 137, endPoint x: 594, endPoint y: 137, distance: 28.2
click at [618, 137] on span "Switch crew" at bounding box center [630, 137] width 38 height 8
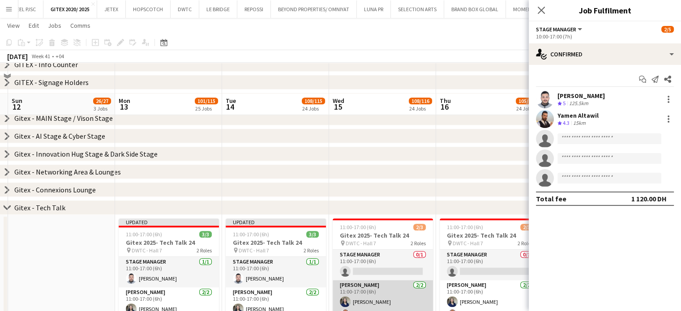
scroll to position [806, 0]
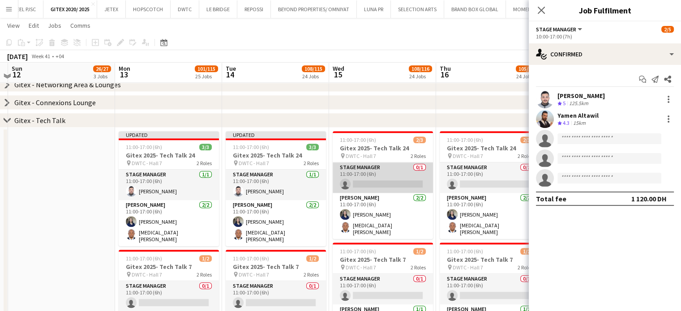
click at [389, 173] on app-card-role "Stage Manager 0/1 11:00-17:00 (6h) single-neutral-actions" at bounding box center [383, 177] width 100 height 30
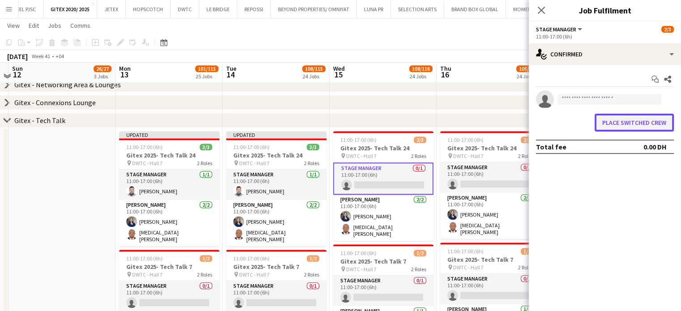
click at [615, 122] on button "Place switched crew" at bounding box center [633, 123] width 79 height 18
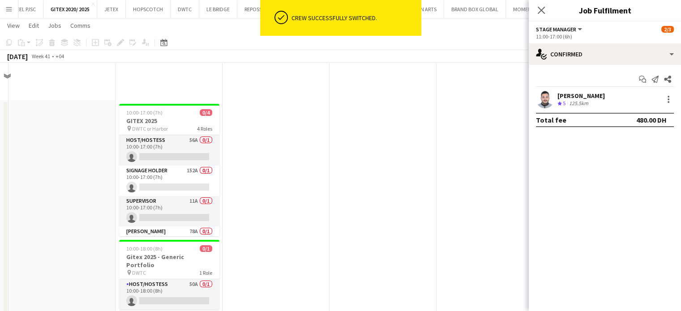
scroll to position [806, 0]
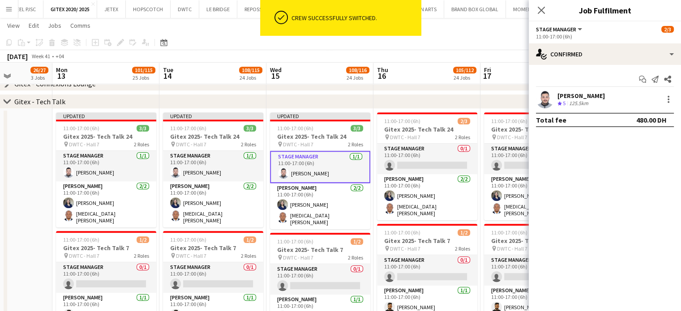
drag, startPoint x: 470, startPoint y: 170, endPoint x: 391, endPoint y: 165, distance: 78.5
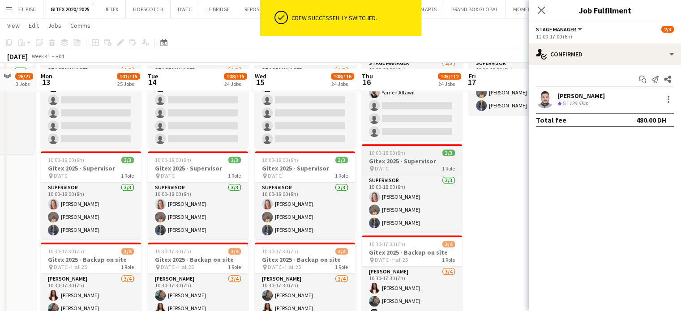
scroll to position [269, 0]
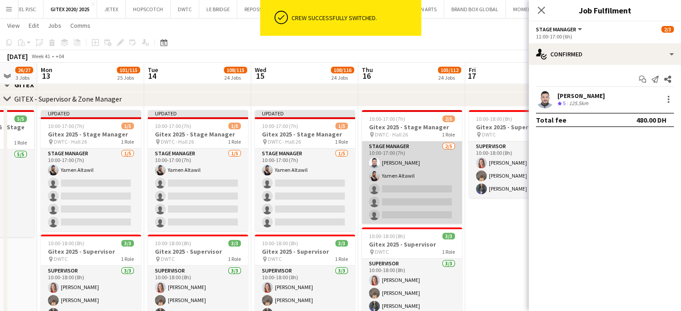
click at [424, 161] on app-card-role "Stage Manager 2/5 10:00-17:00 (7h) Mhd Ali Al Hamwi Yamen Altawil single-neutra…" at bounding box center [412, 182] width 100 height 82
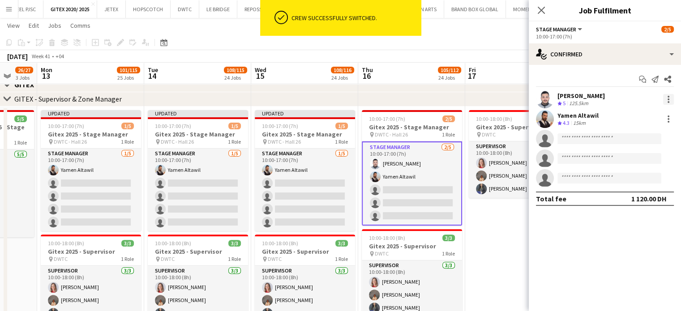
click at [618, 102] on div at bounding box center [668, 99] width 11 height 11
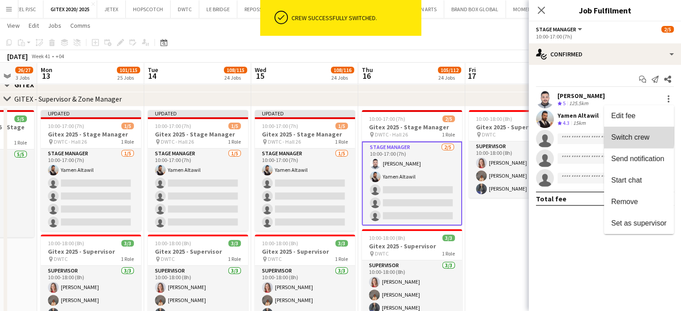
click at [617, 134] on span "Switch crew" at bounding box center [630, 137] width 38 height 8
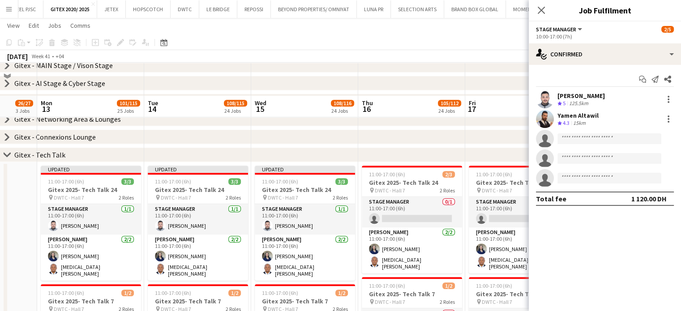
scroll to position [806, 0]
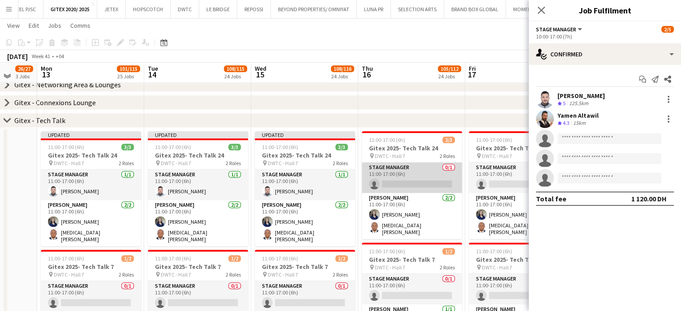
click at [427, 184] on app-card-role "Stage Manager 0/1 11:00-17:00 (6h) single-neutral-actions" at bounding box center [412, 177] width 100 height 30
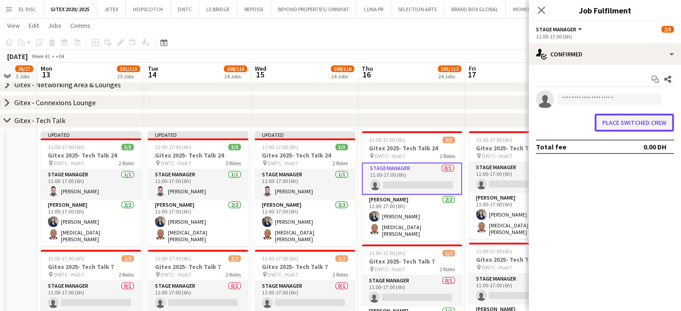
click at [618, 123] on button "Place switched crew" at bounding box center [633, 123] width 79 height 18
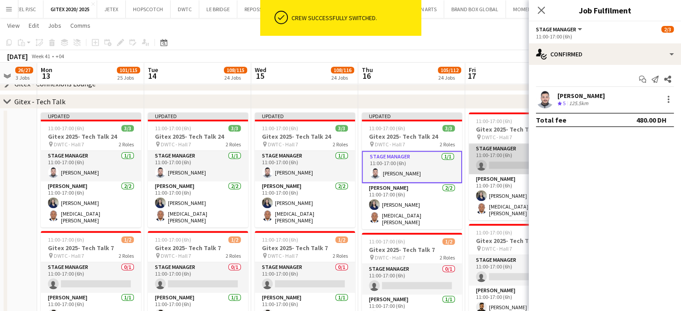
click at [504, 163] on app-card-role "Stage Manager 0/1 11:00-17:00 (6h) single-neutral-actions" at bounding box center [519, 159] width 100 height 30
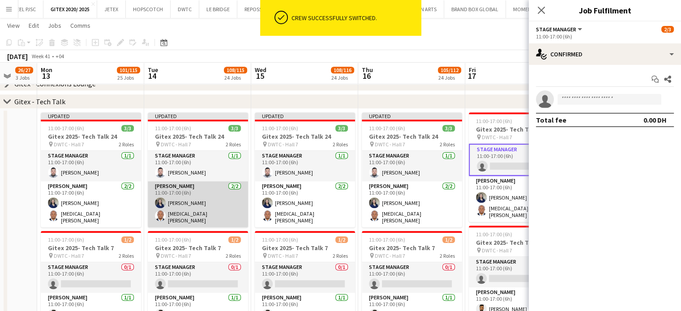
drag, startPoint x: 218, startPoint y: 180, endPoint x: 330, endPoint y: 198, distance: 114.2
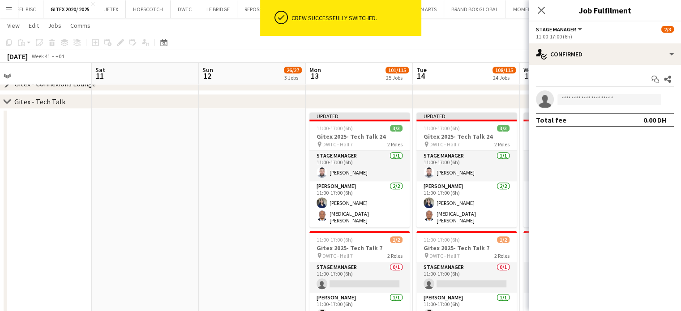
drag, startPoint x: 188, startPoint y: 185, endPoint x: 342, endPoint y: 197, distance: 154.0
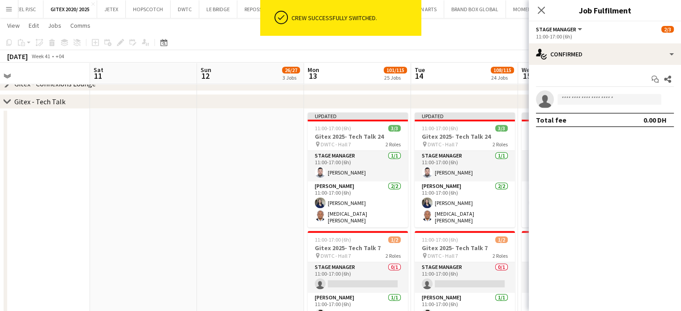
drag, startPoint x: 216, startPoint y: 193, endPoint x: 375, endPoint y: 231, distance: 162.8
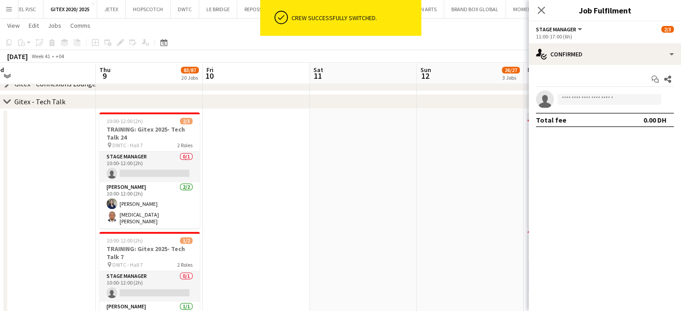
drag, startPoint x: 252, startPoint y: 203, endPoint x: 280, endPoint y: 209, distance: 28.8
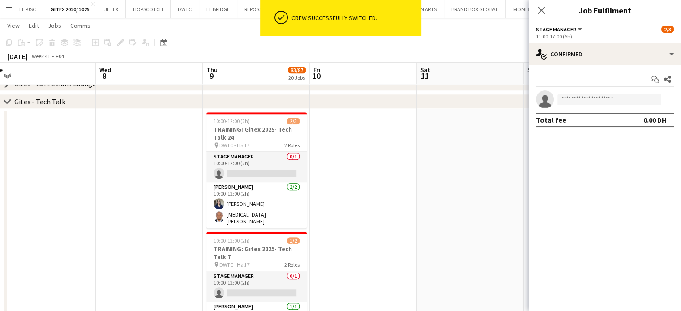
scroll to position [0, 274]
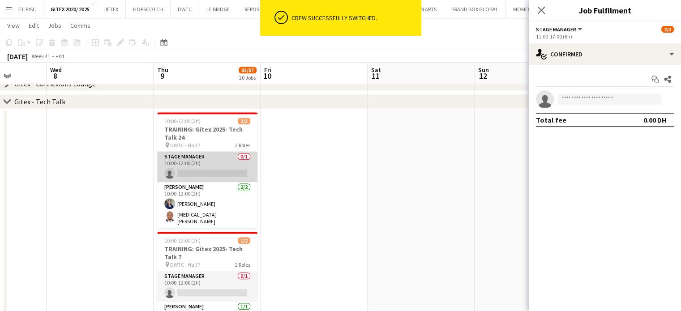
click at [229, 166] on app-card-role "Stage Manager 0/1 10:00-12:00 (2h) single-neutral-actions" at bounding box center [207, 167] width 100 height 30
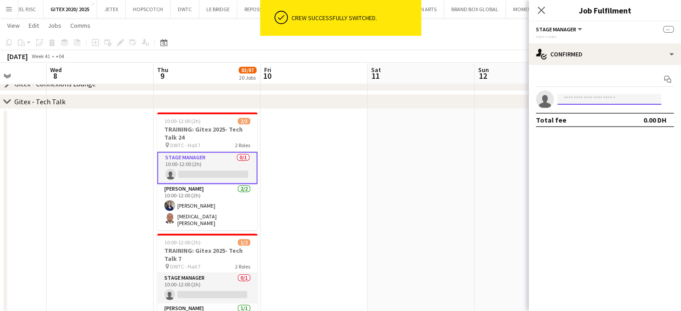
click at [582, 96] on input at bounding box center [609, 99] width 104 height 11
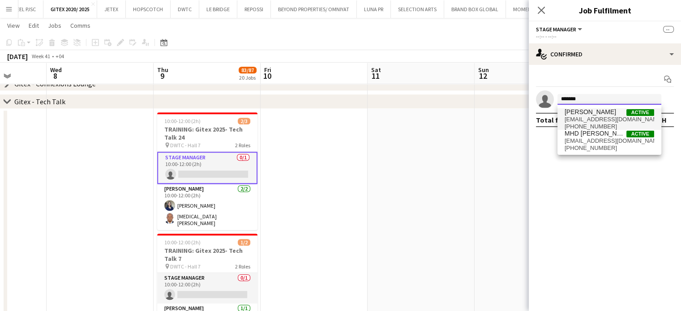
type input "*******"
click at [595, 114] on span "Mhd Ali Al Hamwi" at bounding box center [589, 112] width 51 height 8
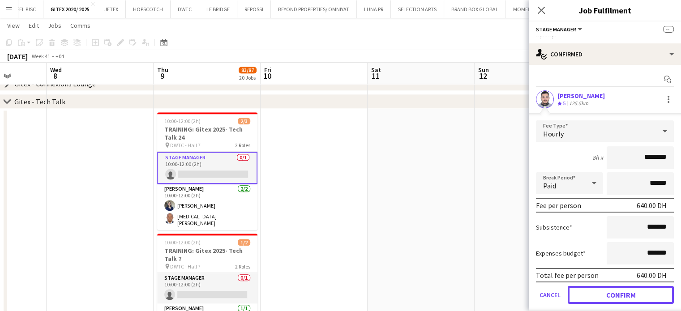
click at [602, 282] on button "Confirm" at bounding box center [621, 295] width 106 height 18
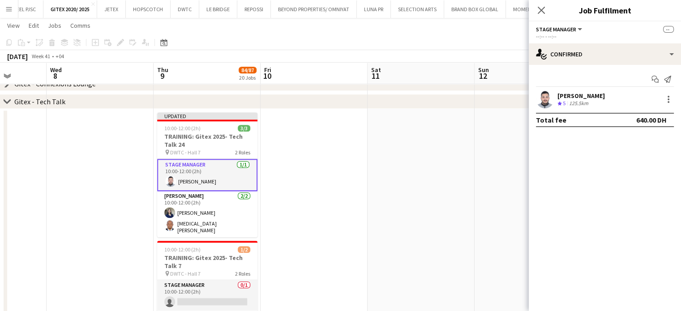
click at [492, 184] on app-date-cell at bounding box center [527, 232] width 107 height 247
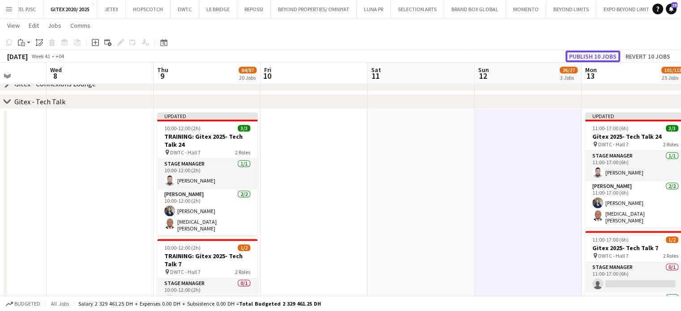
click at [593, 59] on button "Publish 10 jobs" at bounding box center [592, 57] width 55 height 12
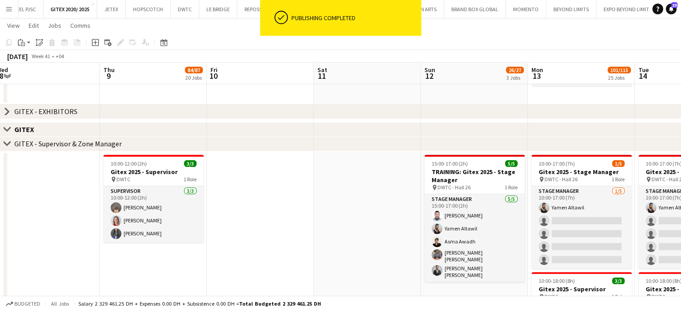
scroll to position [0, 337]
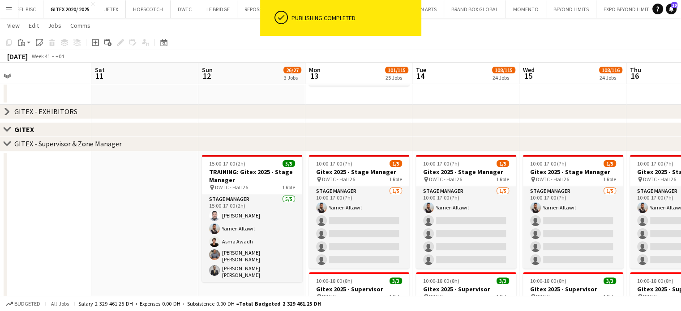
drag, startPoint x: 426, startPoint y: 227, endPoint x: 150, endPoint y: 152, distance: 285.8
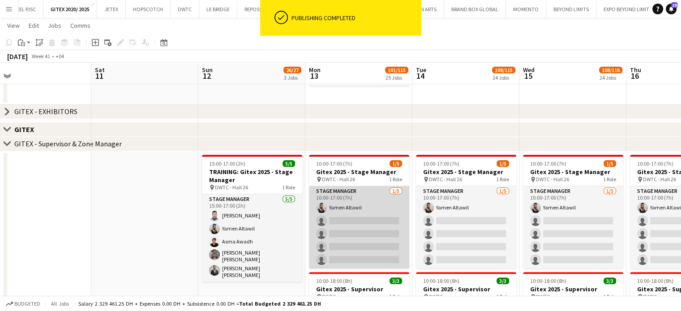
click at [359, 209] on app-card-role "Stage Manager 1/5 10:00-17:00 (7h) Yamen Altawil single-neutral-actions single-…" at bounding box center [359, 227] width 100 height 82
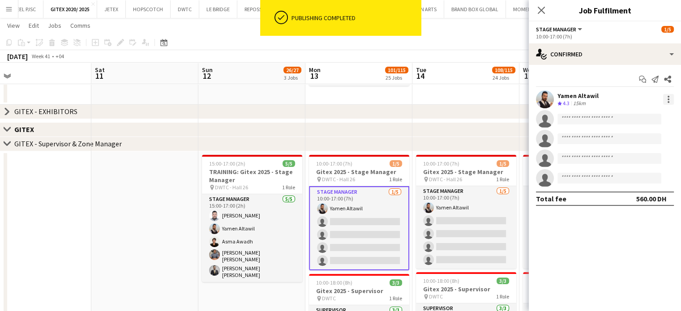
click at [618, 101] on div at bounding box center [668, 99] width 11 height 11
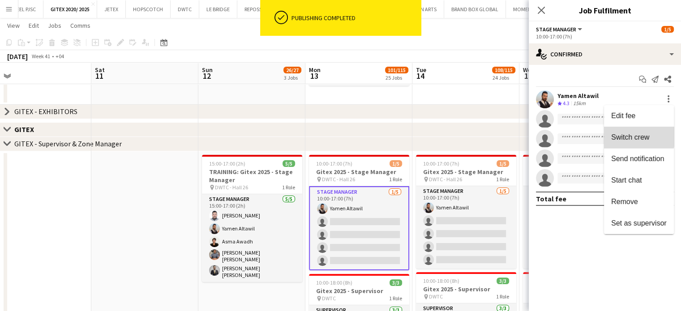
click at [618, 134] on span "Switch crew" at bounding box center [630, 137] width 38 height 8
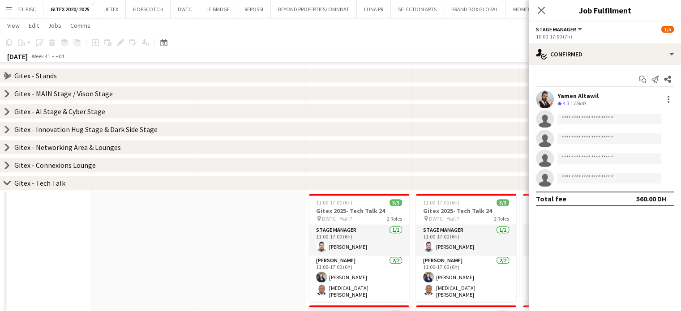
scroll to position [806, 0]
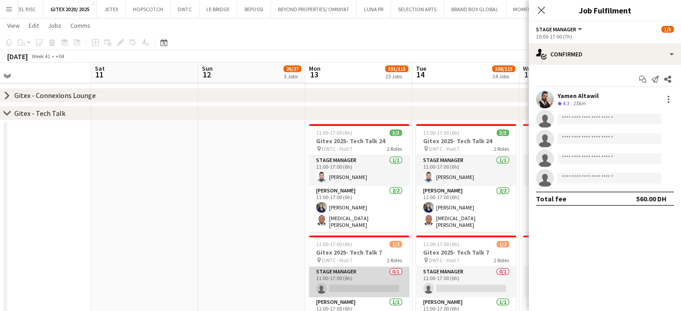
drag, startPoint x: 350, startPoint y: 272, endPoint x: 378, endPoint y: 269, distance: 28.4
click at [350, 272] on app-card-role "Stage Manager 0/1 11:00-17:00 (6h) single-neutral-actions" at bounding box center [359, 282] width 100 height 30
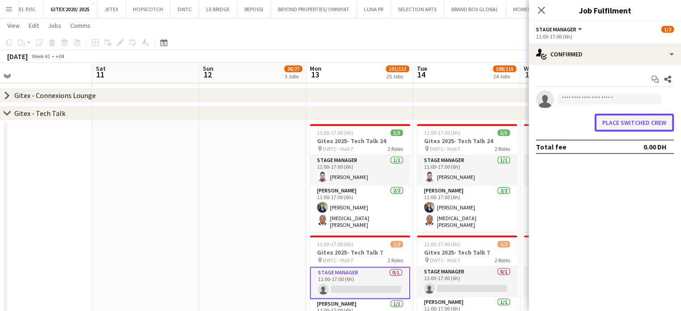
click at [618, 128] on button "Place switched crew" at bounding box center [633, 123] width 79 height 18
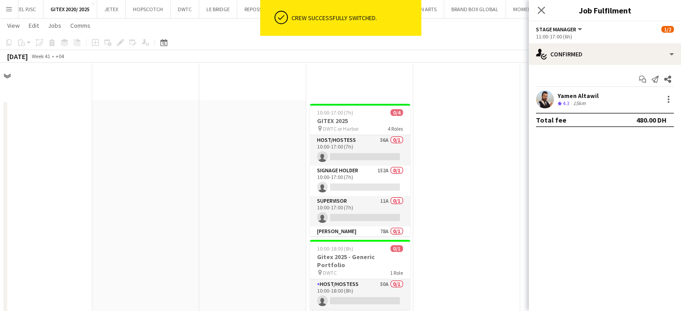
scroll to position [806, 0]
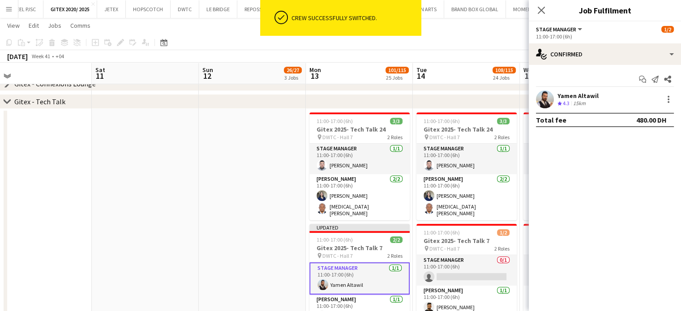
drag, startPoint x: 454, startPoint y: 205, endPoint x: 242, endPoint y: 183, distance: 213.4
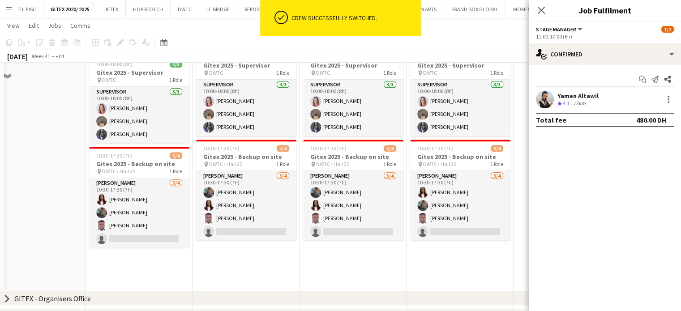
scroll to position [269, 0]
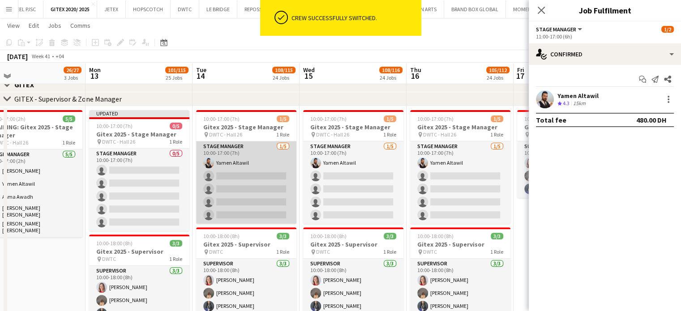
click at [244, 161] on app-card-role "Stage Manager 1/5 10:00-17:00 (7h) Yamen Altawil single-neutral-actions single-…" at bounding box center [246, 182] width 100 height 82
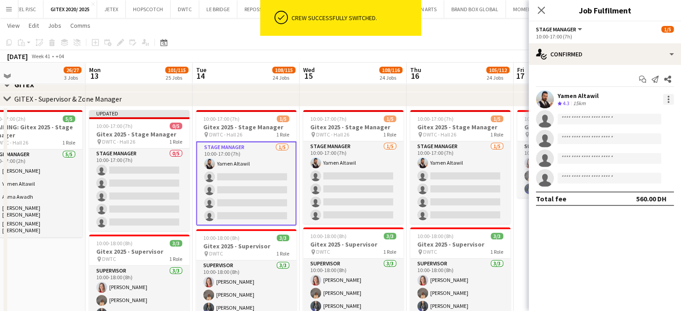
click at [618, 102] on div at bounding box center [668, 99] width 11 height 11
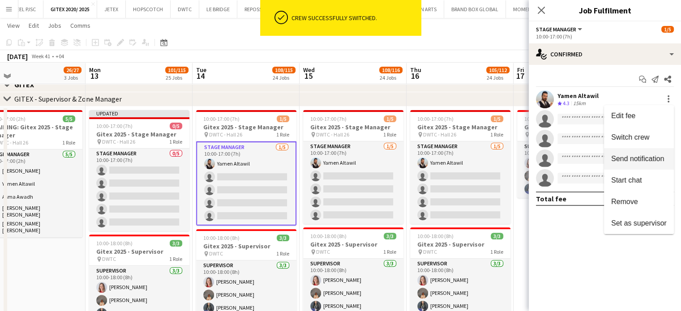
drag, startPoint x: 645, startPoint y: 137, endPoint x: 624, endPoint y: 137, distance: 20.1
click at [618, 137] on span "Switch crew" at bounding box center [630, 137] width 38 height 8
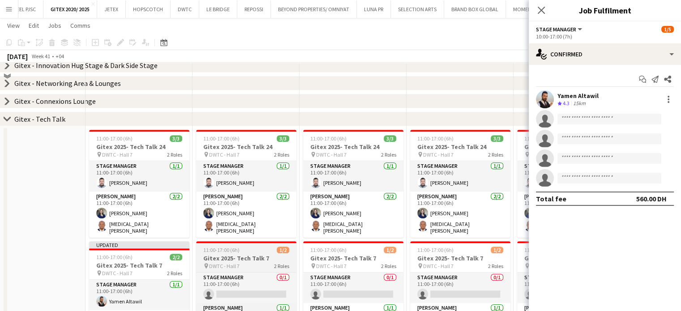
scroll to position [850, 0]
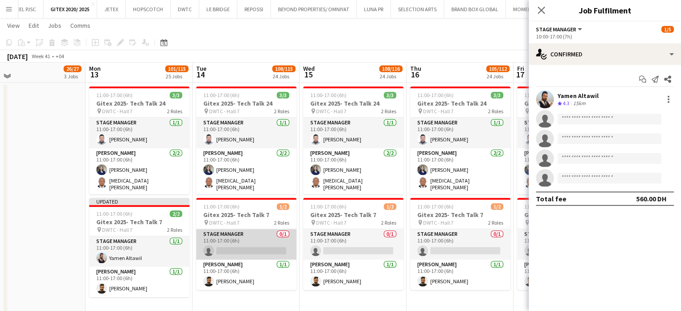
click at [256, 237] on app-card-role "Stage Manager 0/1 11:00-17:00 (6h) single-neutral-actions" at bounding box center [246, 244] width 100 height 30
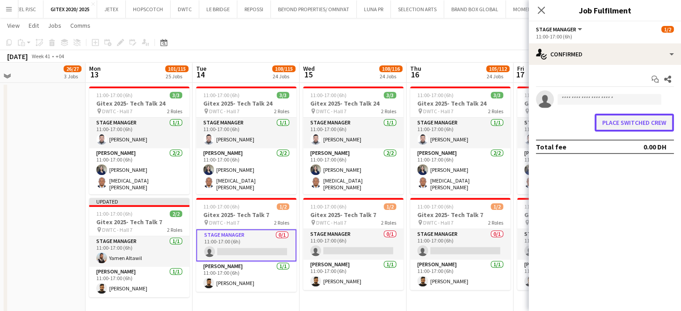
click at [618, 121] on button "Place switched crew" at bounding box center [633, 123] width 79 height 18
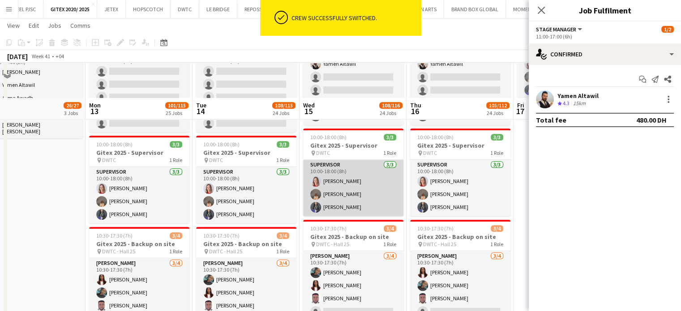
scroll to position [313, 0]
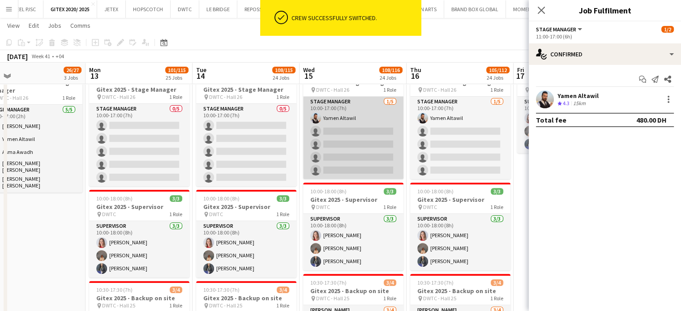
click at [364, 120] on app-card-role "Stage Manager 1/5 10:00-17:00 (7h) Yamen Altawil single-neutral-actions single-…" at bounding box center [353, 138] width 100 height 82
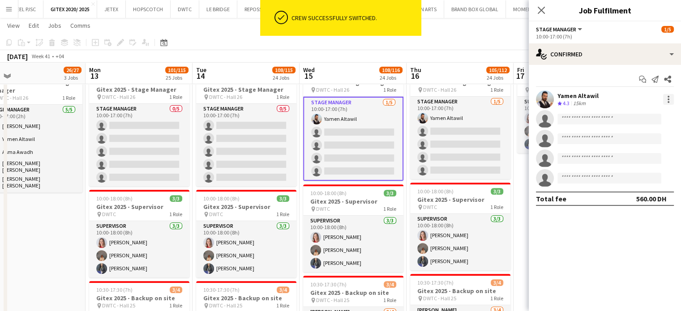
click at [618, 96] on div at bounding box center [668, 99] width 11 height 11
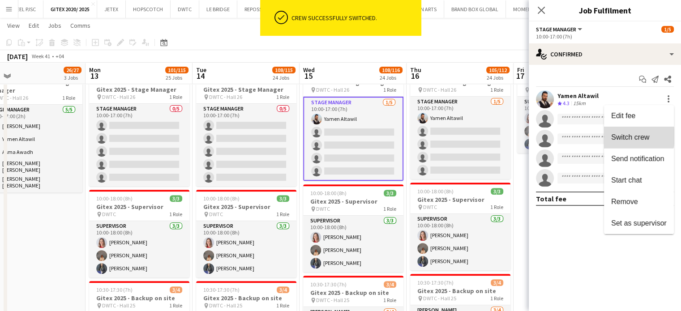
click at [618, 137] on span "Switch crew" at bounding box center [630, 137] width 38 height 8
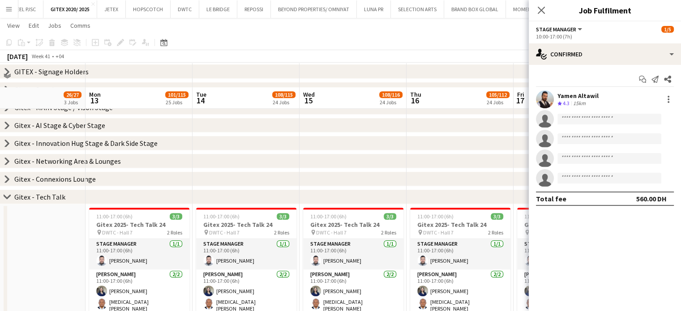
scroll to position [806, 0]
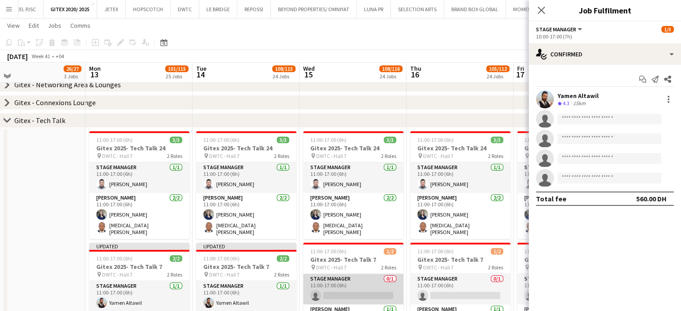
click at [363, 282] on app-card-role "Stage Manager 0/1 11:00-17:00 (6h) single-neutral-actions" at bounding box center [353, 289] width 100 height 30
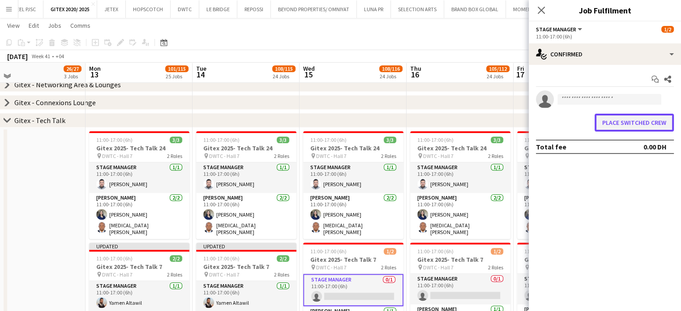
click at [618, 128] on button "Place switched crew" at bounding box center [633, 123] width 79 height 18
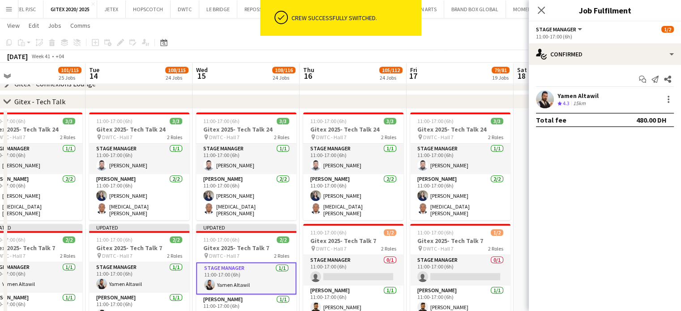
drag, startPoint x: 404, startPoint y: 214, endPoint x: 390, endPoint y: 213, distance: 13.9
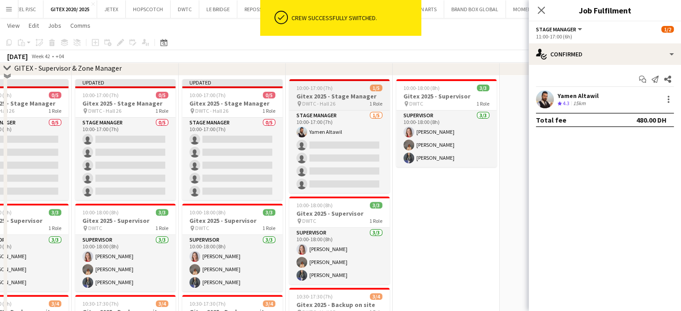
scroll to position [269, 0]
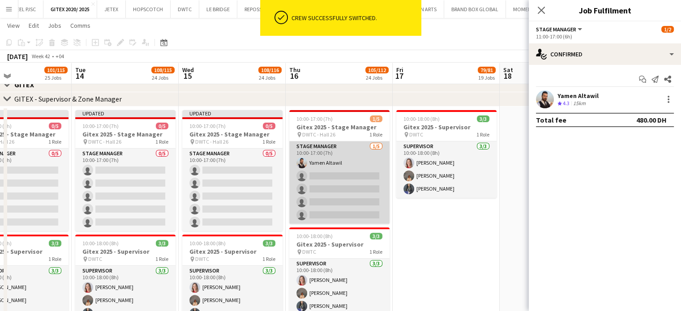
drag, startPoint x: 363, startPoint y: 164, endPoint x: 371, endPoint y: 164, distance: 7.6
click at [363, 164] on app-card-role "Stage Manager 1/5 10:00-17:00 (7h) Yamen Altawil single-neutral-actions single-…" at bounding box center [339, 182] width 100 height 82
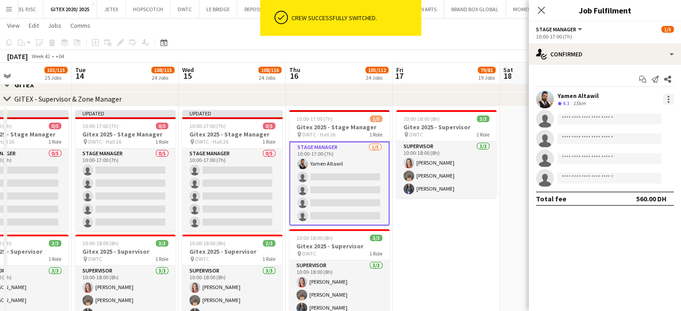
click at [618, 103] on div at bounding box center [668, 99] width 11 height 11
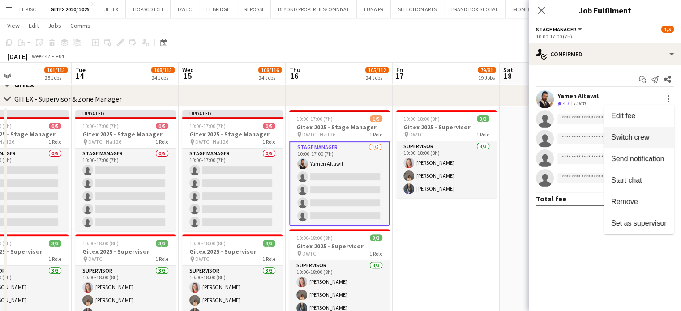
click at [618, 139] on span "Switch crew" at bounding box center [630, 137] width 38 height 8
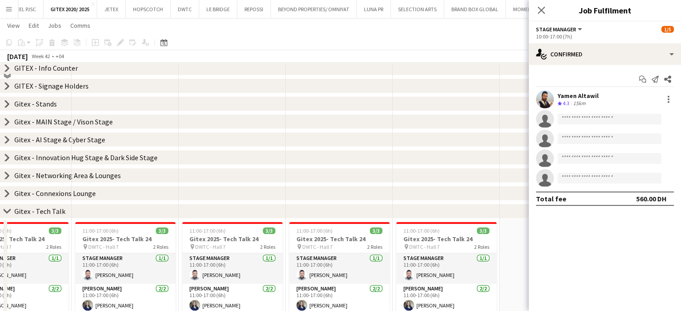
scroll to position [850, 0]
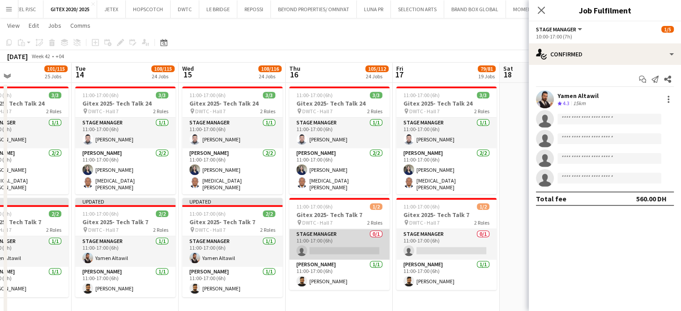
click at [370, 239] on app-card-role "Stage Manager 0/1 11:00-17:00 (6h) single-neutral-actions" at bounding box center [339, 244] width 100 height 30
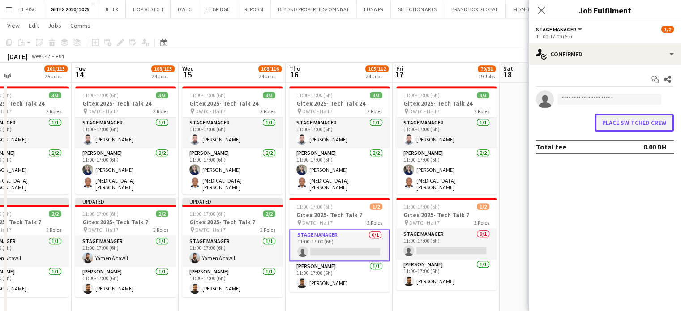
click at [618, 123] on button "Place switched crew" at bounding box center [633, 123] width 79 height 18
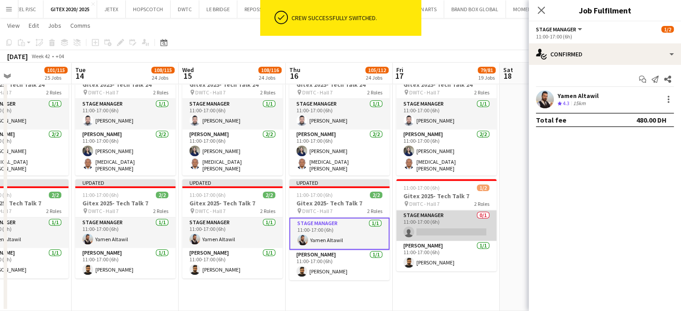
click at [466, 216] on app-card-role "Stage Manager 0/1 11:00-17:00 (6h) single-neutral-actions" at bounding box center [446, 225] width 100 height 30
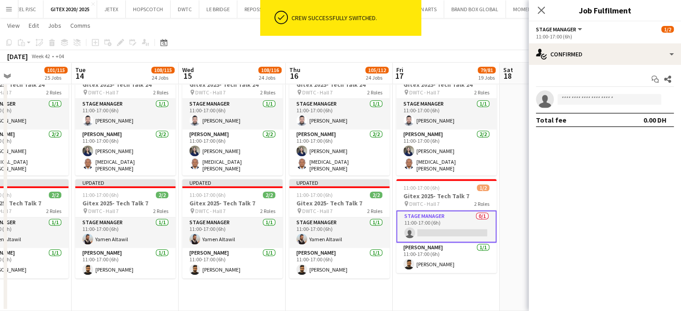
drag, startPoint x: 130, startPoint y: 231, endPoint x: 296, endPoint y: 241, distance: 166.4
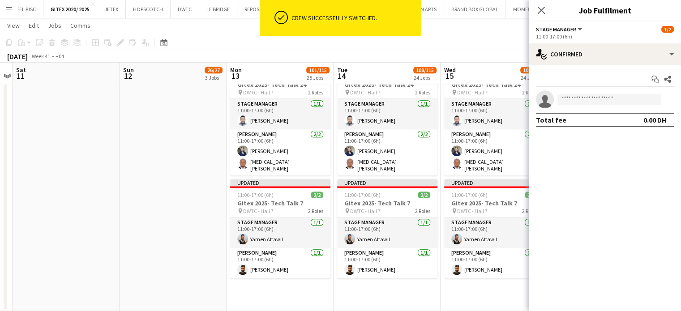
drag, startPoint x: 194, startPoint y: 226, endPoint x: 244, endPoint y: 226, distance: 50.6
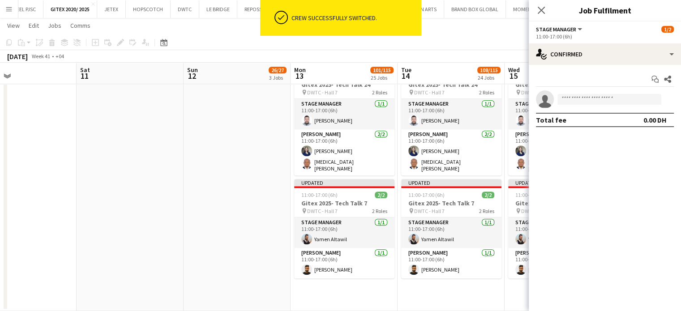
drag, startPoint x: 151, startPoint y: 226, endPoint x: 289, endPoint y: 235, distance: 137.7
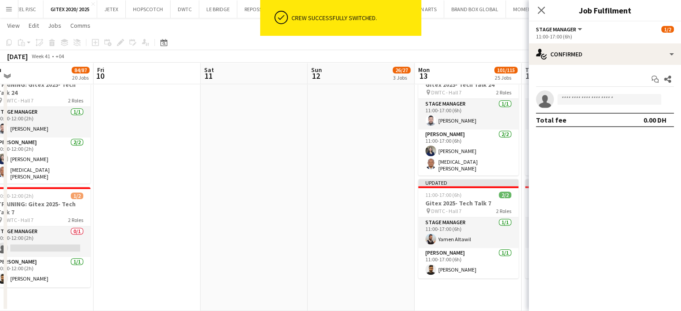
scroll to position [0, 221]
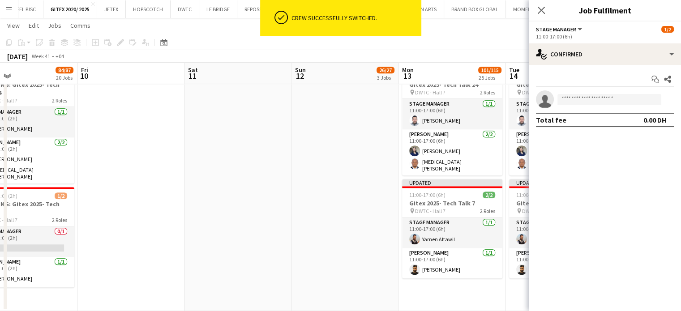
drag, startPoint x: 199, startPoint y: 223, endPoint x: 396, endPoint y: 247, distance: 198.8
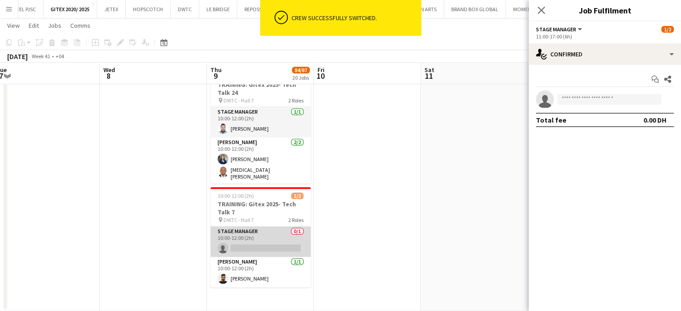
click at [279, 242] on app-card-role "Stage Manager 0/1 10:00-12:00 (2h) single-neutral-actions" at bounding box center [260, 241] width 100 height 30
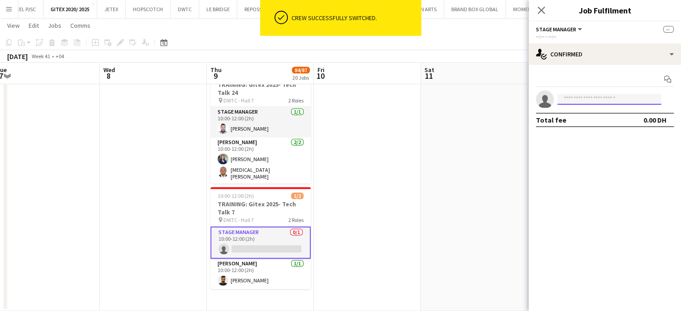
click at [586, 97] on input at bounding box center [609, 99] width 104 height 11
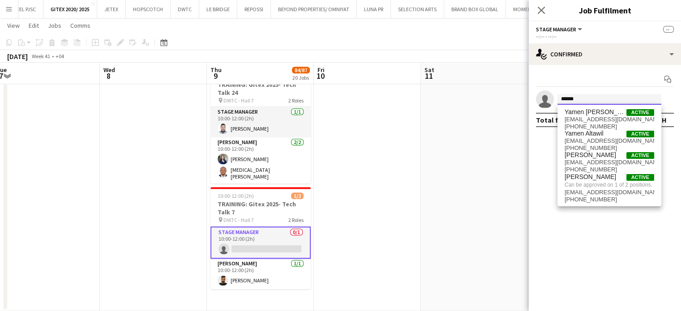
type input "*****"
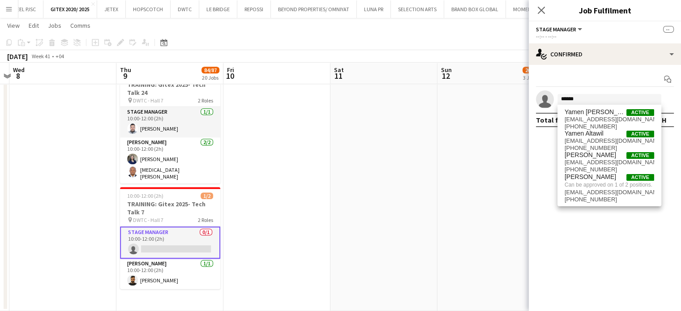
drag, startPoint x: 395, startPoint y: 197, endPoint x: 296, endPoint y: 197, distance: 99.4
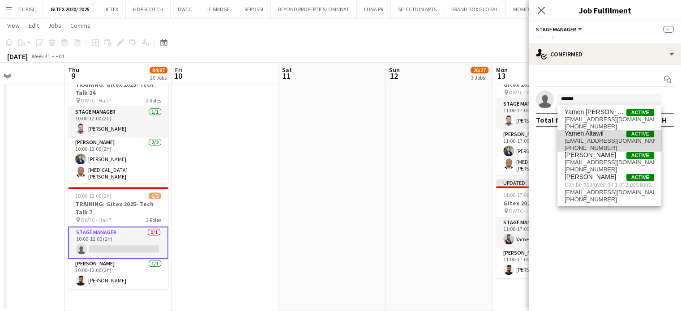
click at [594, 136] on span "Yamen Altawil" at bounding box center [583, 134] width 39 height 8
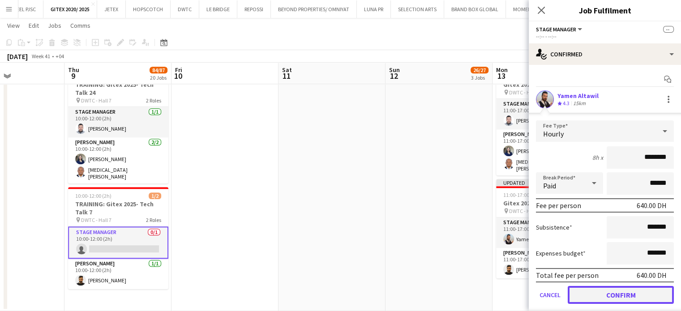
click at [618, 282] on button "Confirm" at bounding box center [621, 295] width 106 height 18
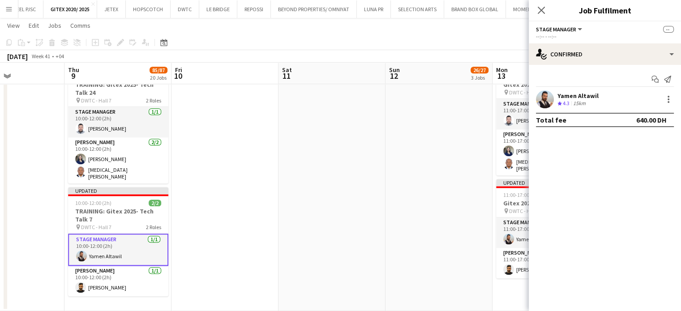
click at [400, 165] on app-date-cell at bounding box center [438, 187] width 107 height 247
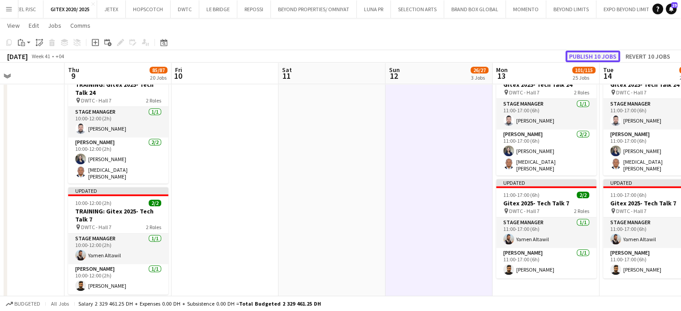
click at [601, 54] on button "Publish 10 jobs" at bounding box center [592, 57] width 55 height 12
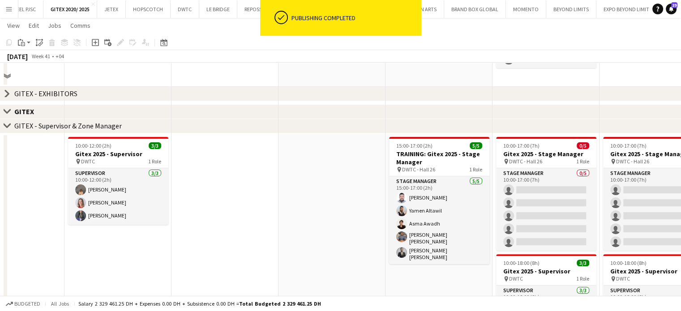
scroll to position [179, 0]
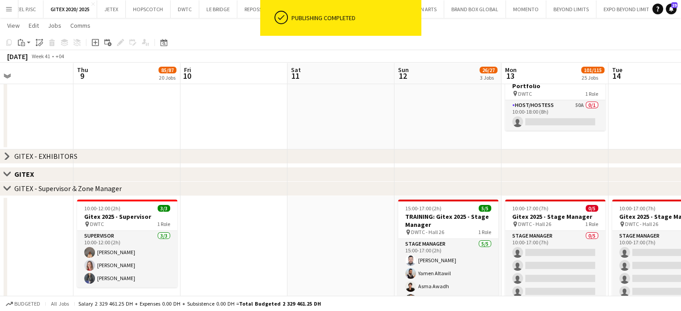
drag, startPoint x: 559, startPoint y: 237, endPoint x: 411, endPoint y: 237, distance: 147.3
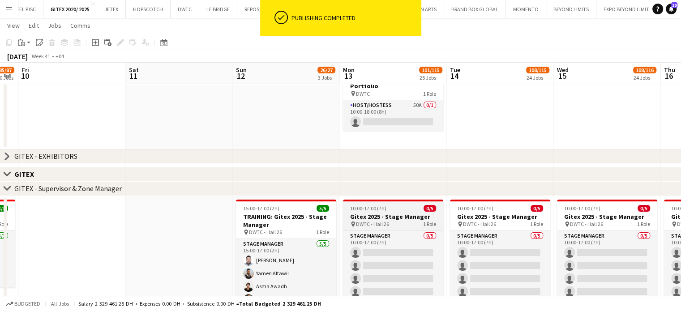
click at [403, 211] on div "10:00-17:00 (7h) 0/5" at bounding box center [393, 208] width 100 height 7
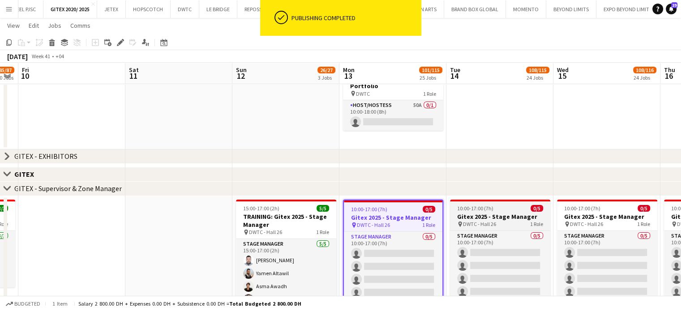
click at [501, 209] on div "10:00-17:00 (7h) 0/5" at bounding box center [500, 208] width 100 height 7
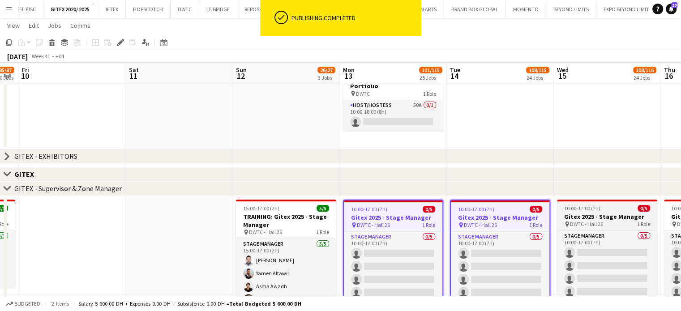
click at [582, 221] on span "DWTC - Hall 26" at bounding box center [586, 224] width 33 height 7
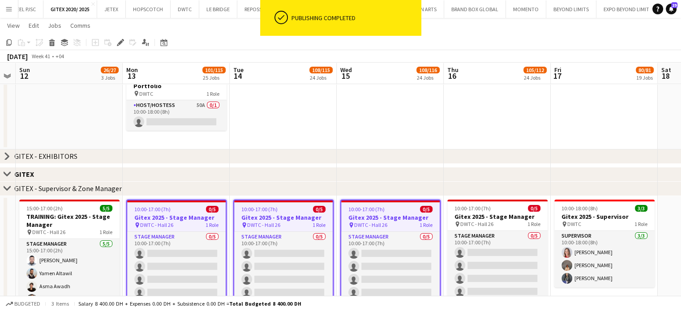
drag, startPoint x: 634, startPoint y: 212, endPoint x: 353, endPoint y: 213, distance: 280.7
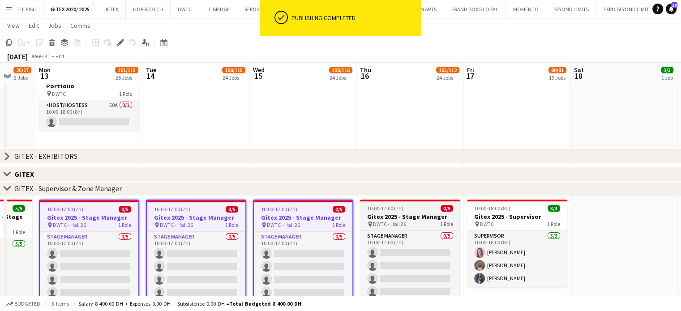
click at [416, 215] on h3 "Gitex 2025 - Stage Manager" at bounding box center [410, 217] width 100 height 8
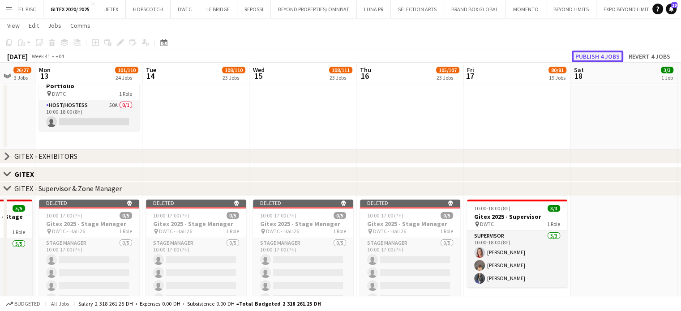
click at [605, 54] on button "Publish 4 jobs" at bounding box center [597, 57] width 51 height 12
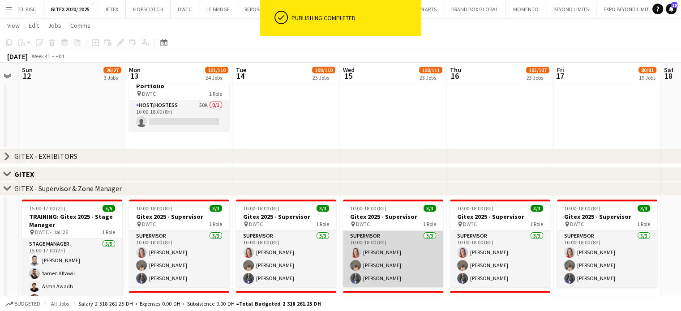
drag, startPoint x: 406, startPoint y: 247, endPoint x: 494, endPoint y: 243, distance: 88.3
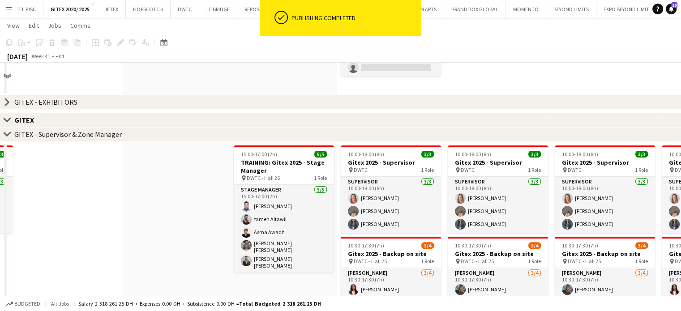
scroll to position [269, 0]
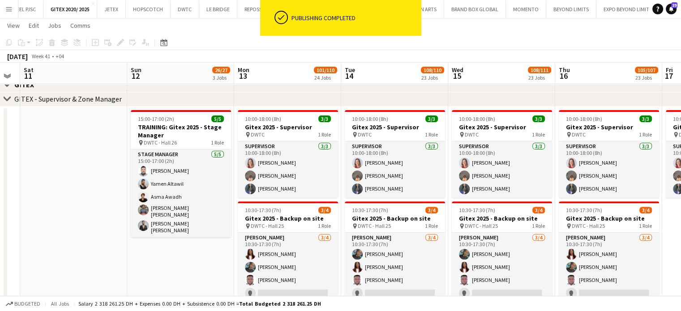
drag, startPoint x: 408, startPoint y: 256, endPoint x: 290, endPoint y: 248, distance: 118.0
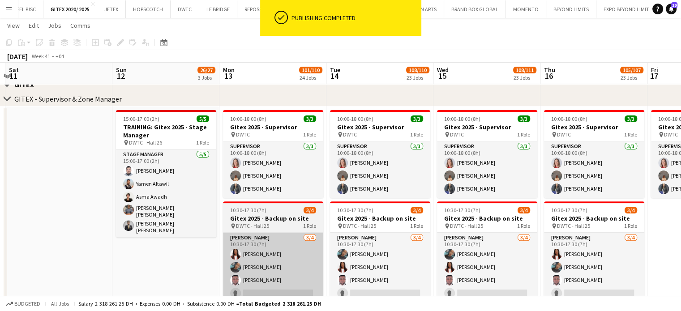
click at [290, 248] on app-card-role "Usher 3/4 10:30-17:30 (7h) Vivien Ezeji Vanesa Nyabera Jevas Nangsi single-neut…" at bounding box center [273, 267] width 100 height 69
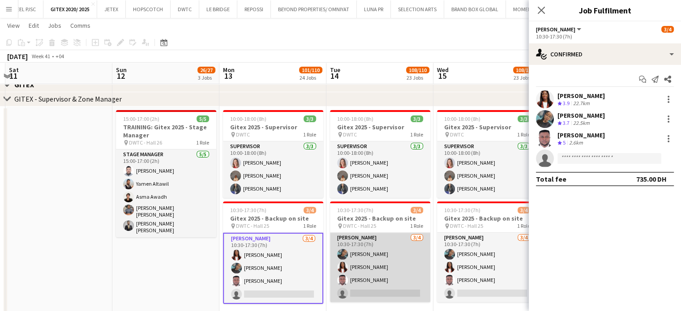
click at [414, 246] on app-card-role "Usher 3/4 10:30-17:30 (7h) Vanesa Nyabera Vivien Ezeji Jevas Nangsi single-neut…" at bounding box center [380, 267] width 100 height 69
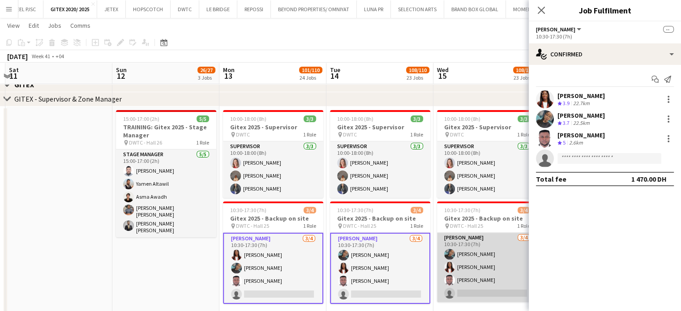
click at [479, 252] on app-card-role "Usher 3/4 10:30-17:30 (7h) Vanesa Nyabera Vivien Ezeji Jevas Nangsi single-neut…" at bounding box center [487, 267] width 100 height 69
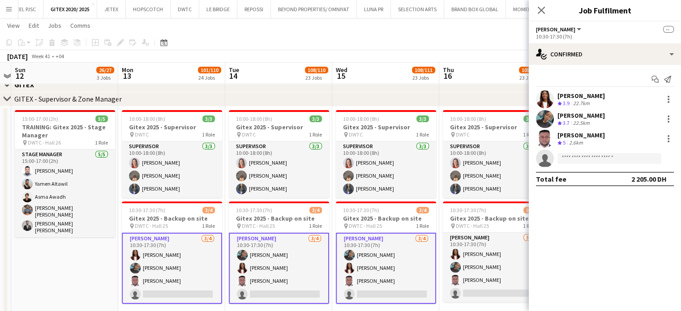
scroll to position [0, 320]
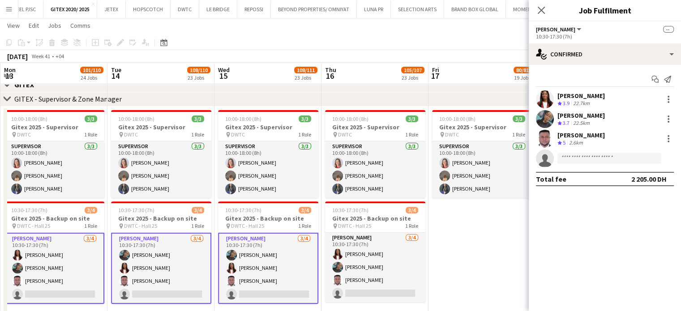
drag, startPoint x: 487, startPoint y: 272, endPoint x: 312, endPoint y: 260, distance: 176.3
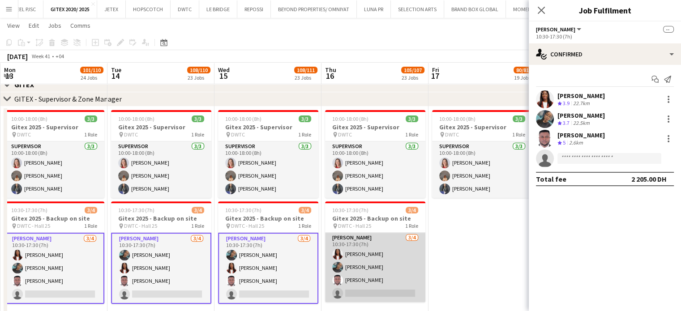
click at [403, 262] on app-card-role "Usher 3/4 10:30-17:30 (7h) Vivien Ezeji Vanesa Nyabera Jevas Nangsi single-neut…" at bounding box center [375, 267] width 100 height 69
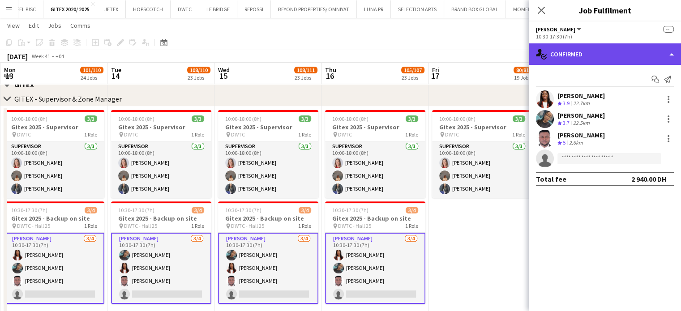
click at [618, 52] on div "single-neutral-actions-check-2 Confirmed" at bounding box center [605, 53] width 152 height 21
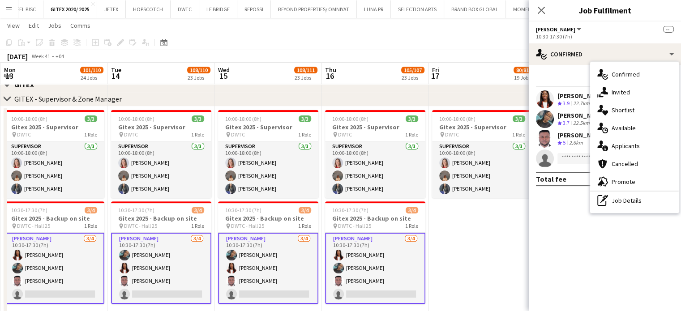
click at [618, 196] on div "pen-write Job Details" at bounding box center [634, 201] width 89 height 18
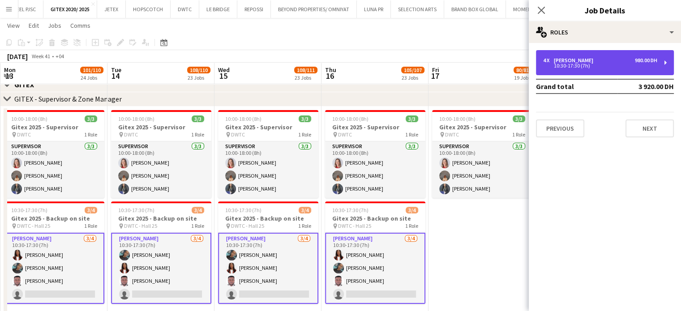
click at [592, 67] on div "10:30-17:30 (7h)" at bounding box center [600, 66] width 114 height 4
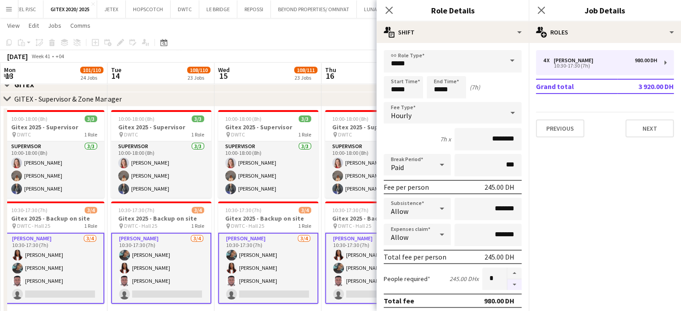
click at [509, 282] on button "button" at bounding box center [514, 284] width 14 height 11
type input "*"
click at [308, 54] on div "October 2025 Week 41 • +04" at bounding box center [340, 56] width 681 height 13
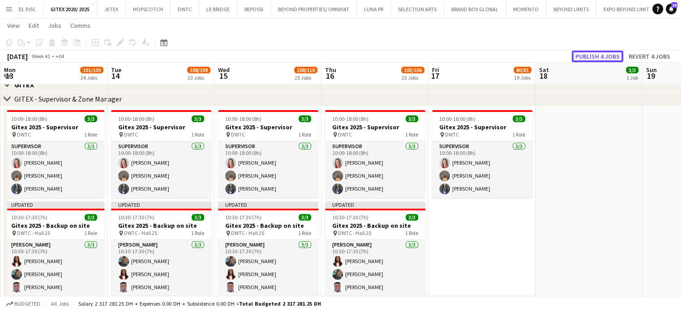
click at [592, 59] on button "Publish 4 jobs" at bounding box center [597, 57] width 51 height 12
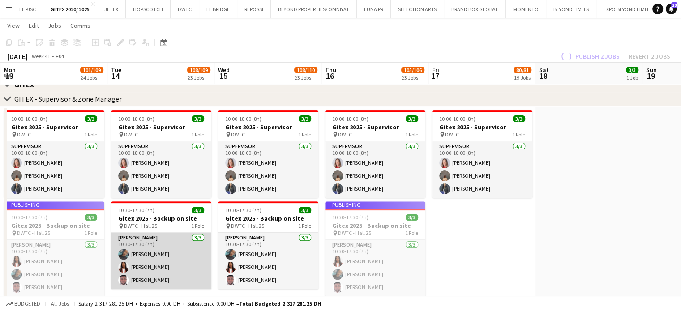
drag, startPoint x: 134, startPoint y: 240, endPoint x: 400, endPoint y: 263, distance: 266.9
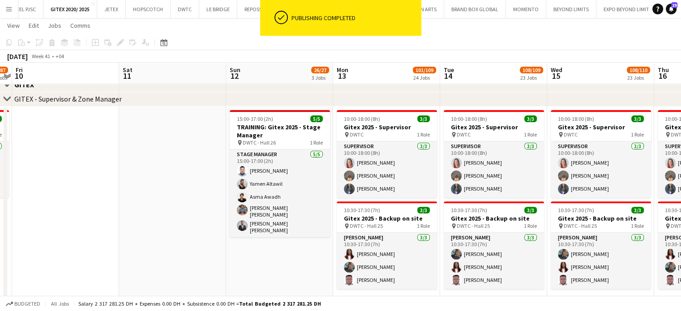
scroll to position [0, 209]
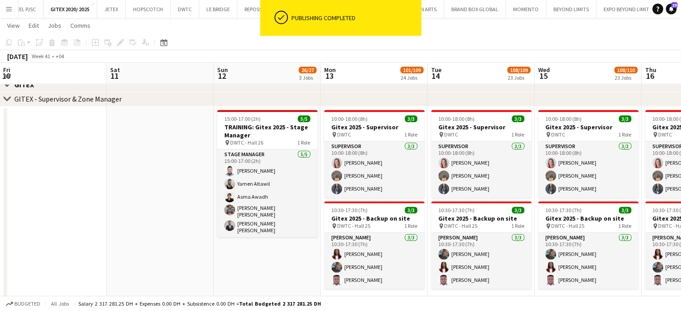
drag, startPoint x: 298, startPoint y: 232, endPoint x: 320, endPoint y: 236, distance: 22.7
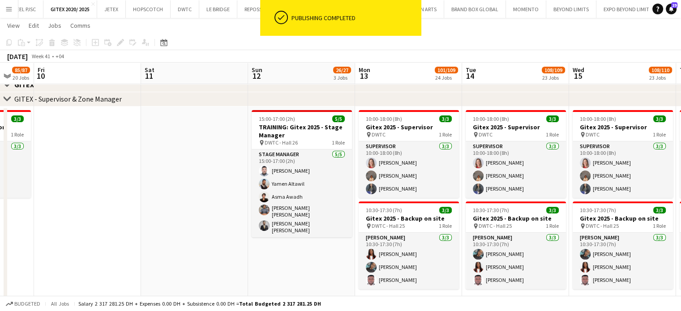
drag, startPoint x: 195, startPoint y: 235, endPoint x: 397, endPoint y: 235, distance: 202.3
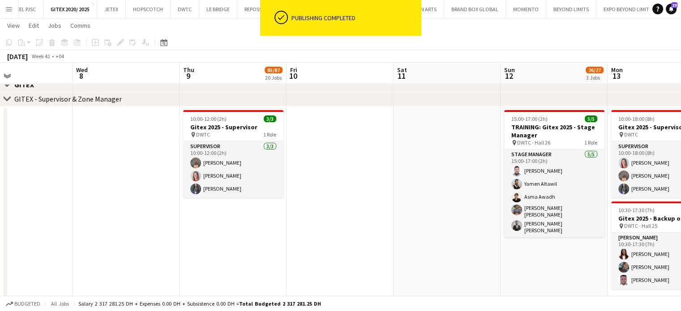
drag, startPoint x: 352, startPoint y: 233, endPoint x: 371, endPoint y: 234, distance: 18.4
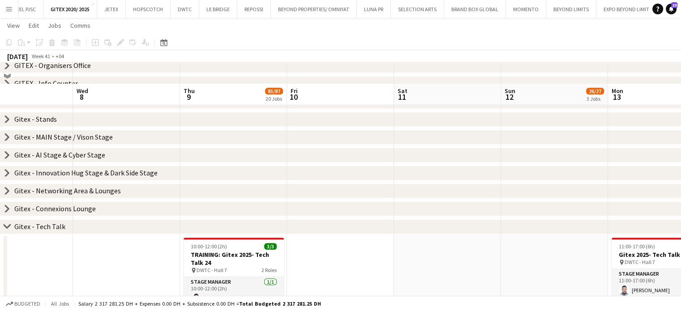
scroll to position [582, 0]
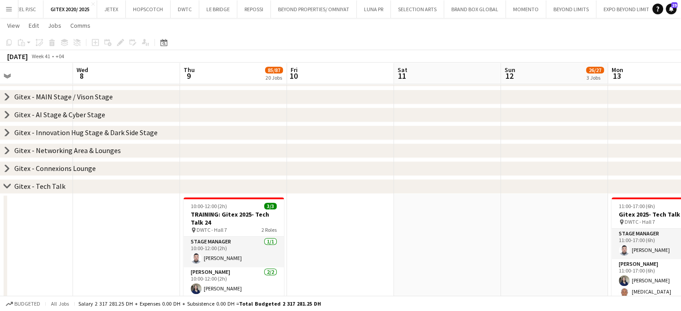
click at [4, 186] on icon "chevron-right" at bounding box center [7, 186] width 7 height 7
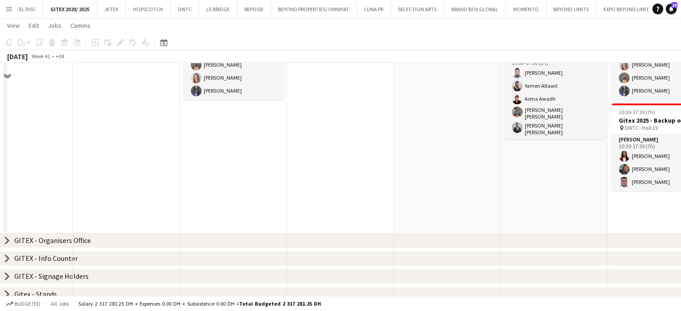
scroll to position [322, 0]
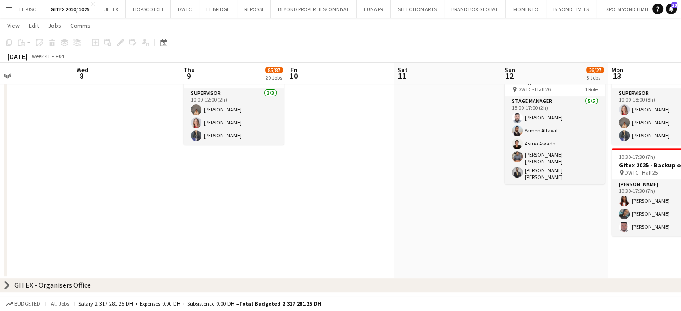
click at [468, 213] on app-date-cell at bounding box center [447, 165] width 107 height 225
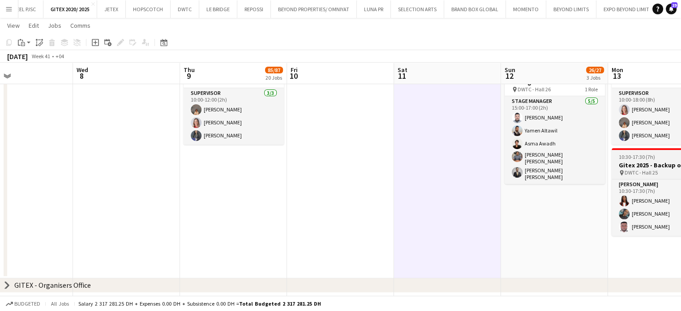
click at [618, 165] on h3 "Gitex 2025 - Backup on site" at bounding box center [661, 165] width 100 height 8
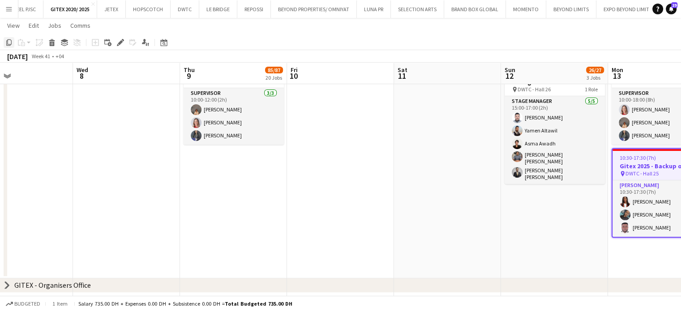
click at [9, 38] on div "Copy" at bounding box center [9, 42] width 11 height 11
click at [213, 163] on app-date-cell "10:00-12:00 (2h) 3/3 Gitex 2025 - Supervisor pin DWTC 1 Role Supervisor 3/3 10:…" at bounding box center [233, 165] width 107 height 225
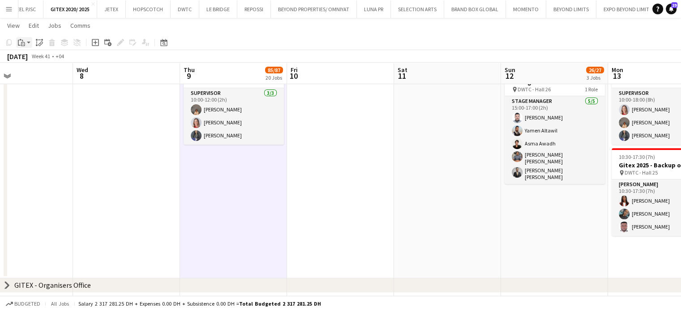
click at [22, 42] on icon "Paste" at bounding box center [21, 42] width 7 height 7
click at [46, 75] on link "Paste with crew Ctrl+Shift+V" at bounding box center [66, 75] width 84 height 8
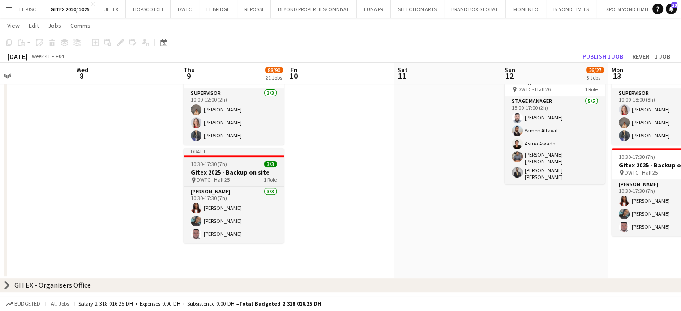
click at [240, 177] on div "pin DWTC - Hall 25 1 Role" at bounding box center [234, 179] width 100 height 7
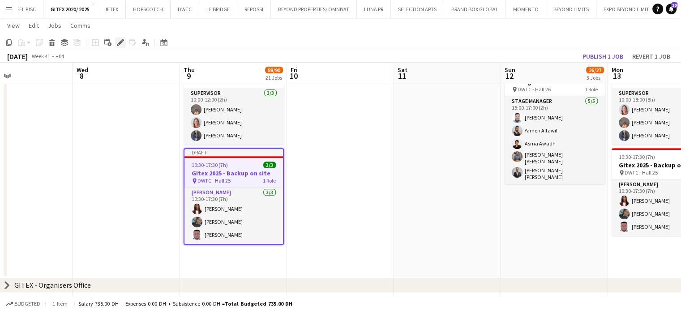
click at [123, 41] on icon "Edit" at bounding box center [120, 42] width 7 height 7
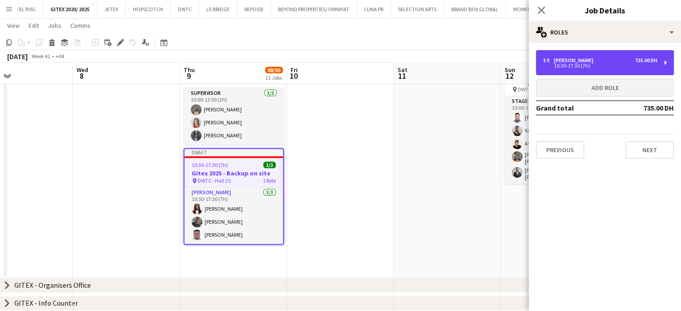
drag, startPoint x: 582, startPoint y: 63, endPoint x: 585, endPoint y: 90, distance: 26.7
click at [581, 64] on div "10:30-17:30 (7h)" at bounding box center [600, 66] width 114 height 4
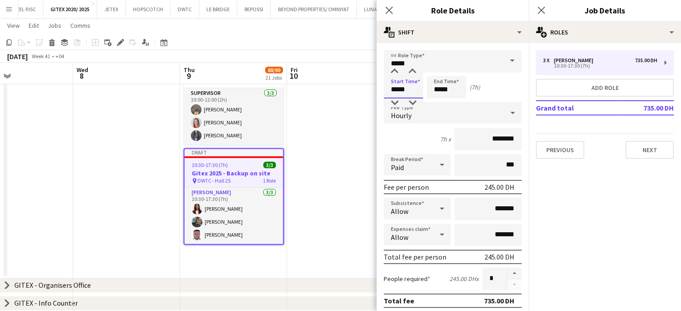
drag, startPoint x: 373, startPoint y: 83, endPoint x: 358, endPoint y: 82, distance: 15.2
click at [358, 80] on body "Menu Boards Boards Boards All jobs Status Workforce Workforce My Workforce Recr…" at bounding box center [340, 173] width 681 height 991
type input "*****"
drag, startPoint x: 422, startPoint y: 90, endPoint x: 410, endPoint y: 93, distance: 12.1
click at [410, 90] on div "Start Time ***** End Time ***** (7h 30m)" at bounding box center [453, 87] width 138 height 22
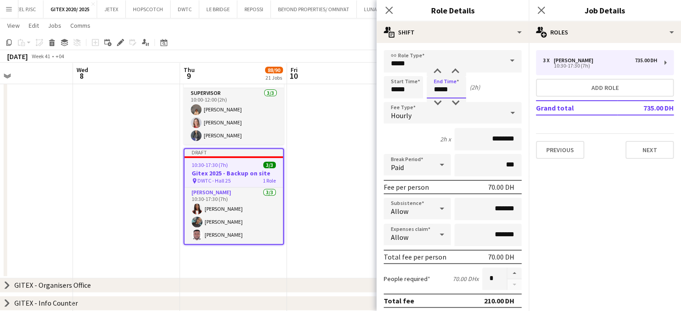
type input "*****"
click at [319, 149] on app-date-cell at bounding box center [340, 165] width 107 height 225
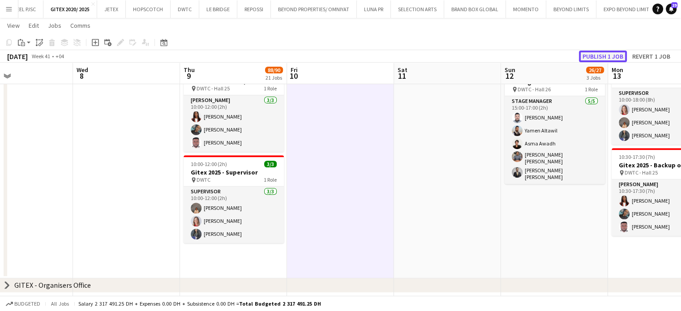
click at [605, 56] on button "Publish 1 job" at bounding box center [603, 57] width 48 height 12
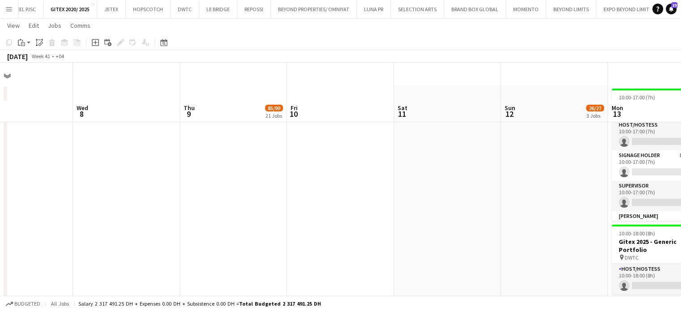
scroll to position [0, 0]
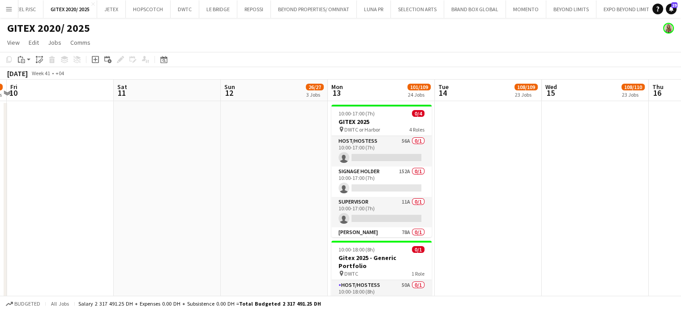
drag, startPoint x: 234, startPoint y: 148, endPoint x: 133, endPoint y: 121, distance: 104.2
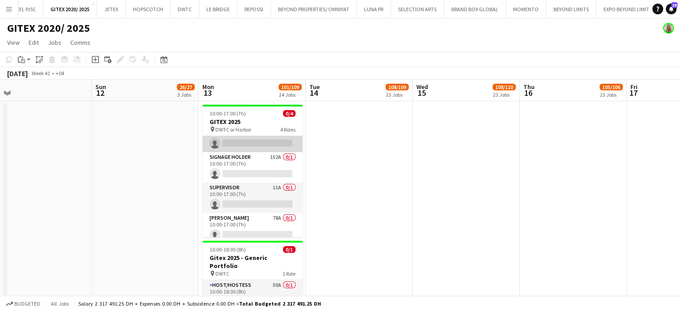
scroll to position [20, 0]
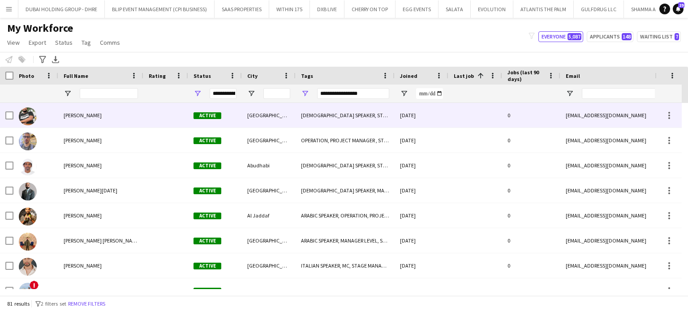
click at [97, 114] on span "Abdallah Osman" at bounding box center [83, 115] width 38 height 7
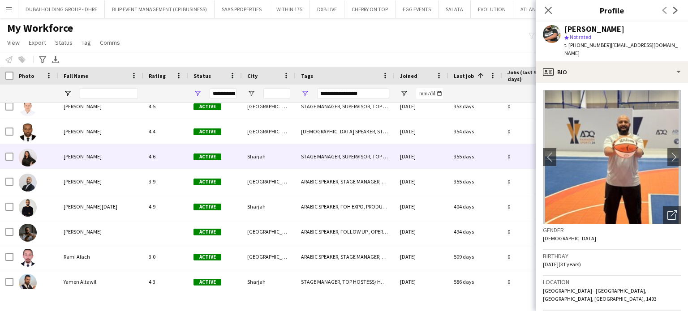
click at [93, 156] on span "Sakshi Rajani" at bounding box center [83, 156] width 38 height 7
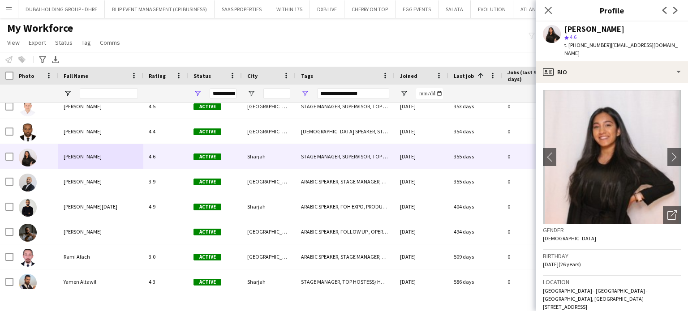
drag, startPoint x: 616, startPoint y: 27, endPoint x: 566, endPoint y: 34, distance: 51.0
click at [566, 33] on div "Sakshi Rajani star 4.6 t. +00971564849752 | sakshirajani27@gmail.com" at bounding box center [622, 41] width 116 height 33
click at [577, 30] on div "Sakshi Rajani" at bounding box center [594, 29] width 60 height 8
drag, startPoint x: 611, startPoint y: 29, endPoint x: 564, endPoint y: 32, distance: 46.6
click at [564, 32] on div "Sakshi Rajani" at bounding box center [594, 29] width 60 height 8
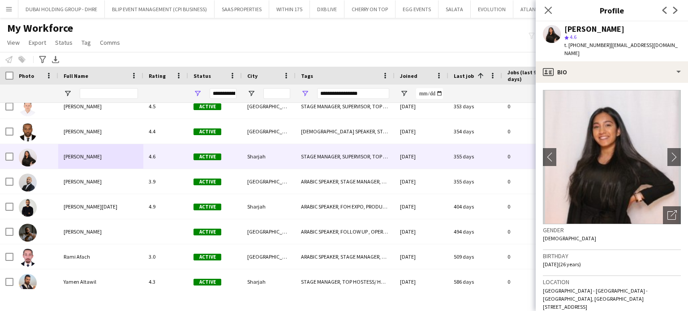
copy div "Sakshi Rajani"
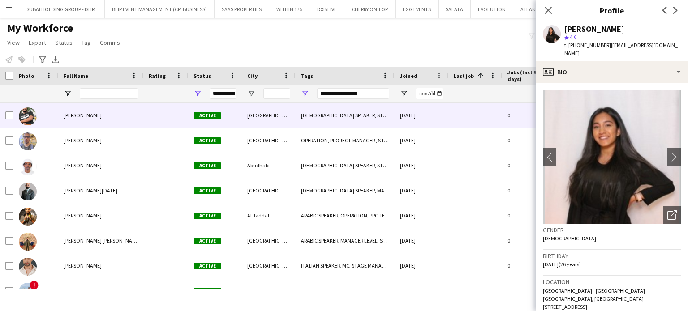
click at [66, 117] on span "Abdallah Osman" at bounding box center [83, 115] width 38 height 7
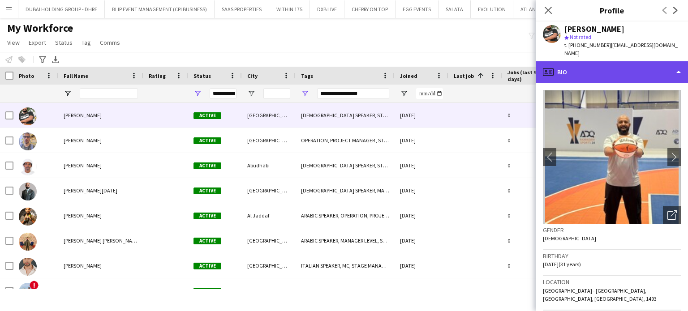
click at [624, 61] on div "profile Bio" at bounding box center [611, 71] width 152 height 21
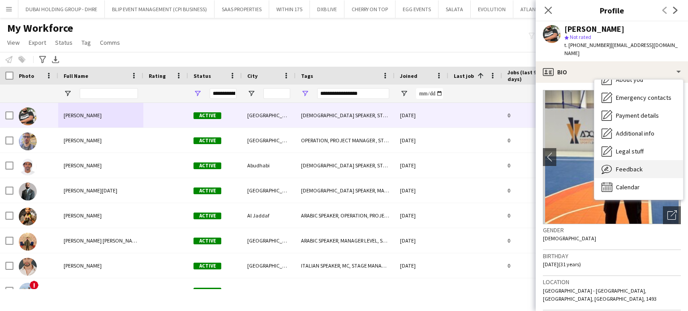
click at [624, 165] on span "Feedback" at bounding box center [628, 169] width 27 height 8
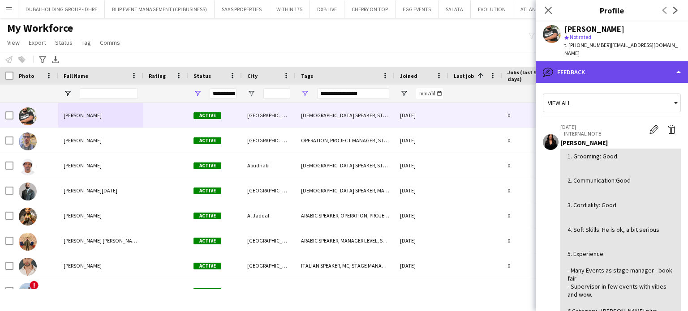
click at [598, 61] on div "bubble-pencil Feedback" at bounding box center [611, 71] width 152 height 21
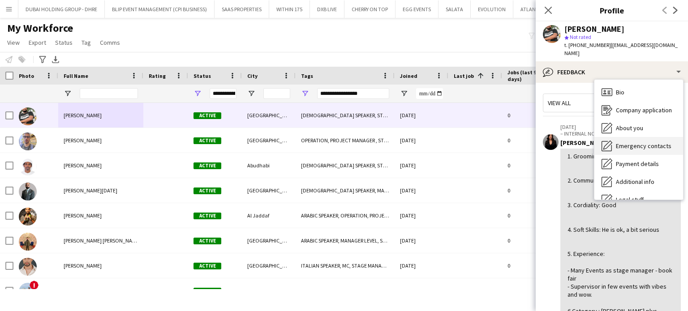
click at [616, 88] on span "Bio" at bounding box center [619, 92] width 9 height 8
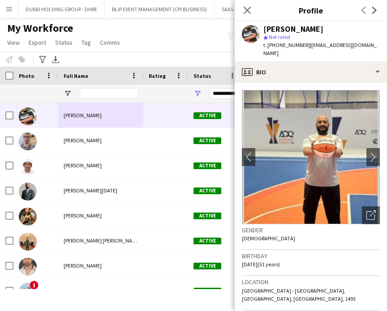
click at [303, 30] on div "Abdallah Osman" at bounding box center [293, 29] width 60 height 8
drag, startPoint x: 322, startPoint y: 29, endPoint x: 261, endPoint y: 23, distance: 61.1
click at [261, 23] on div "Abdallah Osman star Not rated t. +971553379818 | abdallahe1493@gmail.com" at bounding box center [311, 41] width 152 height 40
copy div "Abdallah Osman"
click at [189, 41] on div "My Workforce View Views Default view New view Update view Delete view Edit name…" at bounding box center [193, 36] width 387 height 30
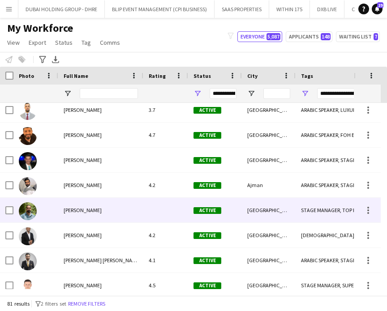
scroll to position [1332, 0]
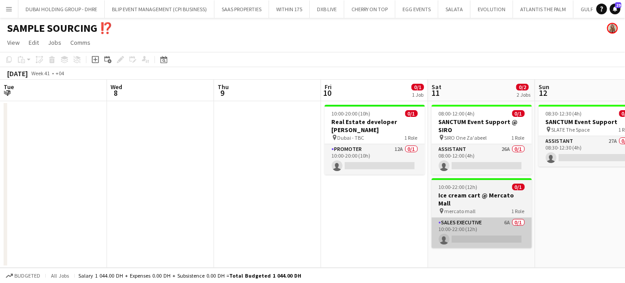
scroll to position [0, 190]
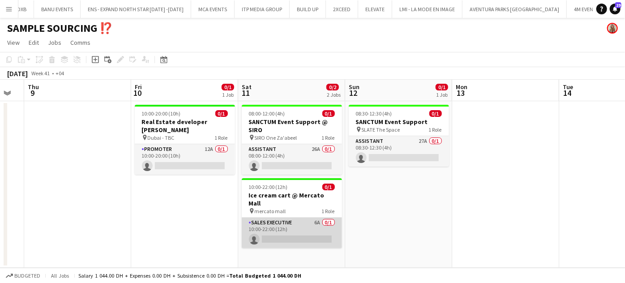
click at [309, 227] on app-card-role "Sales Executive 6A 0/1 10:00-22:00 (12h) single-neutral-actions" at bounding box center [292, 233] width 100 height 30
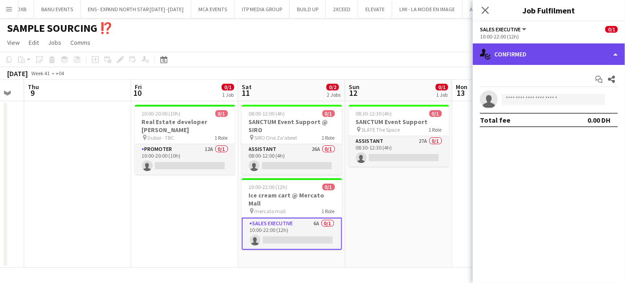
click at [613, 55] on div "single-neutral-actions-check-2 Confirmed" at bounding box center [549, 53] width 152 height 21
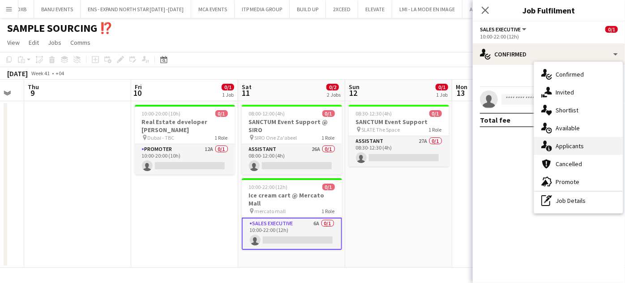
click at [596, 139] on div "single-neutral-actions-information Applicants" at bounding box center [578, 146] width 89 height 18
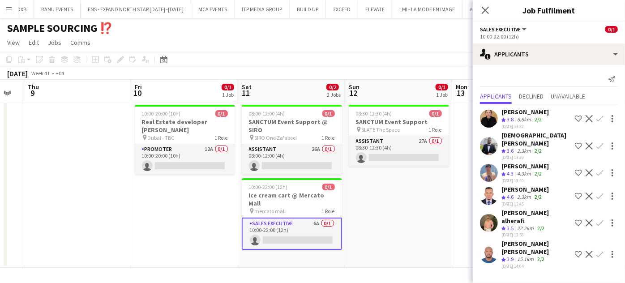
click at [581, 142] on app-icon "Shortlist crew" at bounding box center [578, 145] width 7 height 7
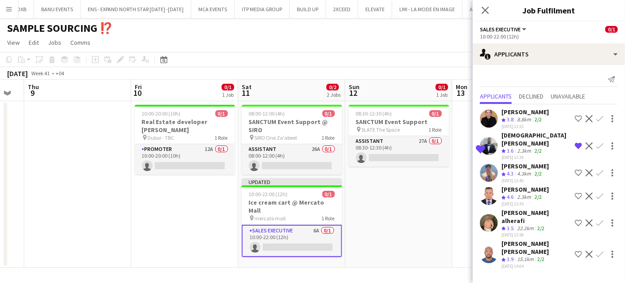
click at [579, 169] on app-icon "Shortlist crew" at bounding box center [578, 172] width 7 height 7
click at [536, 147] on app-skills-label "2/2" at bounding box center [537, 150] width 7 height 7
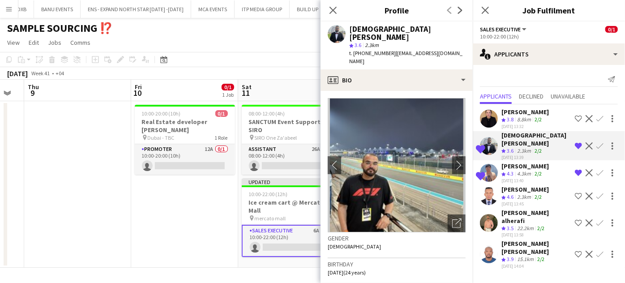
click at [526, 225] on div "22.2km" at bounding box center [525, 229] width 20 height 8
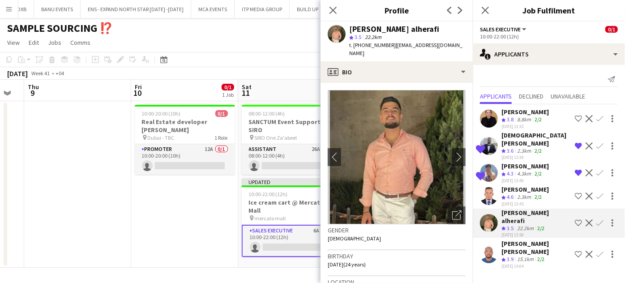
click at [200, 232] on app-date-cell "10:00-20:00 (10h) 0/1 Real Estate developer [PERSON_NAME] pin Dubai - TBC 1 Rol…" at bounding box center [184, 184] width 107 height 167
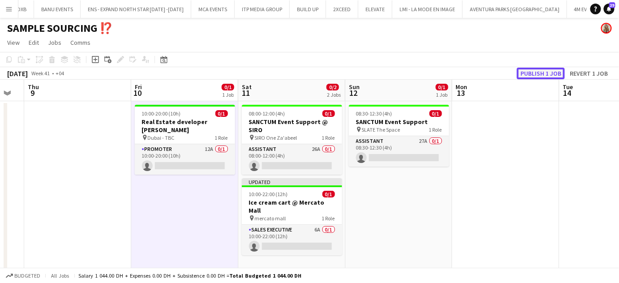
click at [539, 74] on button "Publish 1 job" at bounding box center [541, 74] width 48 height 12
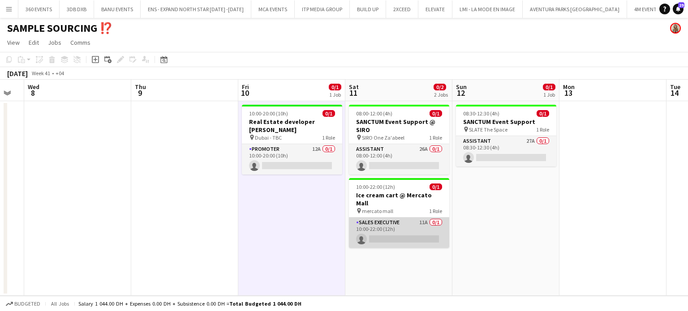
click at [421, 226] on app-card-role "Sales Executive 11A 0/1 10:00-22:00 (12h) single-neutral-actions" at bounding box center [399, 233] width 100 height 30
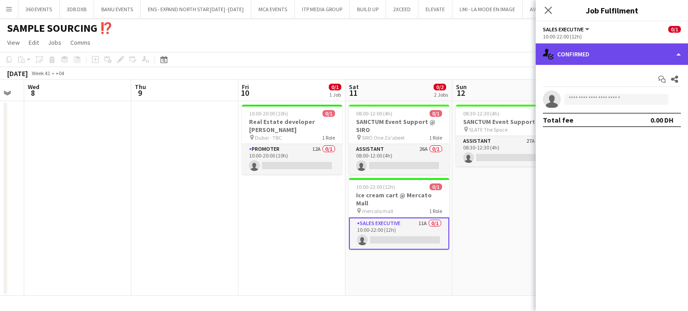
click at [624, 54] on div "single-neutral-actions-check-2 Confirmed" at bounding box center [611, 53] width 152 height 21
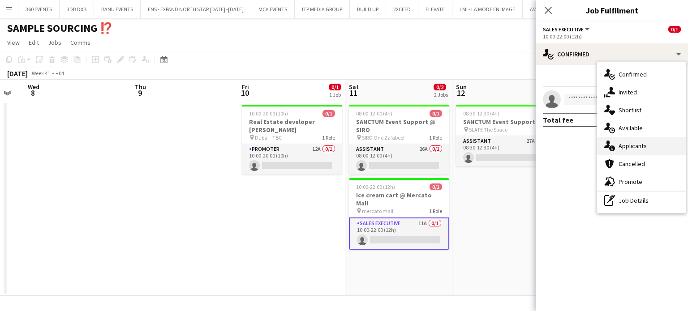
click at [618, 151] on div "single-neutral-actions-information Applicants" at bounding box center [641, 146] width 89 height 18
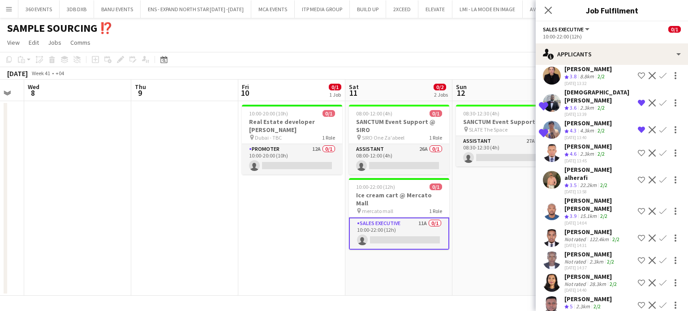
scroll to position [68, 0]
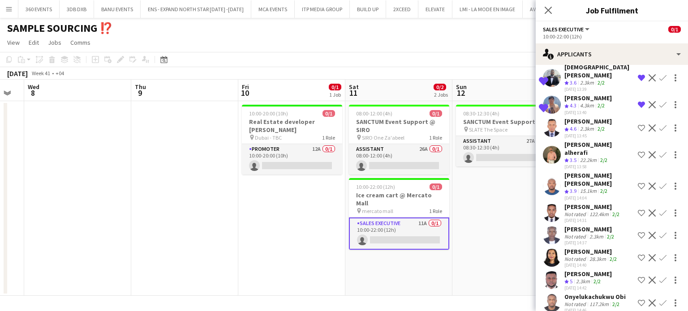
click at [584, 256] on div "Not rated" at bounding box center [575, 259] width 23 height 7
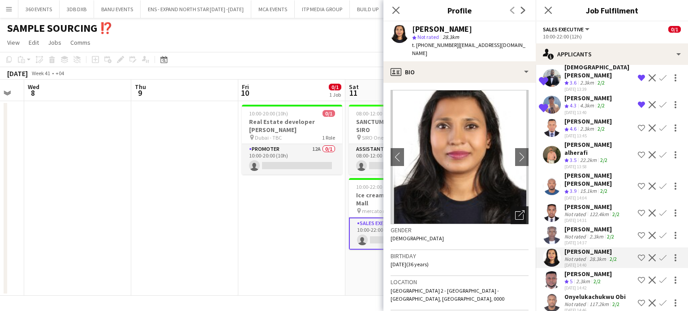
click at [518, 210] on icon at bounding box center [521, 213] width 6 height 6
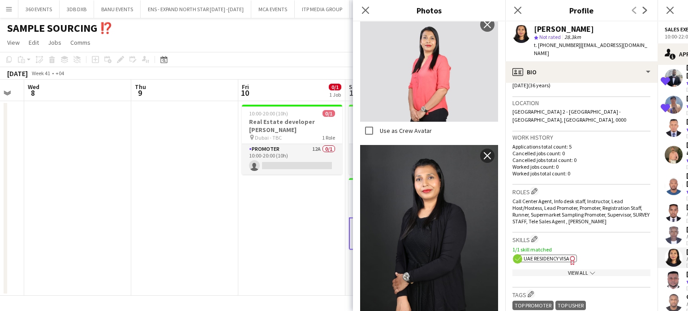
scroll to position [313, 0]
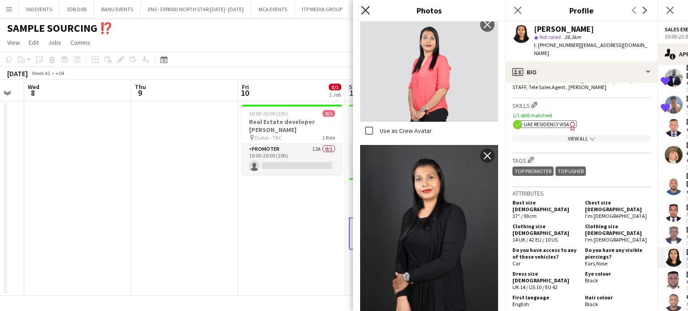
click at [368, 9] on icon "Close pop-in" at bounding box center [365, 10] width 9 height 9
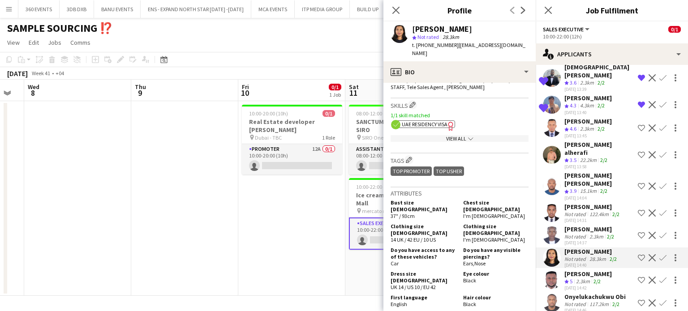
click at [584, 203] on div "[PERSON_NAME]" at bounding box center [592, 207] width 57 height 8
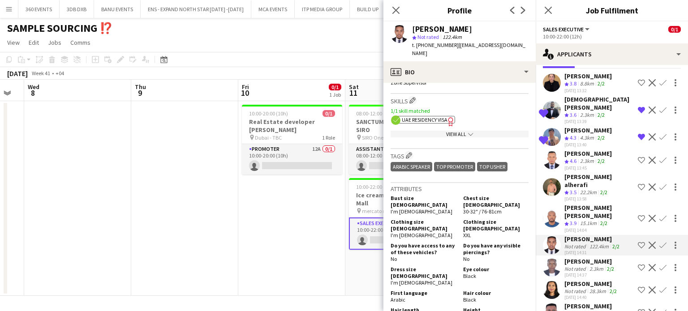
scroll to position [68, 0]
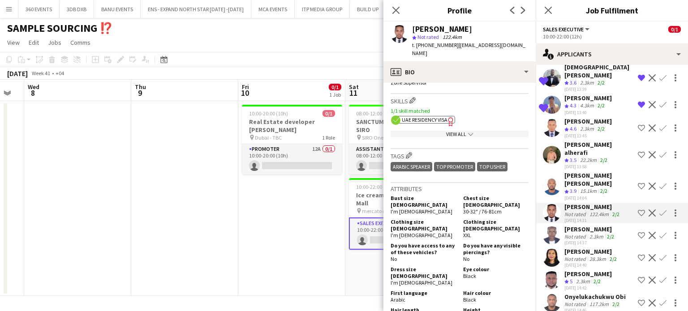
click at [604, 282] on div "117.2km" at bounding box center [598, 304] width 23 height 7
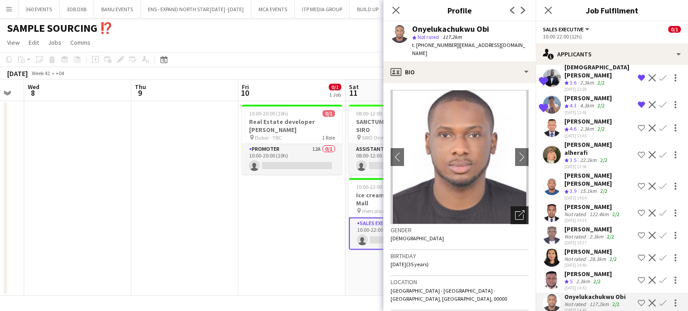
click at [518, 208] on div "Open photos pop-in" at bounding box center [519, 215] width 18 height 18
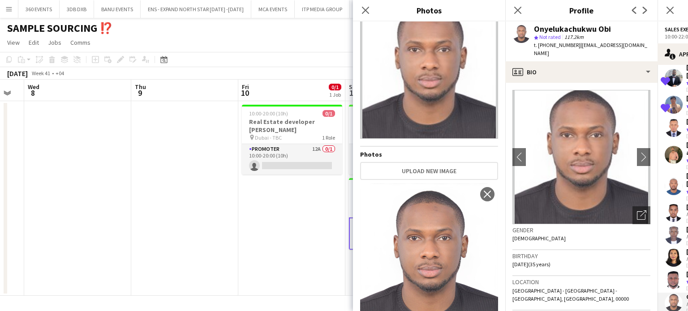
scroll to position [68, 0]
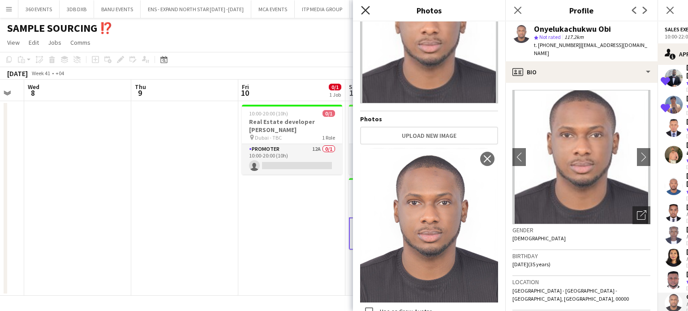
click at [369, 14] on icon at bounding box center [365, 10] width 9 height 9
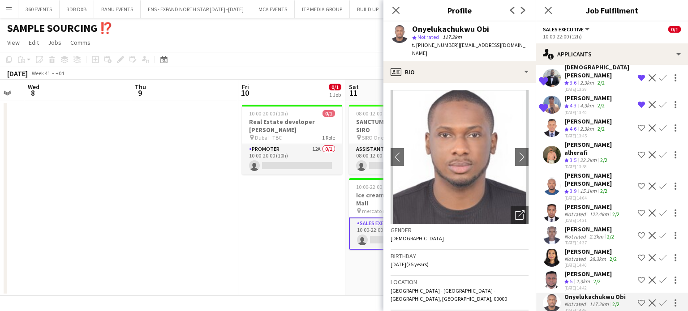
click at [281, 216] on app-date-cell "10:00-20:00 (10h) 0/1 Real Estate developer [PERSON_NAME] pin Dubai - TBC 1 Rol…" at bounding box center [291, 198] width 107 height 195
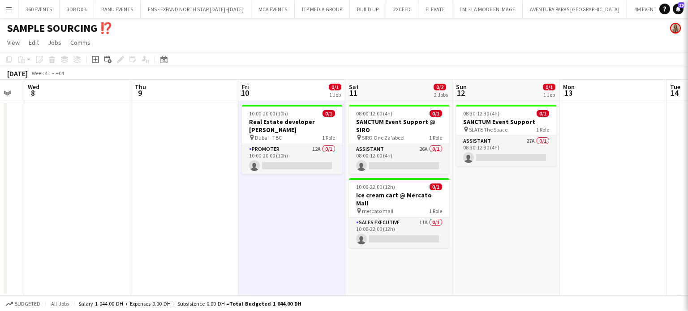
scroll to position [0, 0]
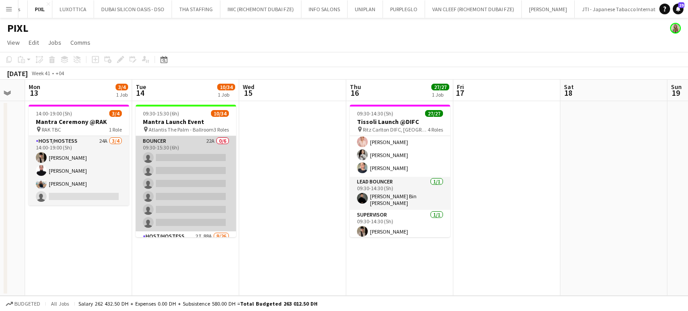
scroll to position [134, 0]
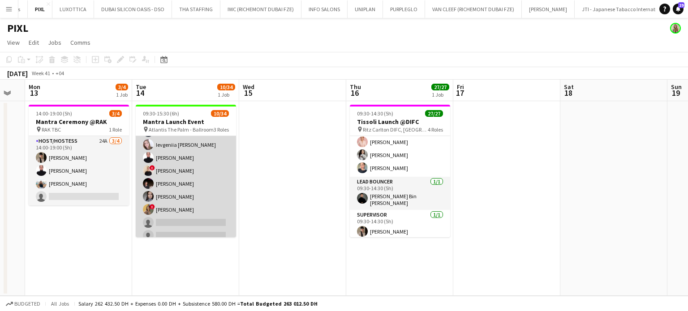
click at [205, 188] on app-card-role "Host/Hostess 2I 88A 8/26 09:30-15:30 (6h) Kateryna Varava Tanyarat Prachuabsin …" at bounding box center [186, 274] width 100 height 355
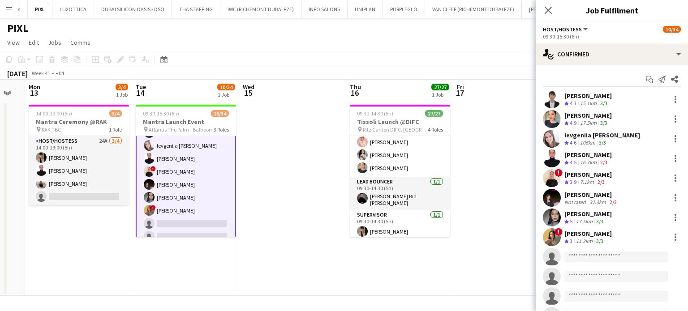
scroll to position [135, 0]
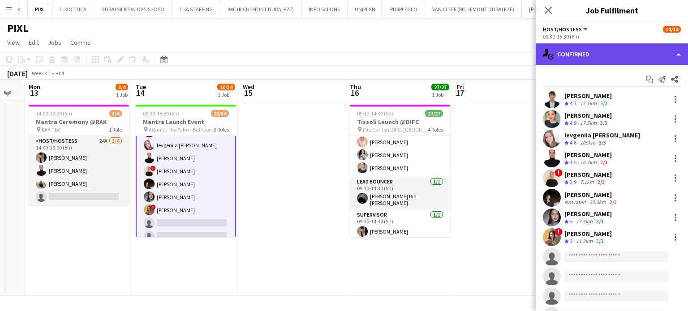
click at [671, 46] on div "single-neutral-actions-check-2 Confirmed" at bounding box center [611, 53] width 152 height 21
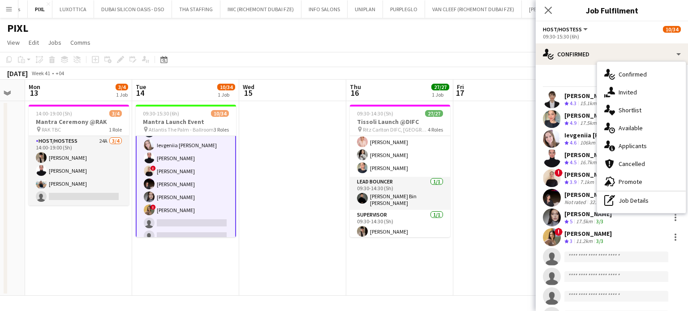
click at [641, 146] on span "Applicants" at bounding box center [632, 146] width 28 height 8
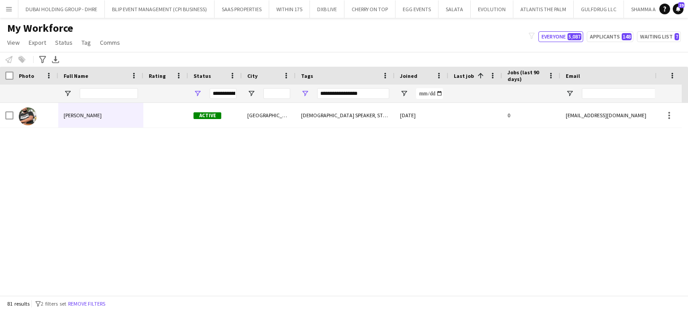
click at [6, 4] on button "Menu" at bounding box center [9, 9] width 18 height 18
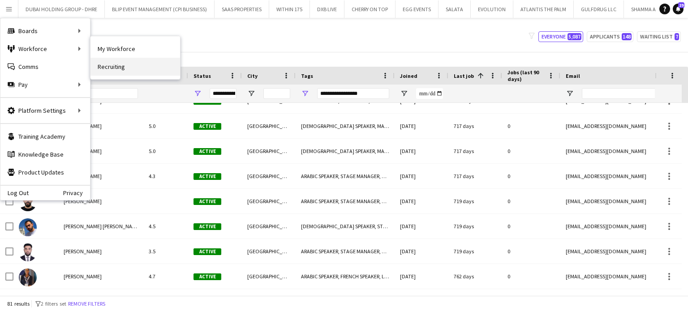
click at [104, 66] on link "Recruiting" at bounding box center [135, 67] width 90 height 18
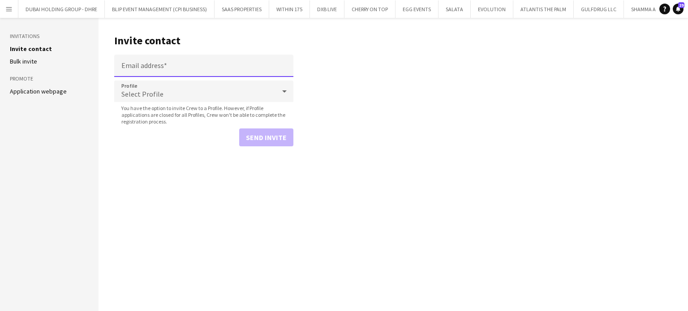
click at [187, 66] on input "Email address" at bounding box center [203, 66] width 179 height 22
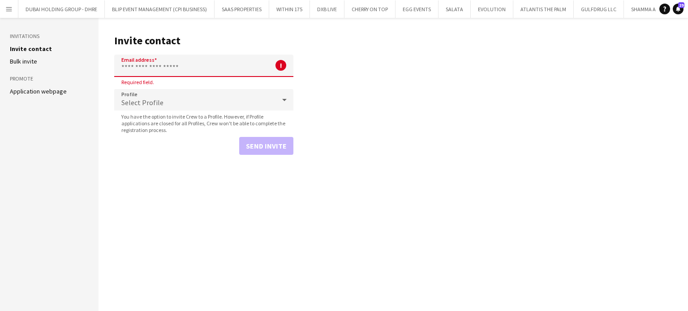
click at [181, 69] on input "Email address" at bounding box center [203, 66] width 179 height 22
drag, startPoint x: 177, startPoint y: 68, endPoint x: 172, endPoint y: 69, distance: 4.9
click at [177, 68] on input "Email address" at bounding box center [203, 66] width 179 height 22
paste input "**********"
type input "**********"
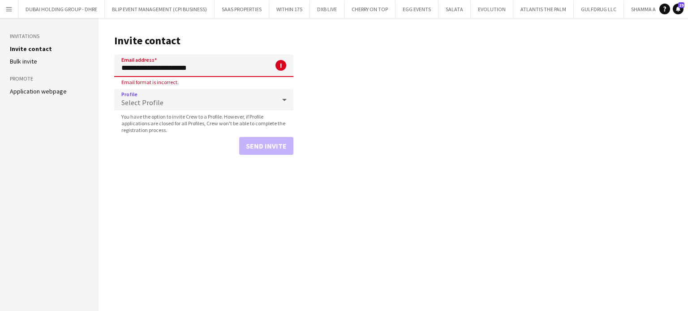
click at [180, 102] on div "Select Profile" at bounding box center [194, 99] width 161 height 21
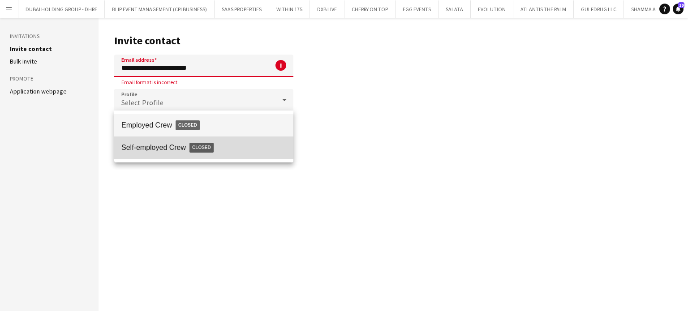
click at [201, 146] on span "Closed" at bounding box center [201, 148] width 24 height 10
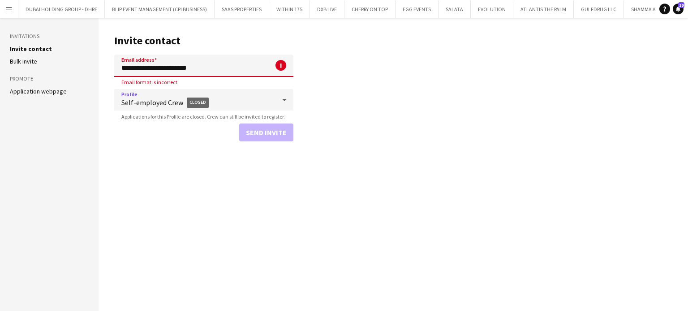
click at [122, 69] on input "**********" at bounding box center [203, 66] width 179 height 22
click at [252, 71] on input "**********" at bounding box center [203, 66] width 179 height 22
drag, startPoint x: 206, startPoint y: 71, endPoint x: 83, endPoint y: 62, distance: 123.8
click at [86, 67] on div "**********" at bounding box center [344, 164] width 688 height 293
paste input "**********"
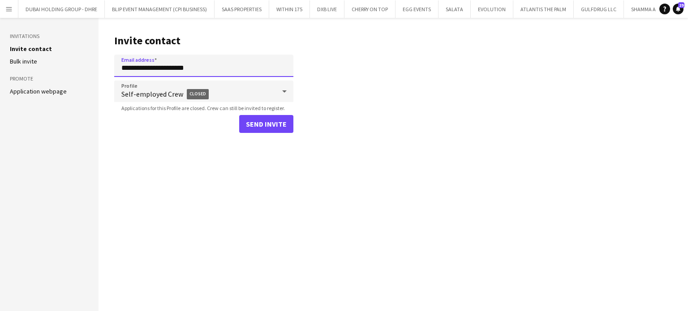
type input "**********"
click at [263, 125] on button "Send invite" at bounding box center [266, 124] width 54 height 18
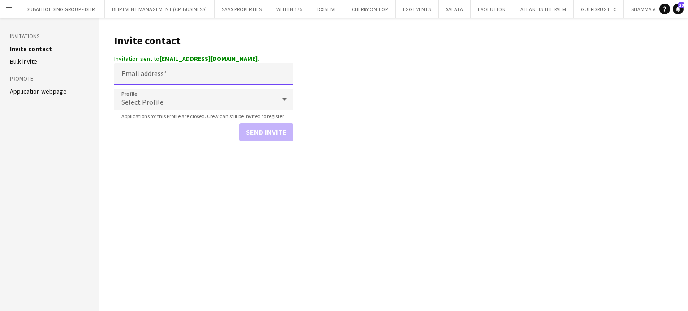
click at [121, 77] on input "Email address" at bounding box center [203, 74] width 179 height 22
paste input "**********"
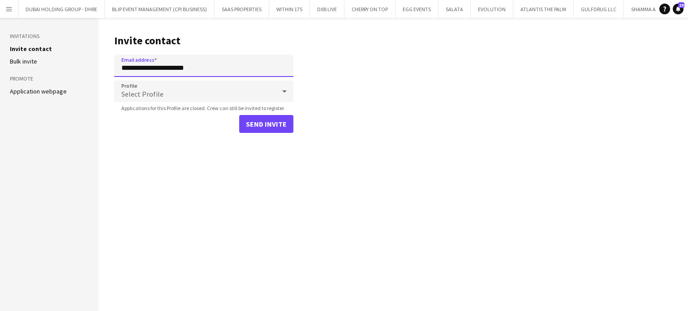
type input "**********"
click at [181, 94] on div "Select Profile" at bounding box center [194, 91] width 161 height 21
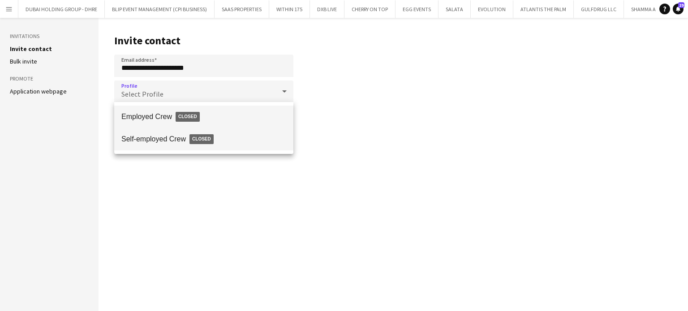
click at [201, 143] on span "Closed" at bounding box center [201, 139] width 24 height 10
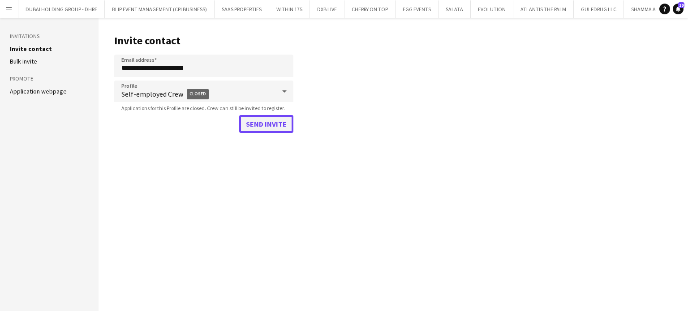
click at [270, 122] on button "Send invite" at bounding box center [266, 124] width 54 height 18
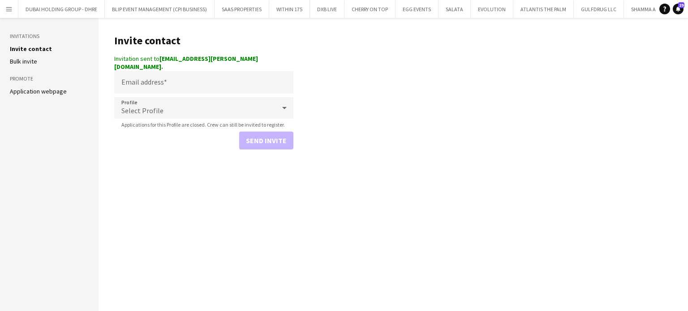
click at [320, 34] on main "Invite contact Invitation sent to [EMAIL_ADDRESS][PERSON_NAME][DOMAIN_NAME]. Em…" at bounding box center [392, 164] width 589 height 293
